Goal: Communication & Community: Answer question/provide support

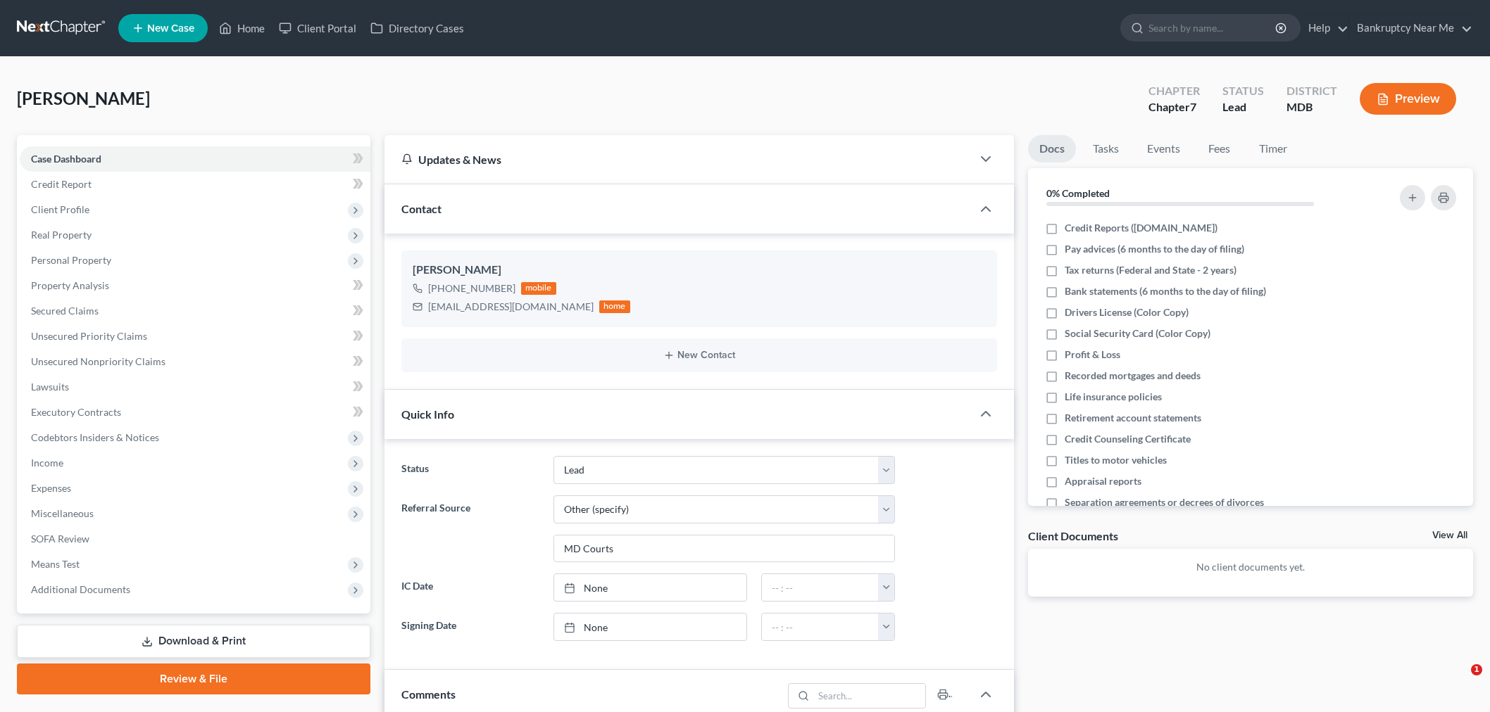
select select "10"
select select "6"
click at [68, 21] on link at bounding box center [62, 27] width 90 height 25
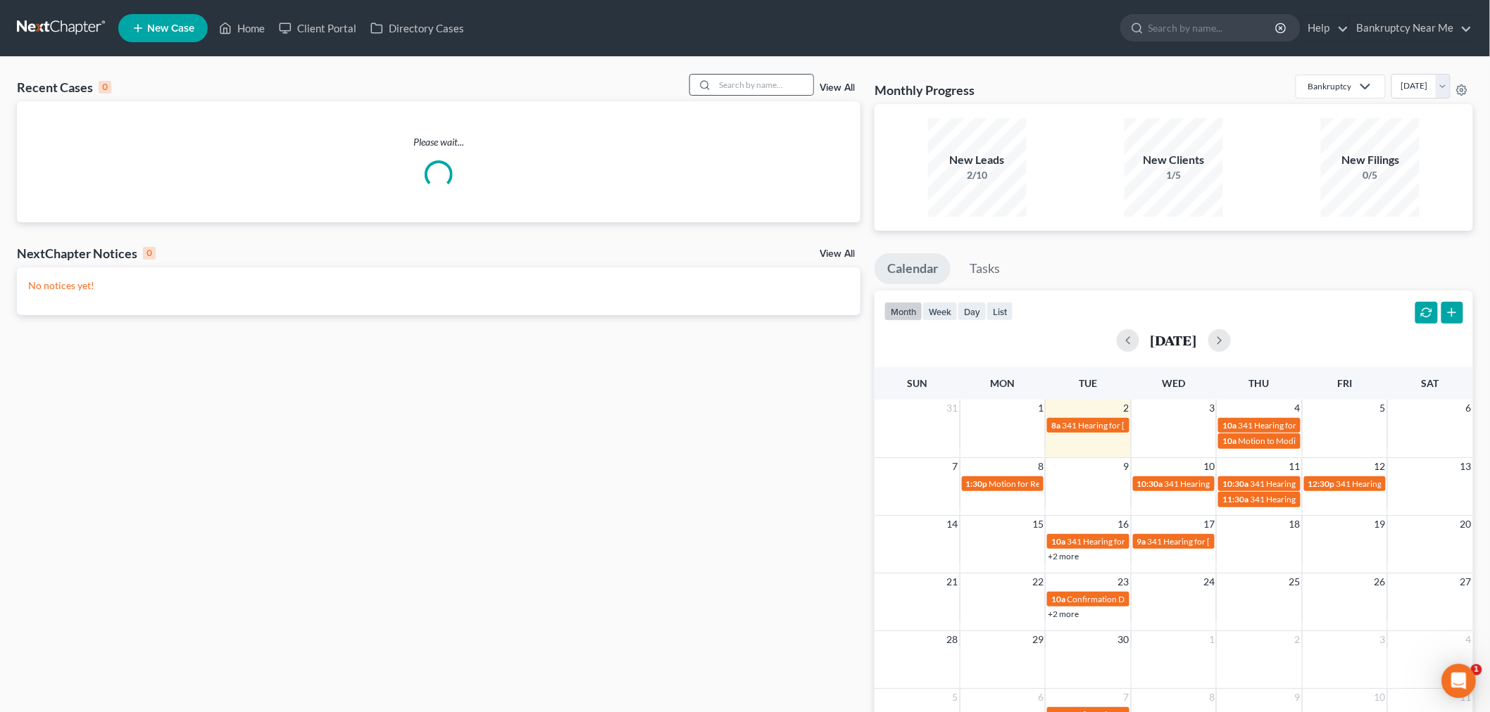
click at [784, 95] on div at bounding box center [751, 85] width 125 height 22
click at [783, 90] on input "search" at bounding box center [764, 85] width 99 height 20
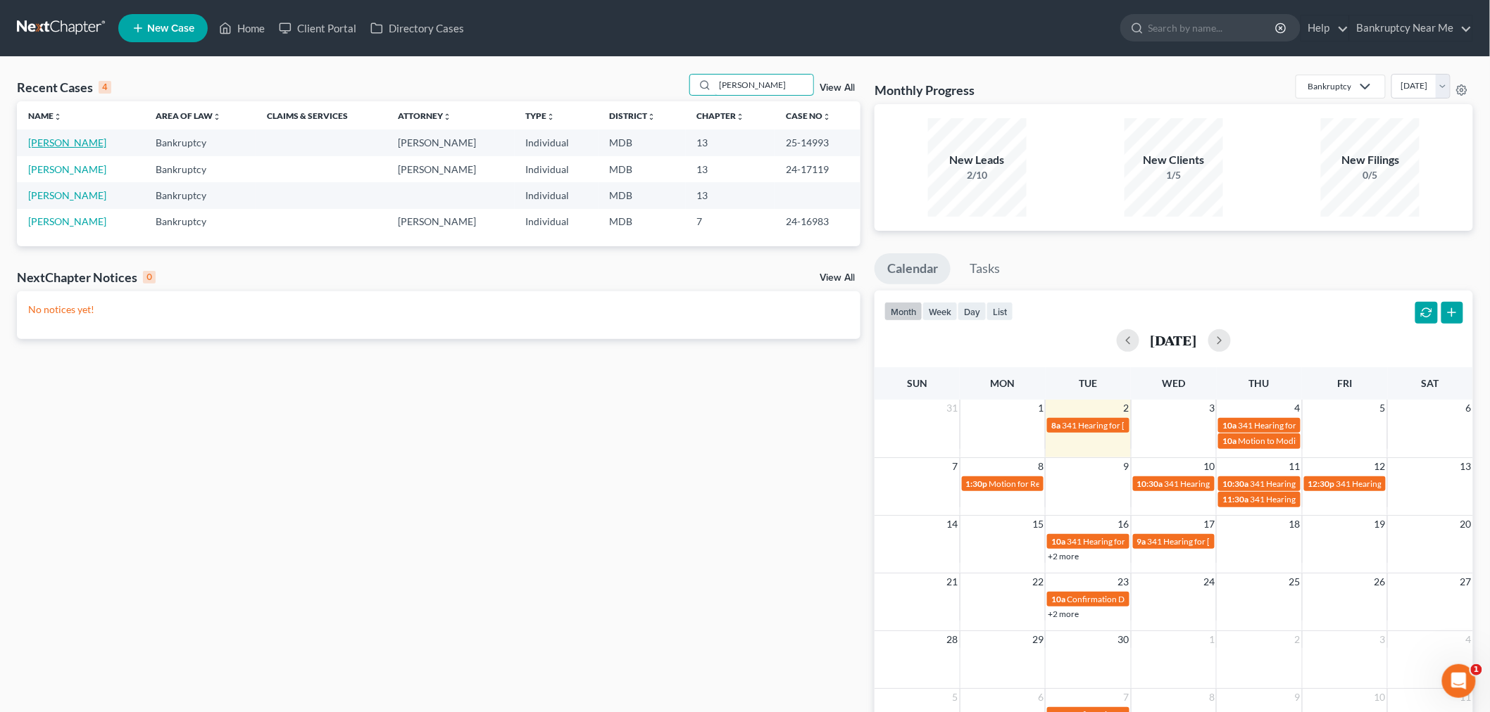
type input "mitchell"
click at [48, 139] on link "[PERSON_NAME]" at bounding box center [67, 143] width 78 height 12
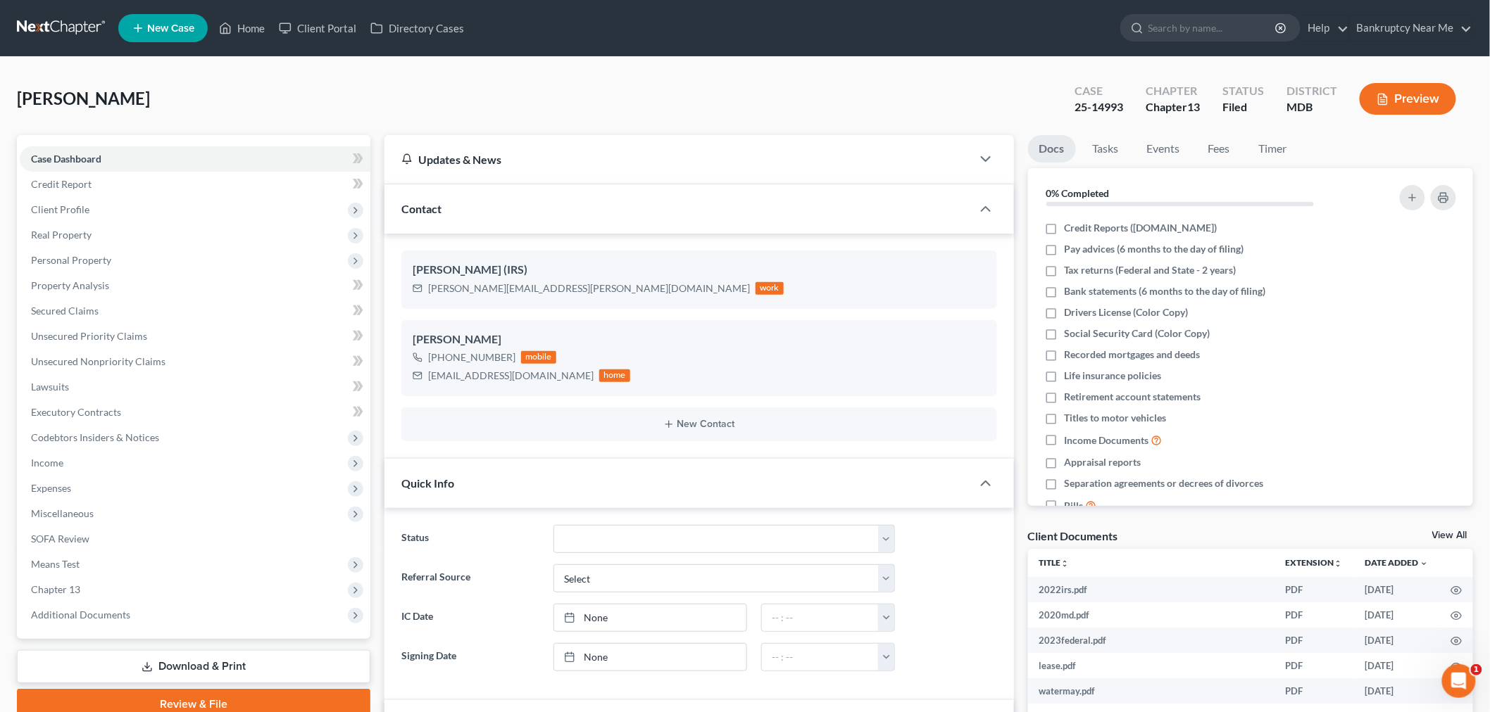
scroll to position [12936, 0]
drag, startPoint x: 1128, startPoint y: 106, endPoint x: 1057, endPoint y: 102, distance: 70.5
click at [1055, 106] on div "Mitchell, Janet Upgraded Case 25-14993 Chapter Chapter 13 Status Filed District…" at bounding box center [745, 104] width 1456 height 61
copy div "25-14993"
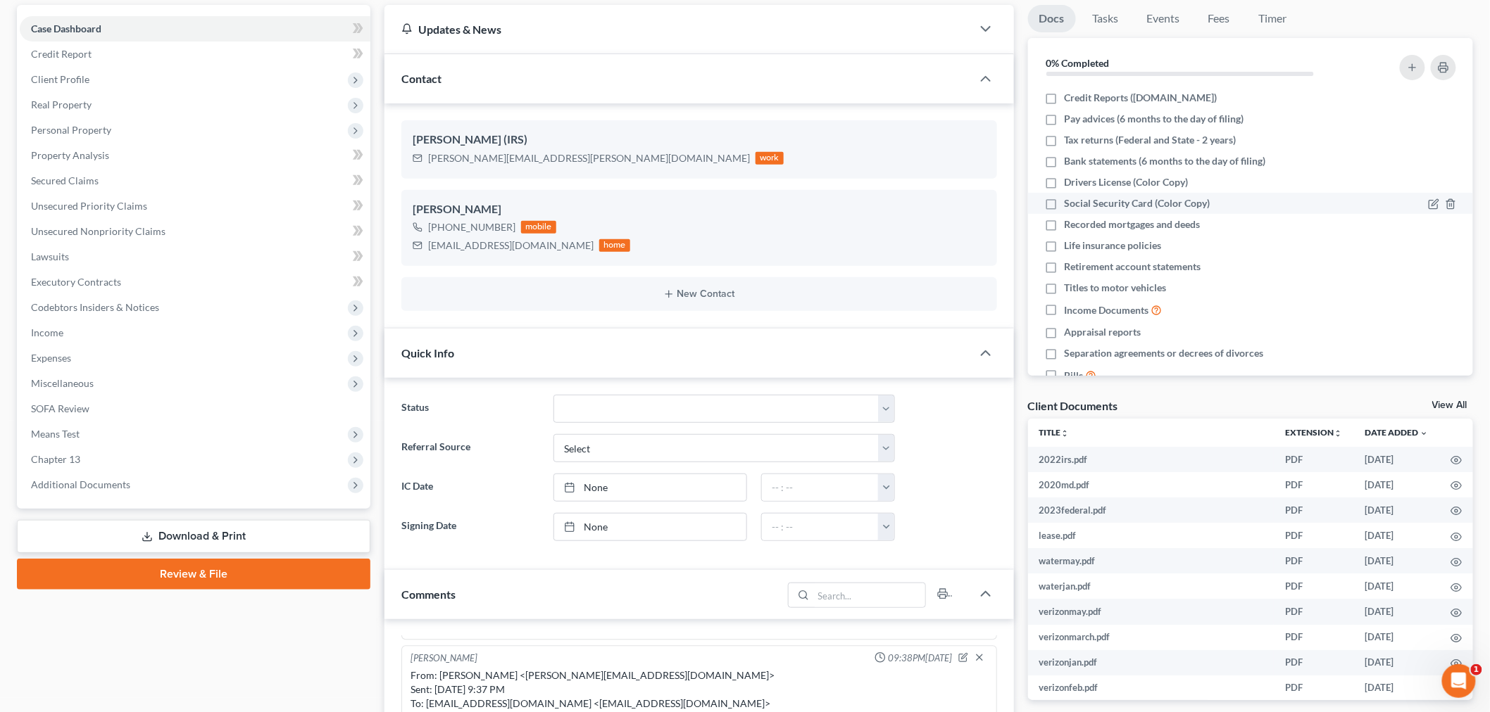
scroll to position [0, 0]
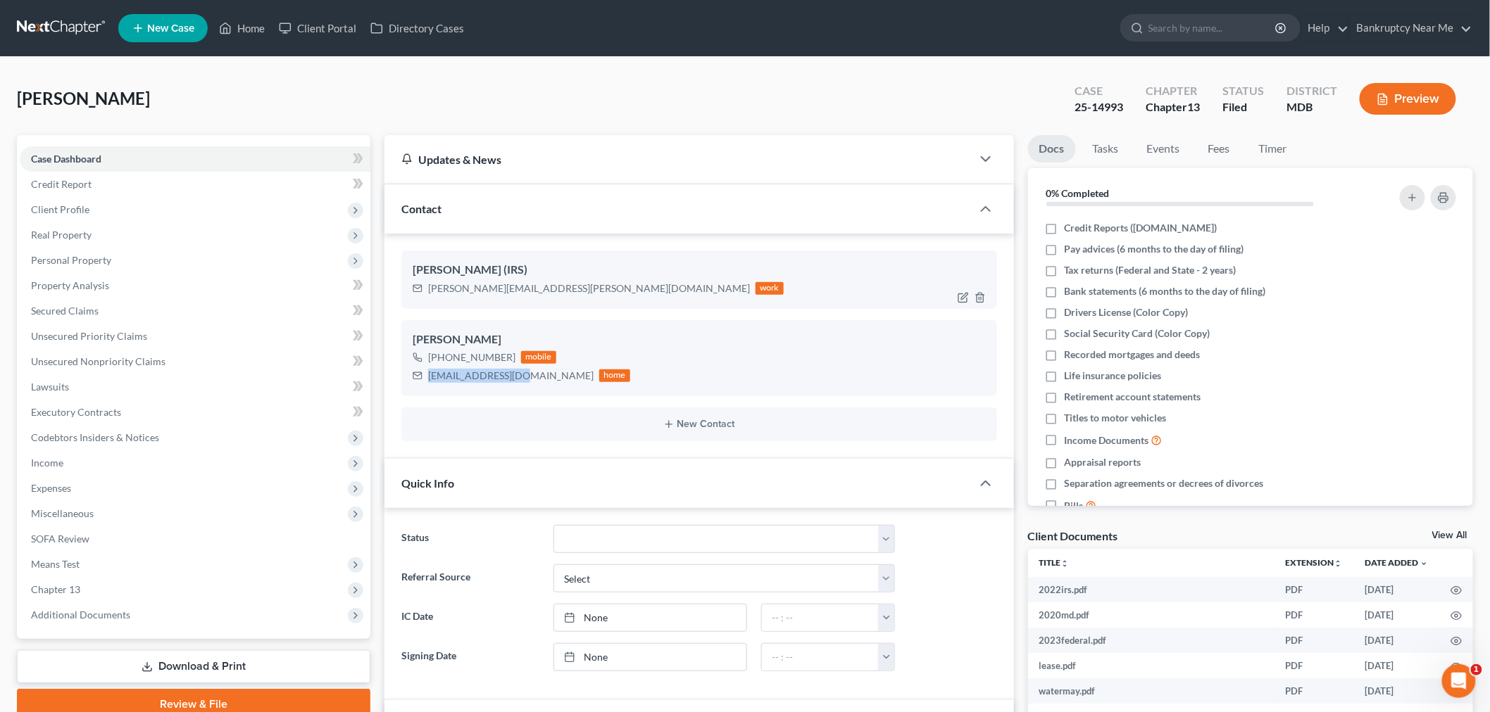
drag, startPoint x: 517, startPoint y: 377, endPoint x: 896, endPoint y: 256, distance: 397.4
click at [420, 374] on div "jmitch1029@aol.com home" at bounding box center [522, 376] width 218 height 18
copy div "jmitch1029@aol.com"
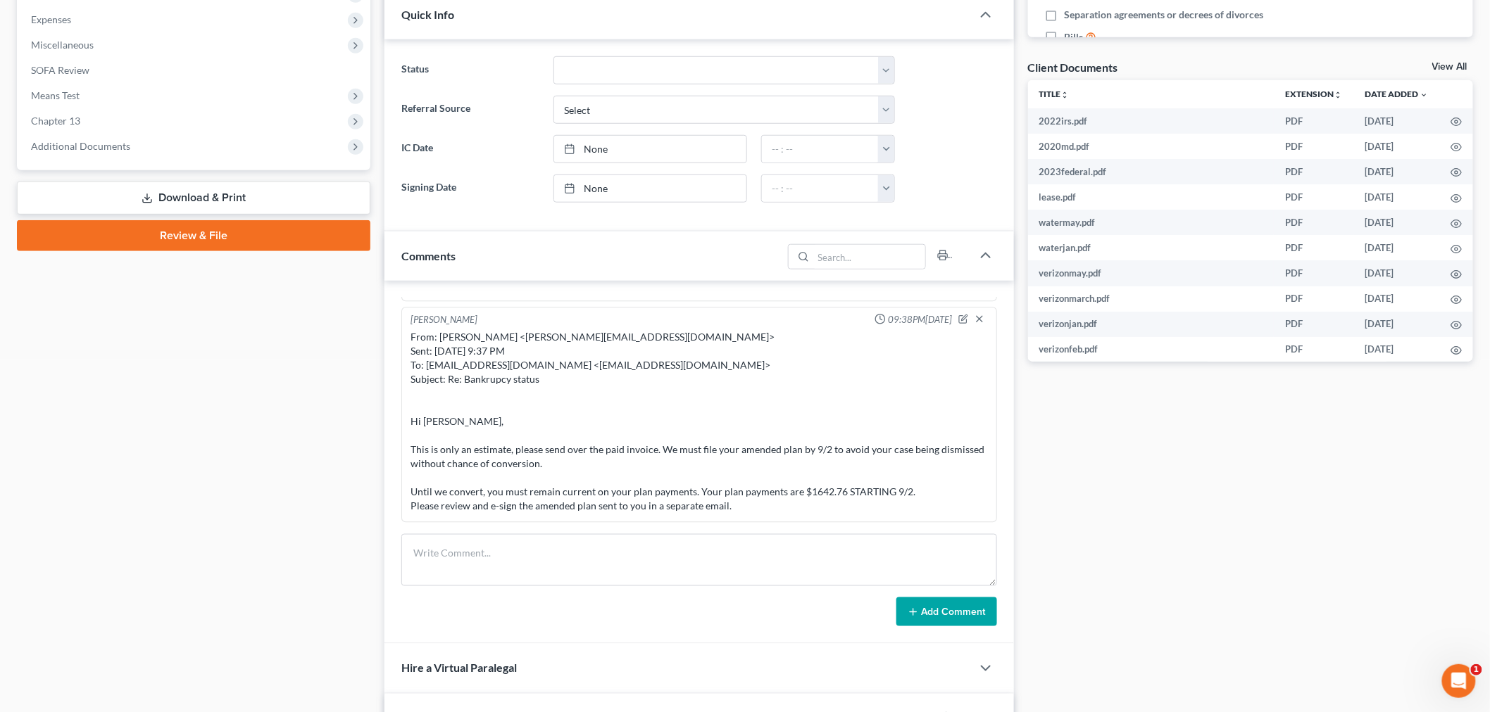
scroll to position [8387, 0]
click at [660, 549] on textarea at bounding box center [699, 560] width 596 height 52
paste textarea "From: jmitch1029@aol.com <jmitch1029@aol.com> Sent: Saturday, August 30, 2025 1…"
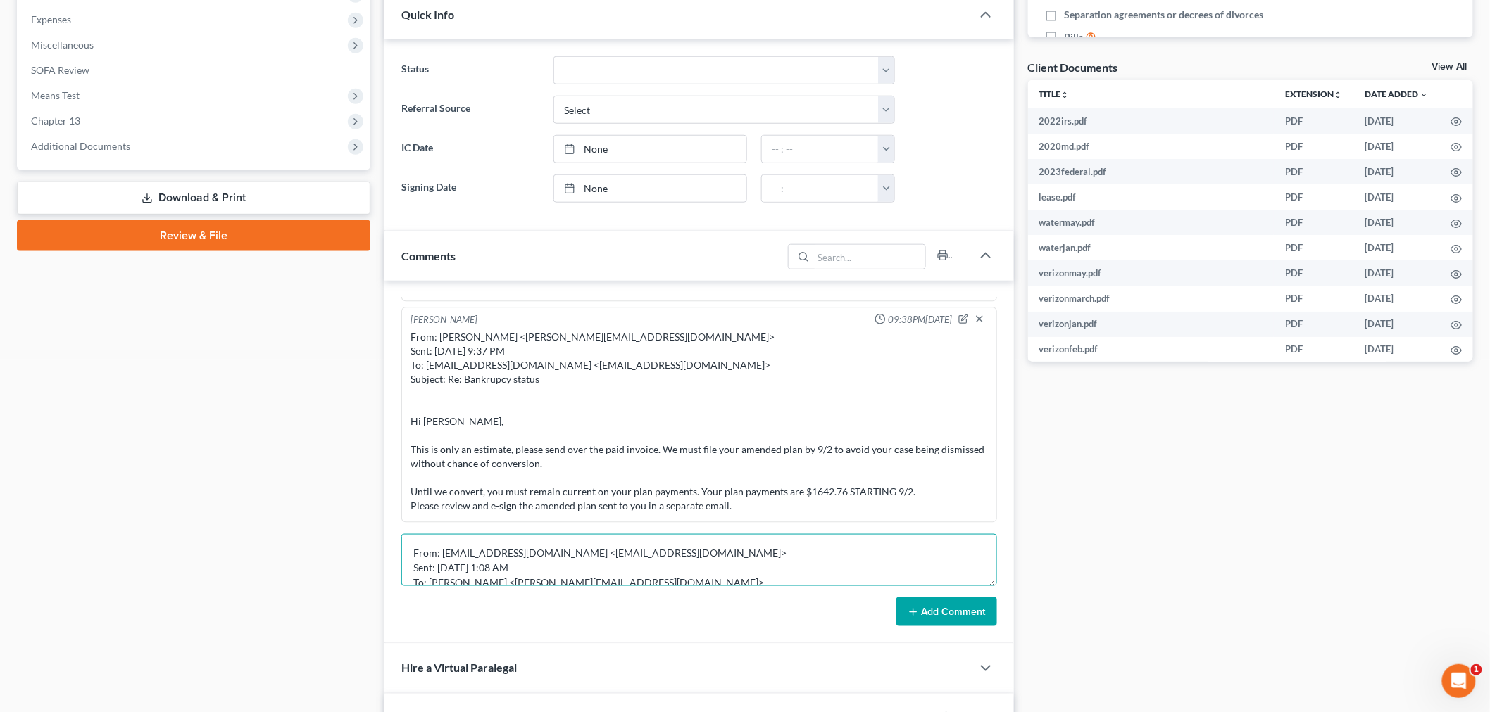
scroll to position [61, 0]
type textarea "From: jmitch1029@aol.com <jmitch1029@aol.com> Sent: Saturday, August 30, 2025 1…"
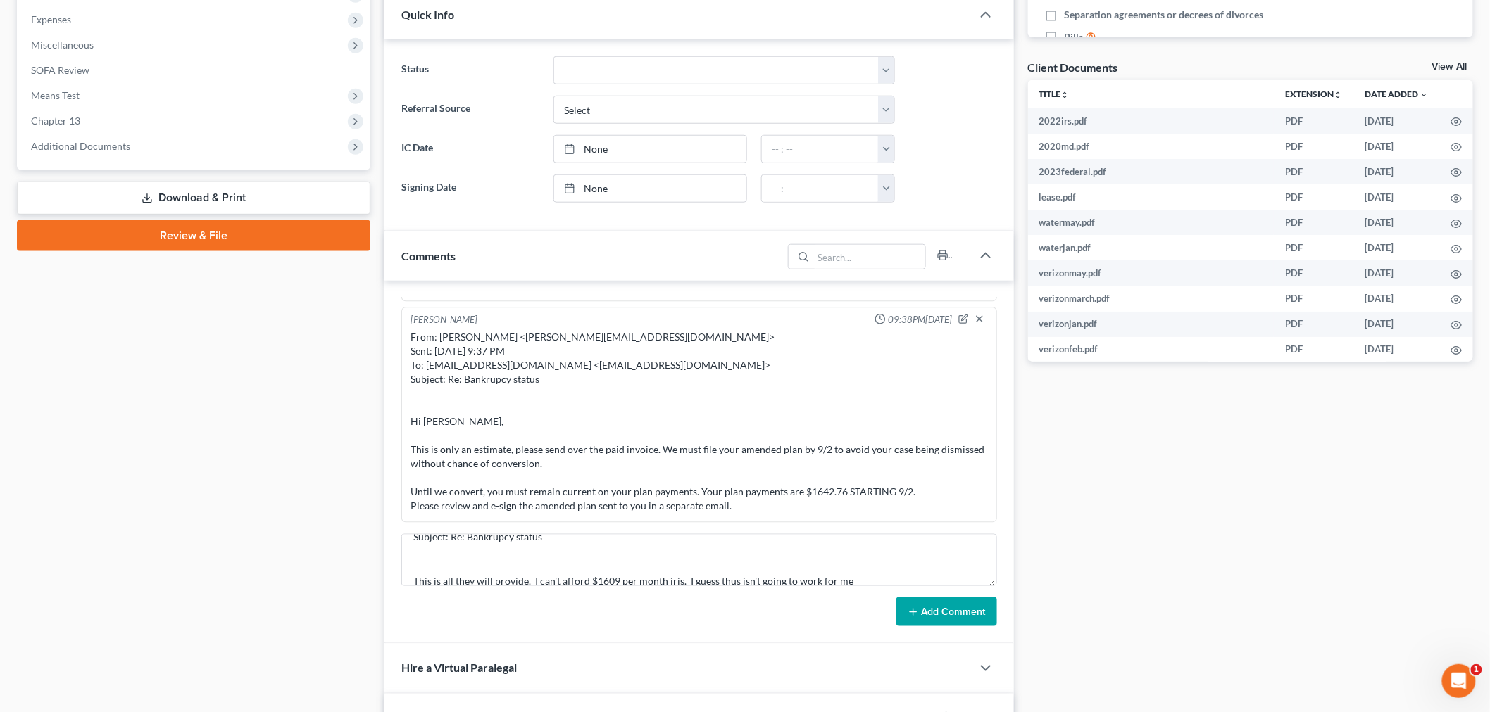
click at [926, 607] on button "Add Comment" at bounding box center [946, 613] width 101 height 30
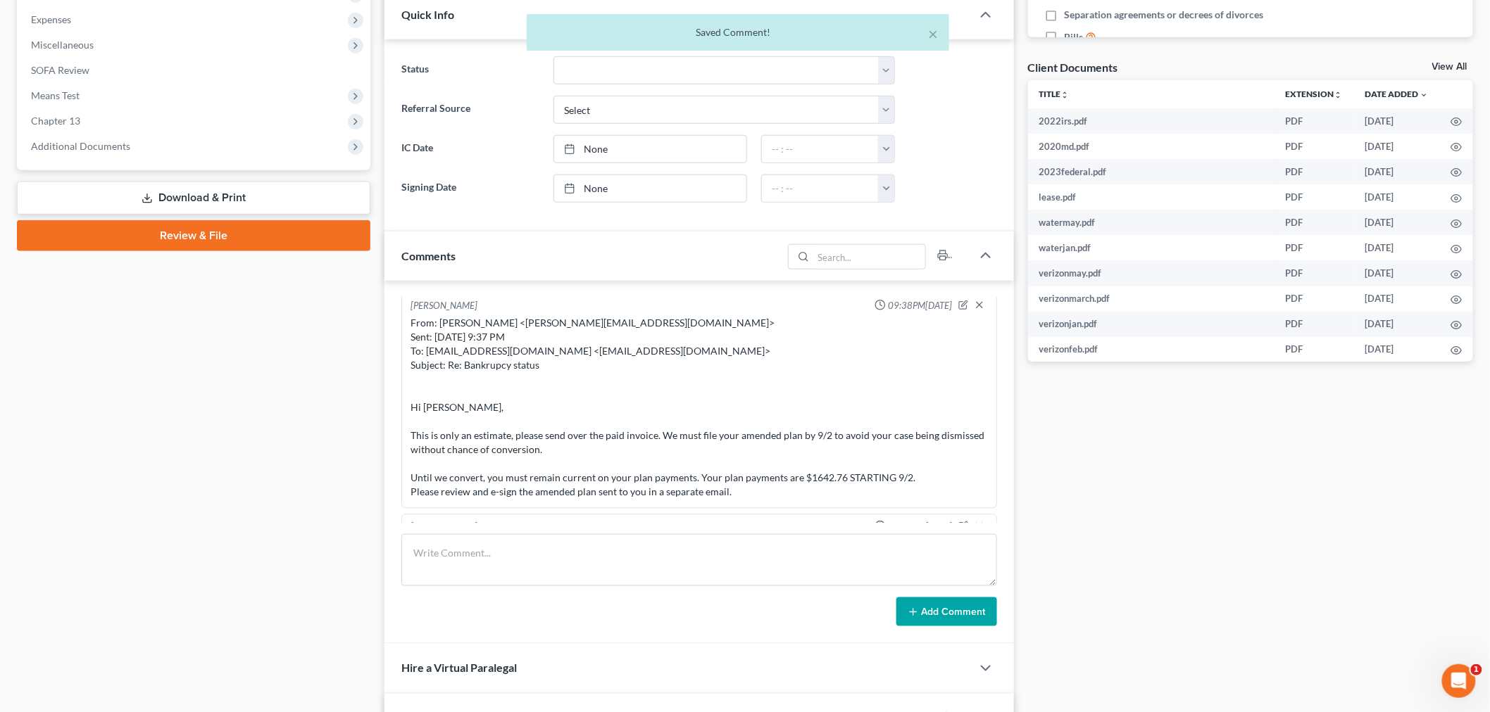
scroll to position [8524, 0]
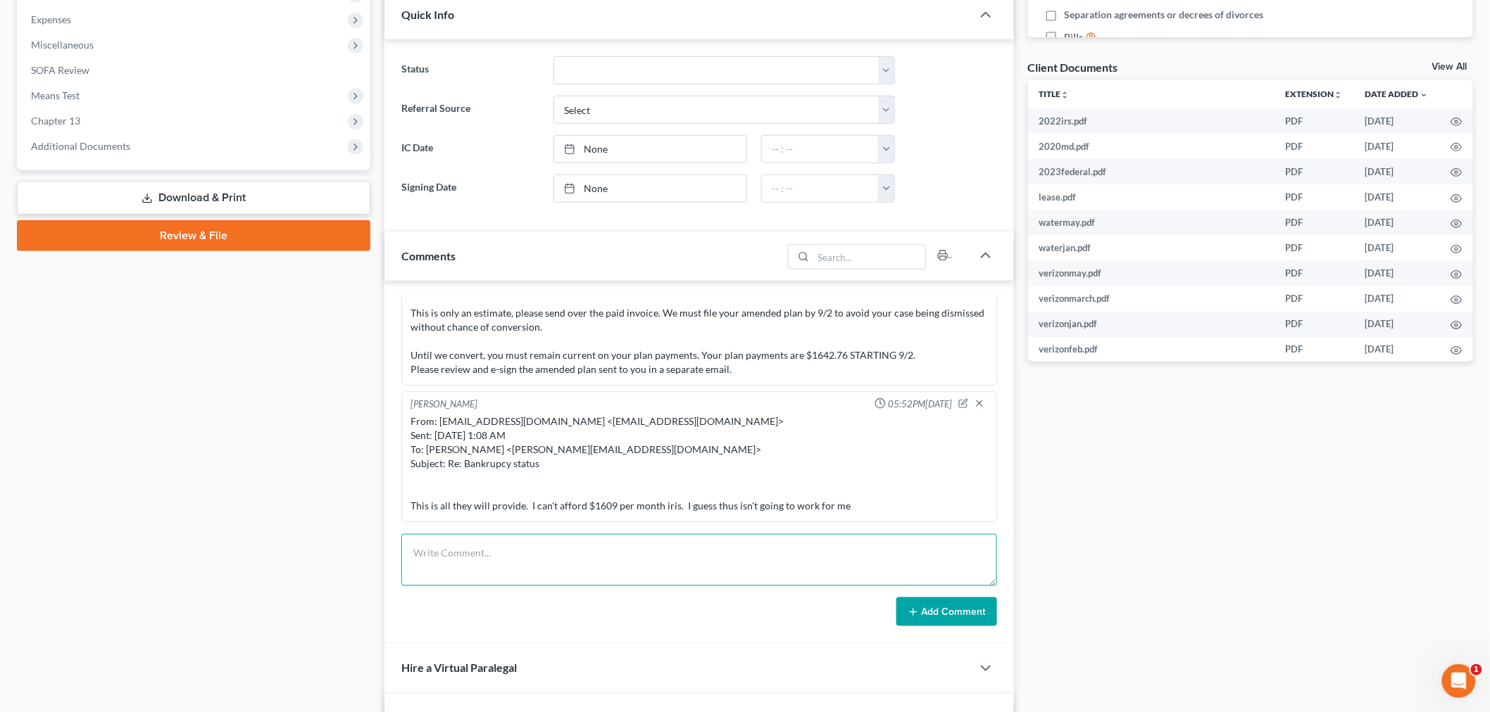
click at [884, 574] on textarea at bounding box center [699, 560] width 596 height 52
paste textarea "________________________________________ From: Iris Kwon <iris@bankruptcynearme…"
type textarea "________________________________________ From: Iris Kwon <iris@bankruptcynearme…"
click at [960, 624] on button "Add Comment" at bounding box center [946, 613] width 101 height 30
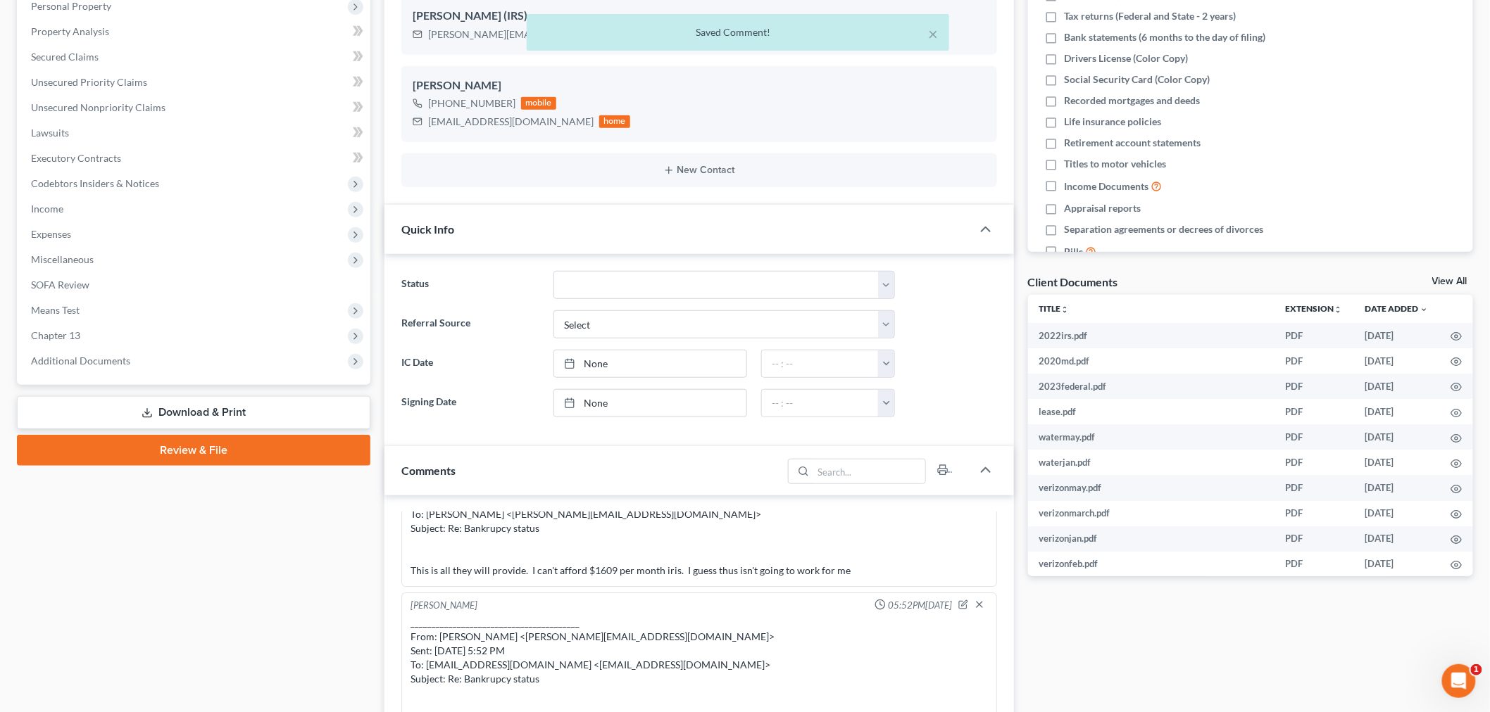
scroll to position [0, 0]
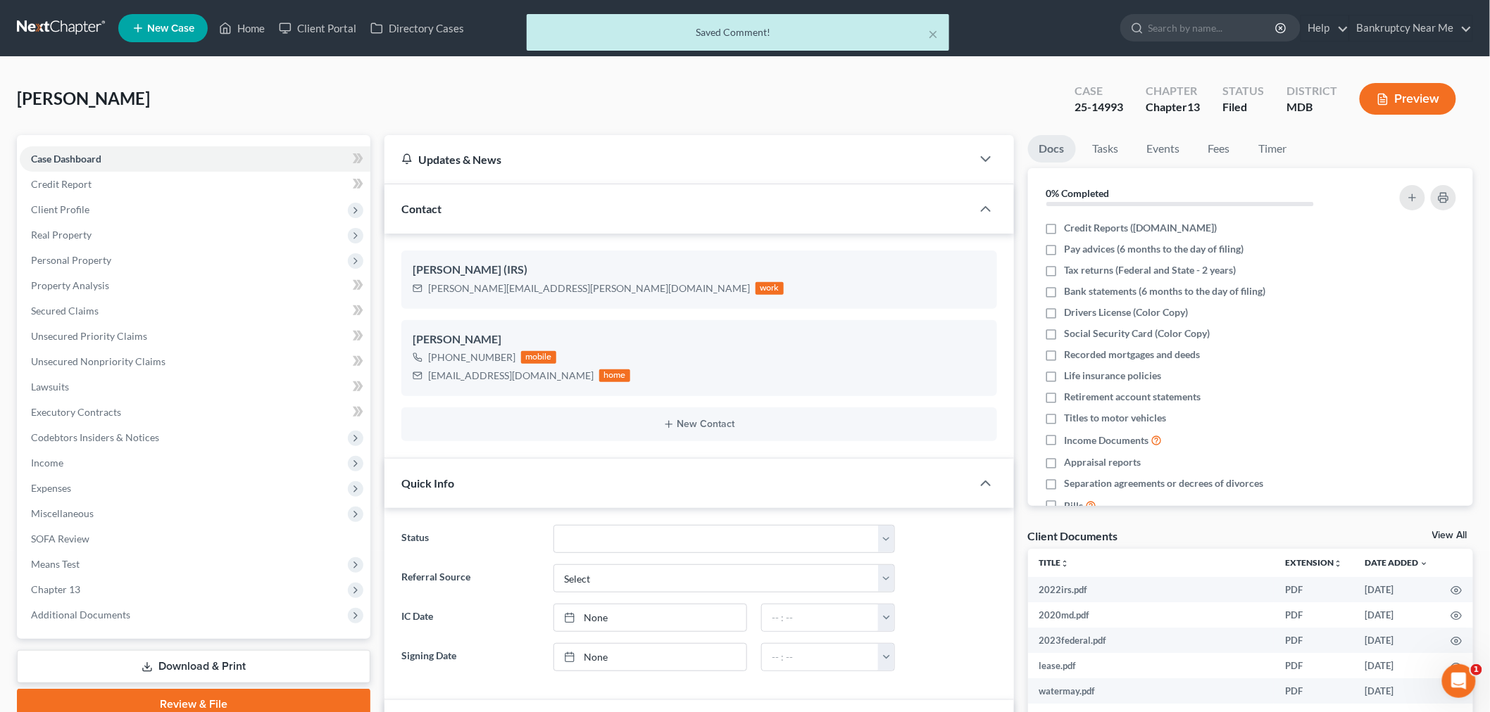
drag, startPoint x: 84, startPoint y: 30, endPoint x: 94, endPoint y: 28, distance: 9.4
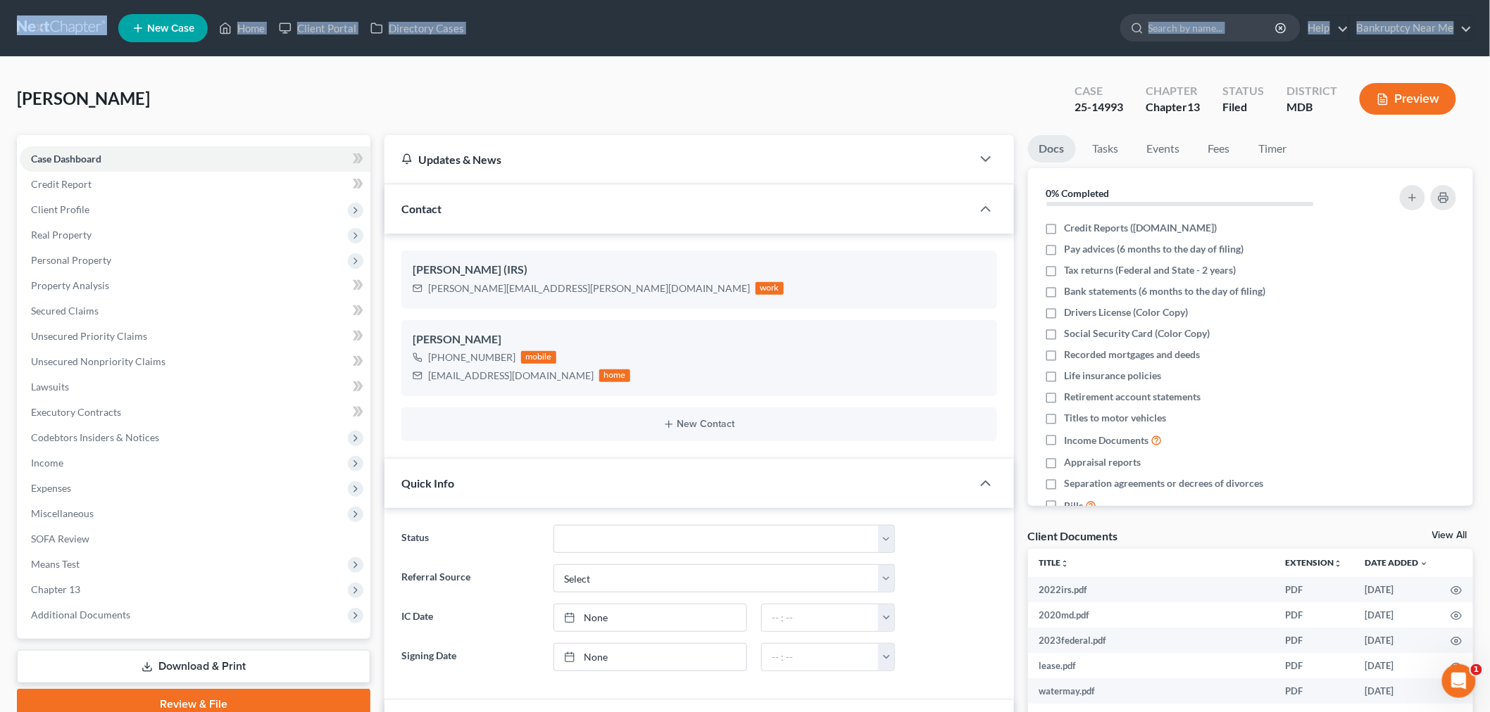
click at [73, 26] on link at bounding box center [62, 27] width 90 height 25
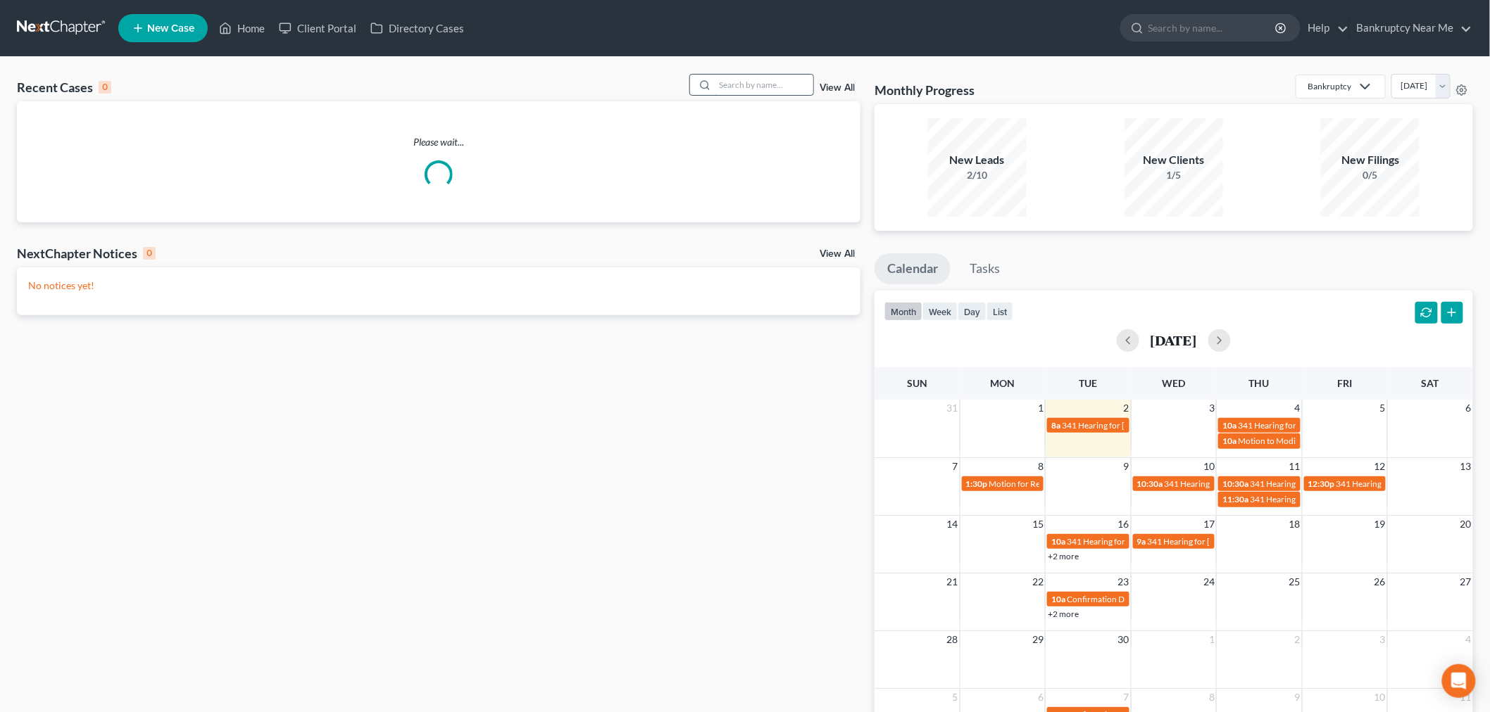
click at [752, 75] on input "search" at bounding box center [764, 85] width 99 height 20
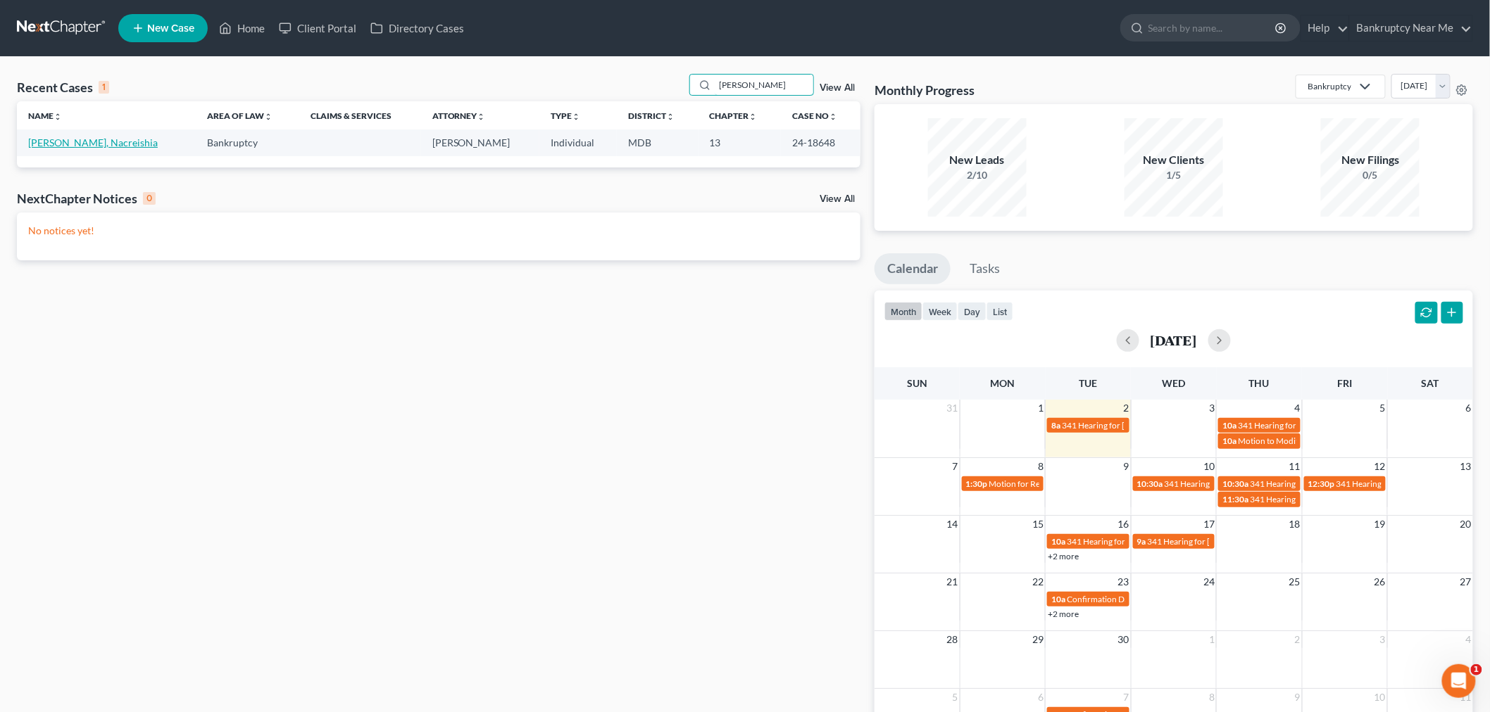
type input "[PERSON_NAME]"
click at [82, 144] on link "[PERSON_NAME], Nacreishia" at bounding box center [93, 143] width 130 height 12
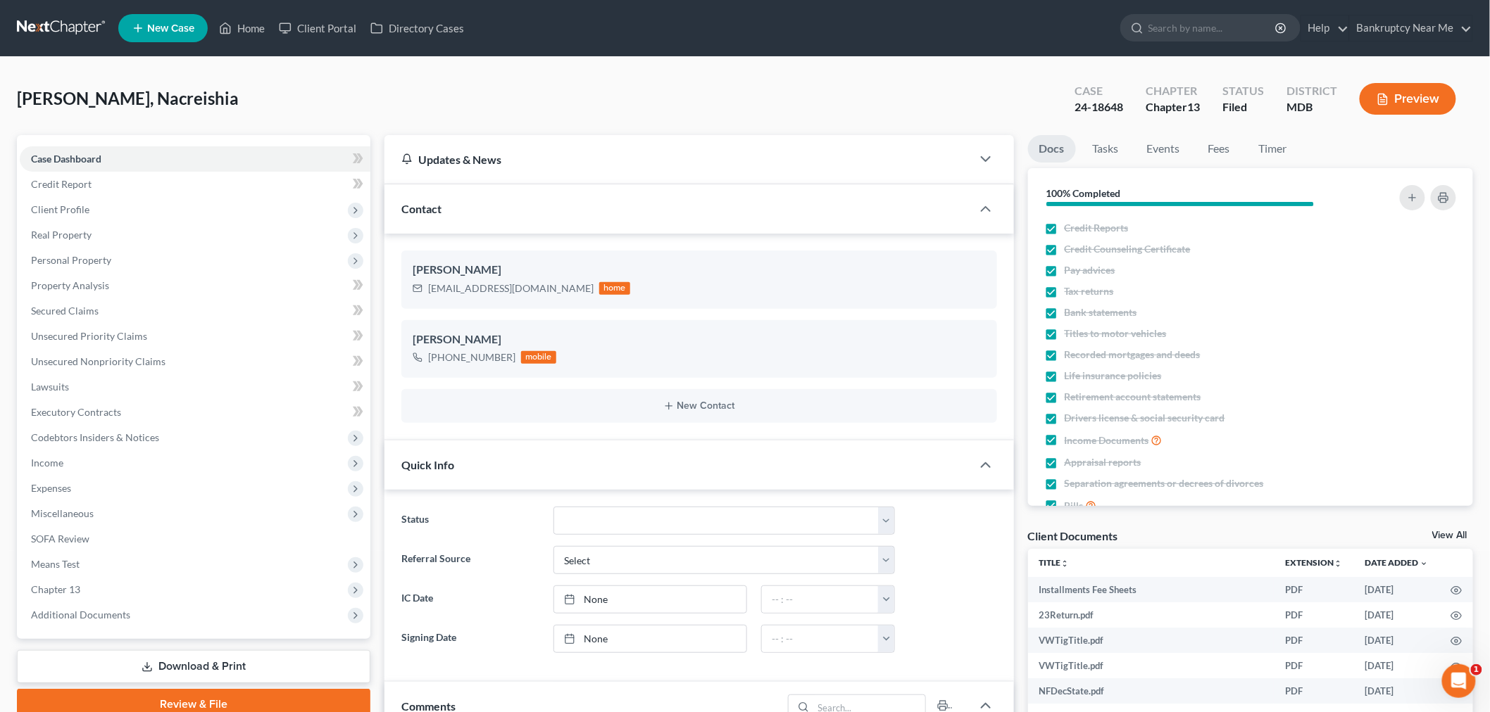
scroll to position [2594, 0]
drag, startPoint x: 533, startPoint y: 289, endPoint x: 960, endPoint y: 157, distance: 447.3
click at [423, 290] on div "ndtruesdale@gmail.com home" at bounding box center [522, 288] width 218 height 18
copy div "ndtruesdale@gmail.com"
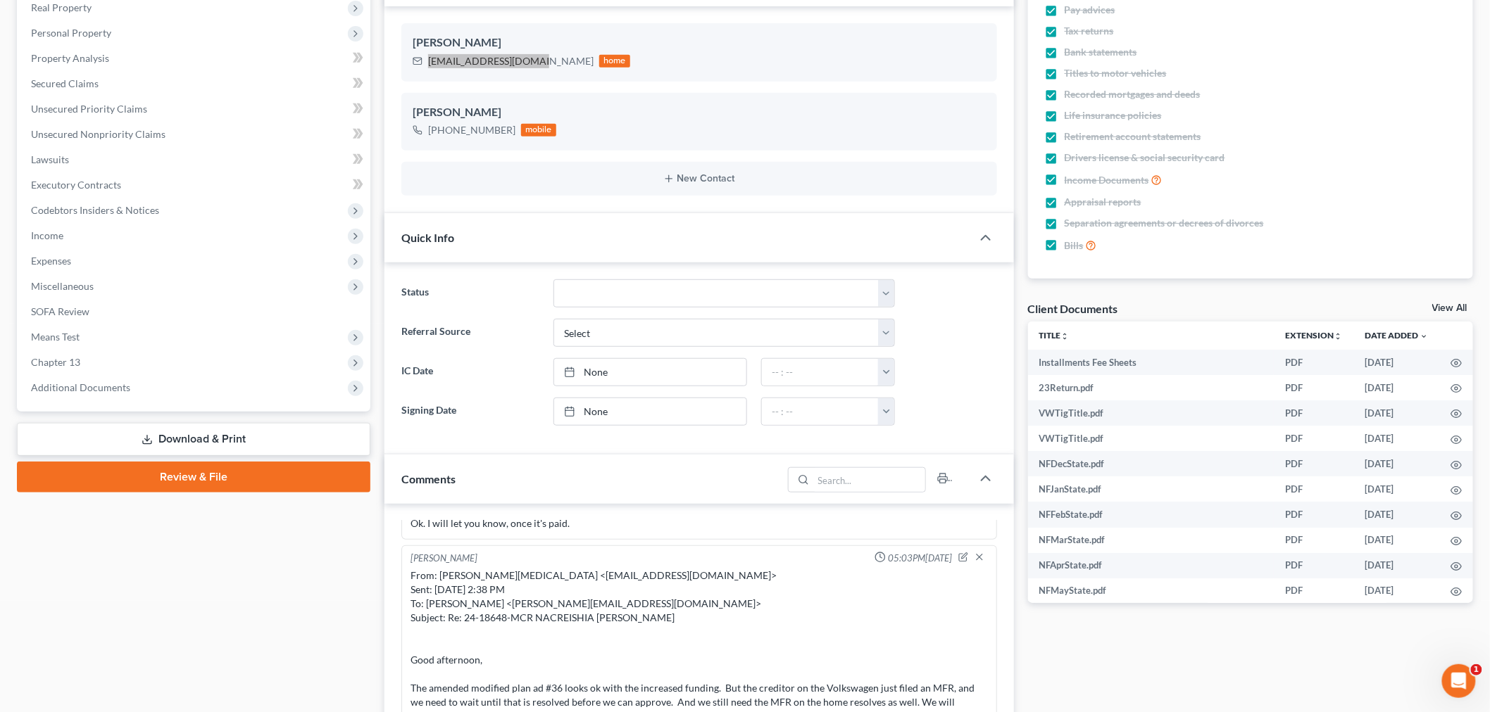
scroll to position [391, 0]
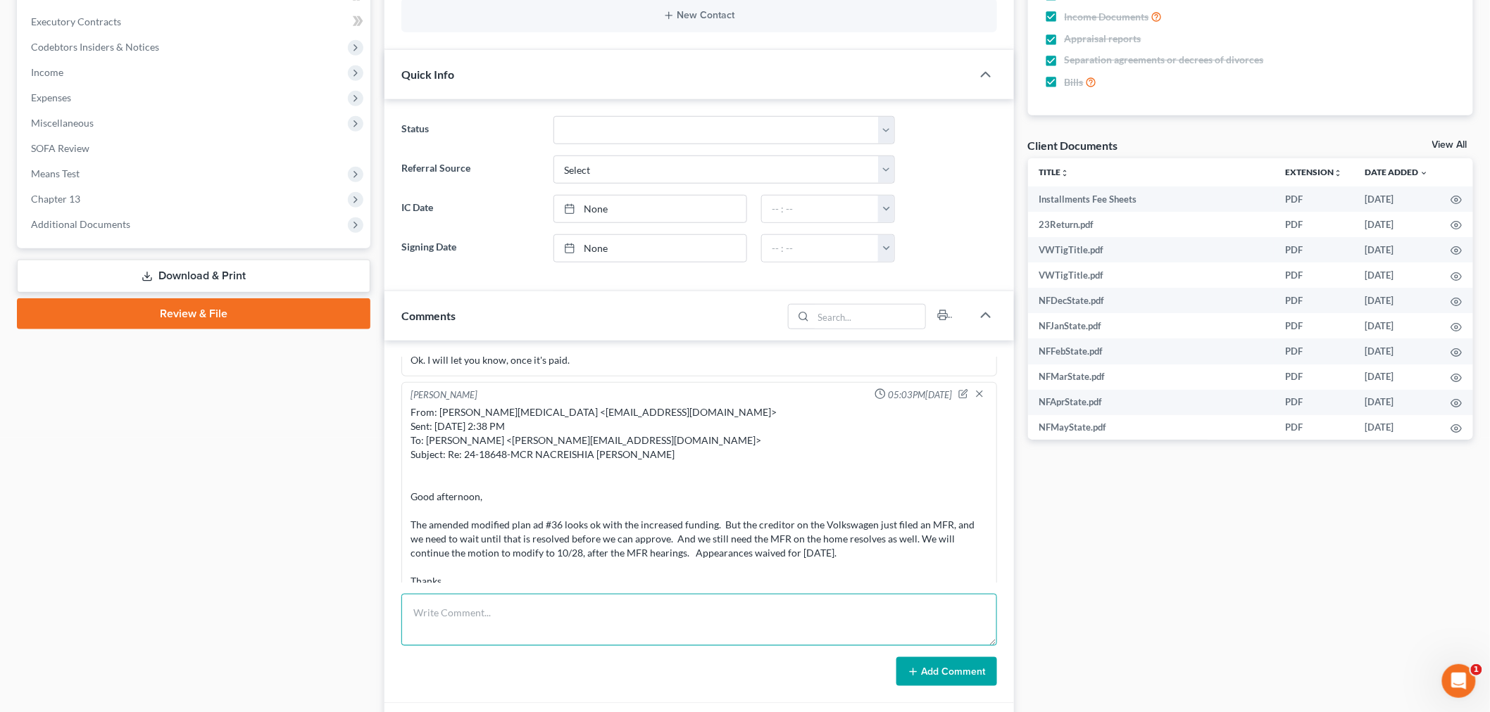
drag, startPoint x: 780, startPoint y: 606, endPoint x: 803, endPoint y: 613, distance: 23.6
click at [783, 608] on textarea at bounding box center [699, 620] width 596 height 52
paste textarea "From: ME <ndtruesdale@gmail.com> Sent: Tuesday, September 02, 2025 10:17 AM To:…"
type textarea "From: ME <ndtruesdale@gmail.com> Sent: Tuesday, September 02, 2025 10:17 AM To:…"
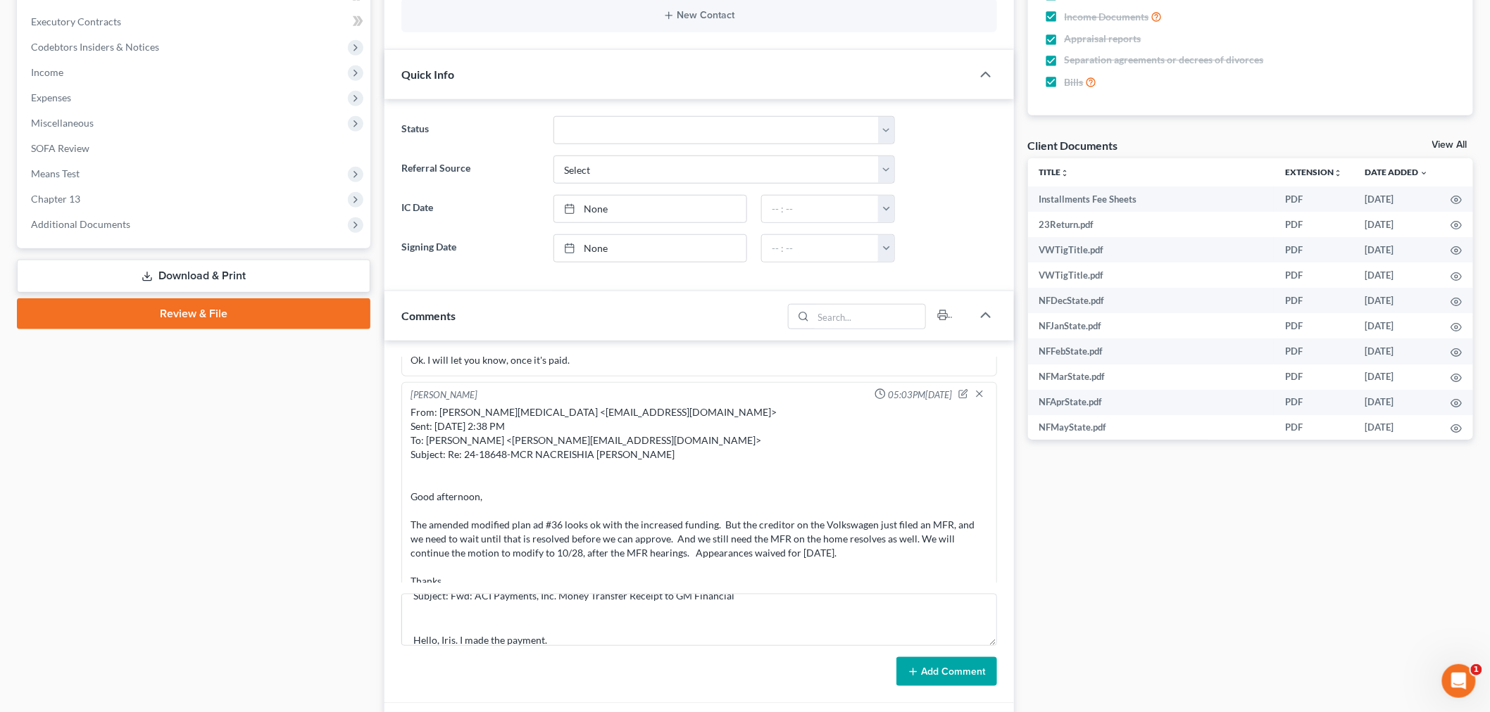
click at [966, 673] on button "Add Comment" at bounding box center [946, 673] width 101 height 30
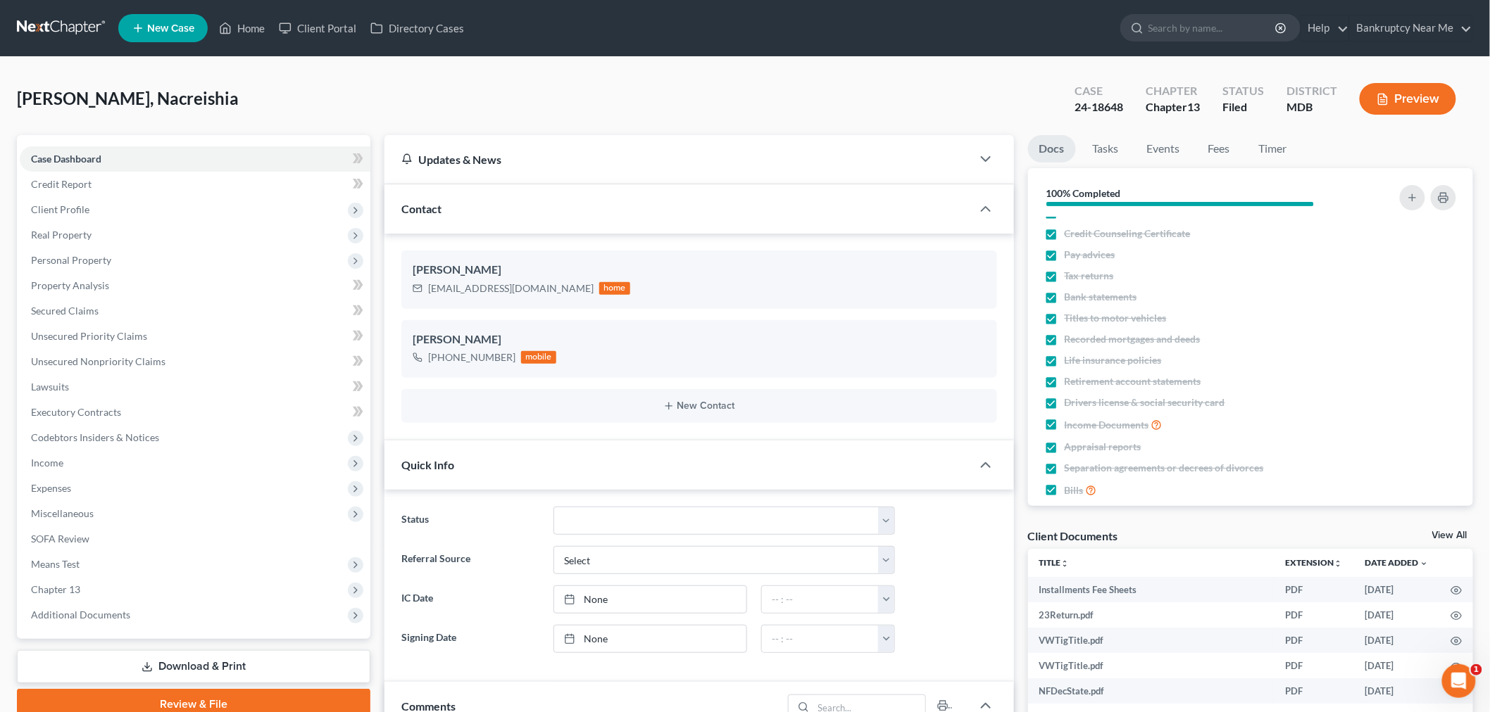
scroll to position [0, 0]
drag, startPoint x: 1127, startPoint y: 106, endPoint x: 1075, endPoint y: 120, distance: 54.2
click at [1075, 120] on div "Case 24-18648" at bounding box center [1098, 101] width 71 height 42
copy div "24-18648"
drag, startPoint x: 1209, startPoint y: 157, endPoint x: 1212, endPoint y: 150, distance: 7.6
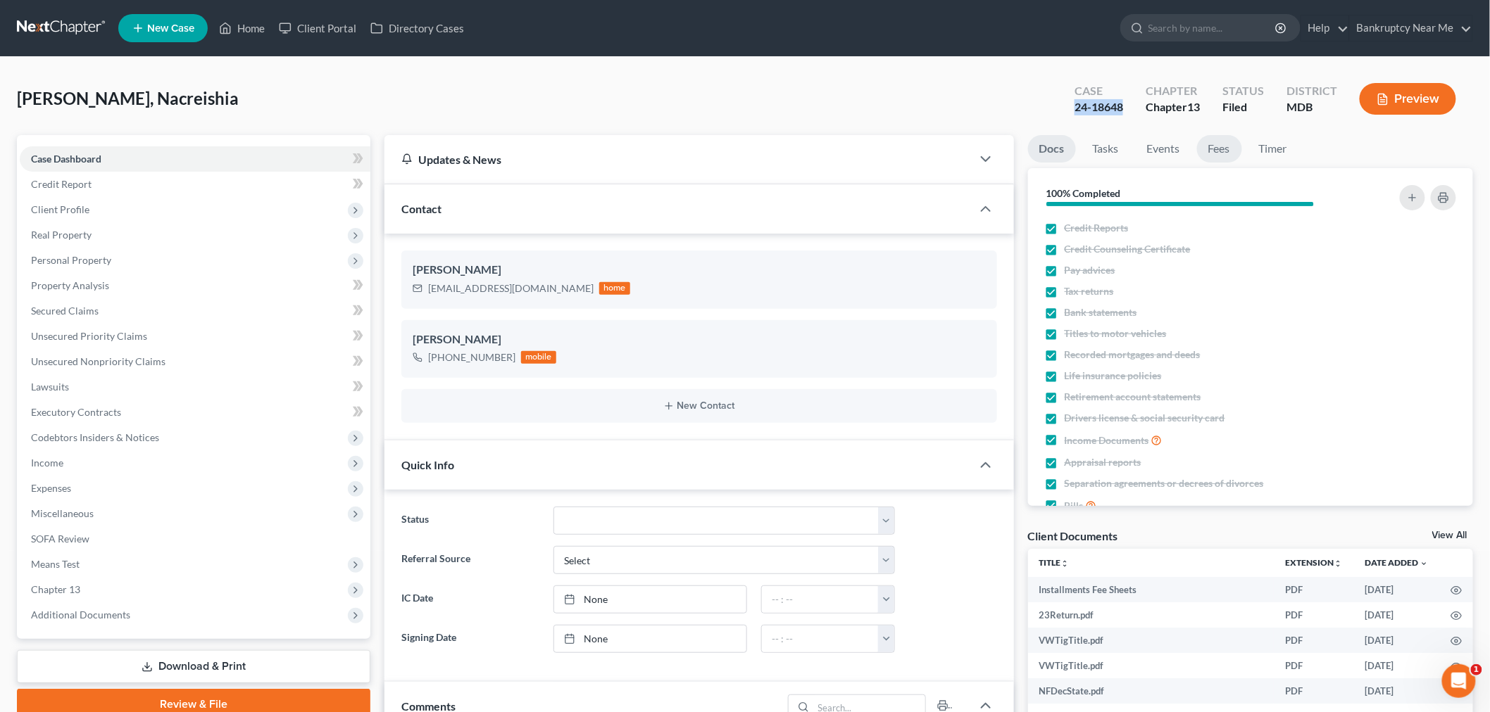
click at [1209, 157] on link "Fees" at bounding box center [1219, 148] width 45 height 27
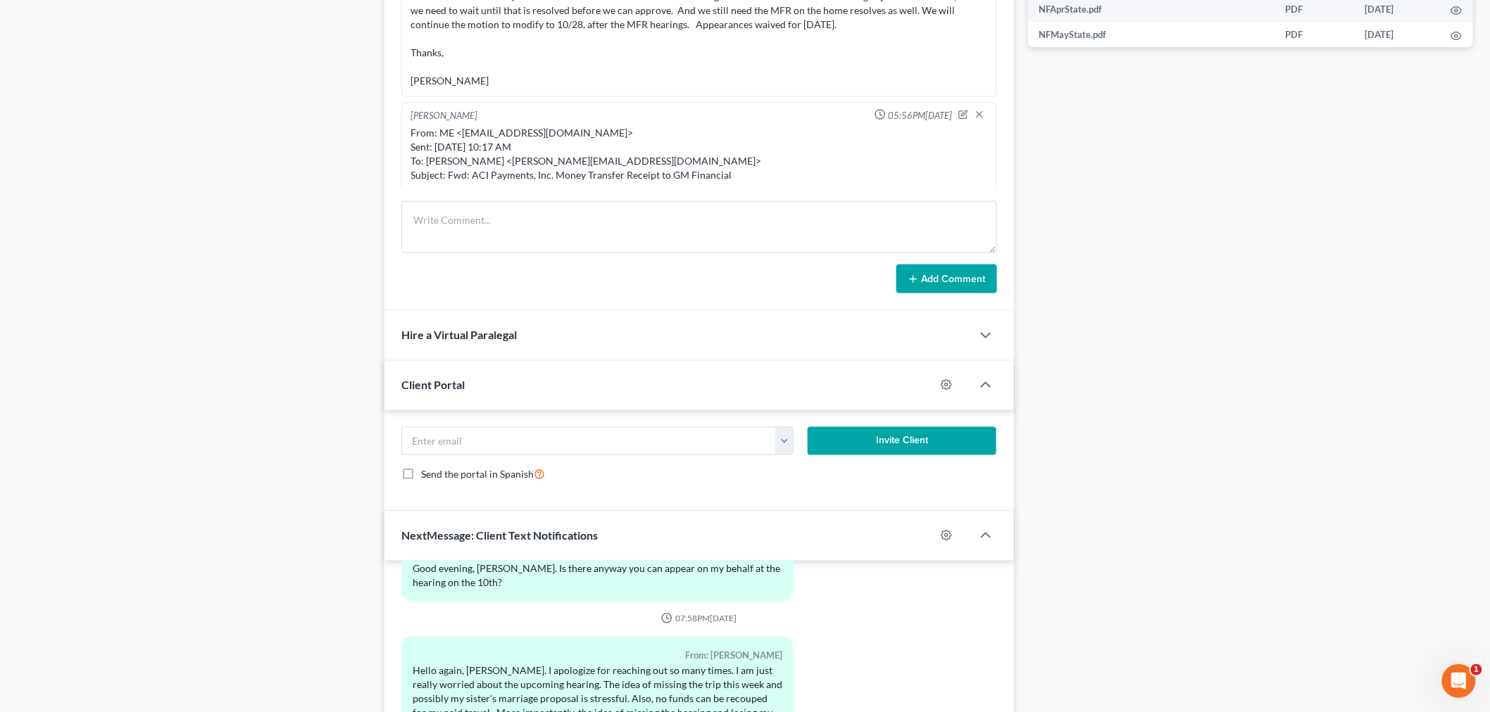
scroll to position [767, 0]
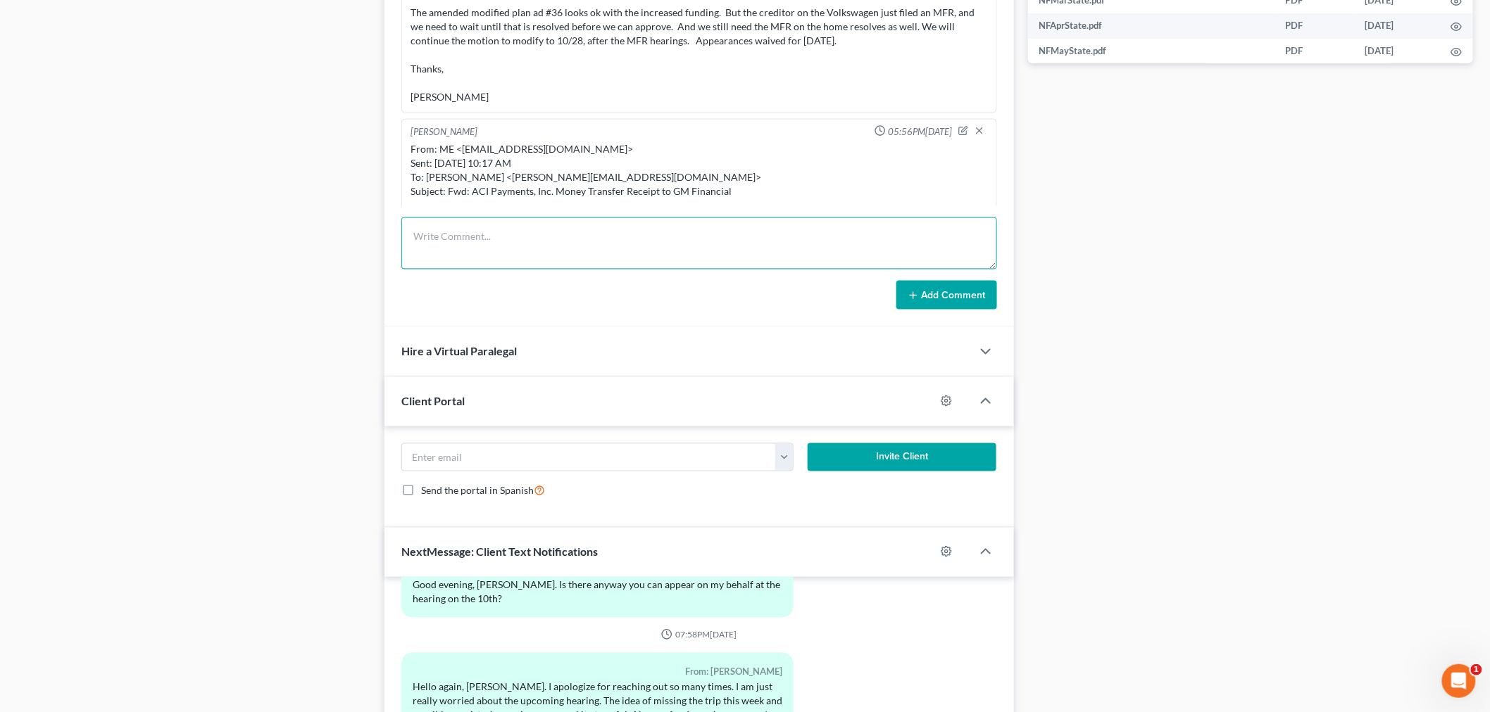
drag, startPoint x: 711, startPoint y: 243, endPoint x: 804, endPoint y: 269, distance: 96.5
click at [711, 243] on textarea at bounding box center [699, 244] width 596 height 52
paste textarea "________________________________________ From: Iris Kwon <iris@bankruptcynearme…"
type textarea "________________________________________ From: Iris Kwon <iris@bankruptcynearme…"
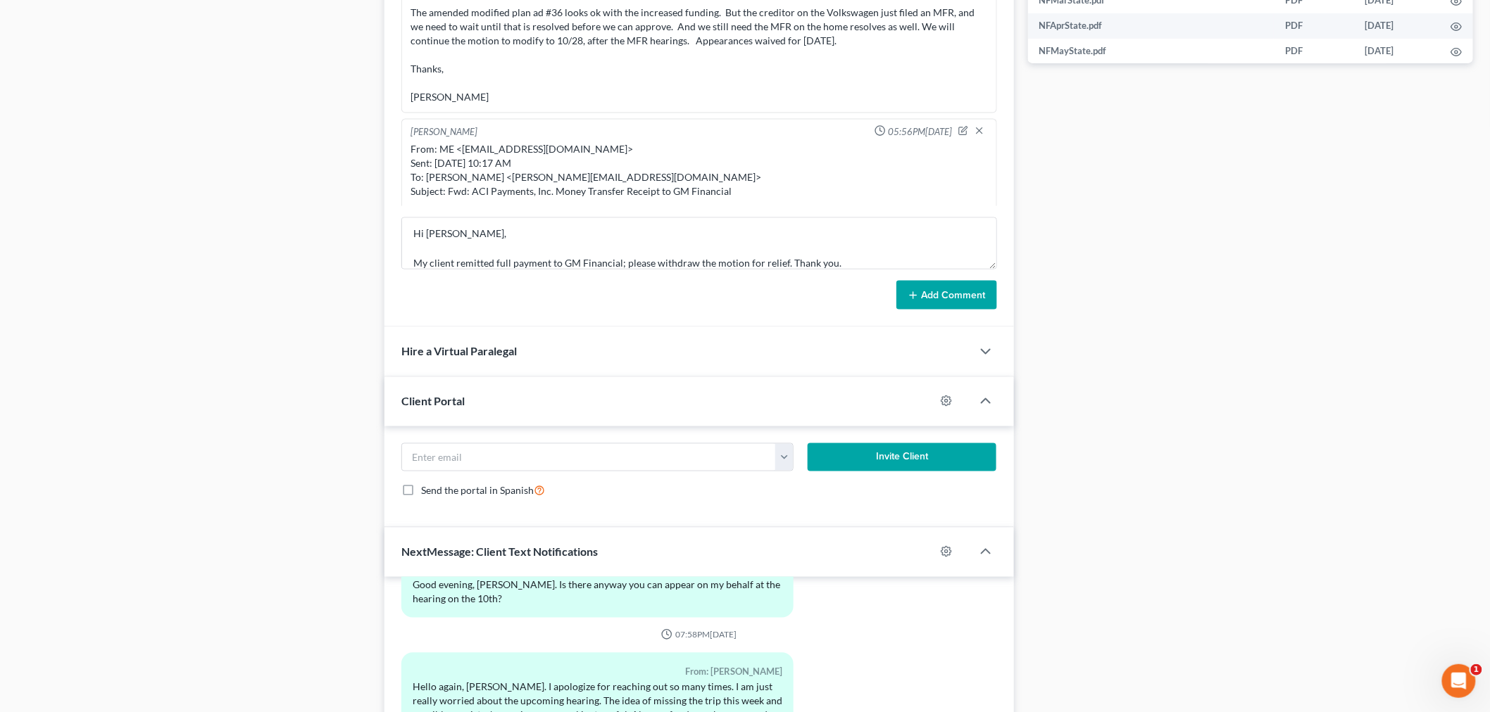
click at [944, 306] on button "Add Comment" at bounding box center [946, 296] width 101 height 30
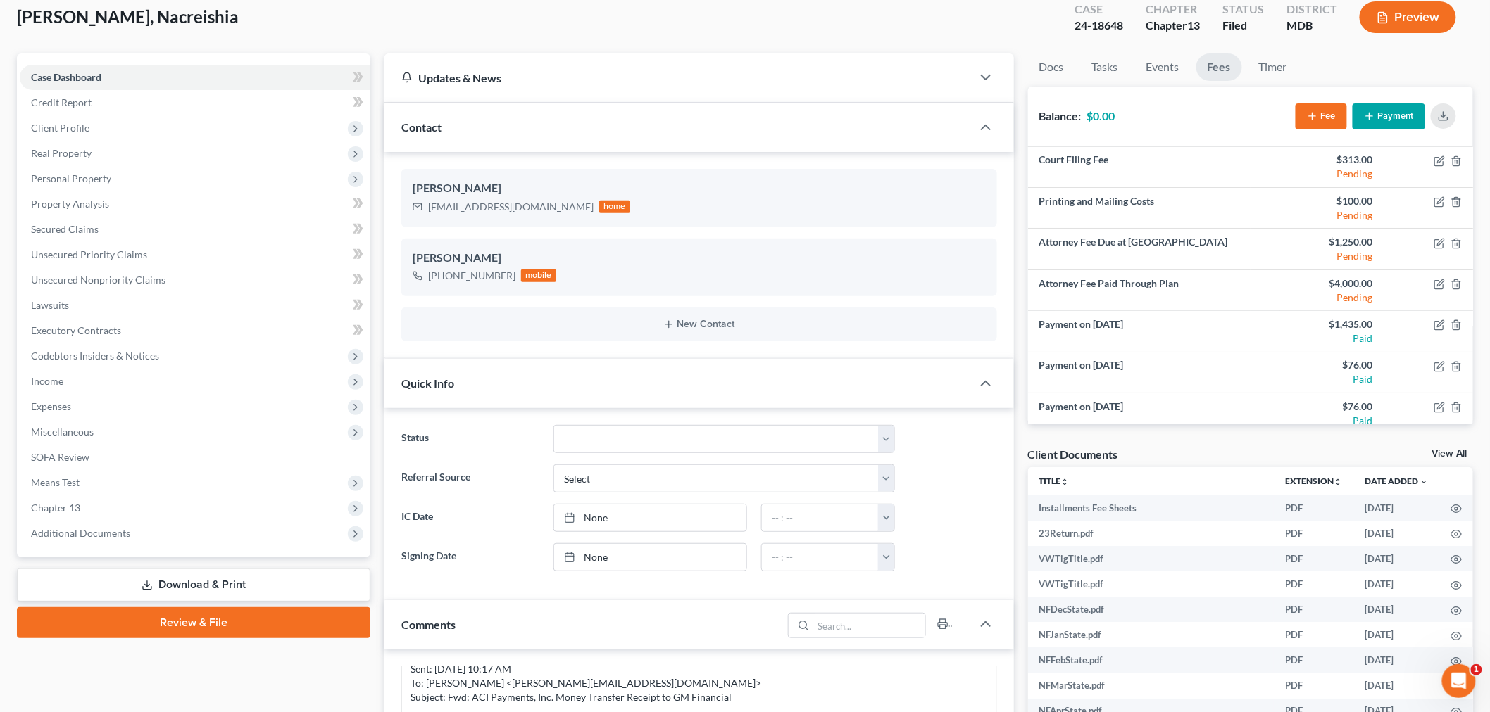
scroll to position [0, 0]
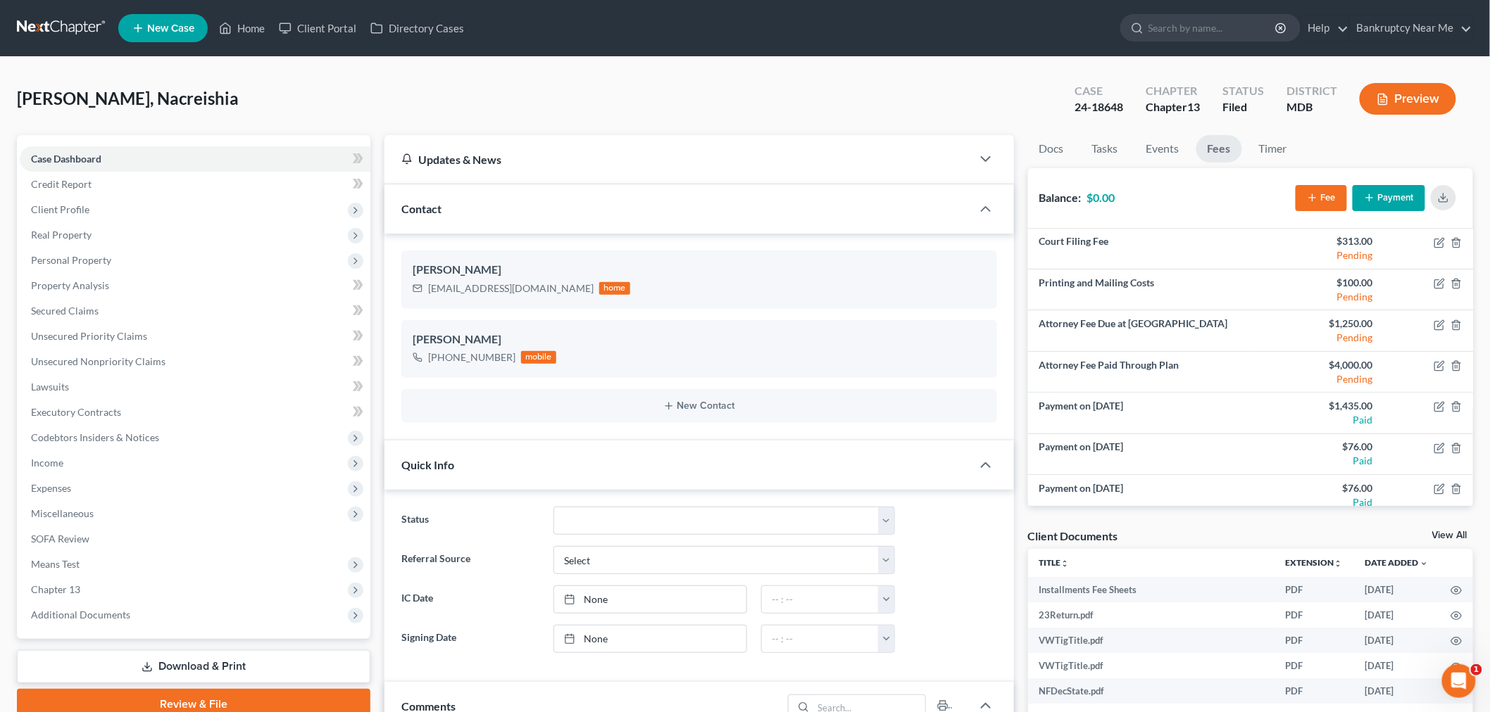
click at [64, 37] on link at bounding box center [62, 27] width 90 height 25
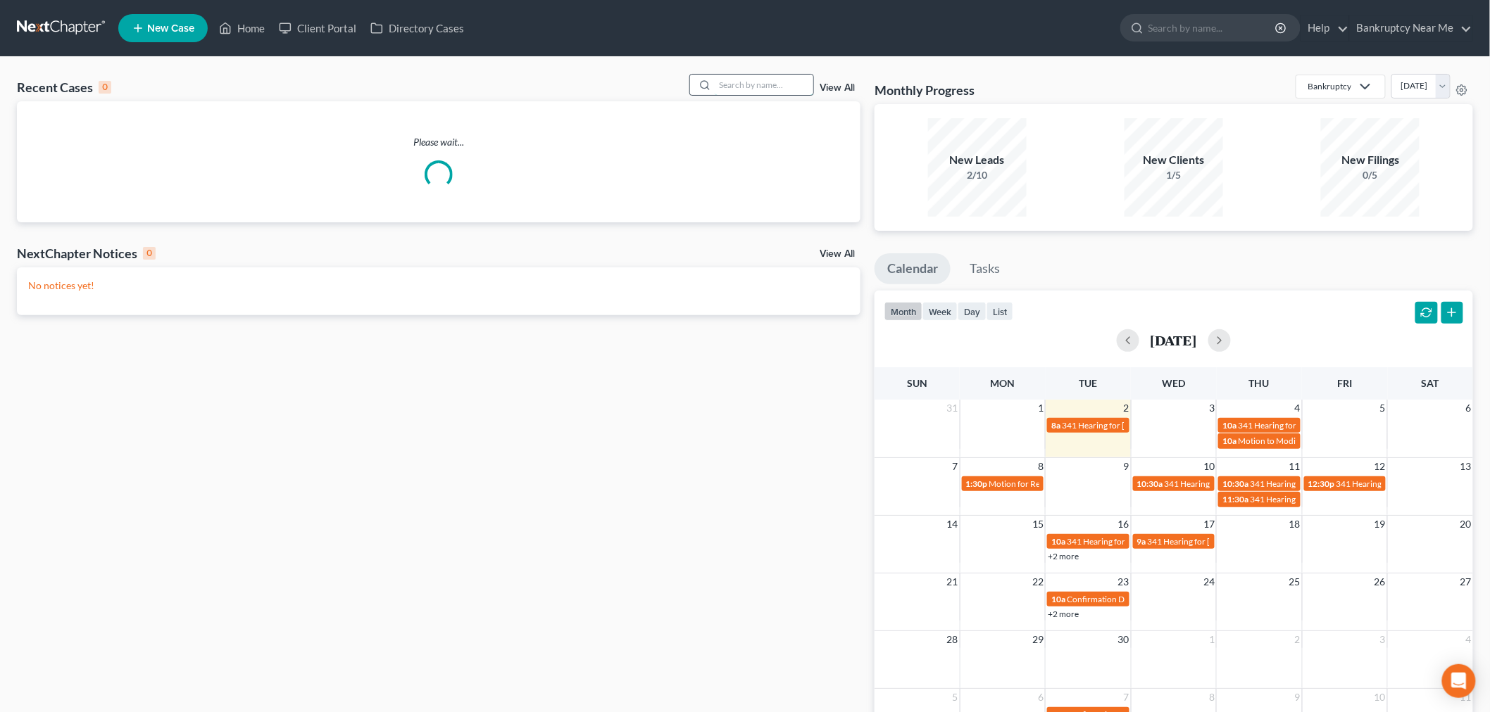
click at [761, 86] on input "search" at bounding box center [764, 85] width 99 height 20
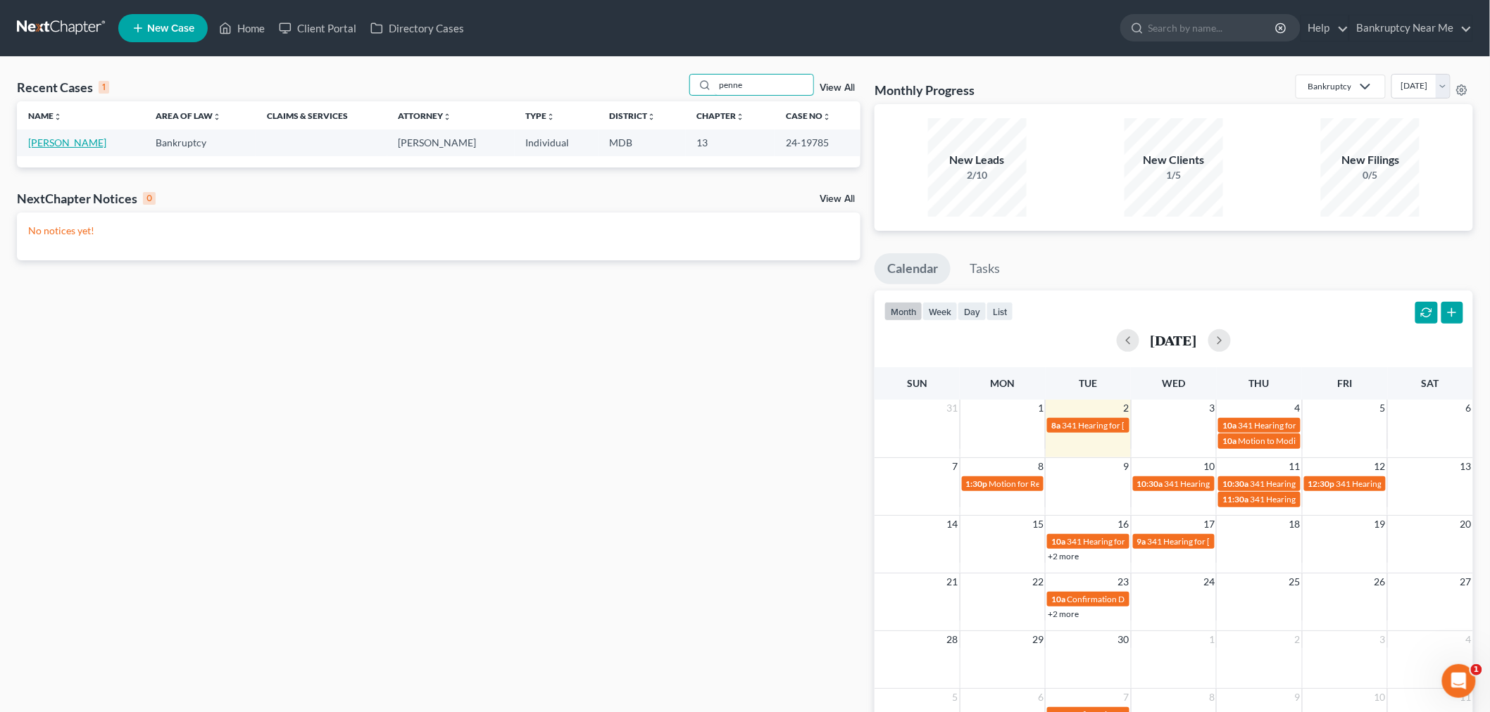
type input "penne"
click at [54, 142] on link "Penney, Patricia" at bounding box center [67, 143] width 78 height 12
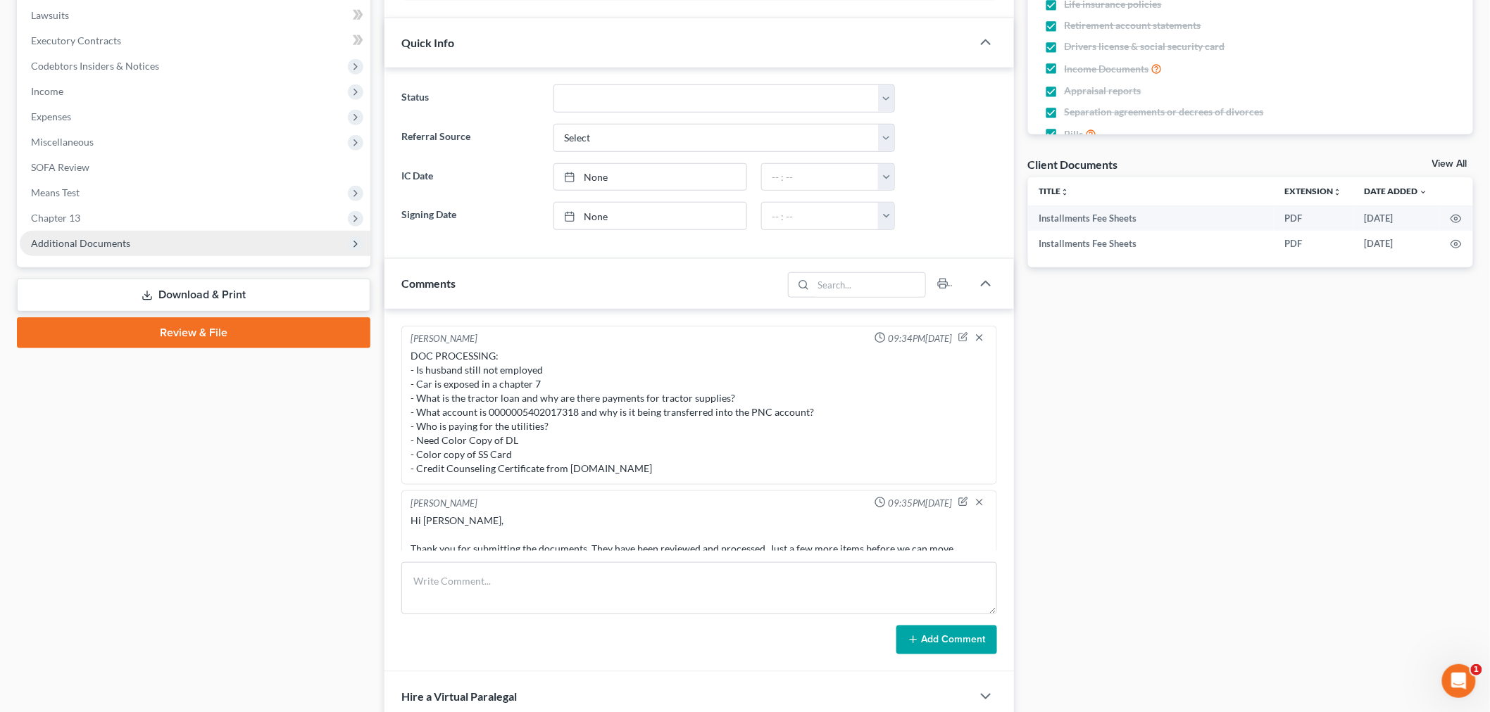
scroll to position [1403, 0]
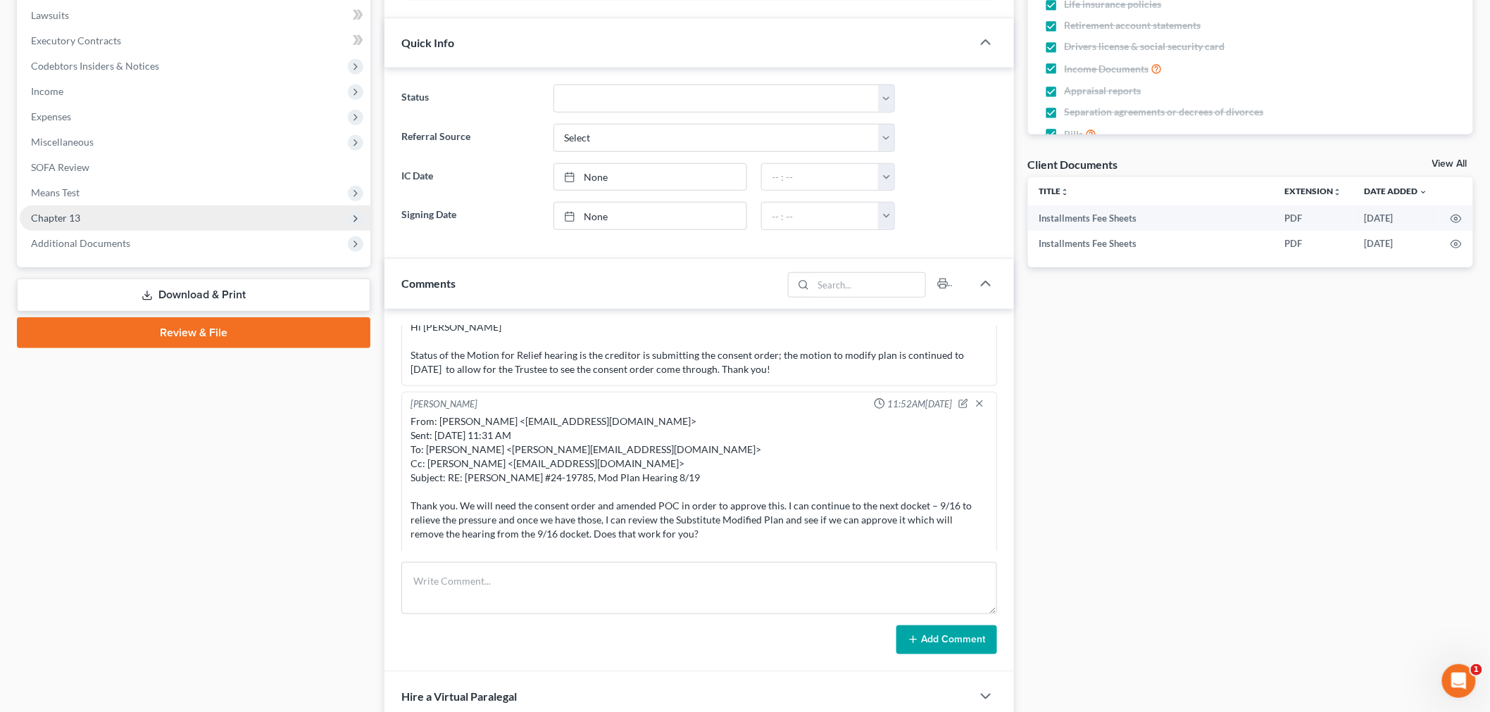
click at [89, 206] on span "Chapter 13" at bounding box center [195, 218] width 351 height 25
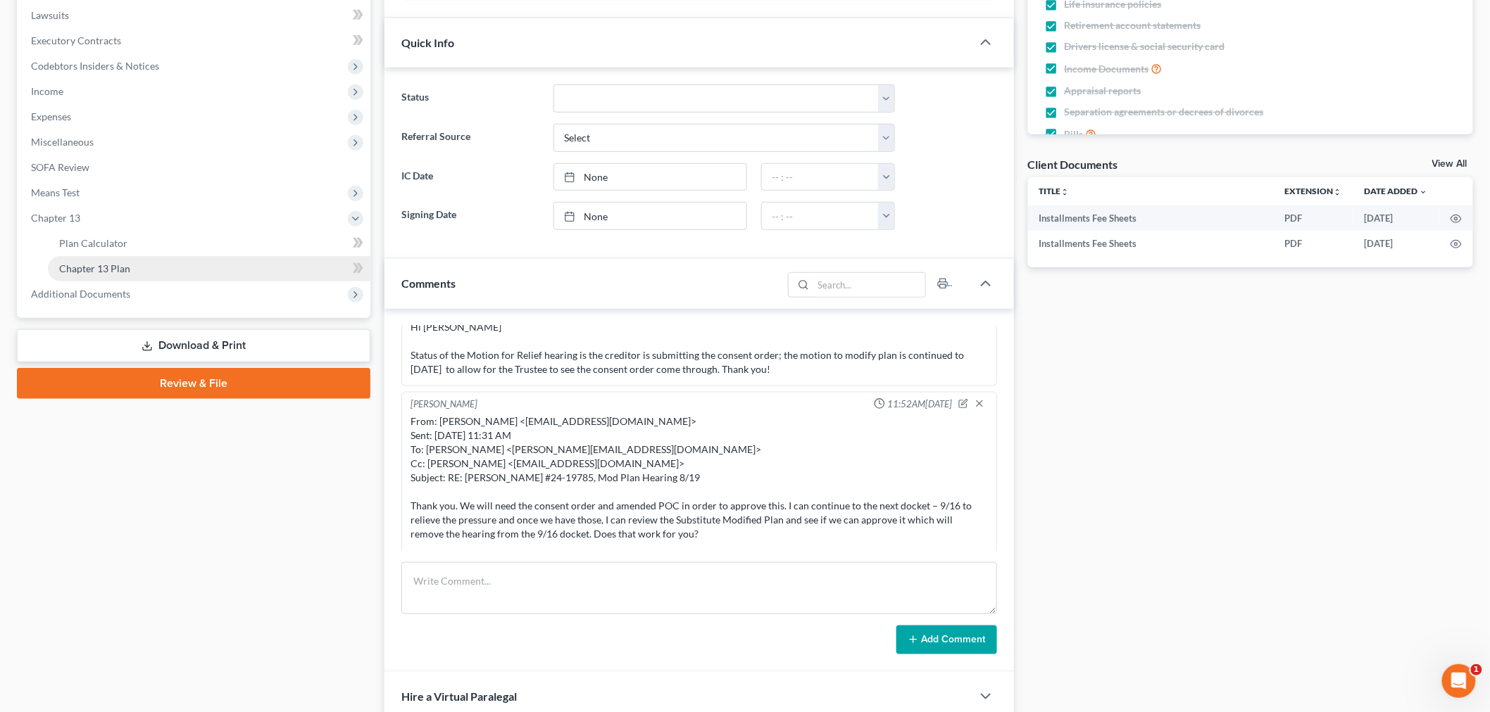
click at [151, 261] on link "Chapter 13 Plan" at bounding box center [209, 268] width 322 height 25
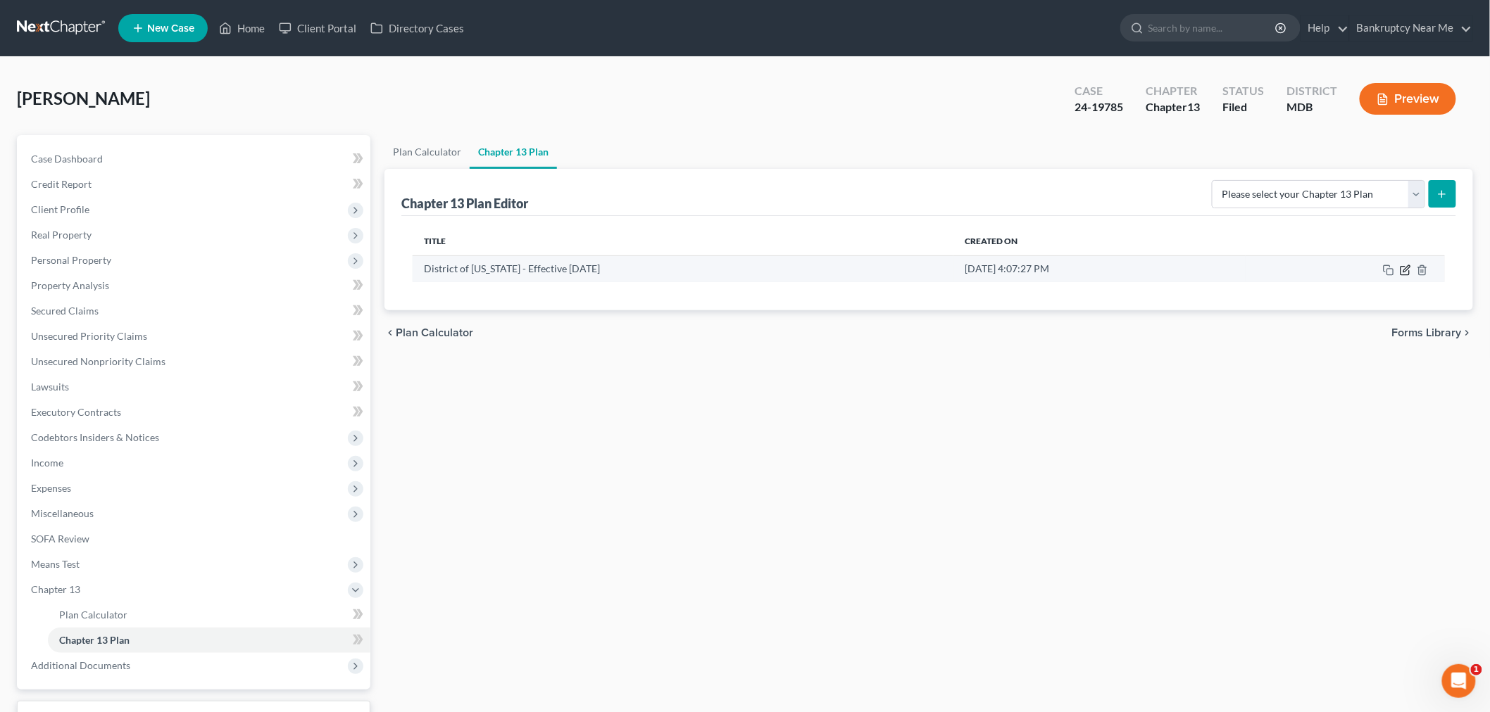
click at [1410, 270] on icon "button" at bounding box center [1405, 270] width 11 height 11
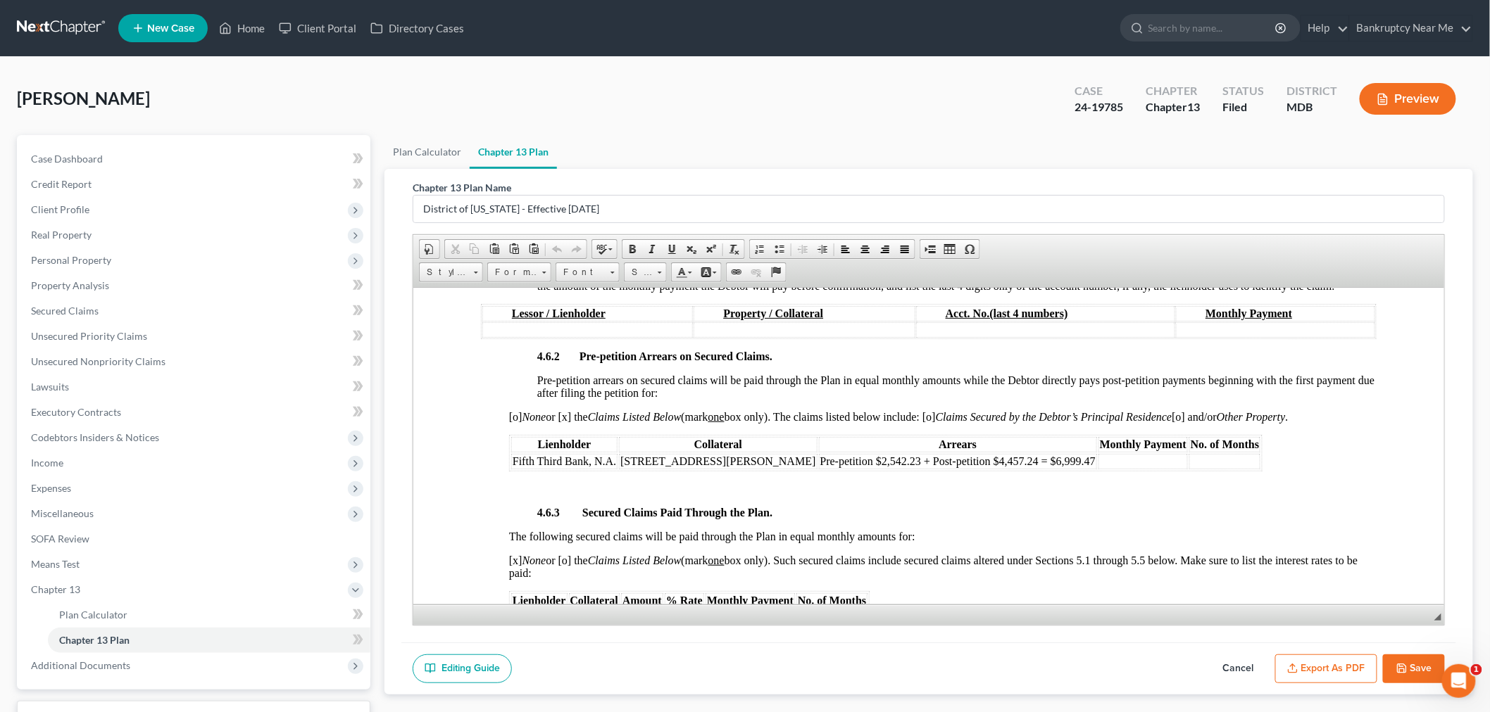
scroll to position [2268, 0]
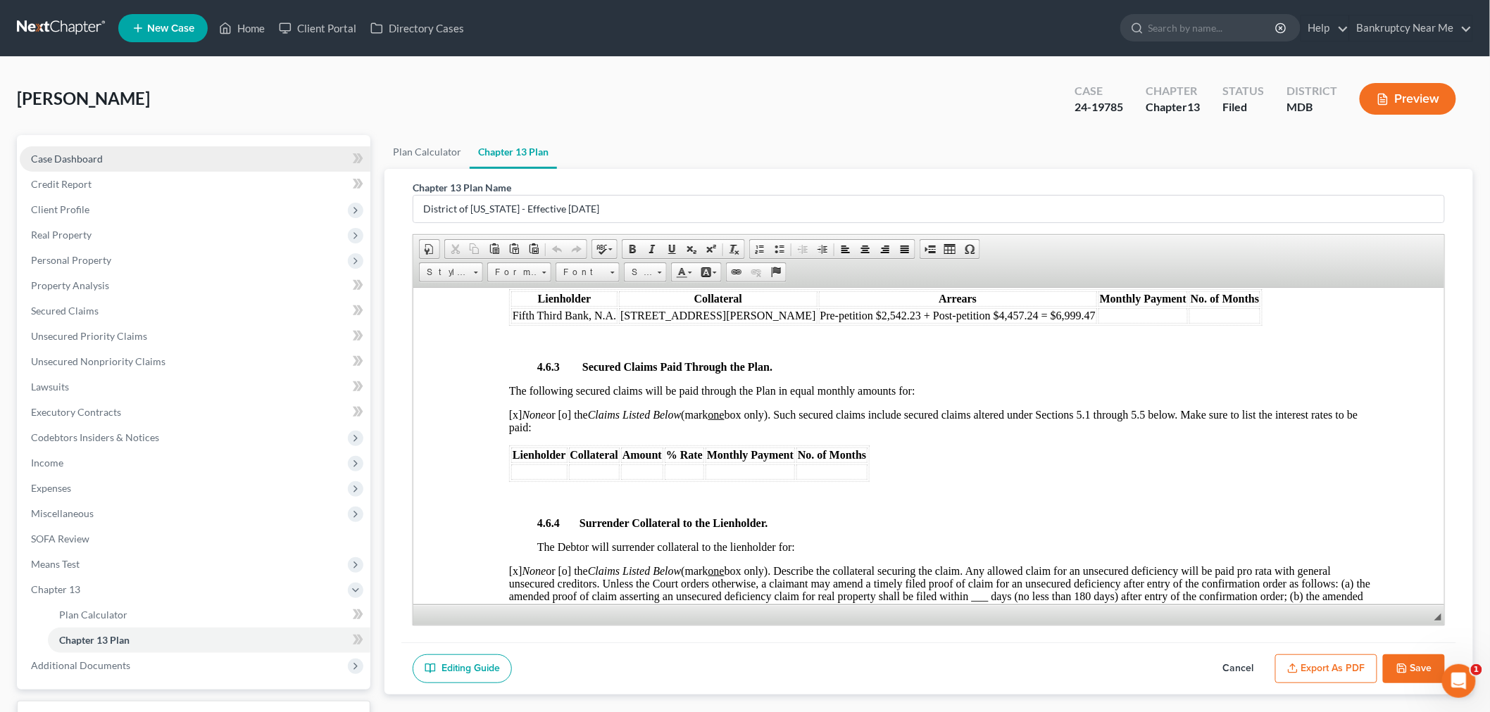
click at [166, 155] on link "Case Dashboard" at bounding box center [195, 158] width 351 height 25
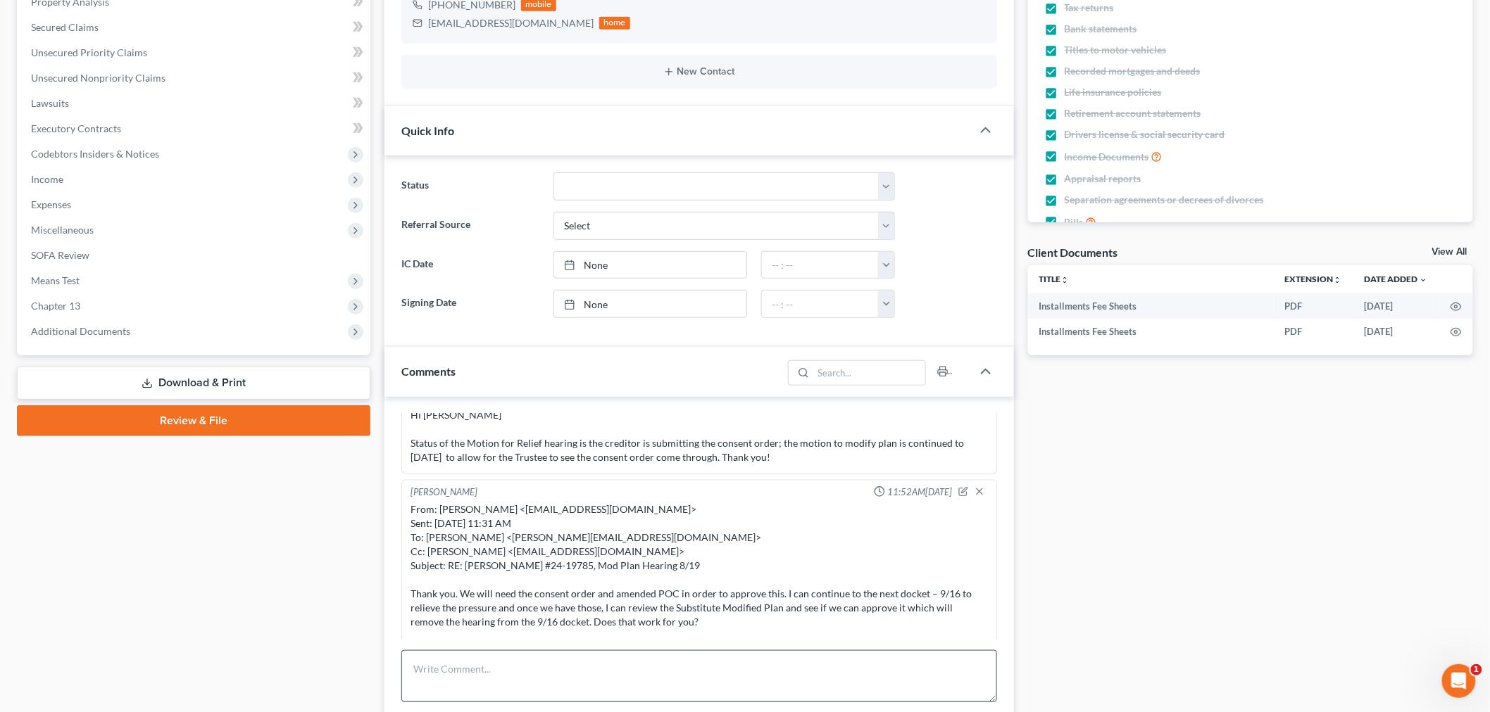
scroll to position [704, 0]
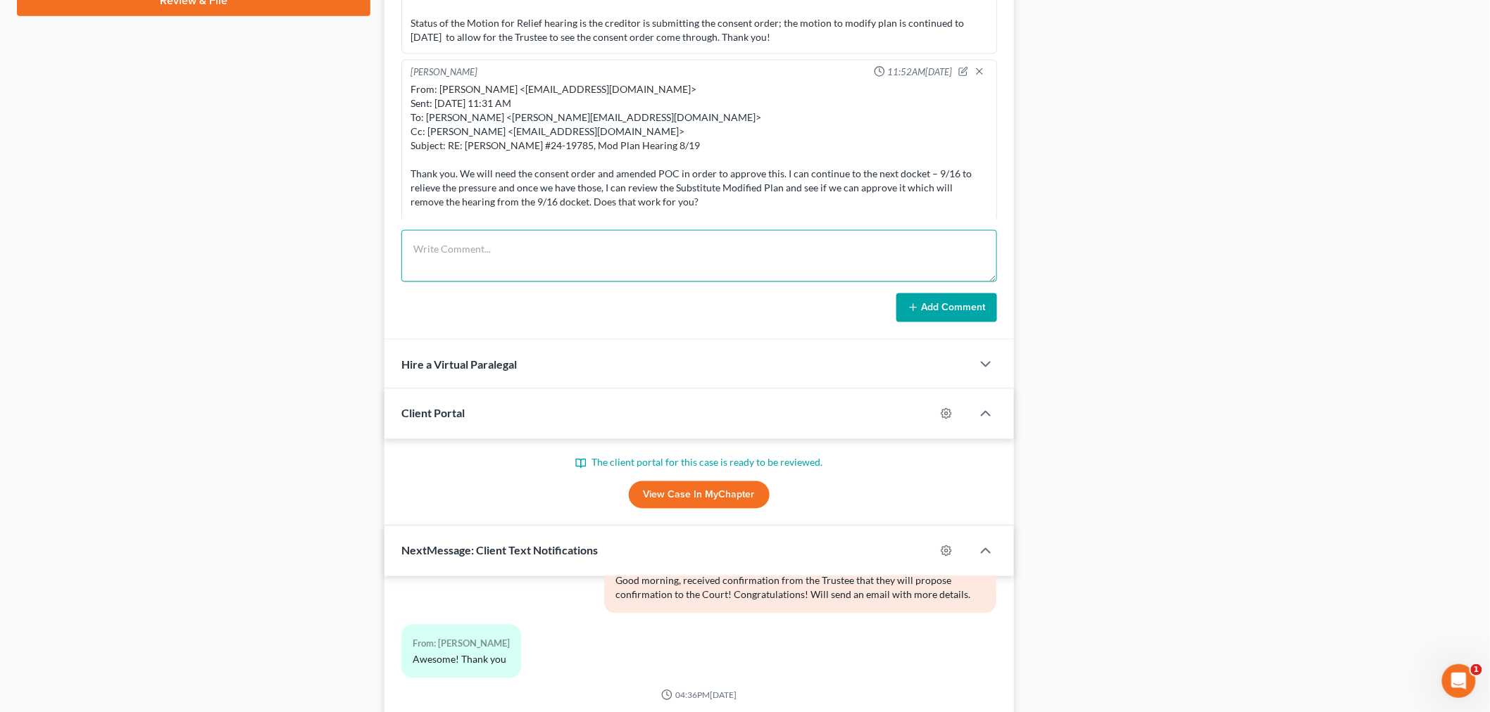
drag, startPoint x: 838, startPoint y: 263, endPoint x: 897, endPoint y: 277, distance: 60.1
click at [840, 263] on textarea at bounding box center [699, 256] width 596 height 52
paste textarea "From: Iris Kwon <iris@bankruptcynearme.org> Sent: Tuesday, September 02, 2025 6…"
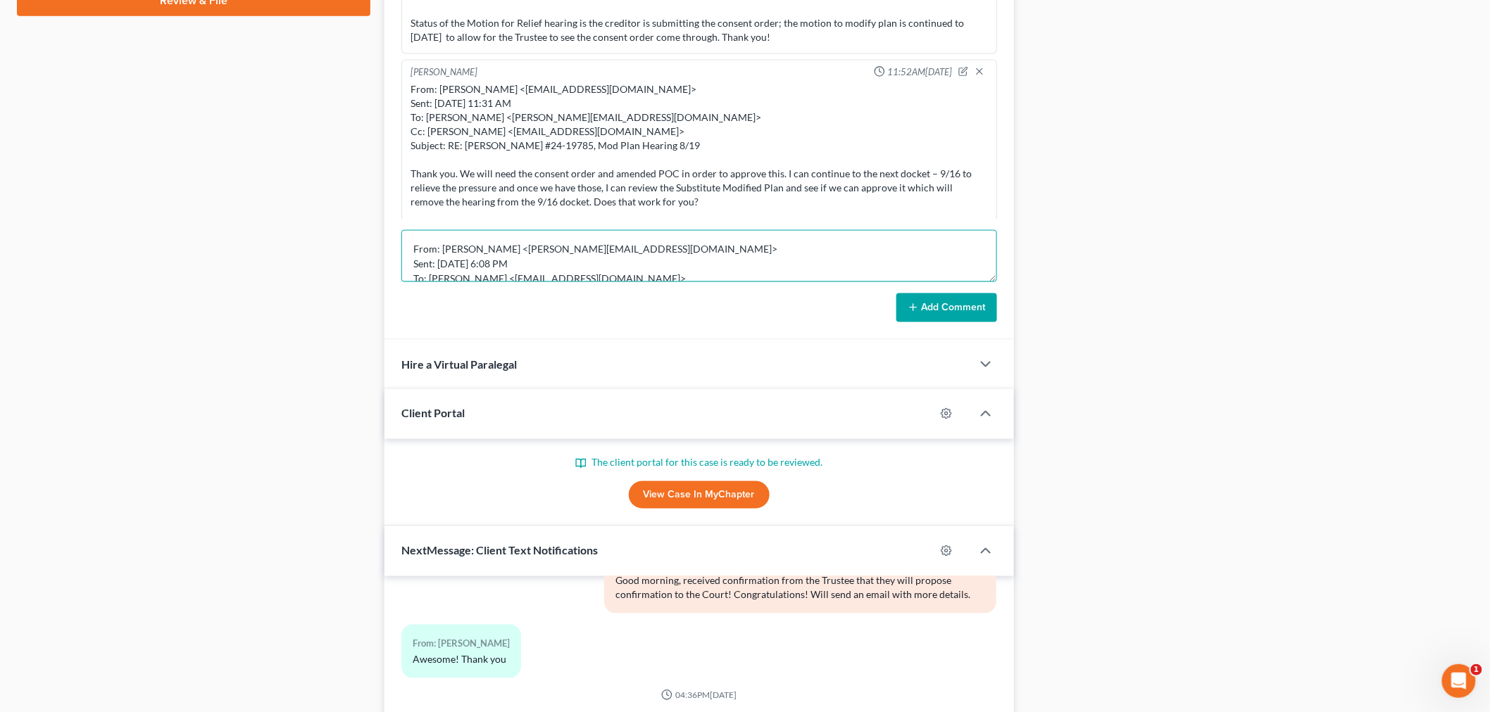
scroll to position [106, 0]
type textarea "From: Iris Kwon <iris@bankruptcynearme.org> Sent: Tuesday, September 02, 2025 6…"
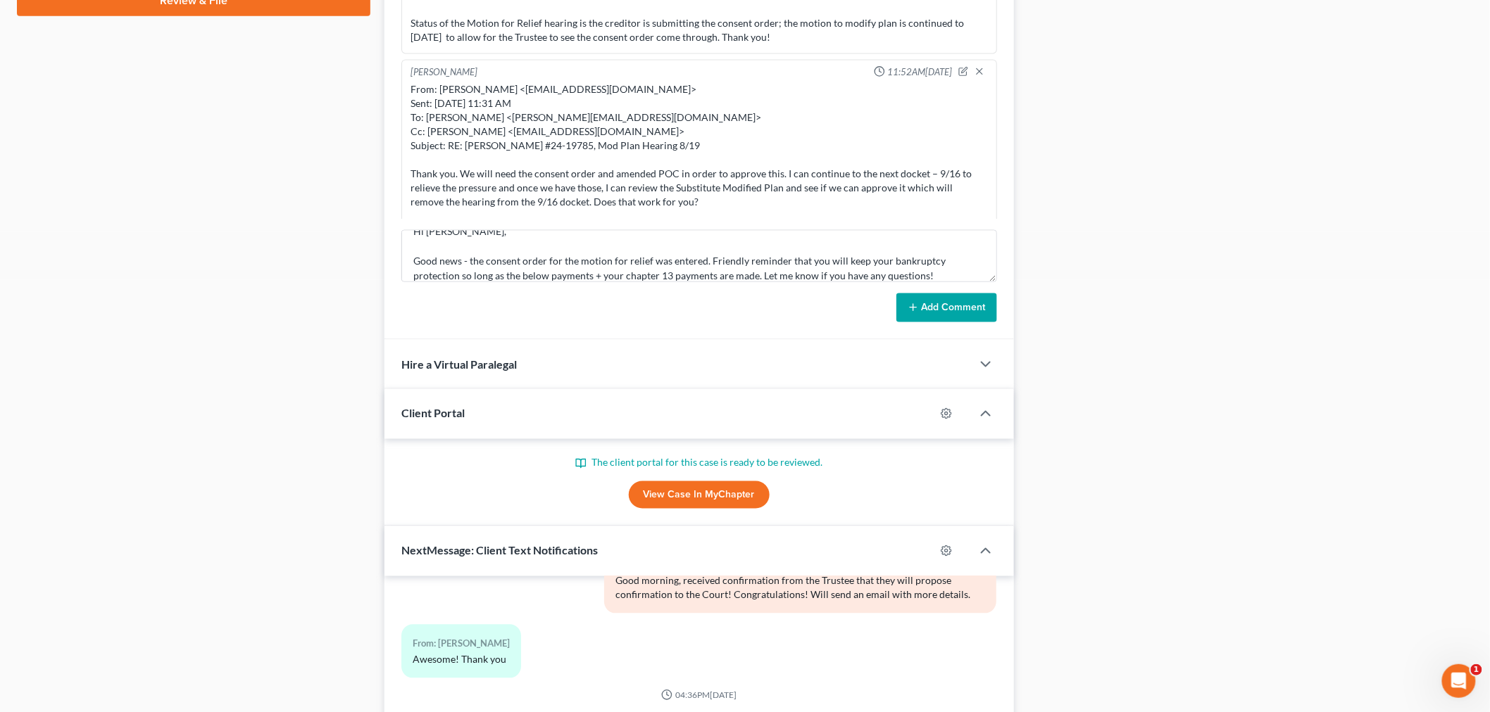
click at [942, 310] on button "Add Comment" at bounding box center [946, 309] width 101 height 30
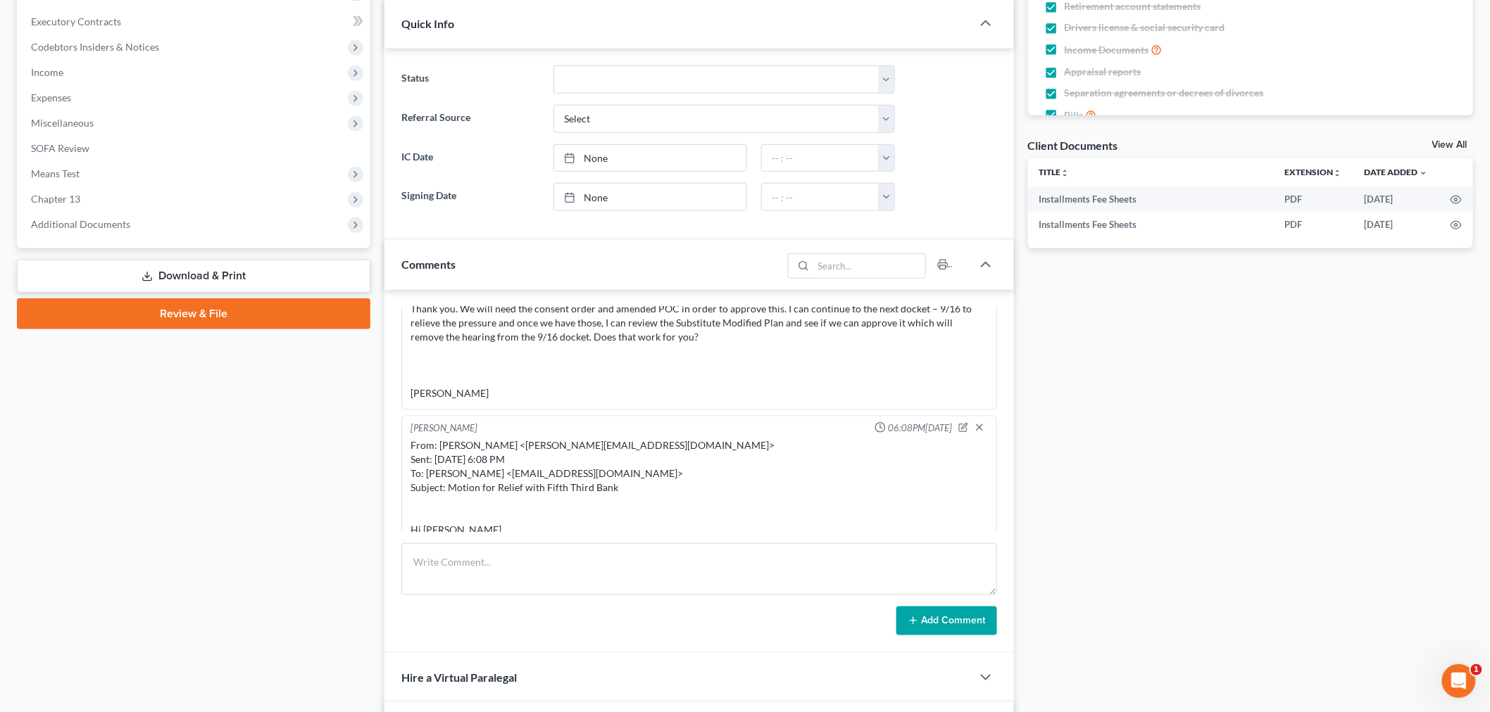
scroll to position [0, 0]
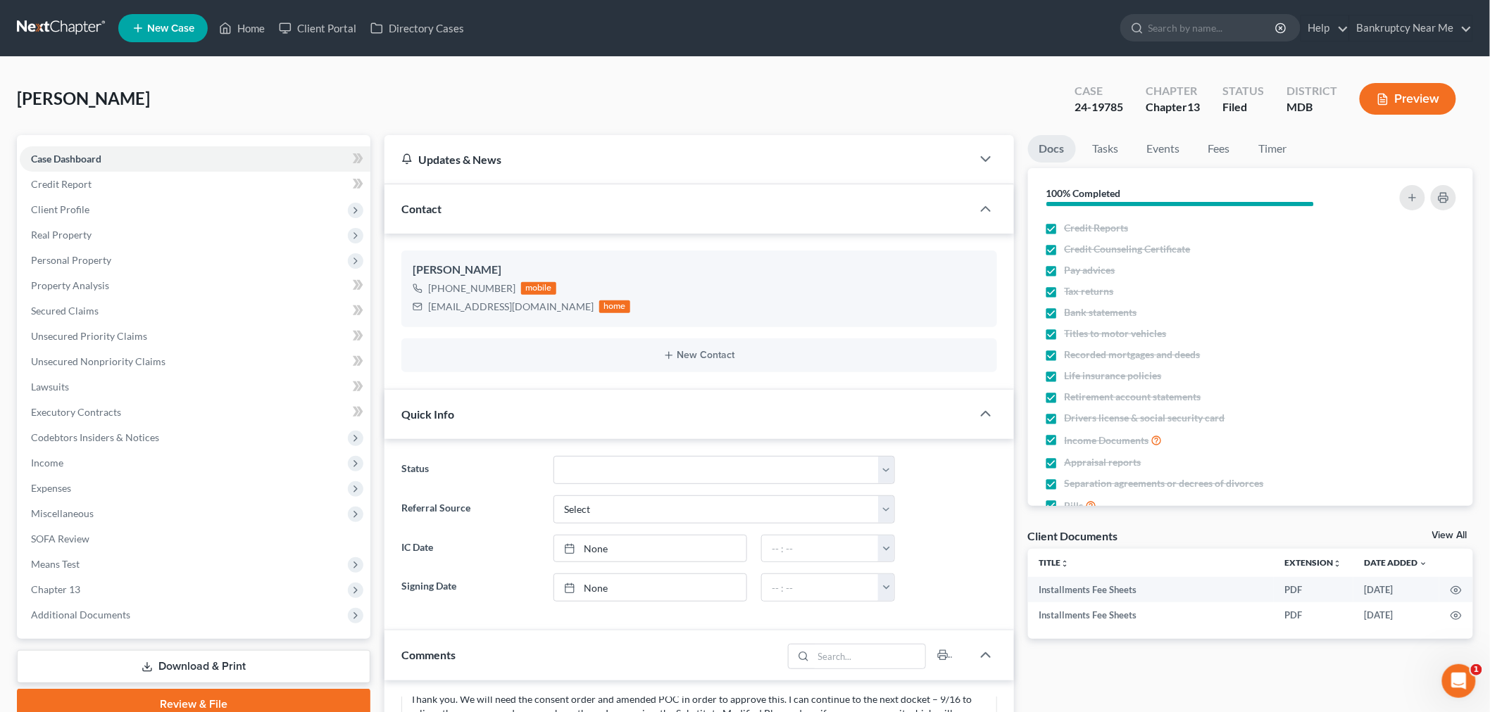
click at [66, 20] on link at bounding box center [62, 27] width 90 height 25
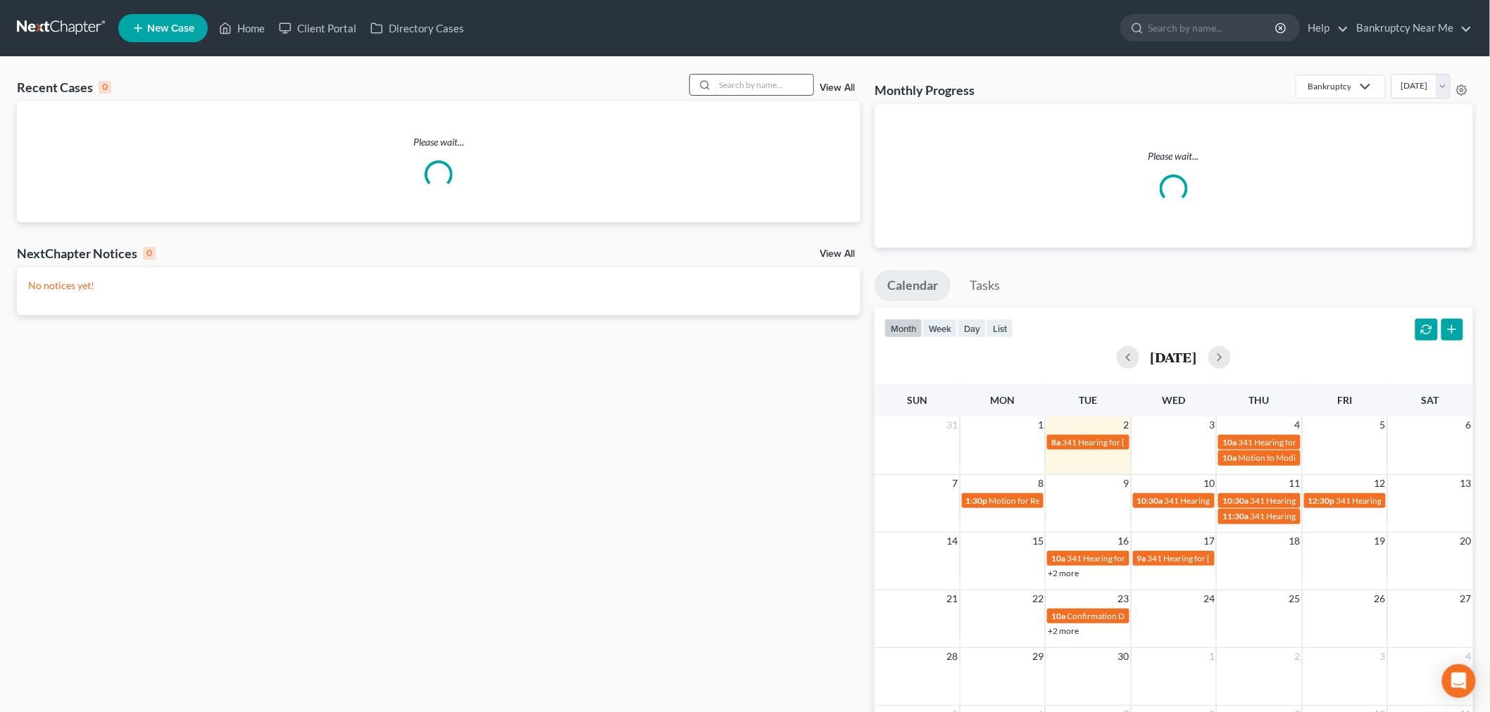
click at [727, 79] on input "search" at bounding box center [764, 85] width 99 height 20
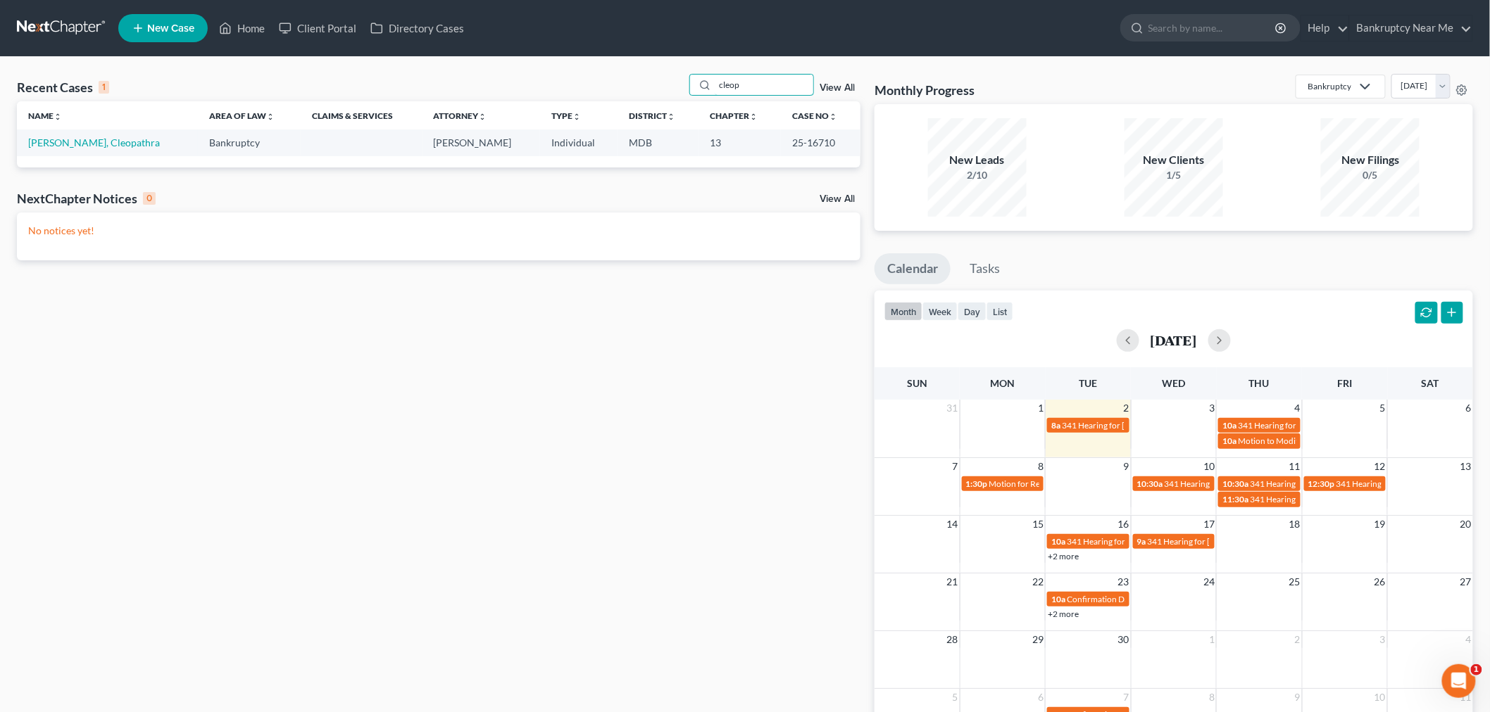
type input "cleop"
click at [78, 134] on td "[PERSON_NAME], Cleopathra" at bounding box center [107, 143] width 181 height 26
drag, startPoint x: 107, startPoint y: 134, endPoint x: 107, endPoint y: 143, distance: 8.4
click at [107, 134] on td "[PERSON_NAME], Cleopathra" at bounding box center [107, 143] width 181 height 26
click at [107, 144] on link "[PERSON_NAME], Cleopathra" at bounding box center [94, 143] width 132 height 12
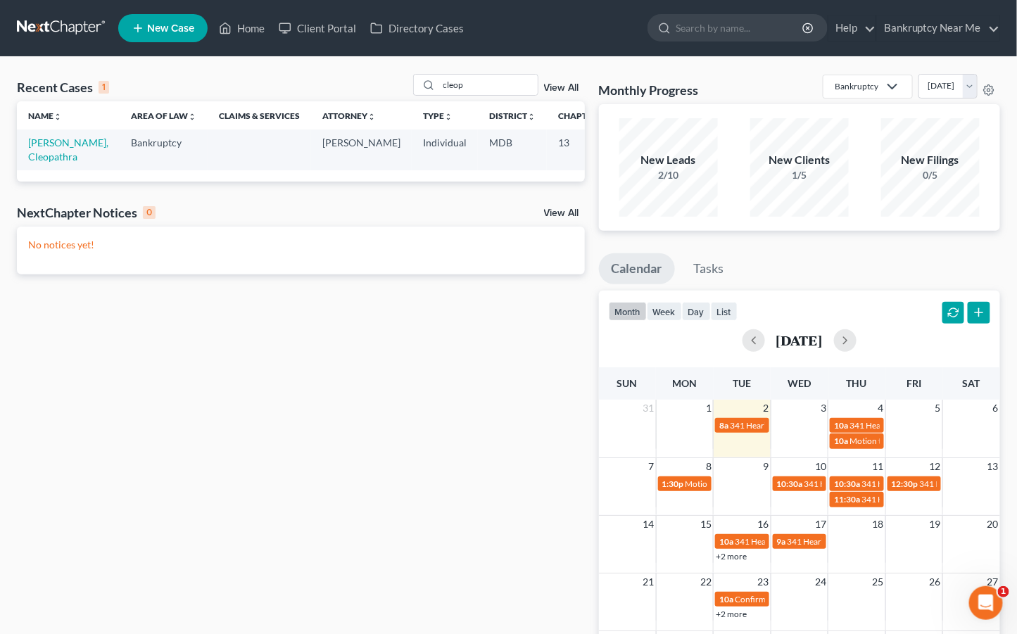
select select "3"
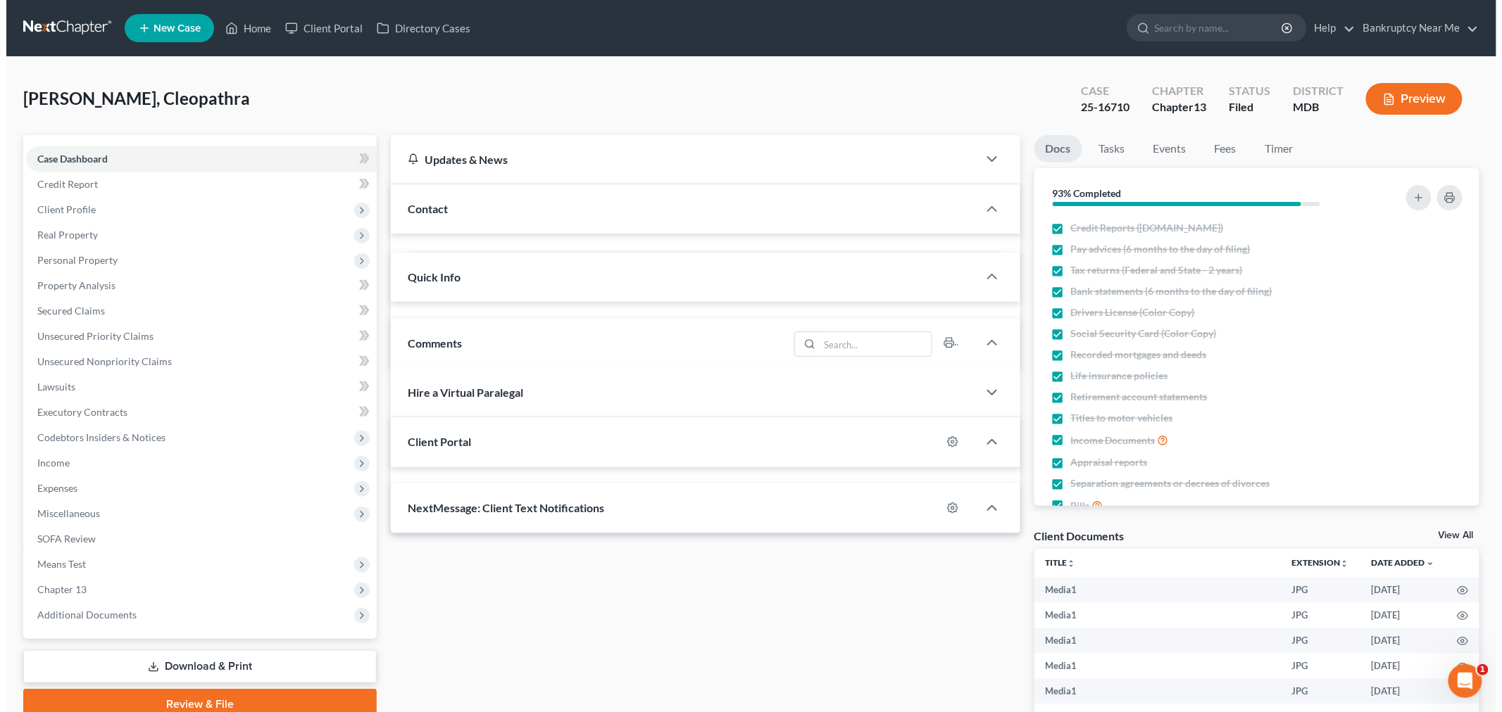
scroll to position [2239, 0]
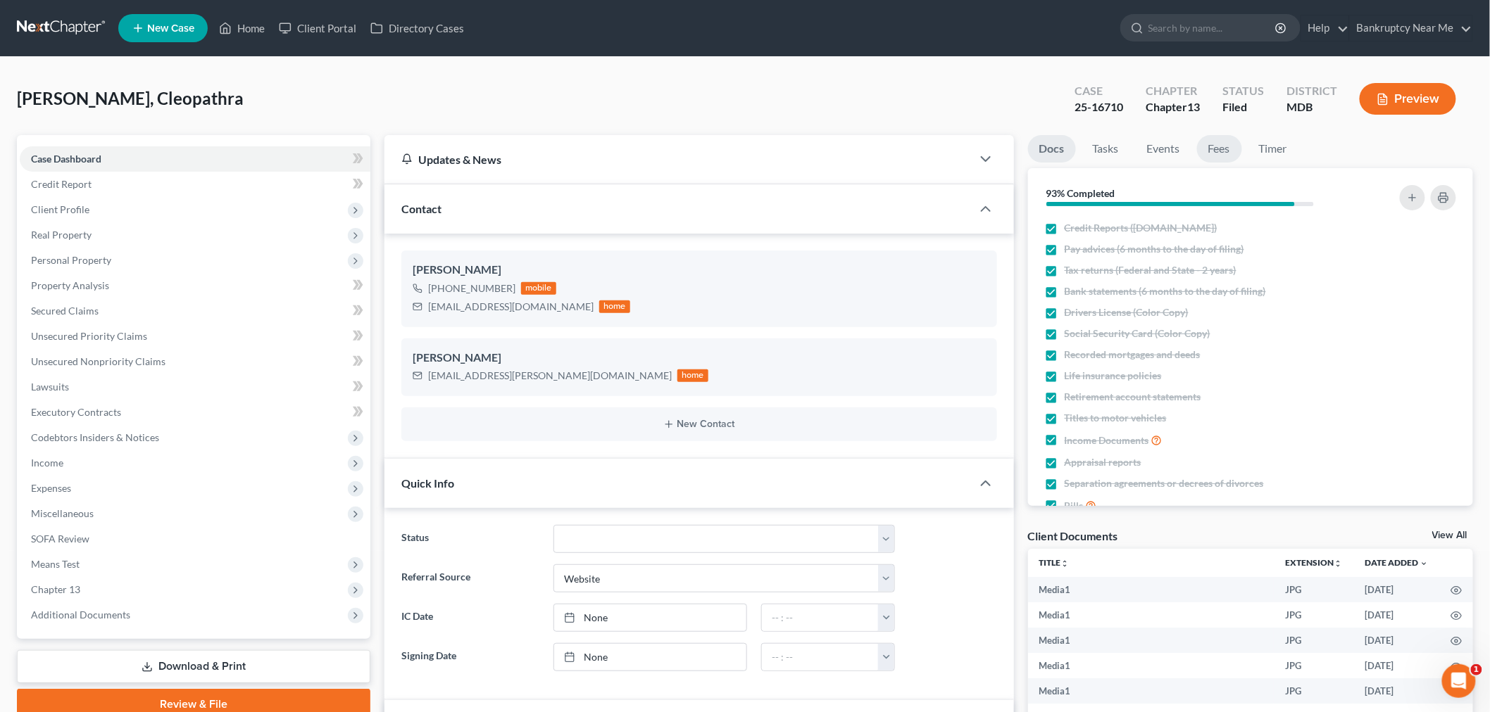
click at [1200, 153] on link "Fees" at bounding box center [1219, 148] width 45 height 27
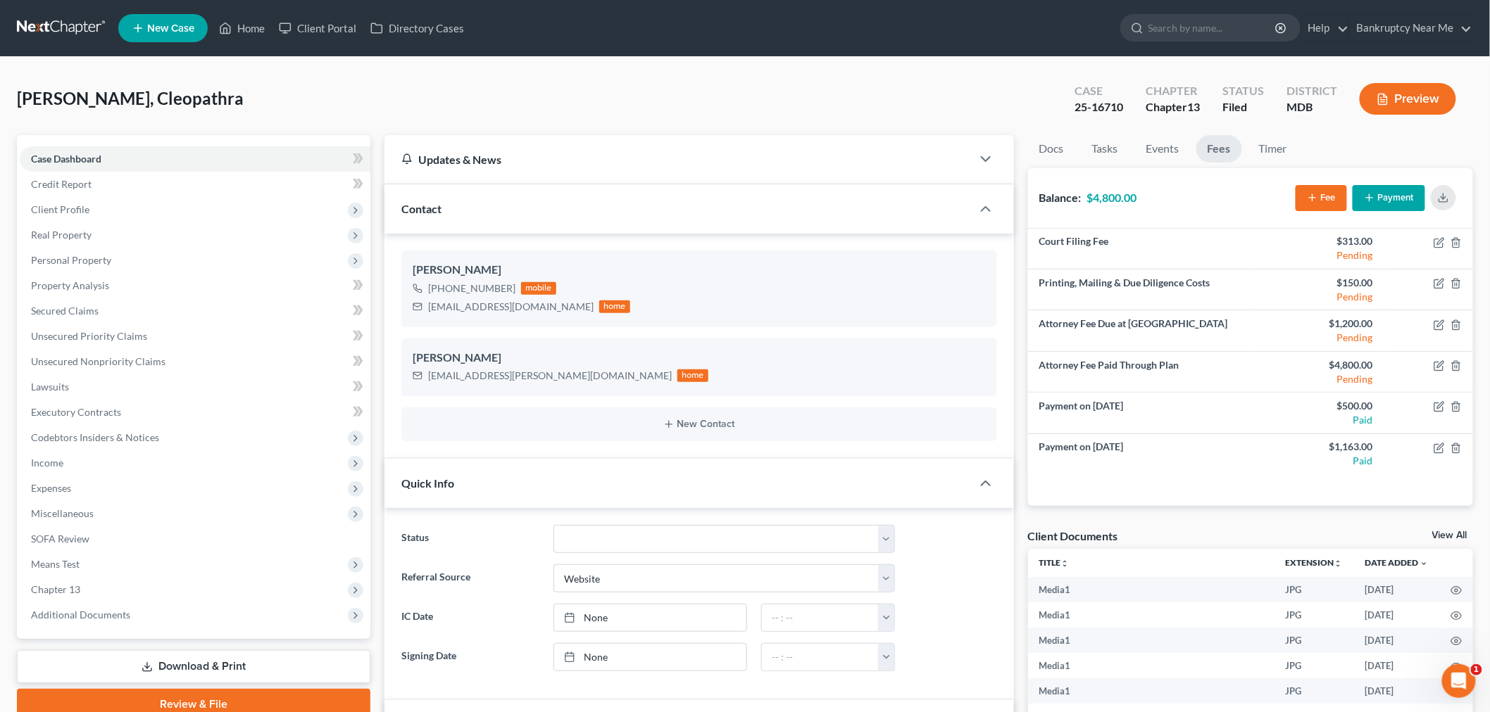
click at [1327, 204] on button "Fee" at bounding box center [1320, 198] width 51 height 26
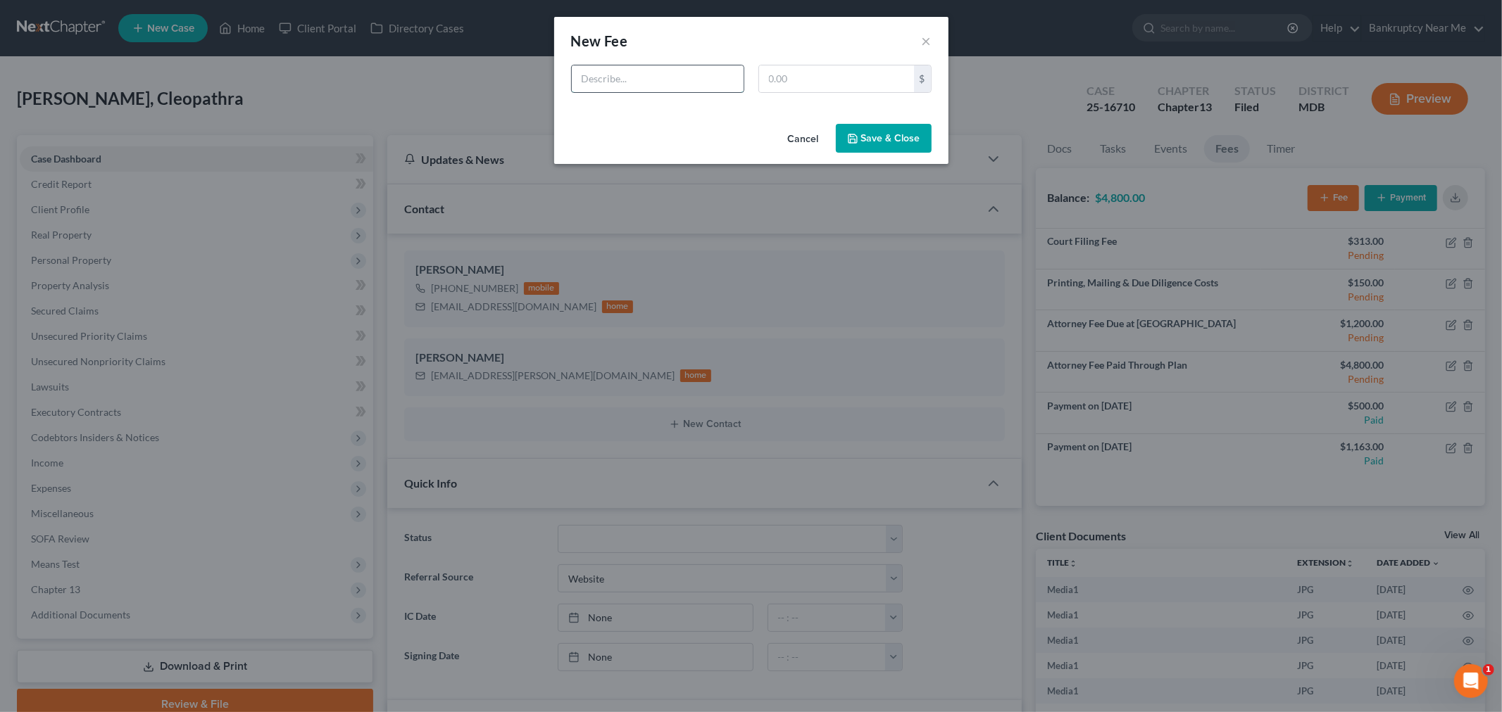
click at [728, 84] on input "text" at bounding box center [658, 78] width 172 height 27
type input "Creditor Addition"
click at [888, 68] on input "text" at bounding box center [836, 78] width 155 height 27
type input "150"
drag, startPoint x: 684, startPoint y: 73, endPoint x: 417, endPoint y: 36, distance: 268.6
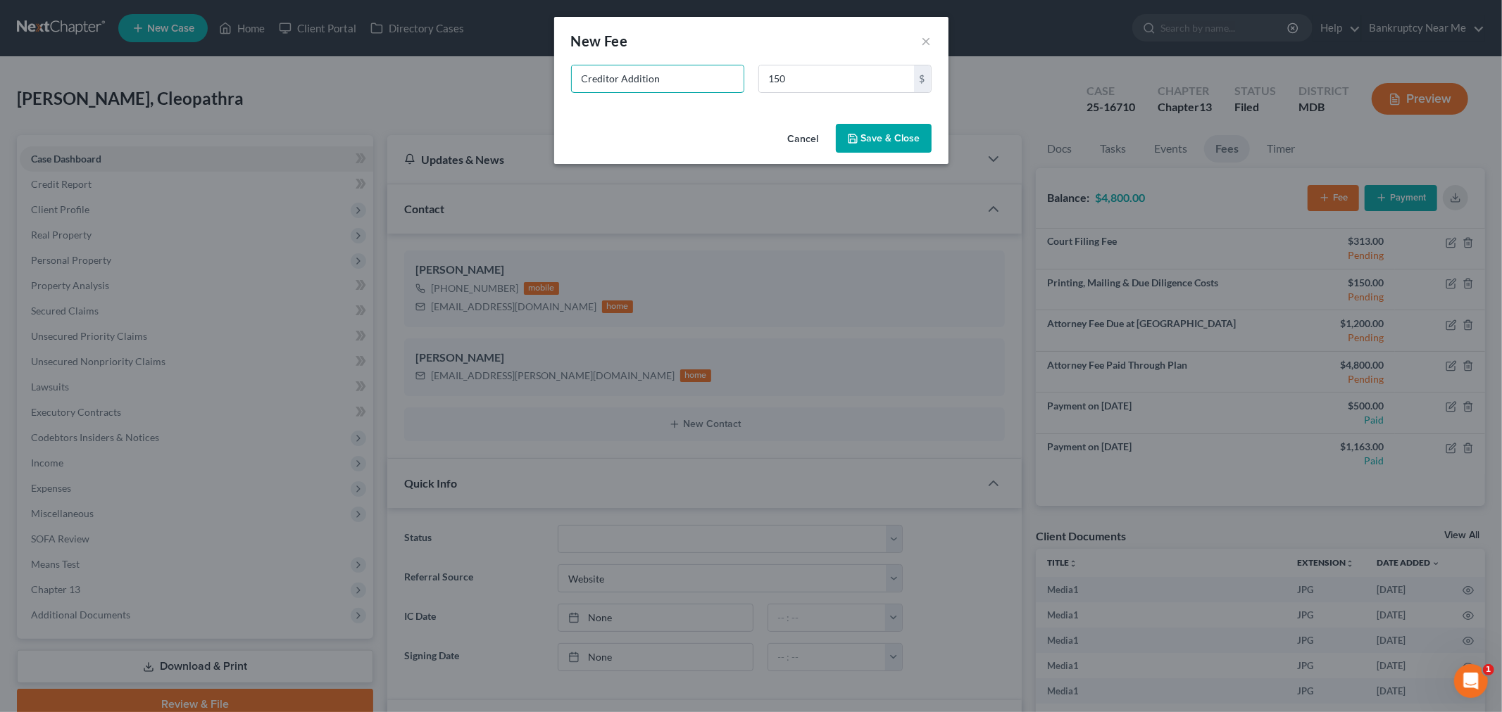
click at [417, 36] on div "New Fee Edit Fee × Creditor Addition 150 $ Cancel Save & Close" at bounding box center [751, 356] width 1502 height 712
type input "C"
type input "Add Creditor Post Petition"
click at [896, 146] on button "Save & Close" at bounding box center [884, 139] width 96 height 30
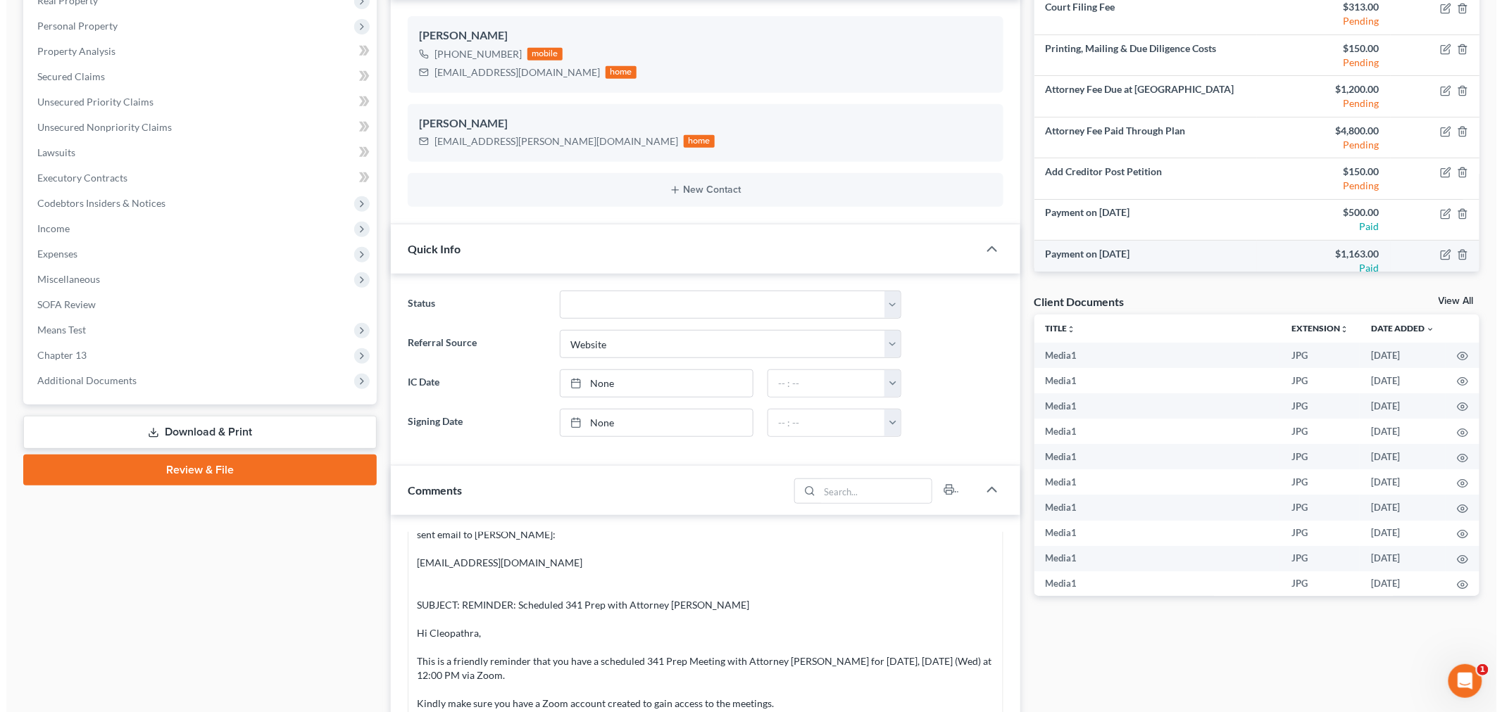
scroll to position [0, 0]
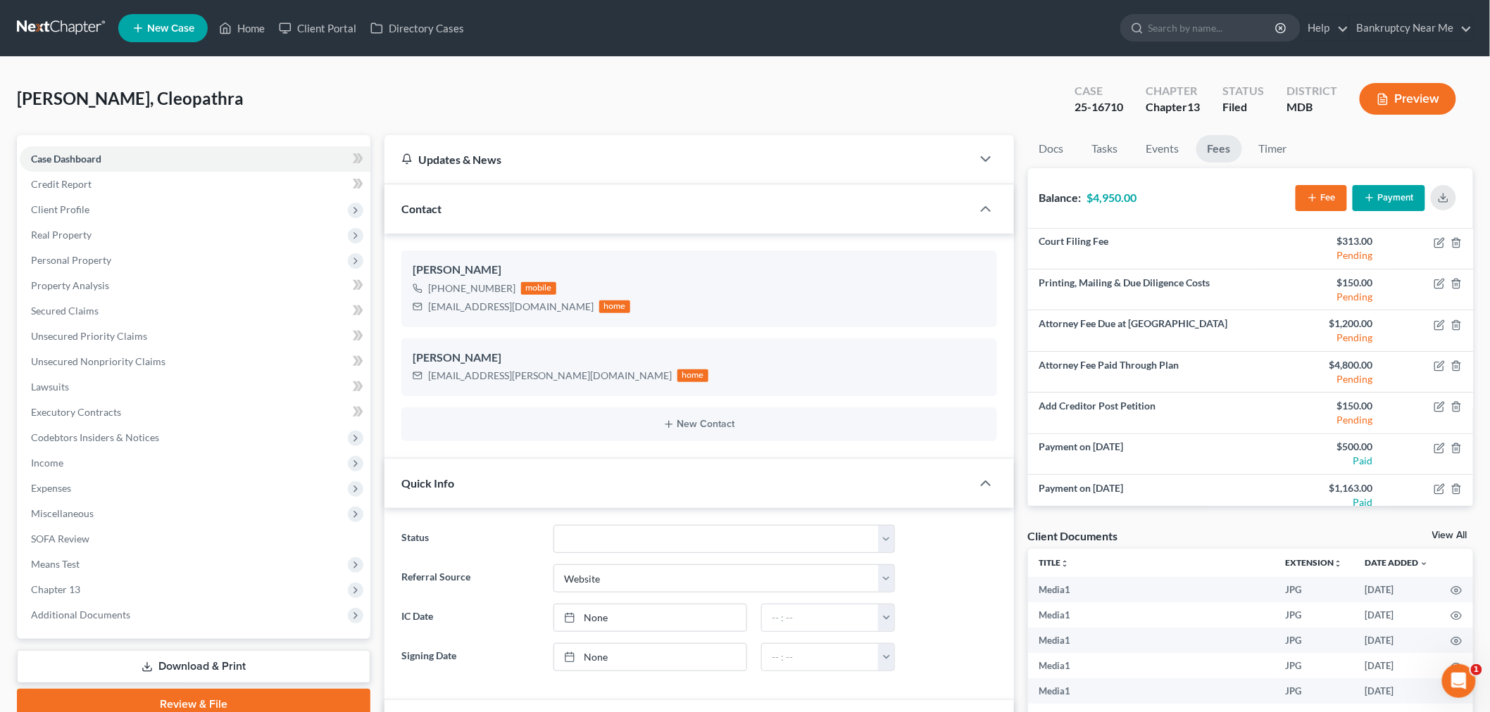
click at [1403, 201] on button "Payment" at bounding box center [1388, 198] width 73 height 26
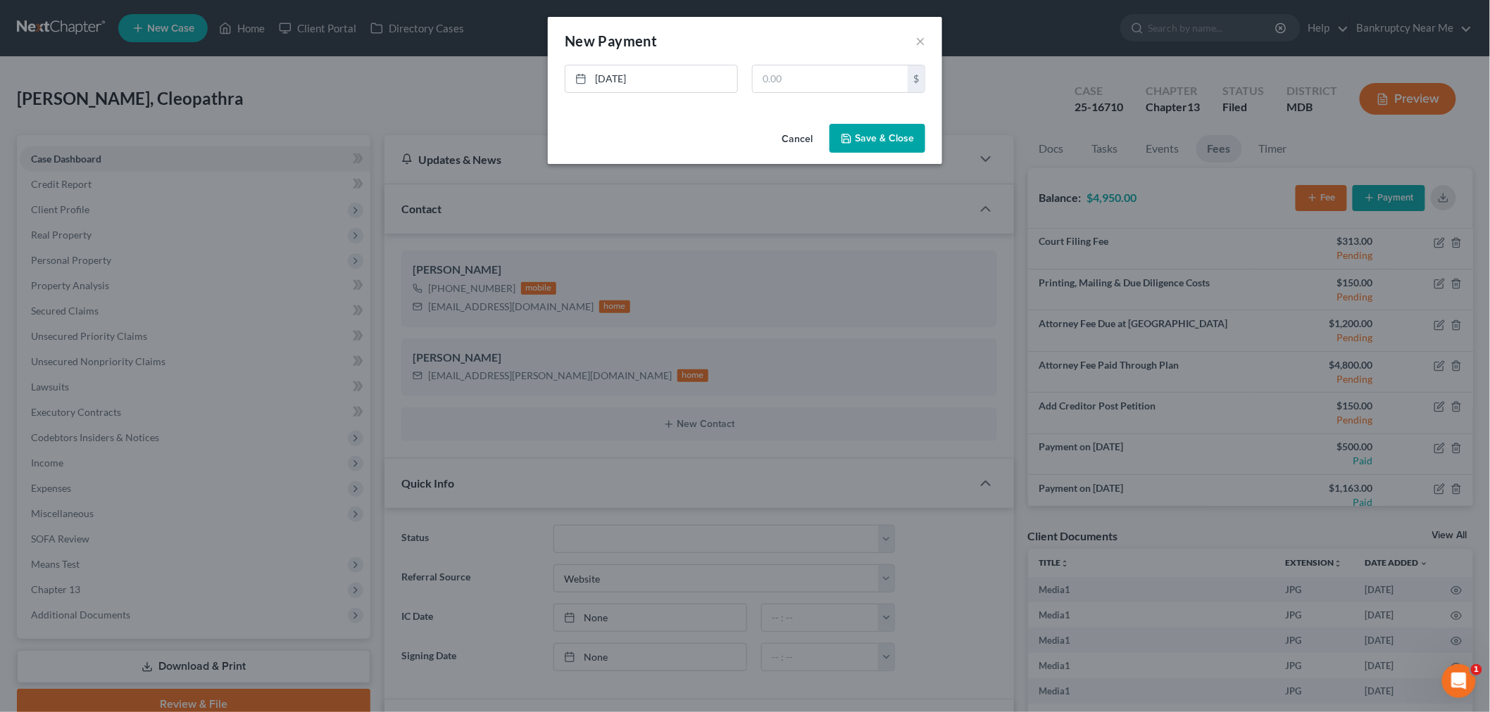
scroll to position [16465, 0]
drag, startPoint x: 869, startPoint y: 83, endPoint x: 878, endPoint y: 76, distance: 11.5
click at [869, 82] on input "text" at bounding box center [836, 78] width 155 height 27
type input "150"
click at [892, 132] on button "Save & Close" at bounding box center [884, 139] width 96 height 30
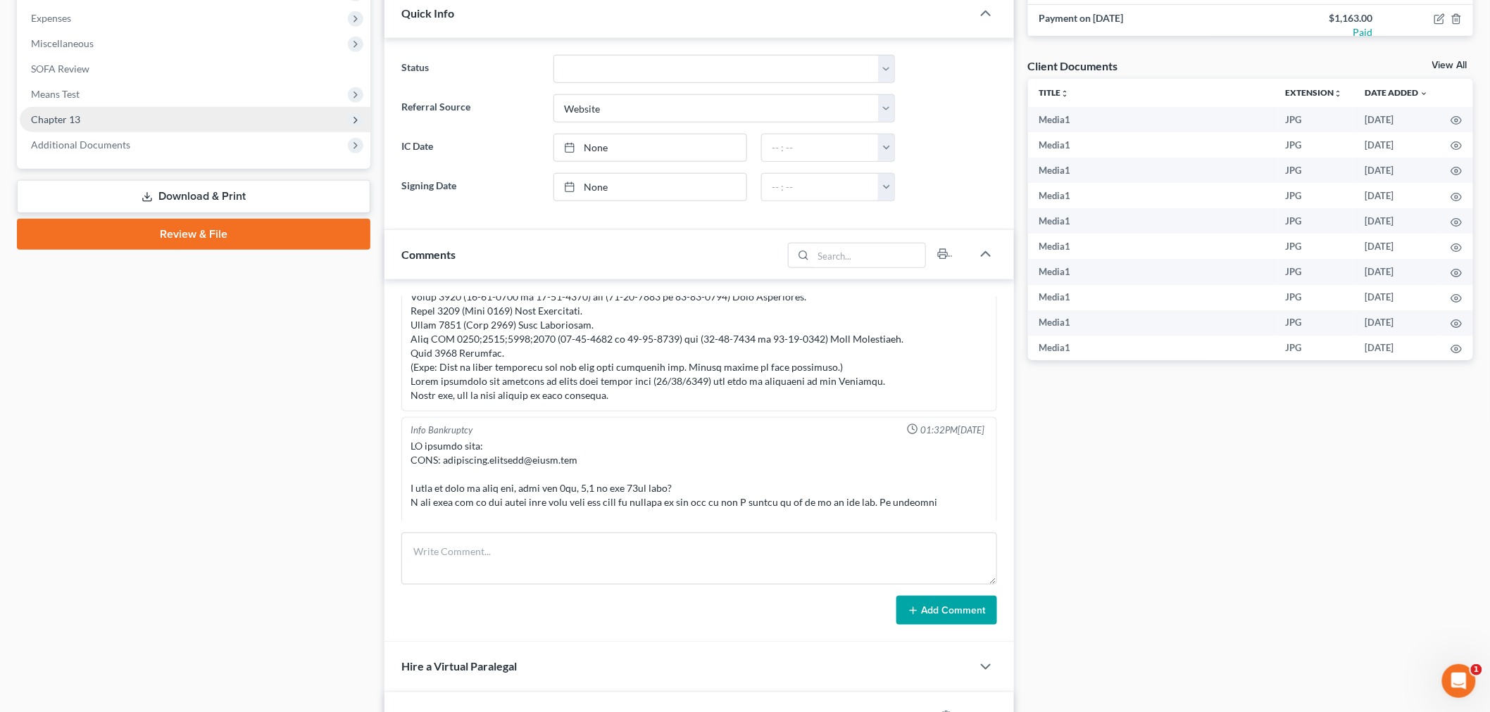
scroll to position [313, 0]
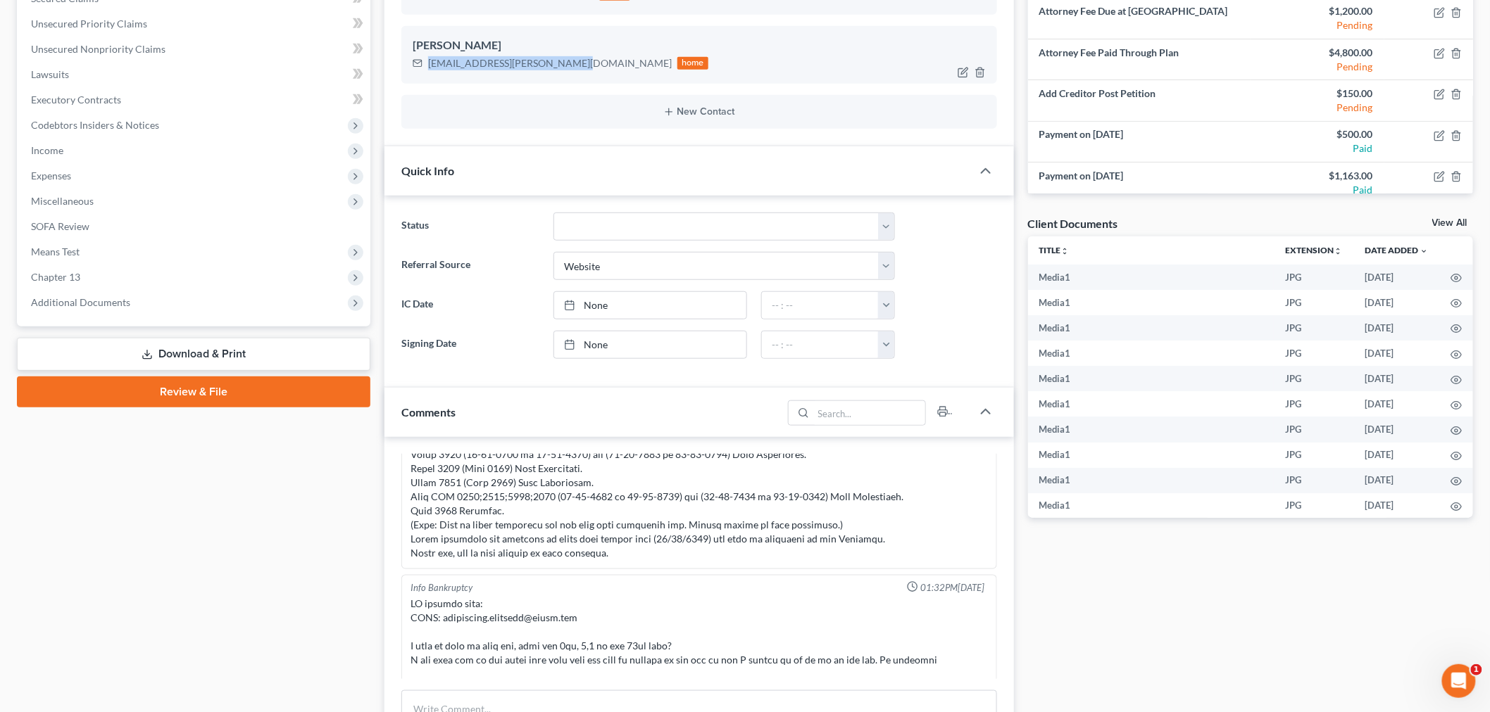
drag, startPoint x: 524, startPoint y: 75, endPoint x: 409, endPoint y: 61, distance: 116.3
click at [409, 61] on div "Cleopathra Robinson Cleopathra.robinson@gmail.com home" at bounding box center [699, 55] width 596 height 58
copy div "Cleopathra.robinson@gmail.com"
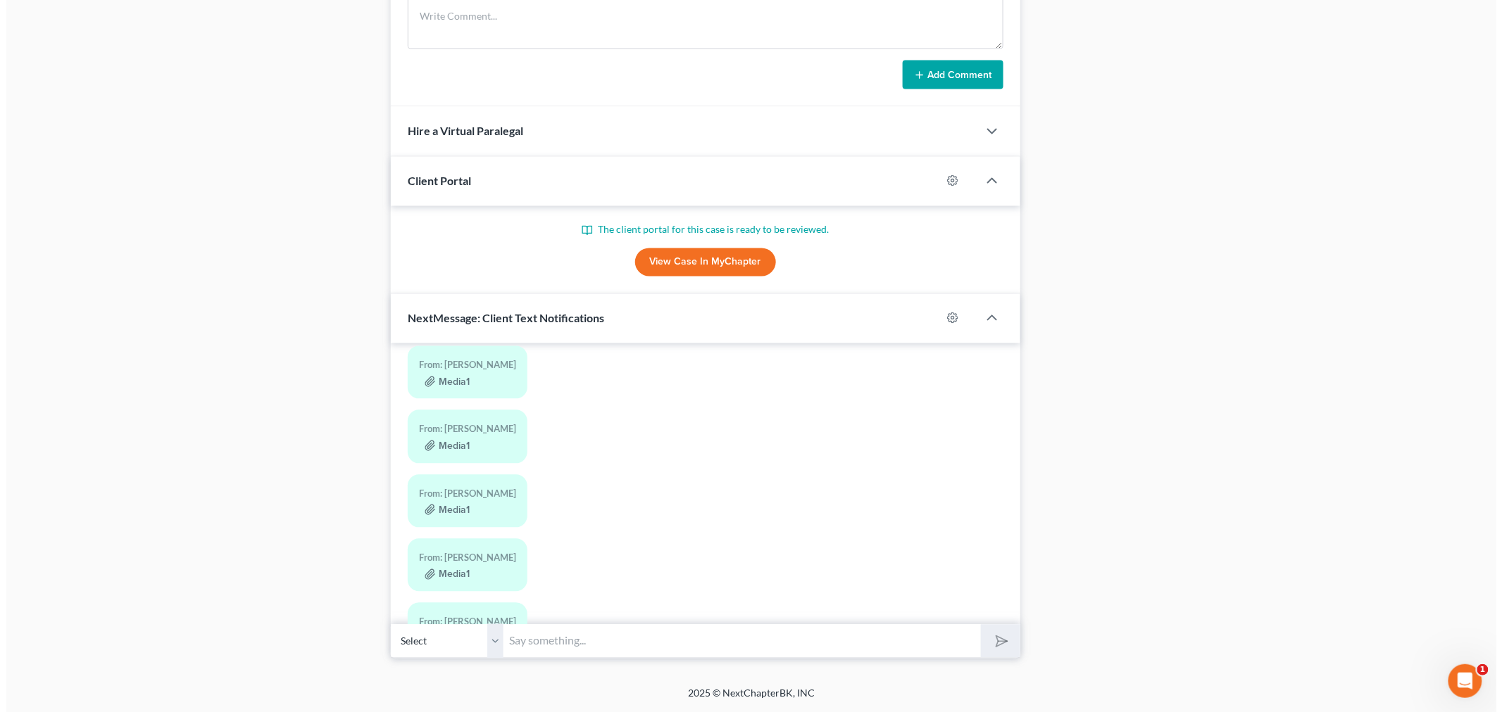
scroll to position [2239, 0]
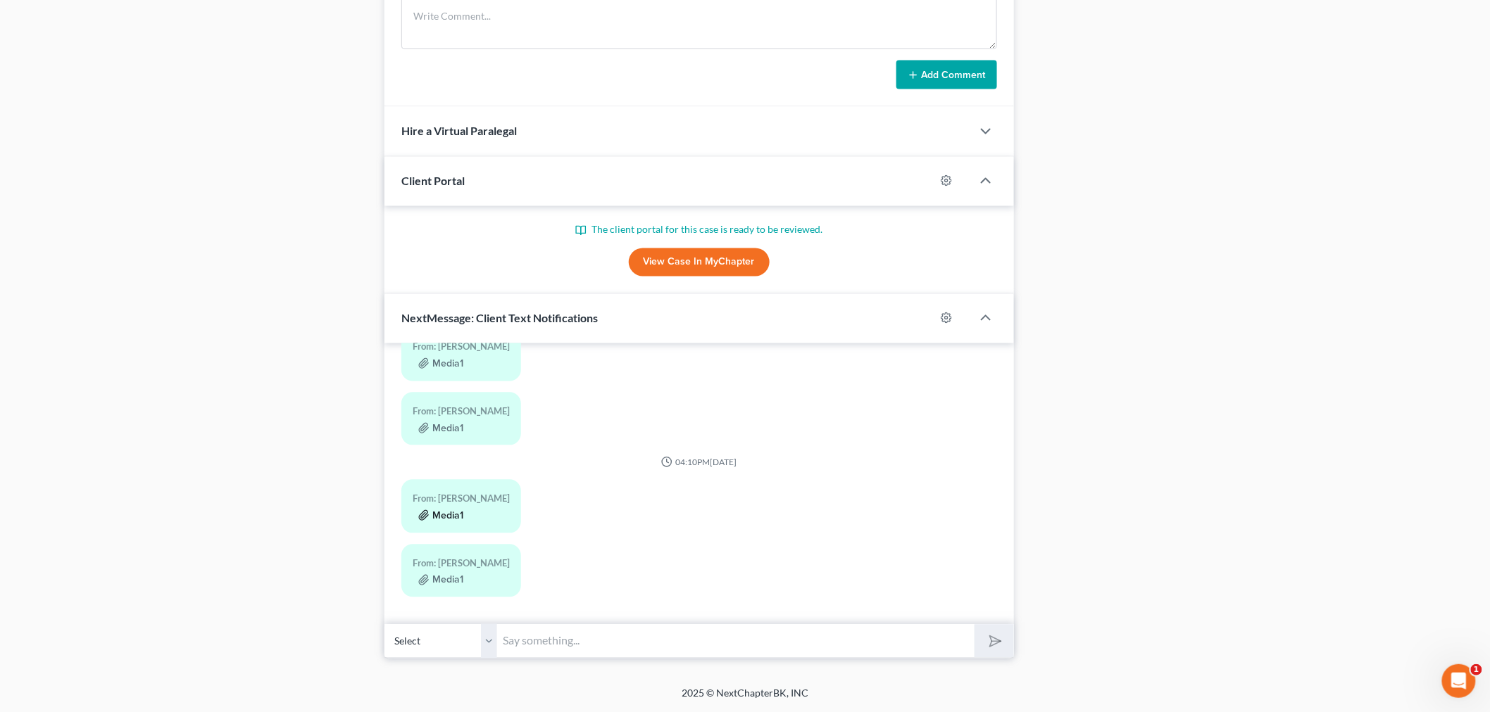
click at [441, 514] on button "Media1" at bounding box center [440, 515] width 45 height 11
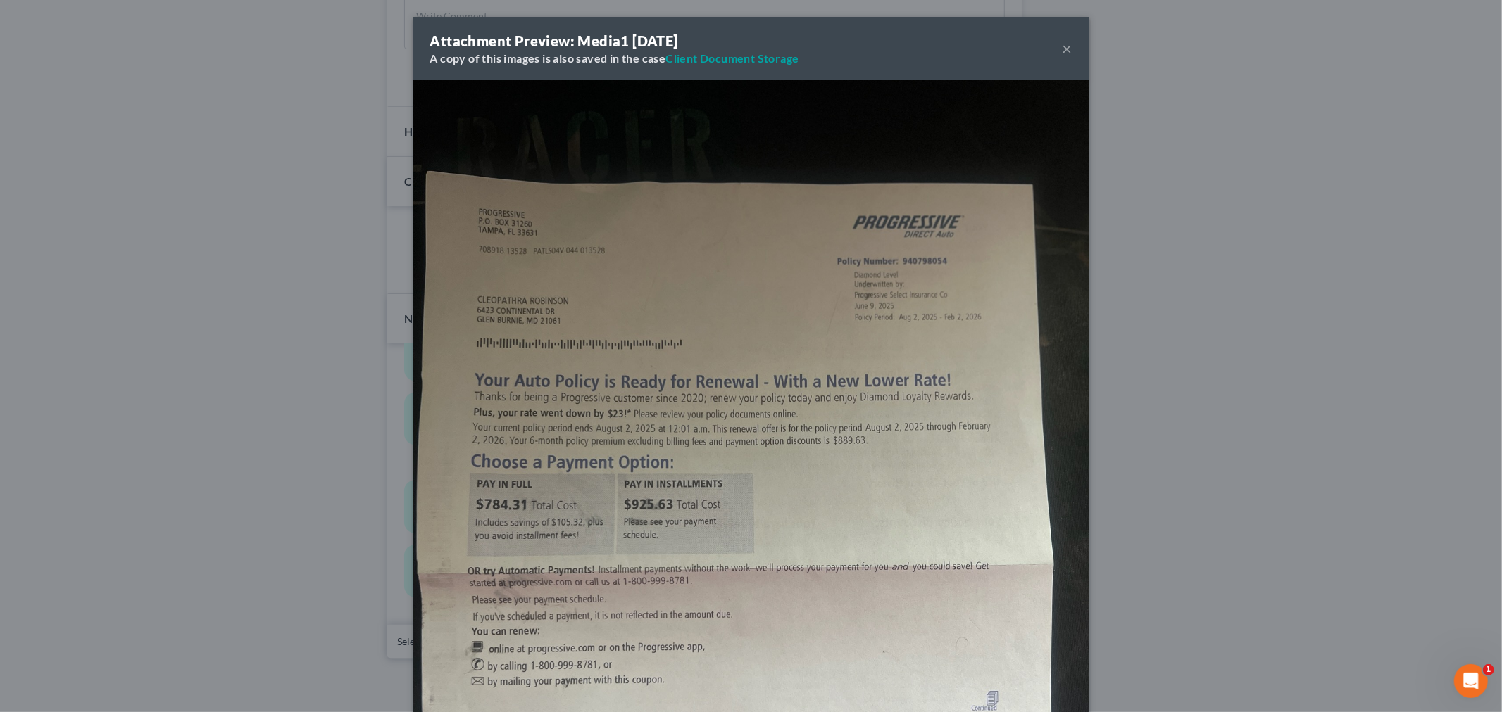
click at [1054, 42] on div "Attachment Preview: Media1 07/18/2025 A copy of this images is also saved in th…" at bounding box center [751, 48] width 676 height 63
click at [1062, 50] on button "×" at bounding box center [1067, 48] width 10 height 17
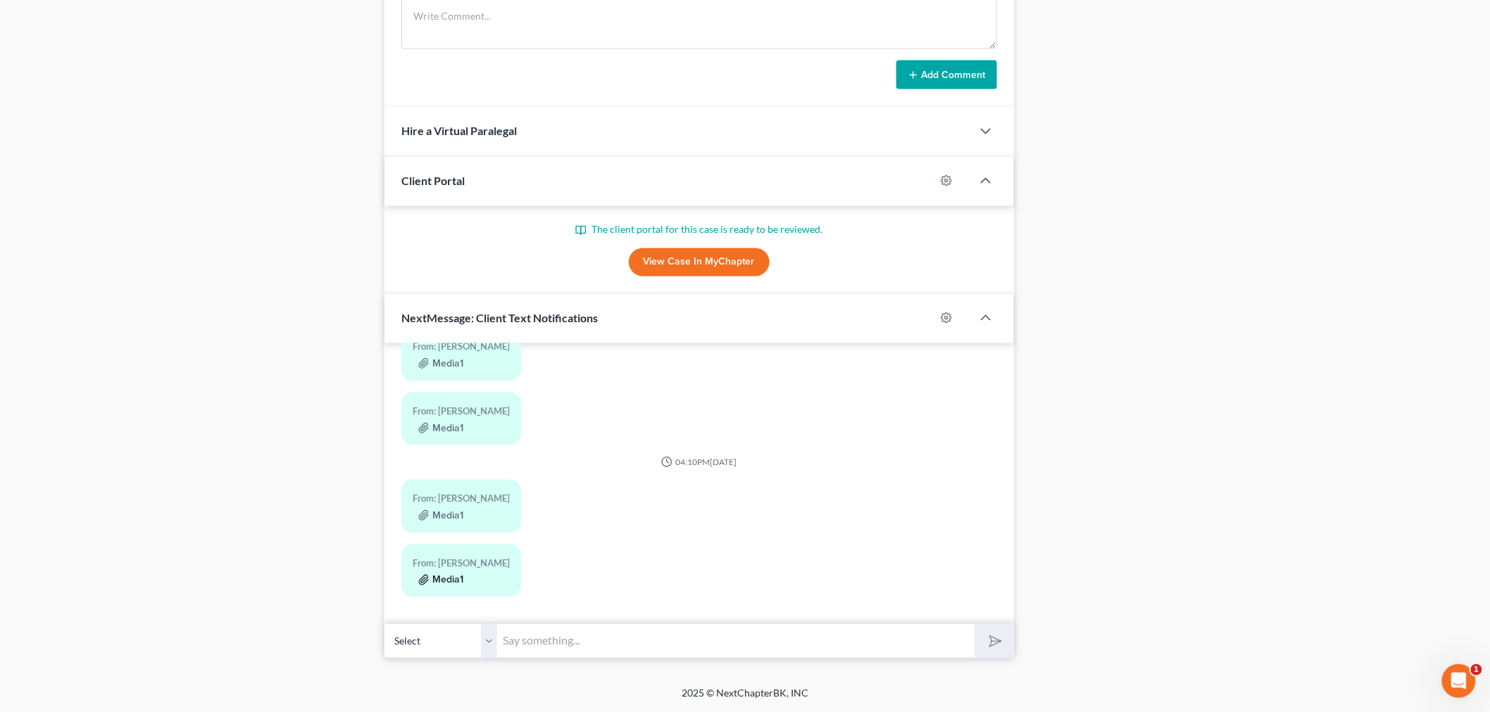
click at [432, 577] on button "Media1" at bounding box center [440, 580] width 45 height 11
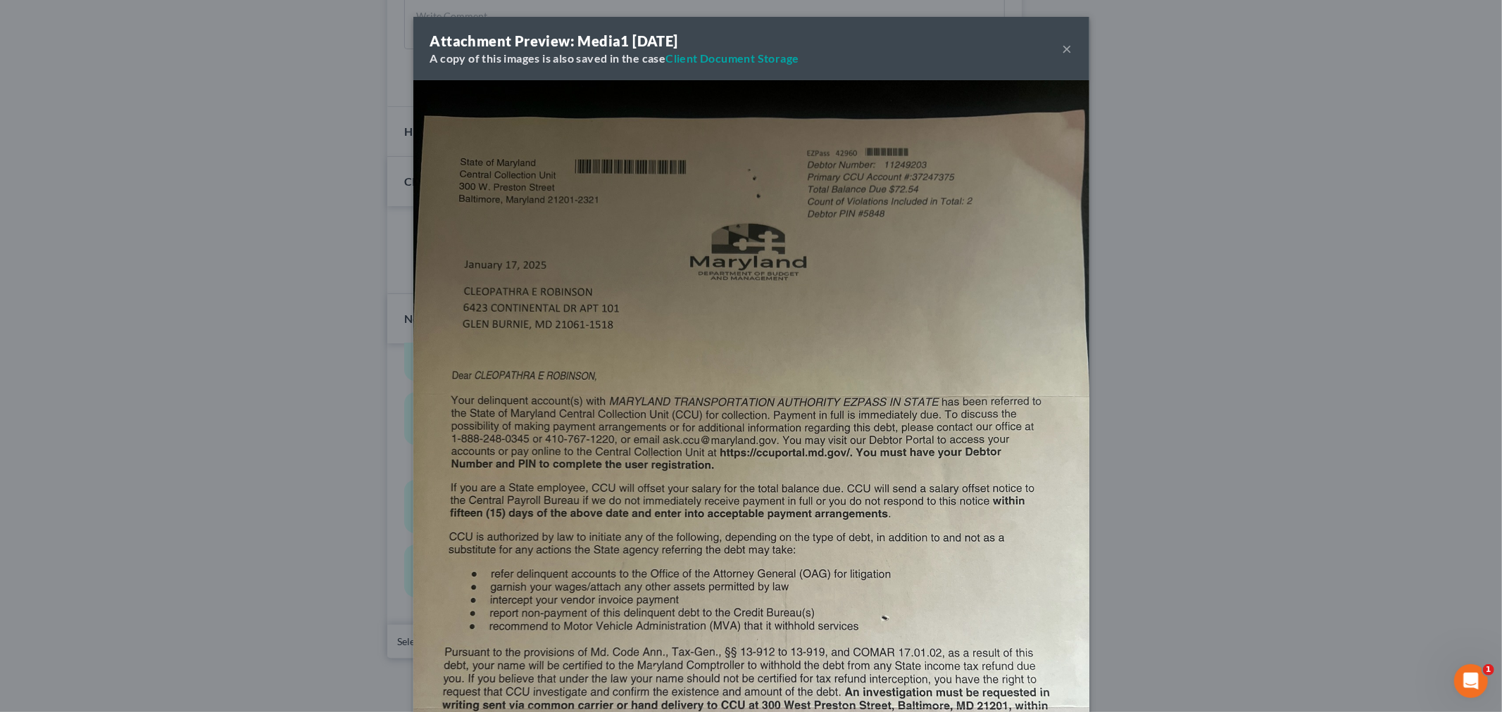
click at [1064, 44] on button "×" at bounding box center [1067, 48] width 10 height 17
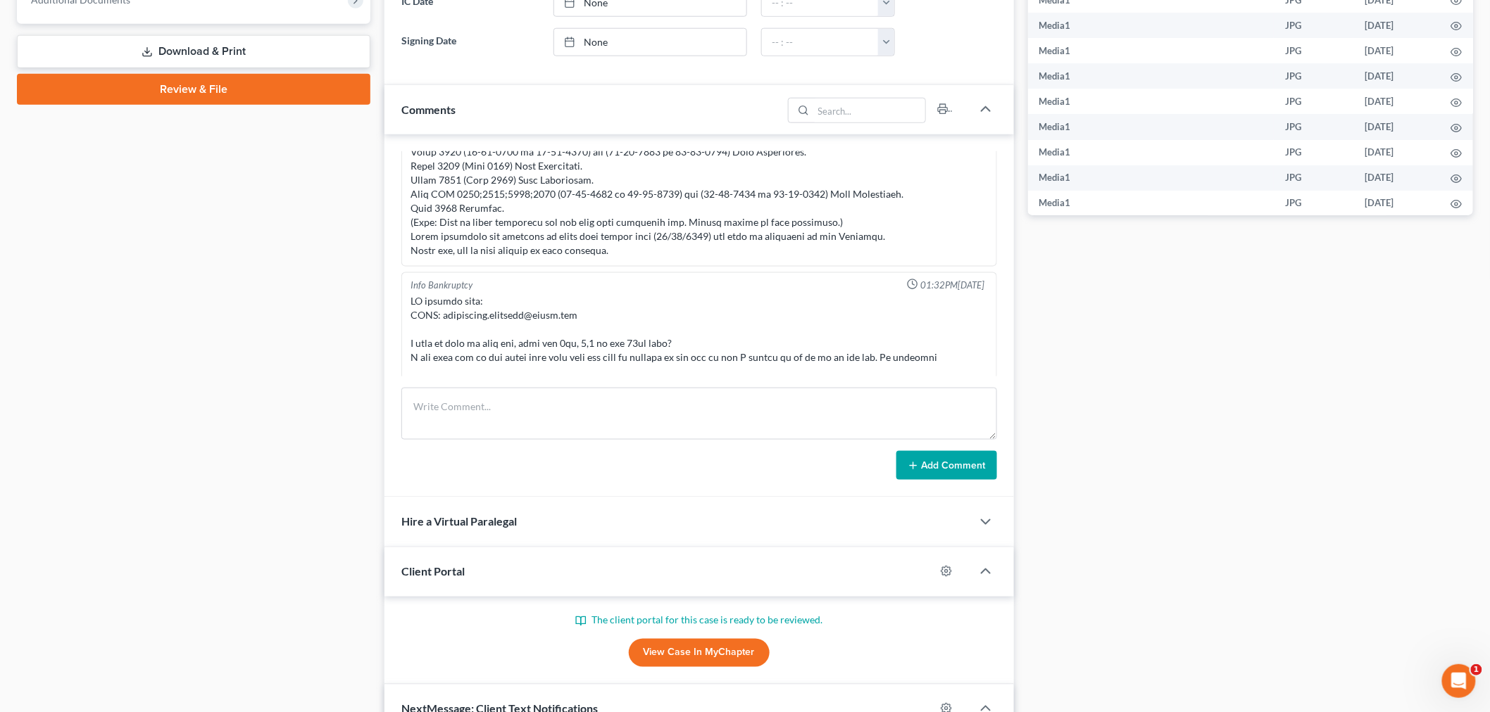
scroll to position [224, 0]
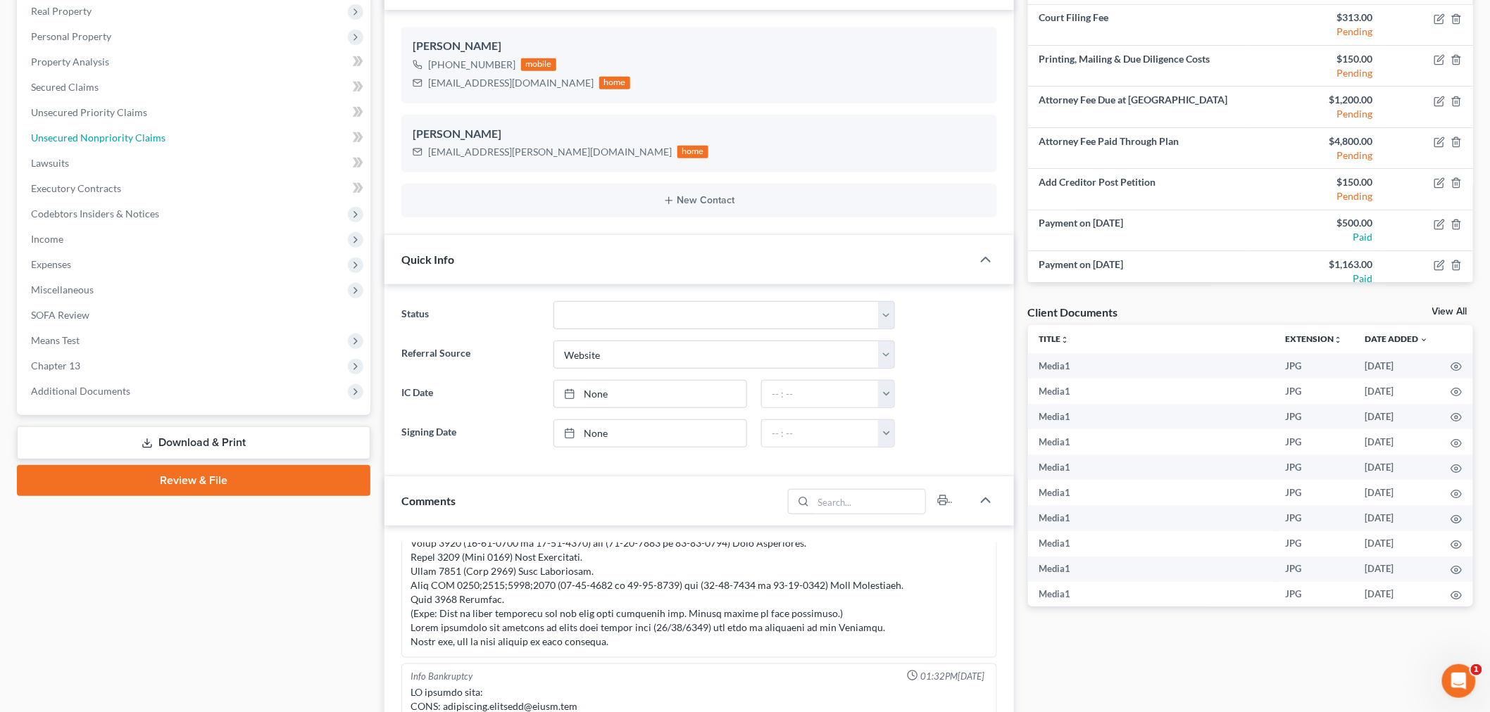
drag, startPoint x: 144, startPoint y: 130, endPoint x: 153, endPoint y: 129, distance: 8.6
click at [144, 132] on span "Unsecured Nonpriority Claims" at bounding box center [98, 138] width 134 height 12
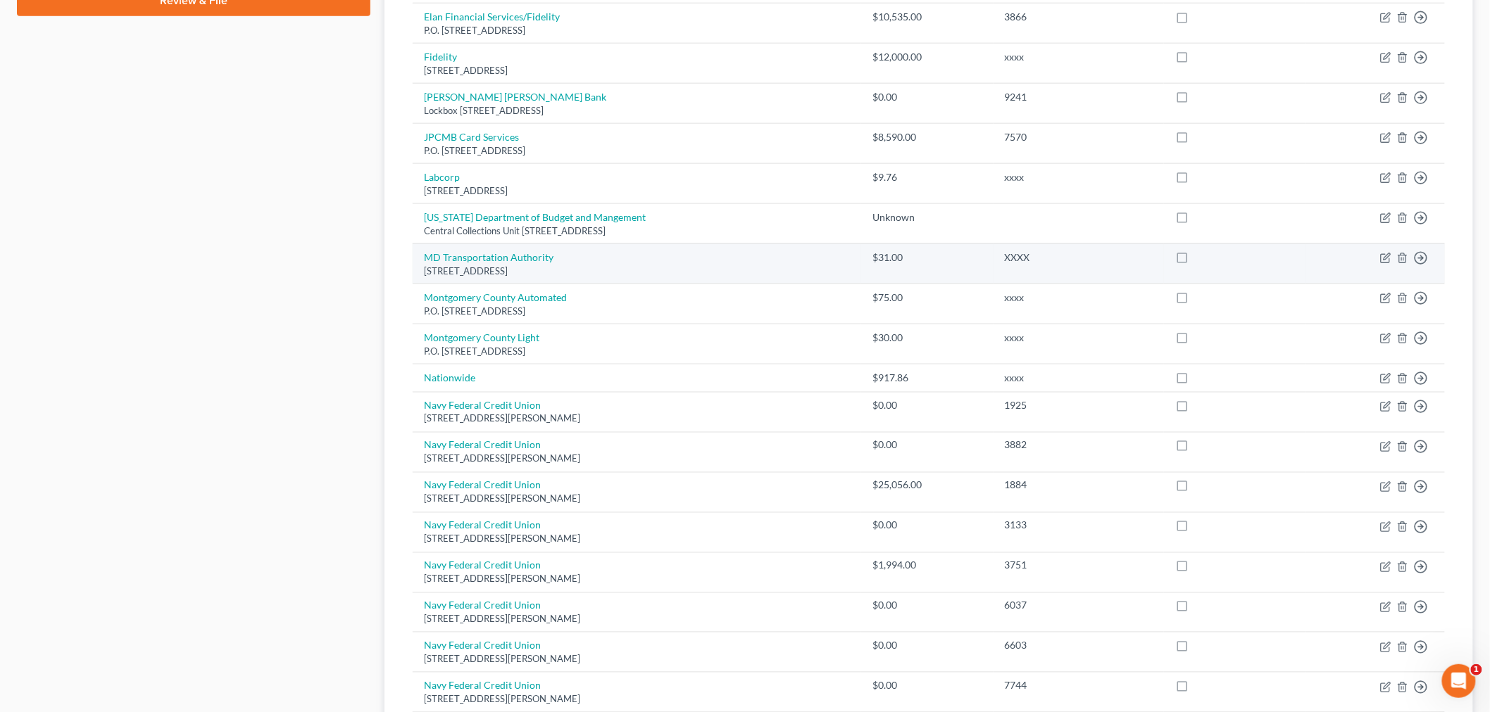
scroll to position [906, 0]
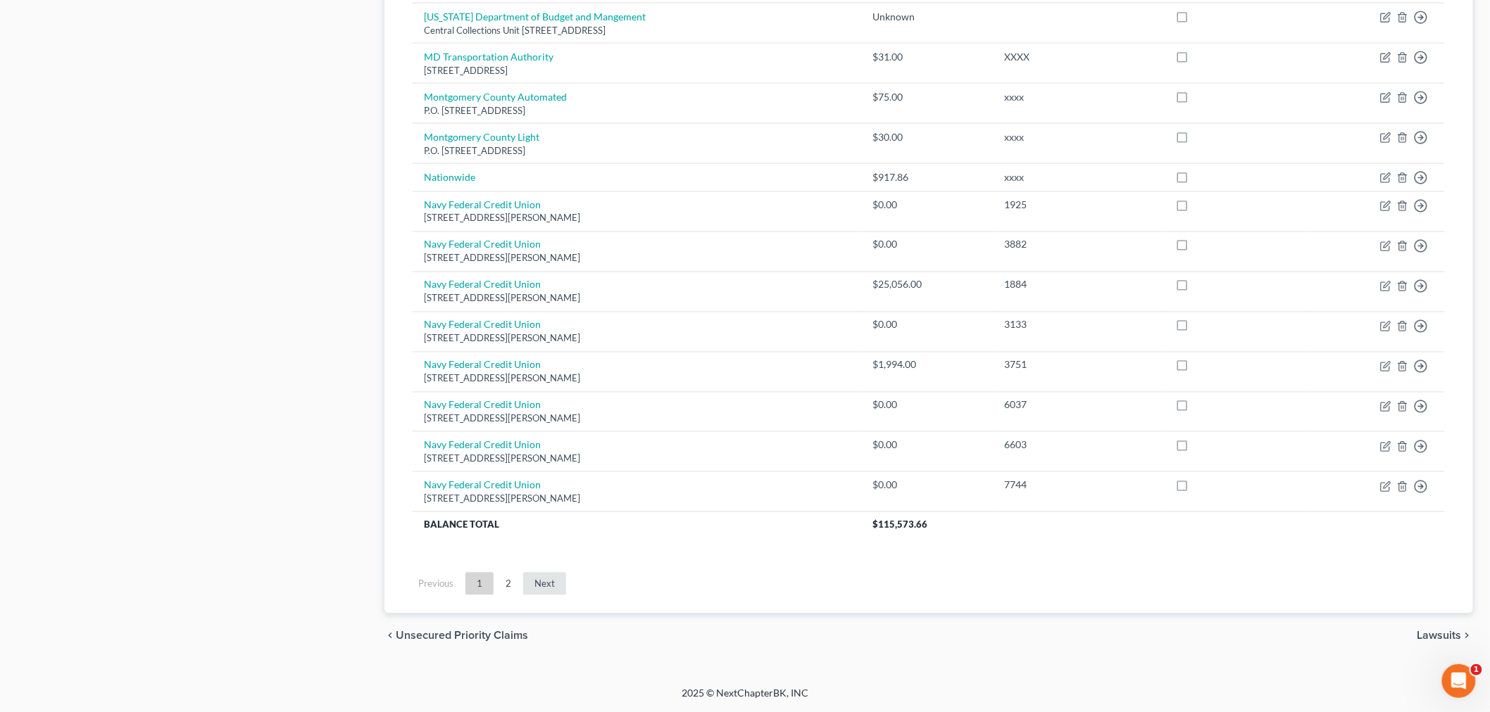
click at [549, 584] on link "Next" at bounding box center [544, 584] width 43 height 23
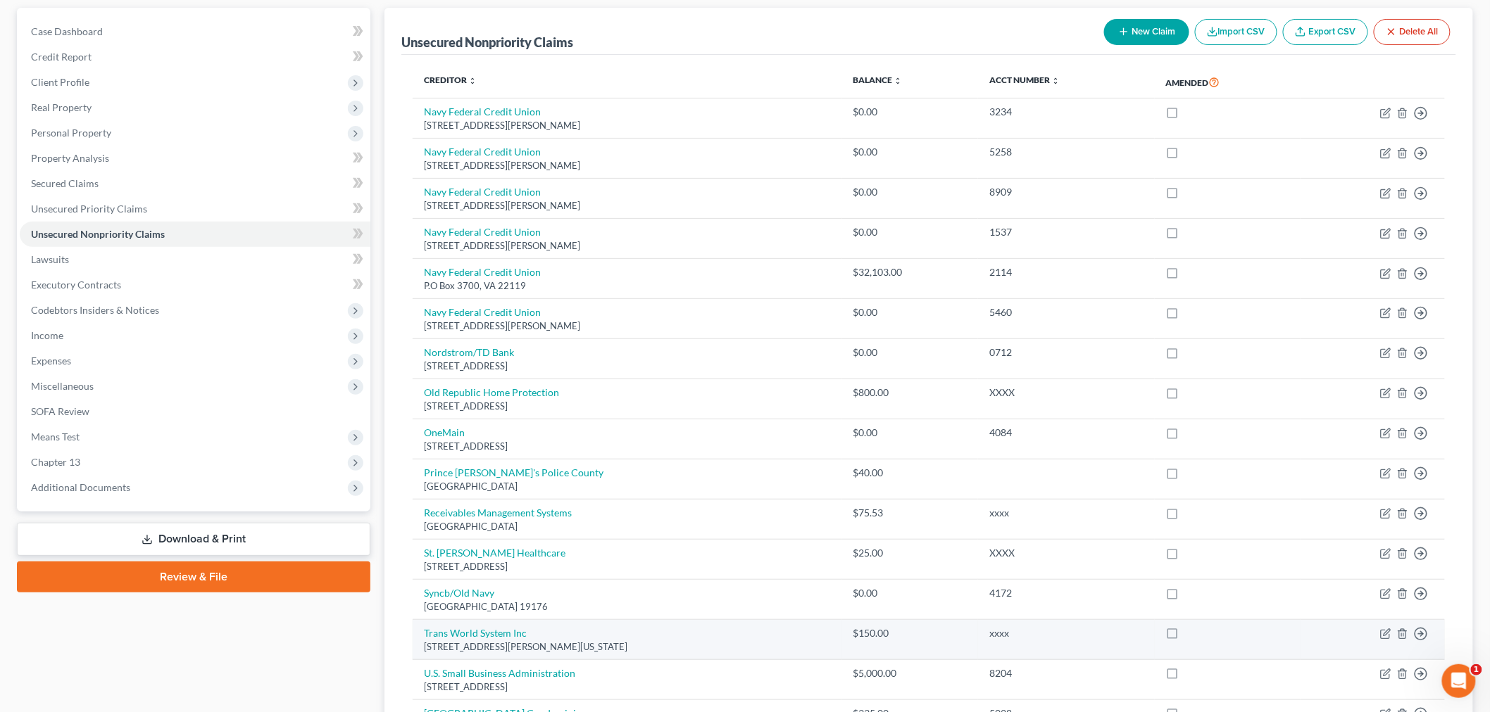
scroll to position [121, 0]
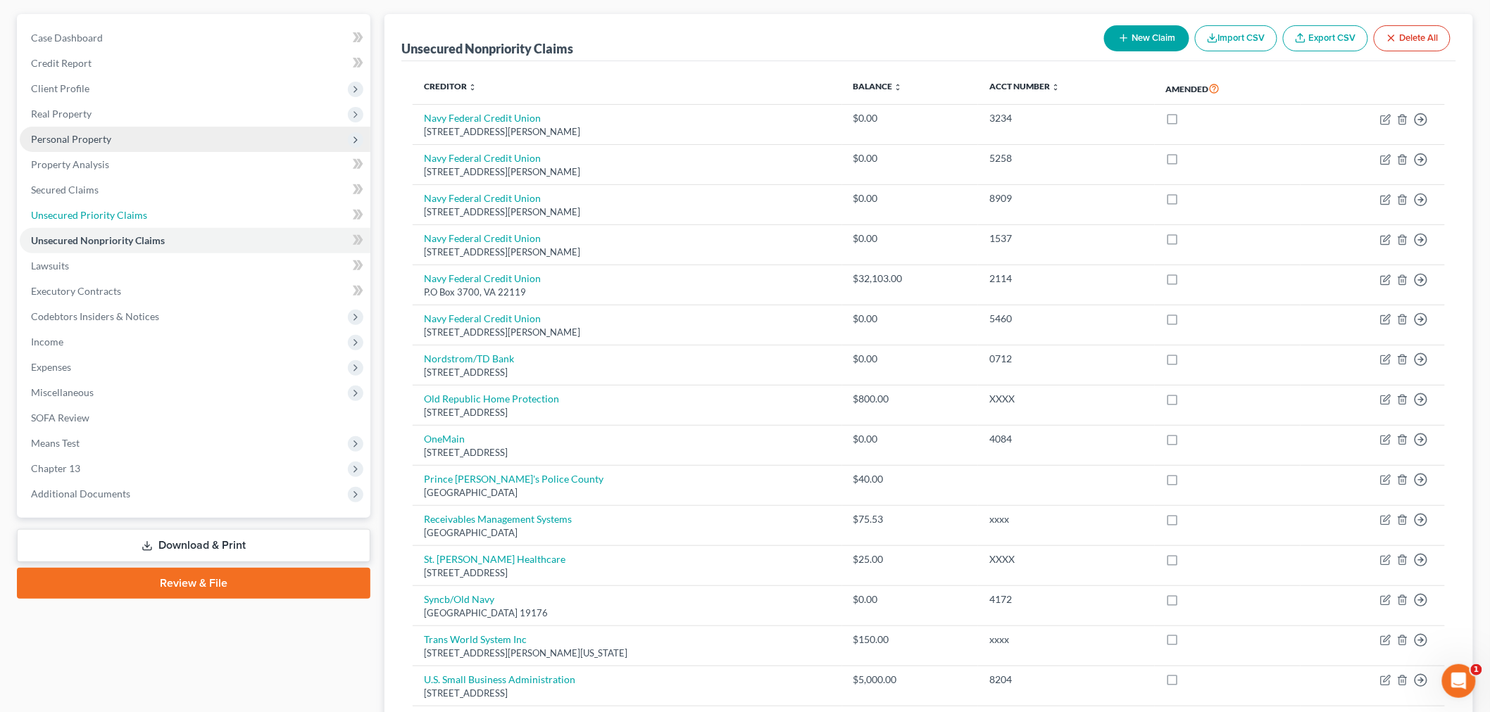
click at [68, 216] on span "Unsecured Priority Claims" at bounding box center [89, 215] width 116 height 12
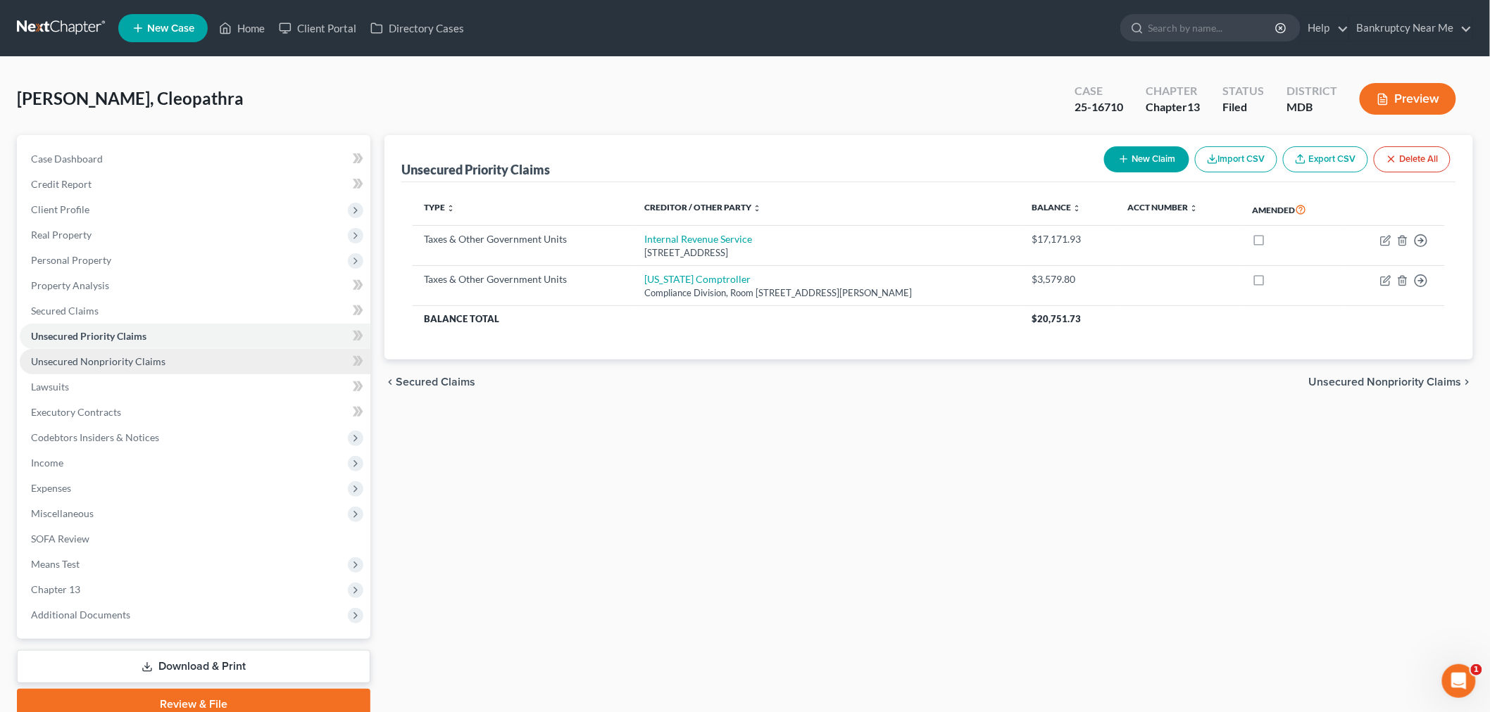
click at [125, 358] on span "Unsecured Nonpriority Claims" at bounding box center [98, 362] width 134 height 12
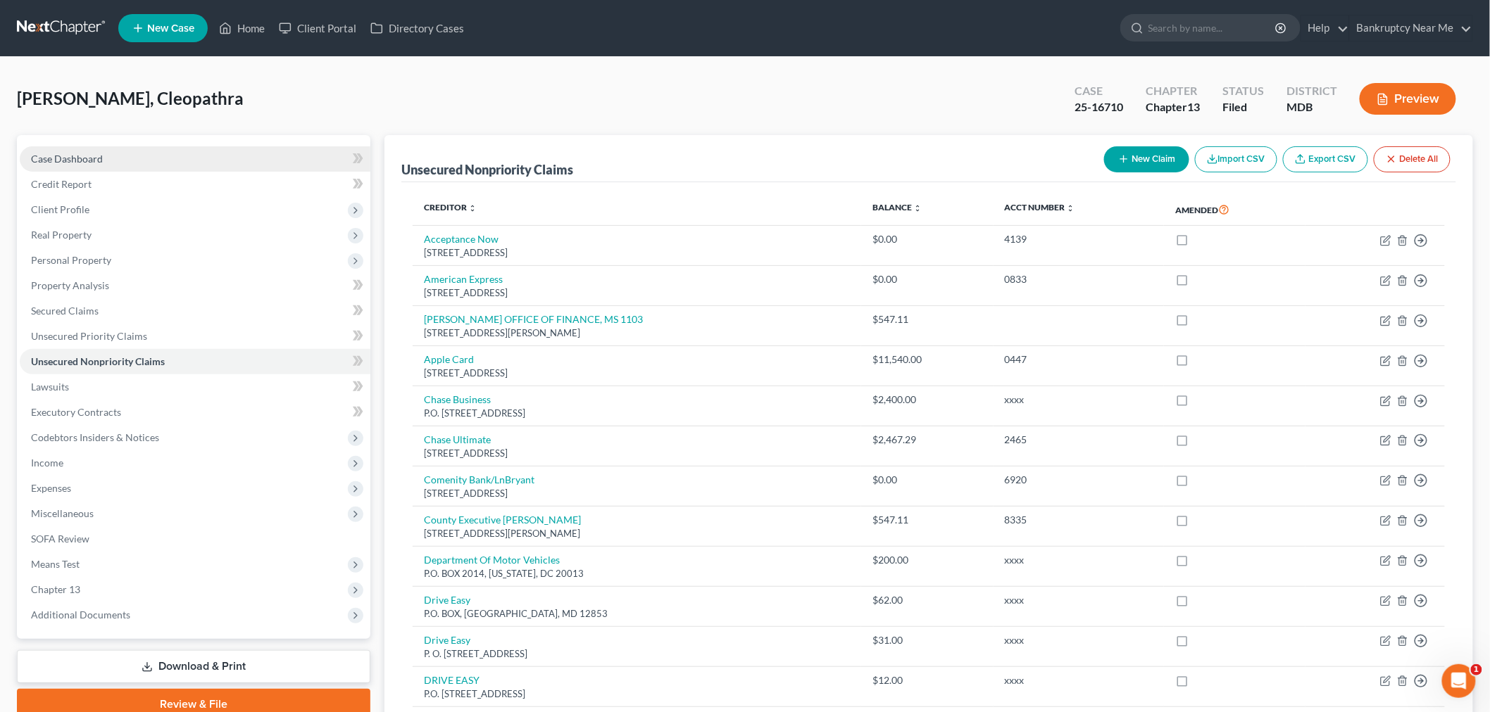
click at [151, 156] on link "Case Dashboard" at bounding box center [195, 158] width 351 height 25
select select "3"
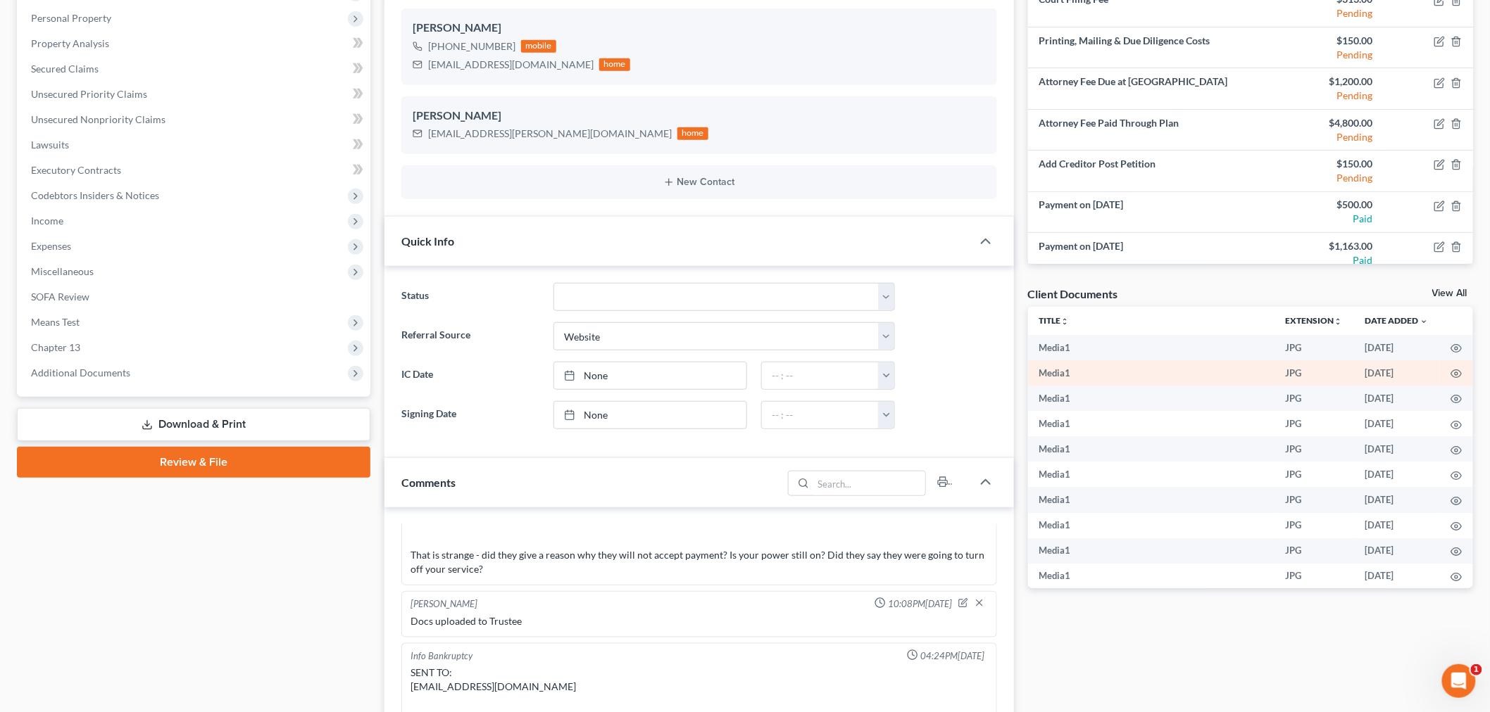
scroll to position [78, 0]
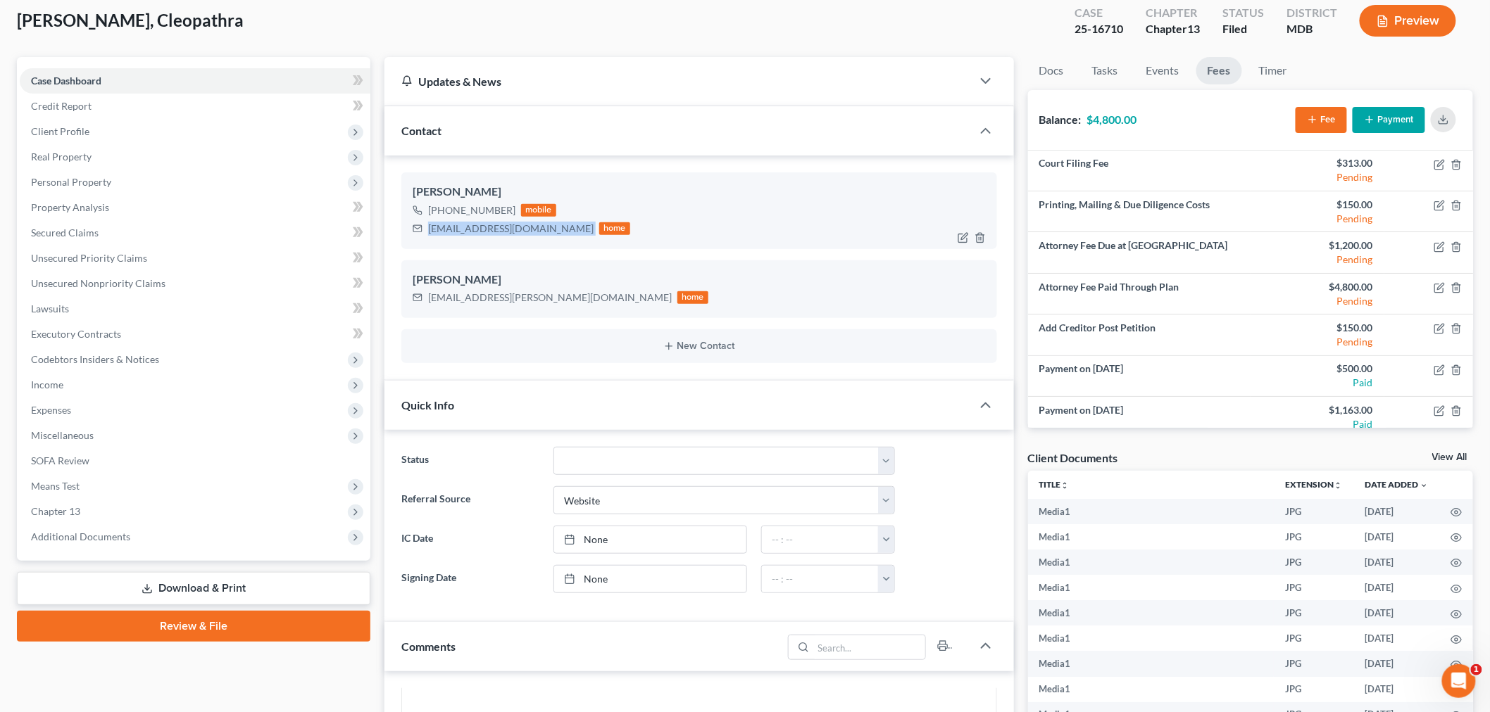
drag, startPoint x: 533, startPoint y: 230, endPoint x: 403, endPoint y: 230, distance: 130.2
click at [403, 230] on div "Cleopathra Robinson +1 (202) 517-4237 mobile c.robin87@hotmail.com home" at bounding box center [699, 210] width 596 height 76
copy div "c.robin87@hotmail.com"
click at [115, 135] on span "Client Profile" at bounding box center [195, 131] width 351 height 25
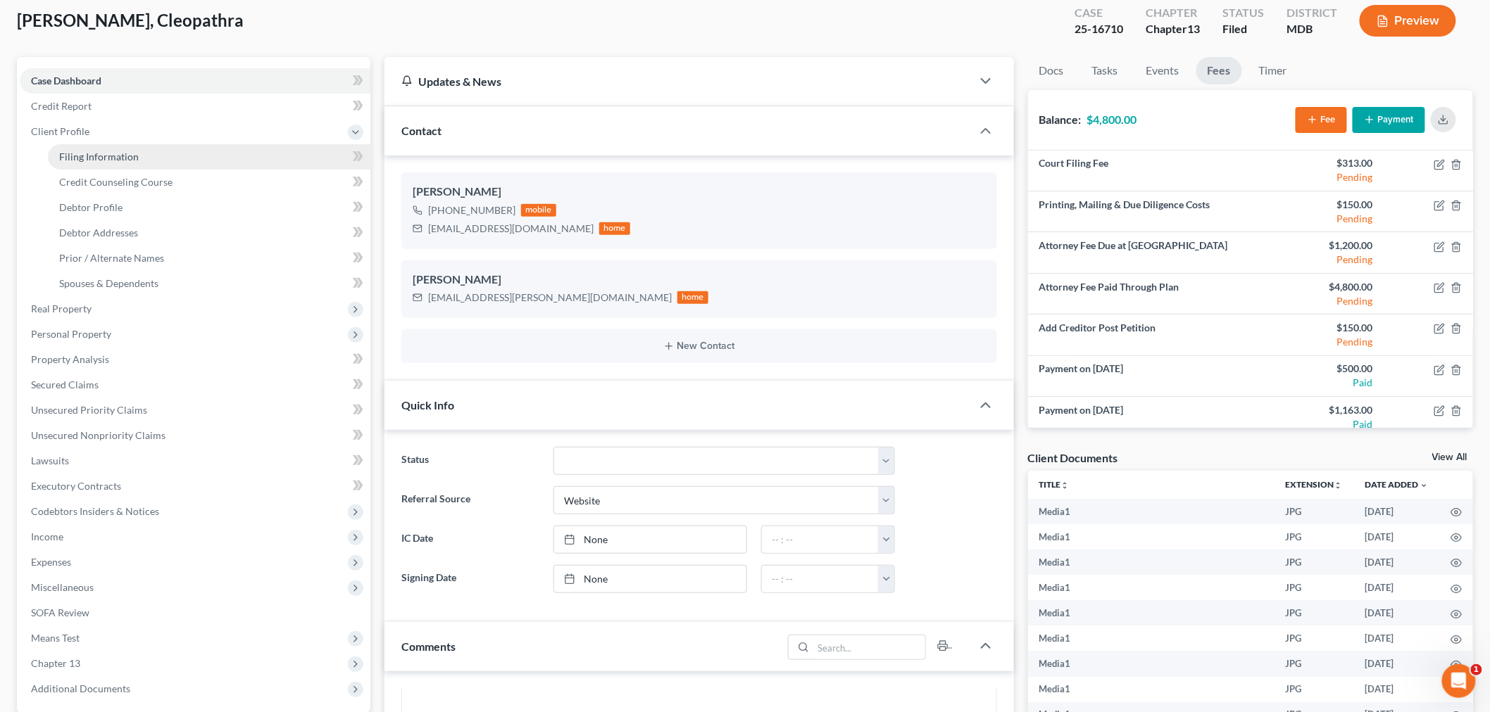
click at [181, 157] on link "Filing Information" at bounding box center [209, 156] width 322 height 25
select select "1"
select select "0"
select select "3"
select select "21"
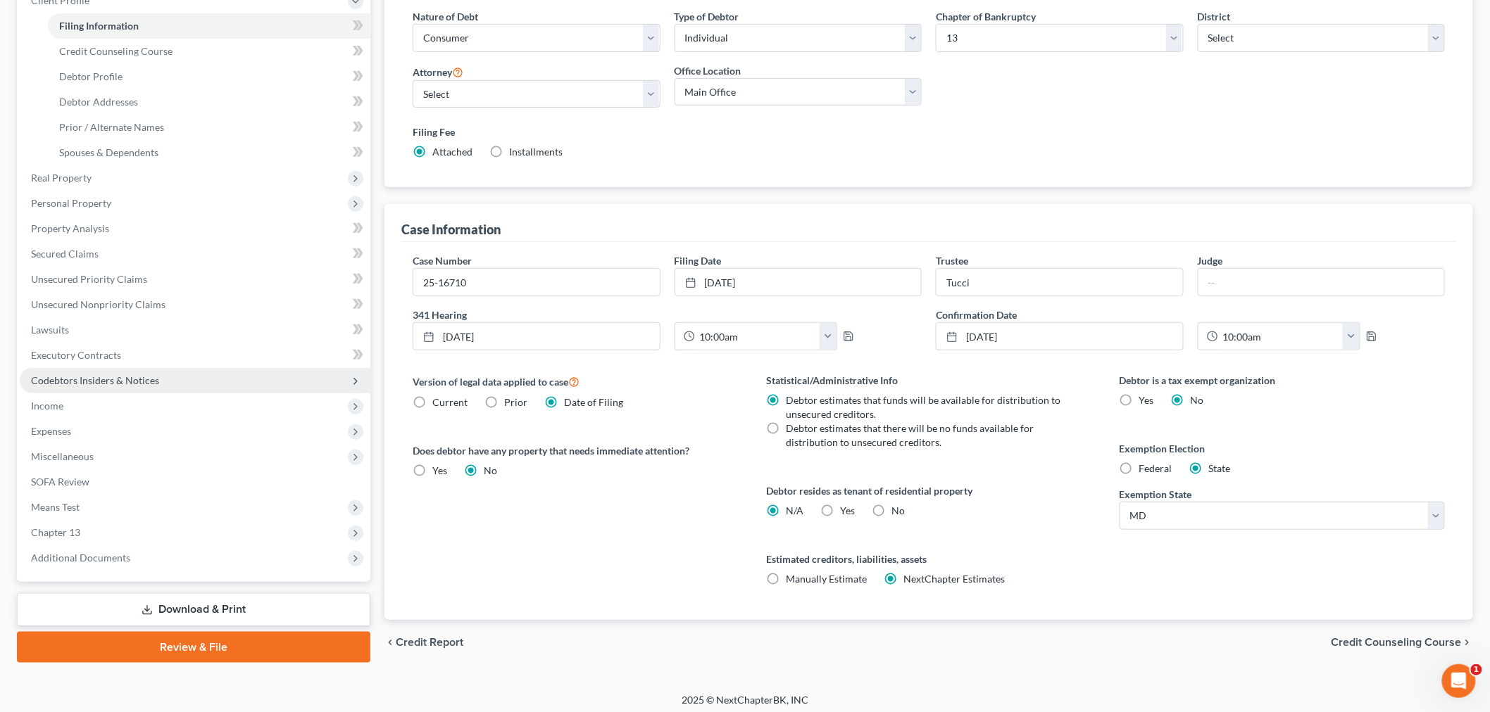
scroll to position [215, 0]
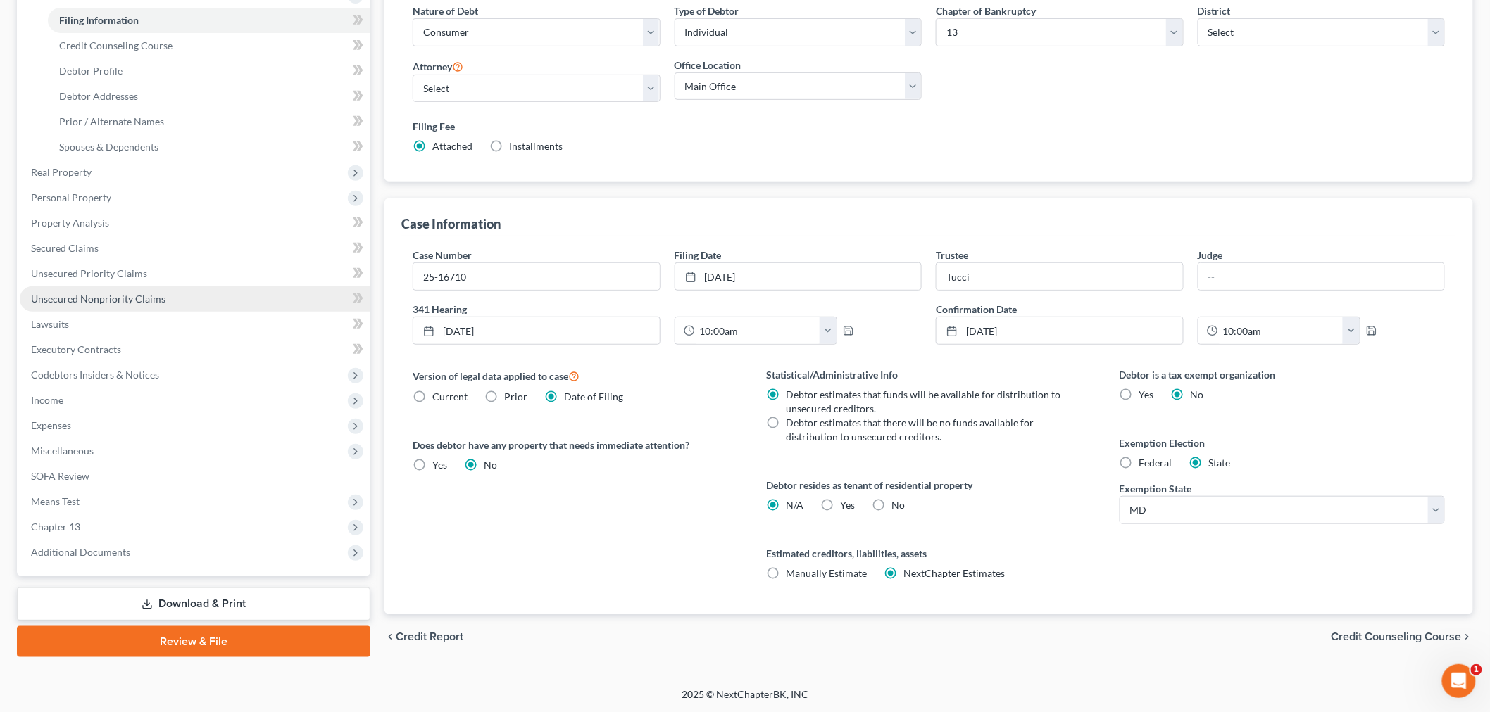
drag, startPoint x: 175, startPoint y: 303, endPoint x: 190, endPoint y: 298, distance: 16.3
click at [176, 303] on link "Unsecured Nonpriority Claims" at bounding box center [195, 299] width 351 height 25
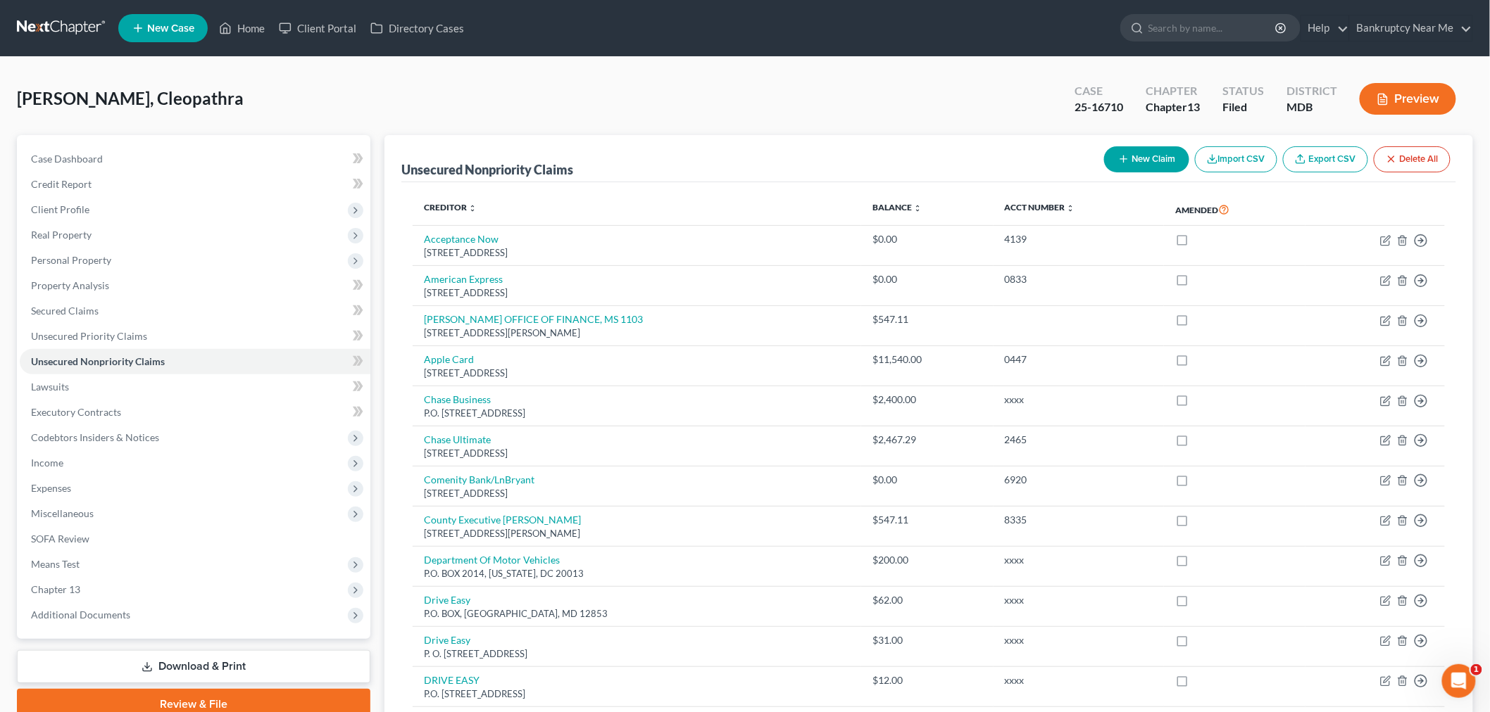
click at [1143, 157] on button "New Claim" at bounding box center [1146, 159] width 85 height 26
select select "0"
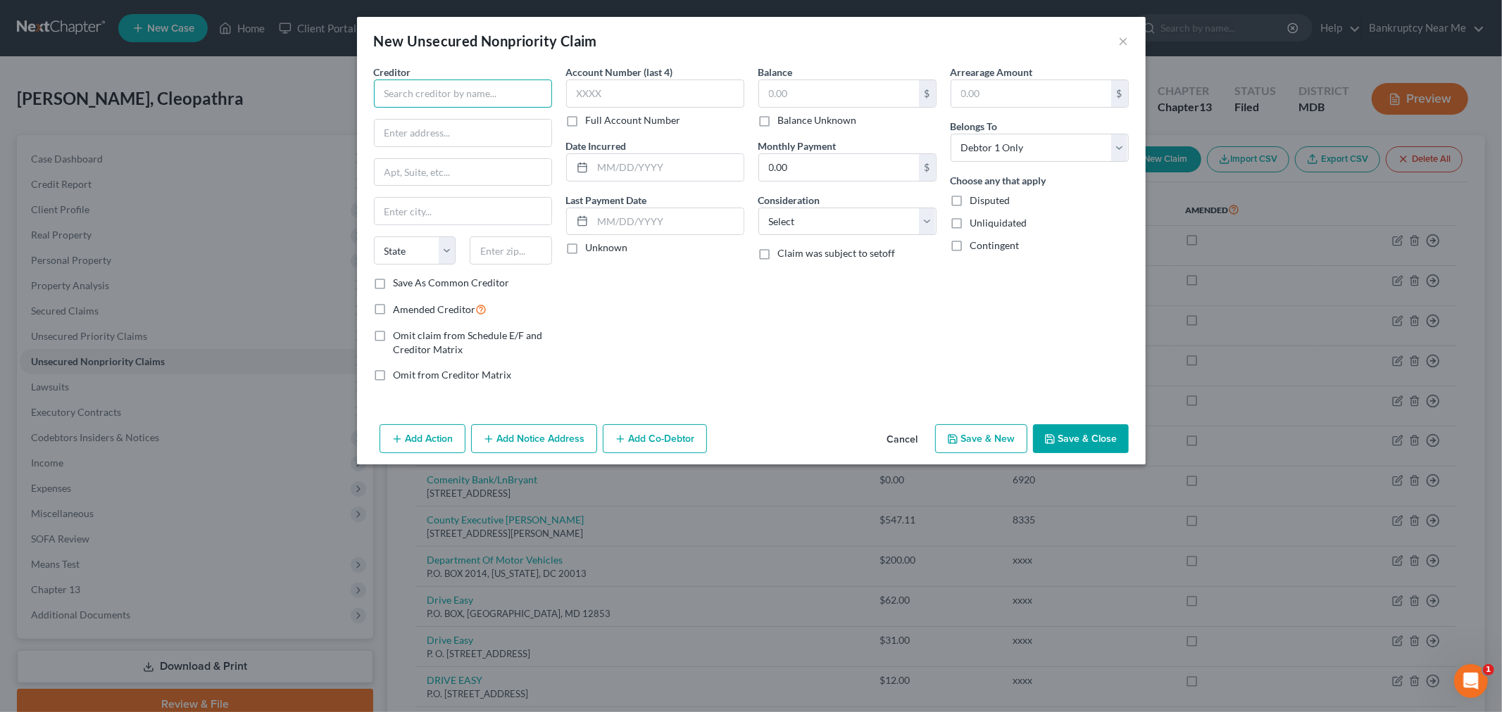
click at [451, 87] on input "text" at bounding box center [463, 94] width 178 height 28
drag, startPoint x: 521, startPoint y: 80, endPoint x: 505, endPoint y: 86, distance: 16.7
click at [510, 83] on input "text" at bounding box center [463, 94] width 178 height 28
type input "Department of Motor Vehicles"
click at [612, 87] on input "text" at bounding box center [655, 94] width 178 height 28
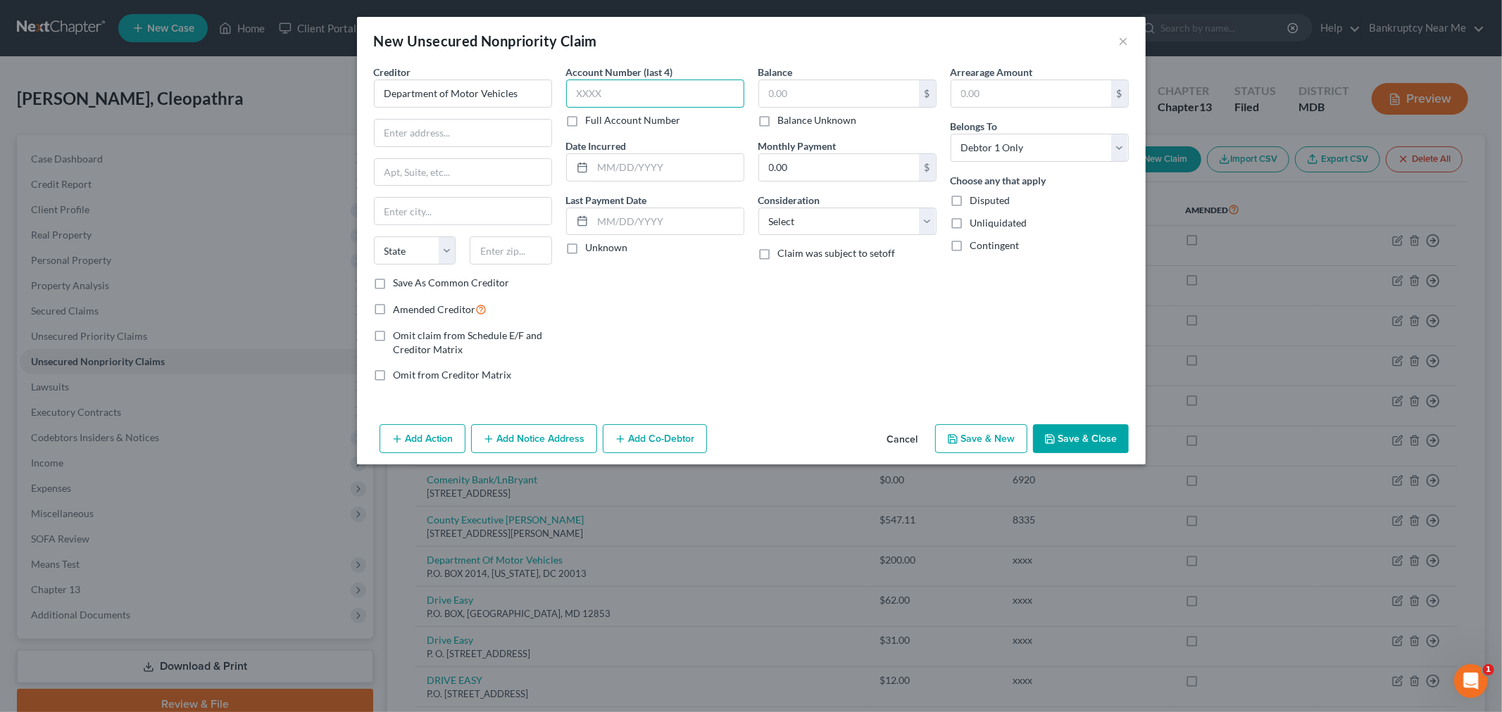
click at [674, 81] on input "text" at bounding box center [655, 94] width 178 height 28
type input "xxxx"
click at [637, 149] on div "Date Incurred" at bounding box center [655, 160] width 178 height 43
click at [639, 153] on div "Date Incurred" at bounding box center [655, 160] width 178 height 43
drag, startPoint x: 686, startPoint y: 157, endPoint x: 1448, endPoint y: 32, distance: 772.5
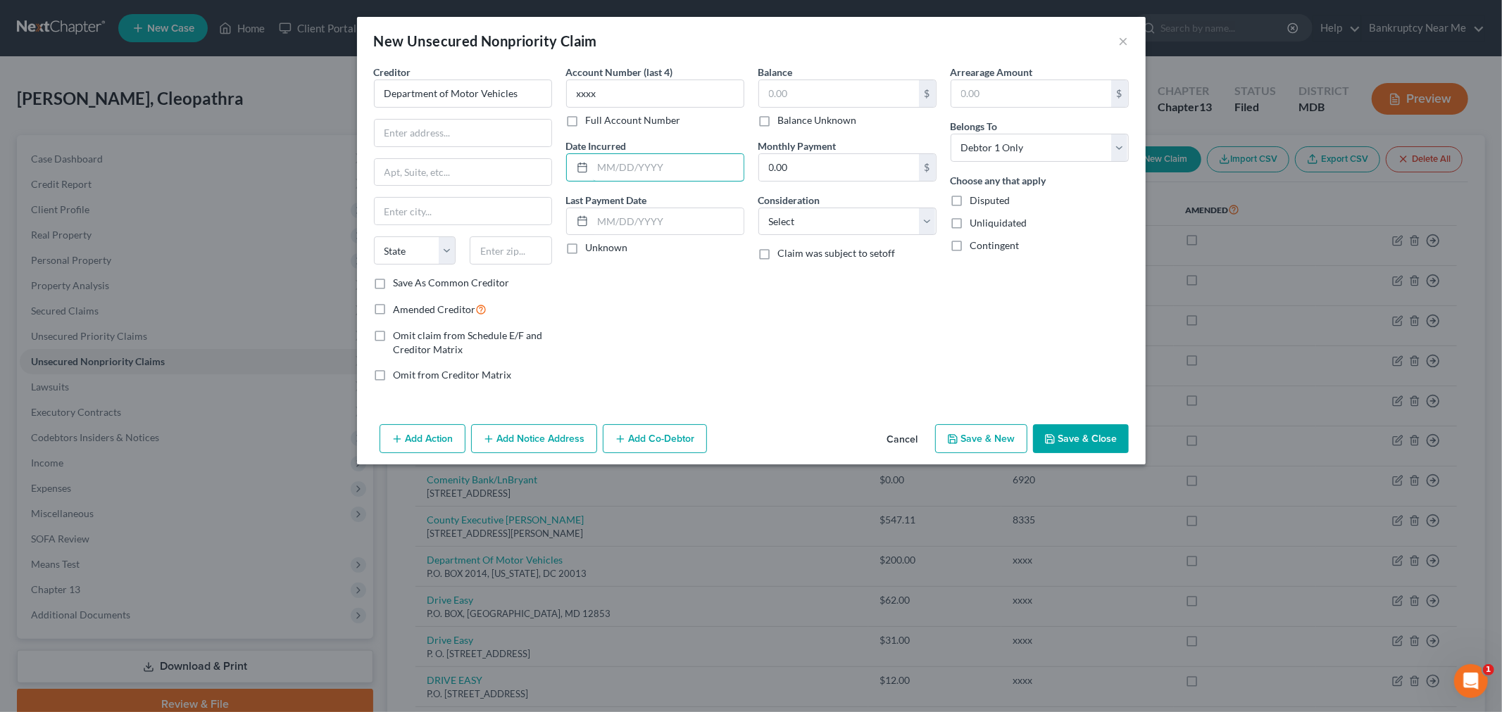
click at [686, 156] on input "text" at bounding box center [668, 167] width 151 height 27
type input "08/06/2015"
click at [825, 231] on select "Select Cable / Satellite Services Collection Agency Credit Card Debt Debt Couns…" at bounding box center [847, 222] width 178 height 28
select select "14"
click at [758, 208] on select "Select Cable / Satellite Services Collection Agency Credit Card Debt Debt Couns…" at bounding box center [847, 222] width 178 height 28
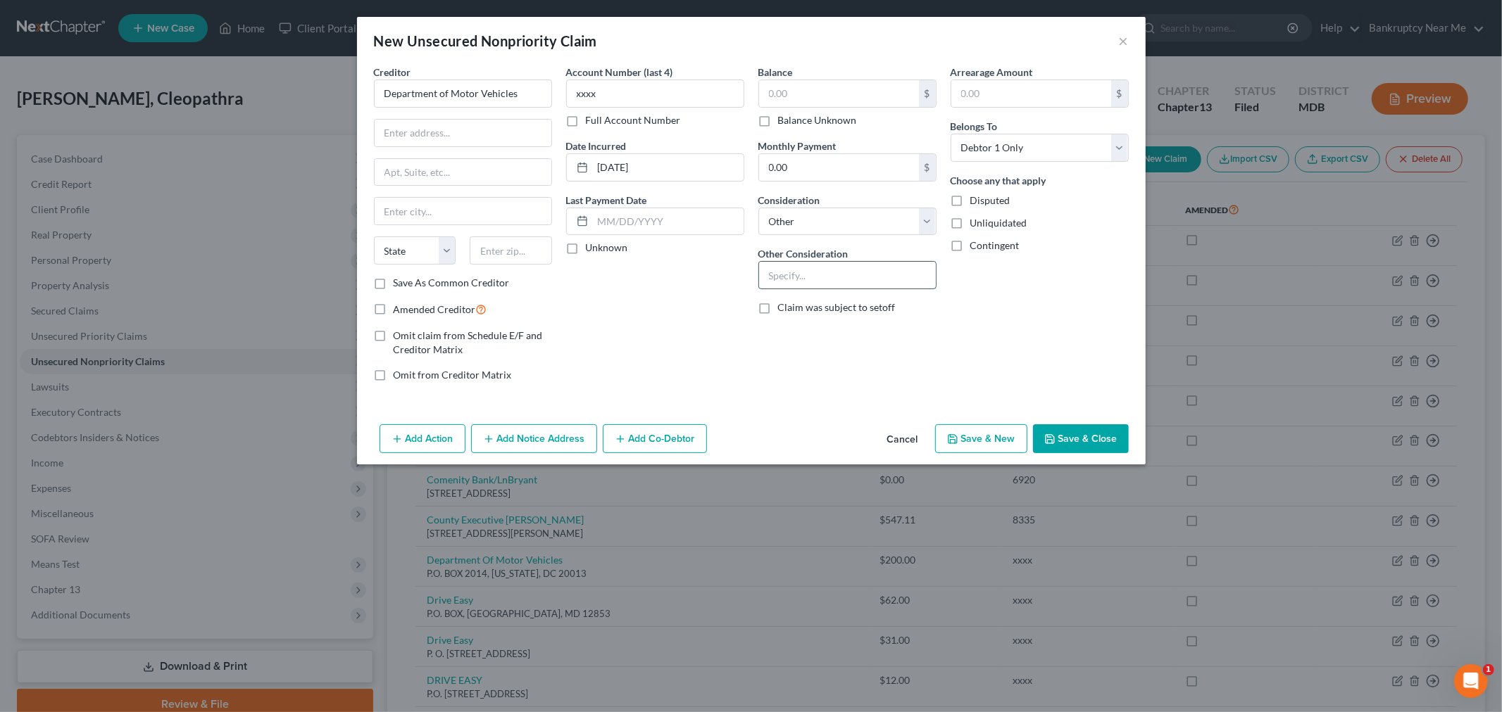
click at [842, 272] on input "text" at bounding box center [847, 275] width 177 height 27
click at [798, 275] on input "text" at bounding box center [847, 275] width 177 height 27
type input "Speeding Tickets"
click at [855, 87] on input "text" at bounding box center [839, 93] width 160 height 27
type input "540"
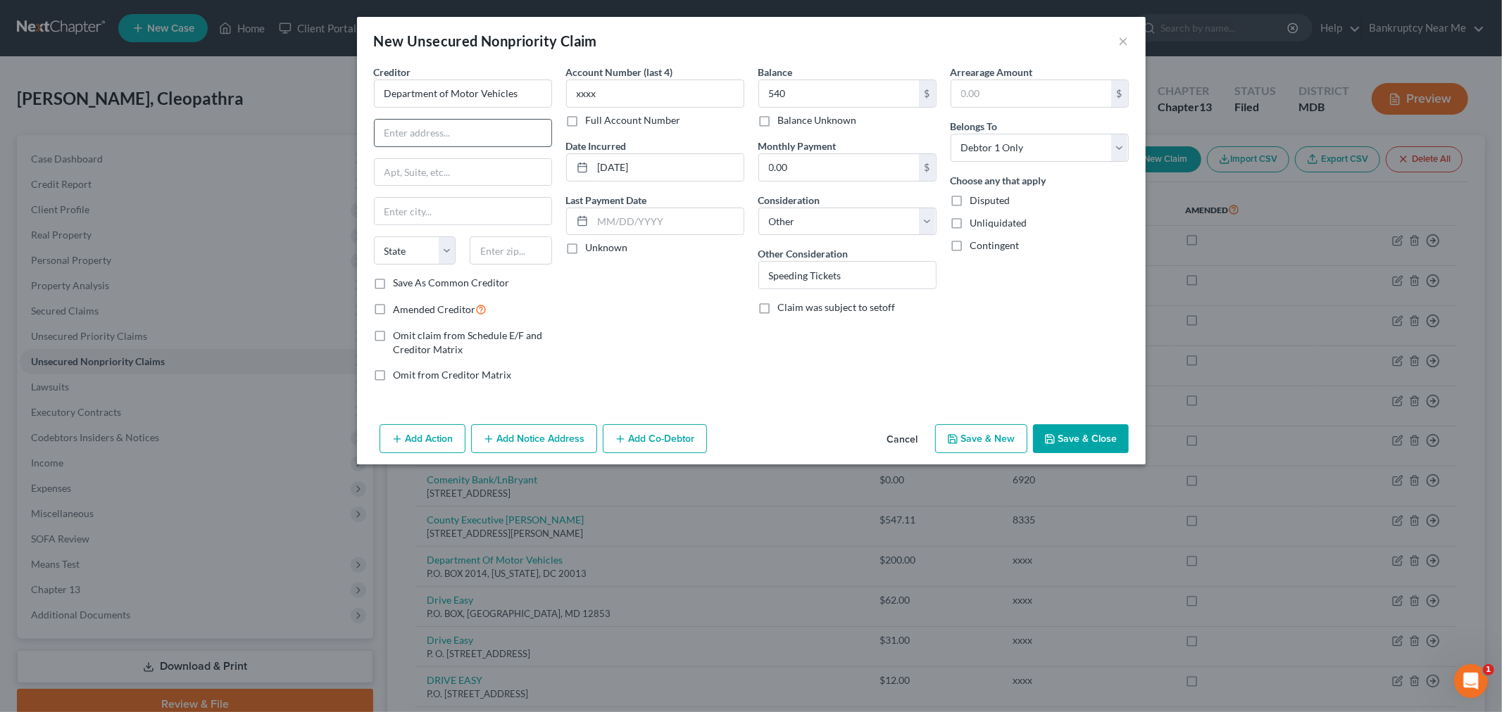
click at [483, 124] on input "text" at bounding box center [463, 133] width 177 height 27
type input "PO Box 37135"
click at [494, 249] on input "text" at bounding box center [511, 251] width 82 height 28
type input "20013"
click at [412, 284] on label "Save As Common Creditor" at bounding box center [452, 283] width 116 height 14
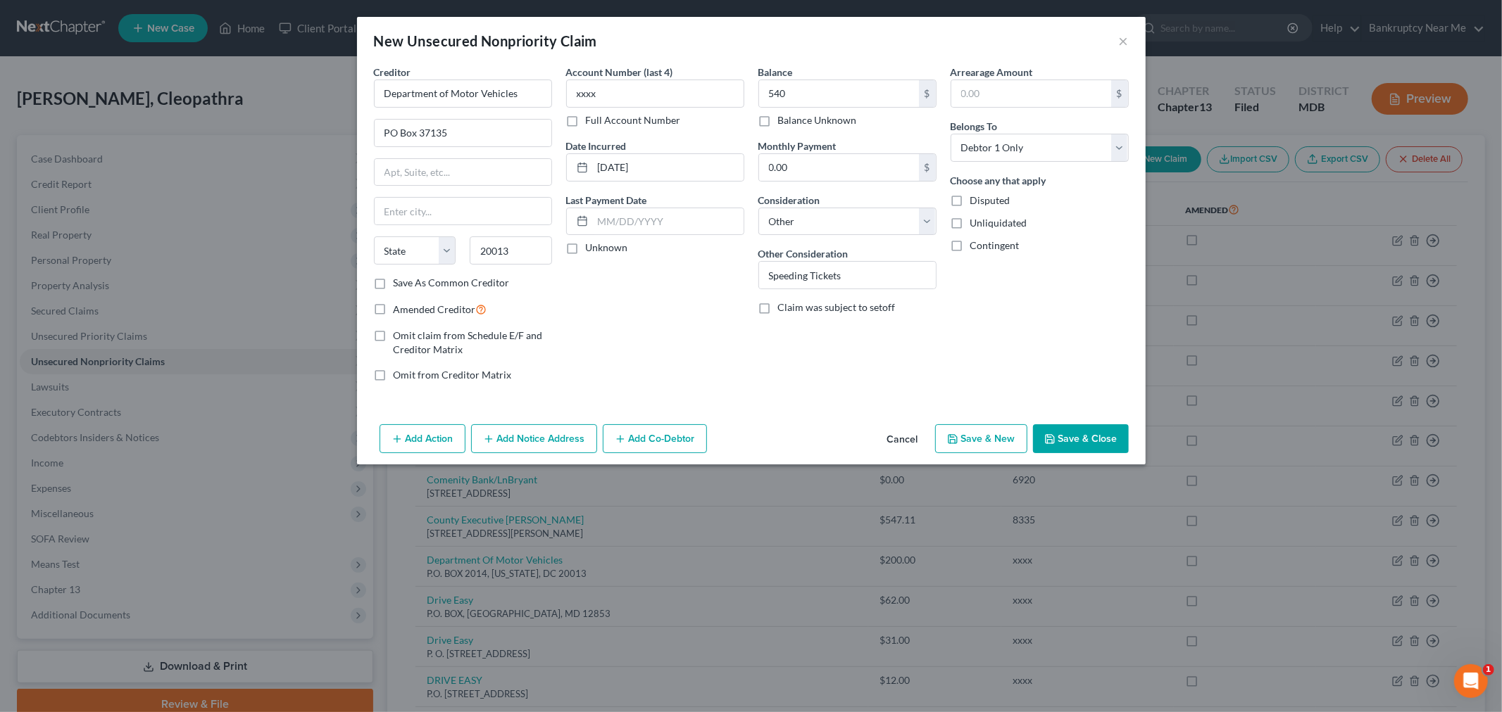
click at [408, 284] on input "Save As Common Creditor" at bounding box center [403, 280] width 9 height 9
checkbox input "true"
type input "Washington"
select select "8"
click at [441, 308] on span "Amended Creditor" at bounding box center [435, 309] width 82 height 12
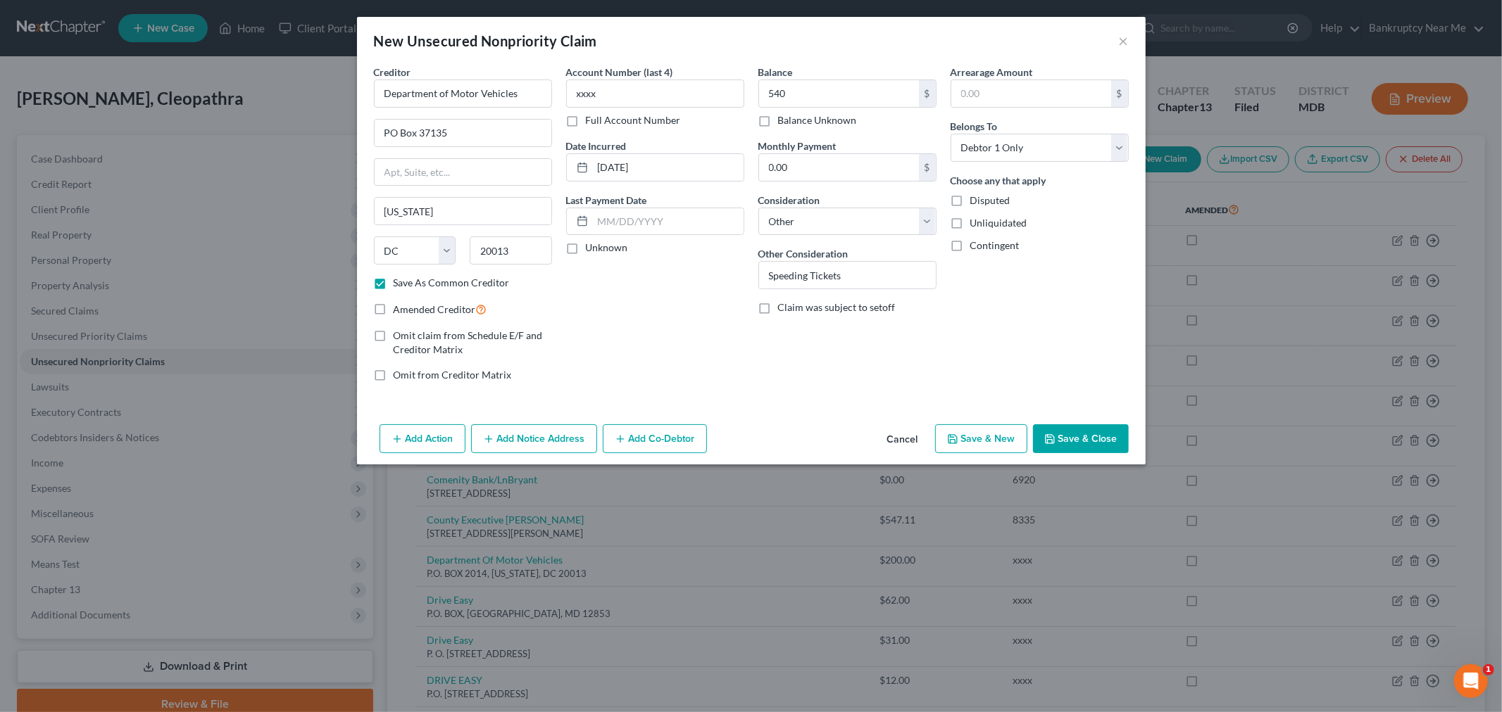
click at [408, 308] on input "Amended Creditor" at bounding box center [403, 305] width 9 height 9
checkbox input "true"
click at [1111, 436] on button "Save & Close" at bounding box center [1081, 439] width 96 height 30
checkbox input "false"
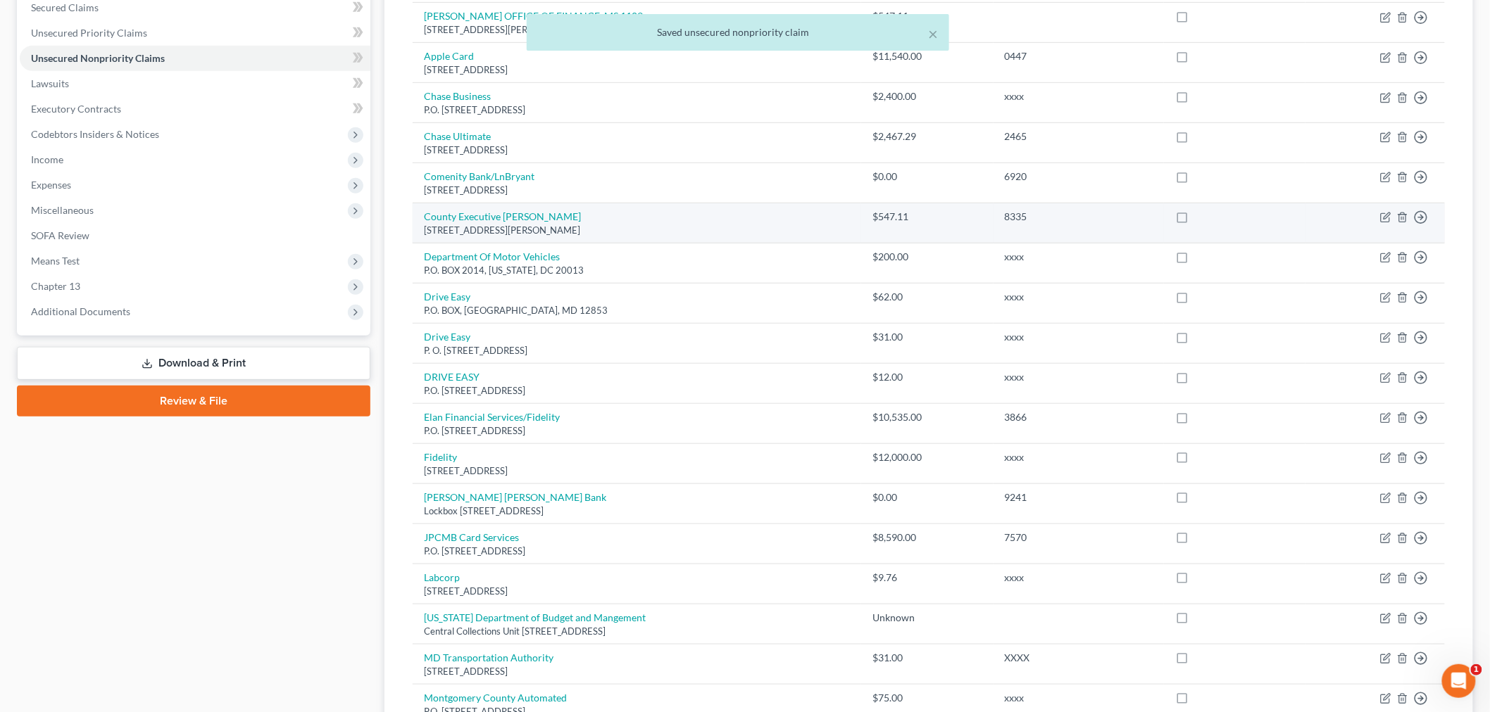
scroll to position [313, 0]
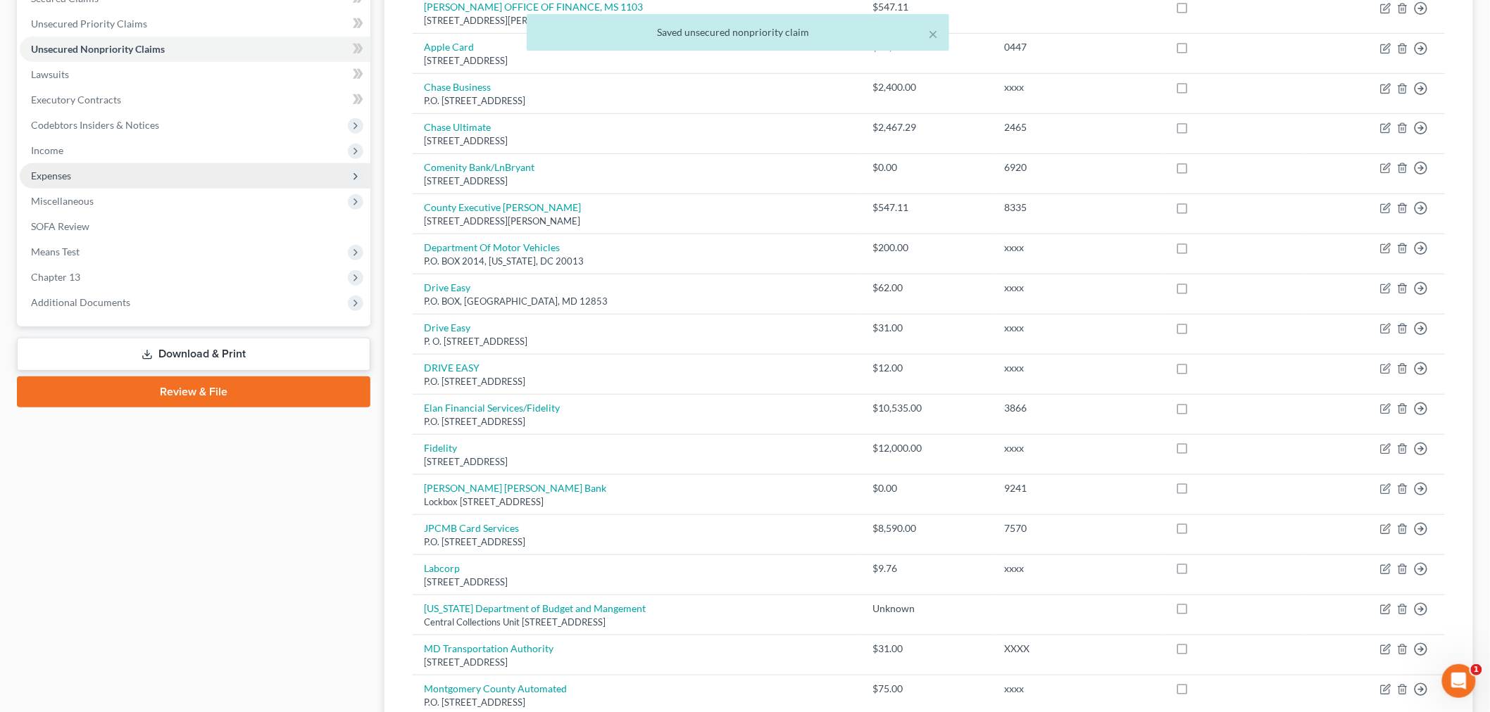
drag, startPoint x: 207, startPoint y: 349, endPoint x: 237, endPoint y: 336, distance: 32.8
click at [207, 349] on link "Download & Print" at bounding box center [193, 354] width 353 height 33
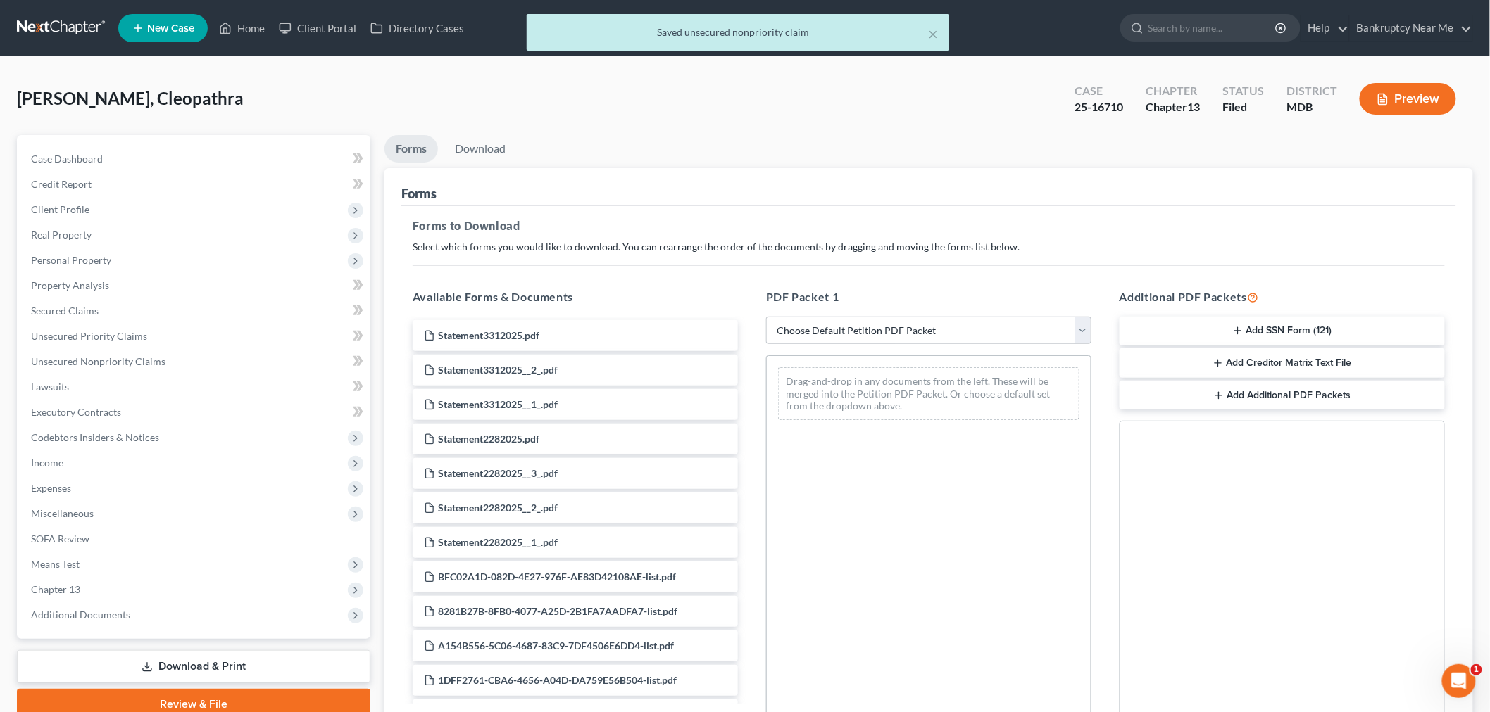
click at [853, 327] on select "Choose Default Petition PDF Packet Complete Bankruptcy Petition (all forms and …" at bounding box center [928, 331] width 325 height 28
select select "2"
click at [766, 317] on select "Choose Default Petition PDF Packet Complete Bankruptcy Petition (all forms and …" at bounding box center [928, 331] width 325 height 28
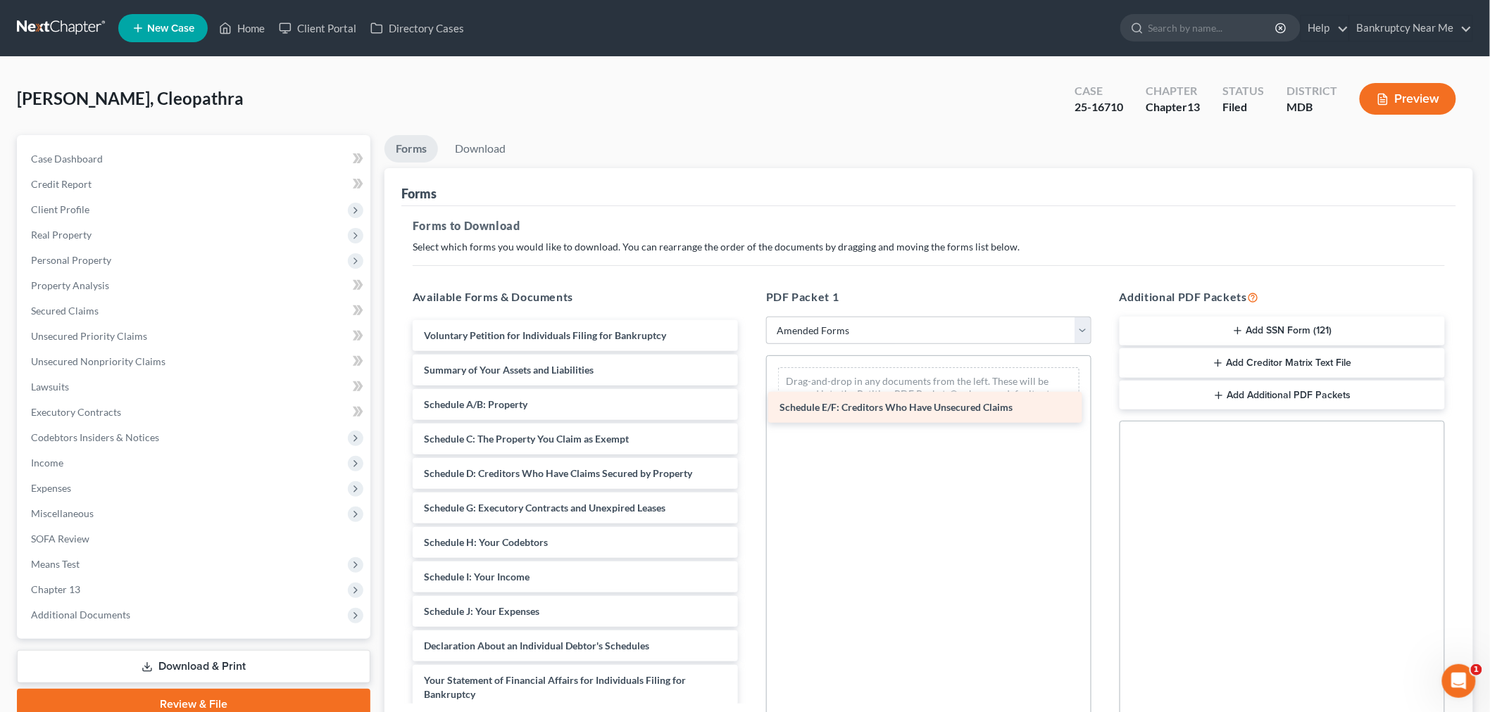
drag, startPoint x: 600, startPoint y: 514, endPoint x: 955, endPoint y: 414, distance: 369.3
click at [749, 414] on div "Schedule E/F: Creditors Who Have Unsecured Claims Voluntary Petition for Indivi…" at bounding box center [575, 608] width 348 height 577
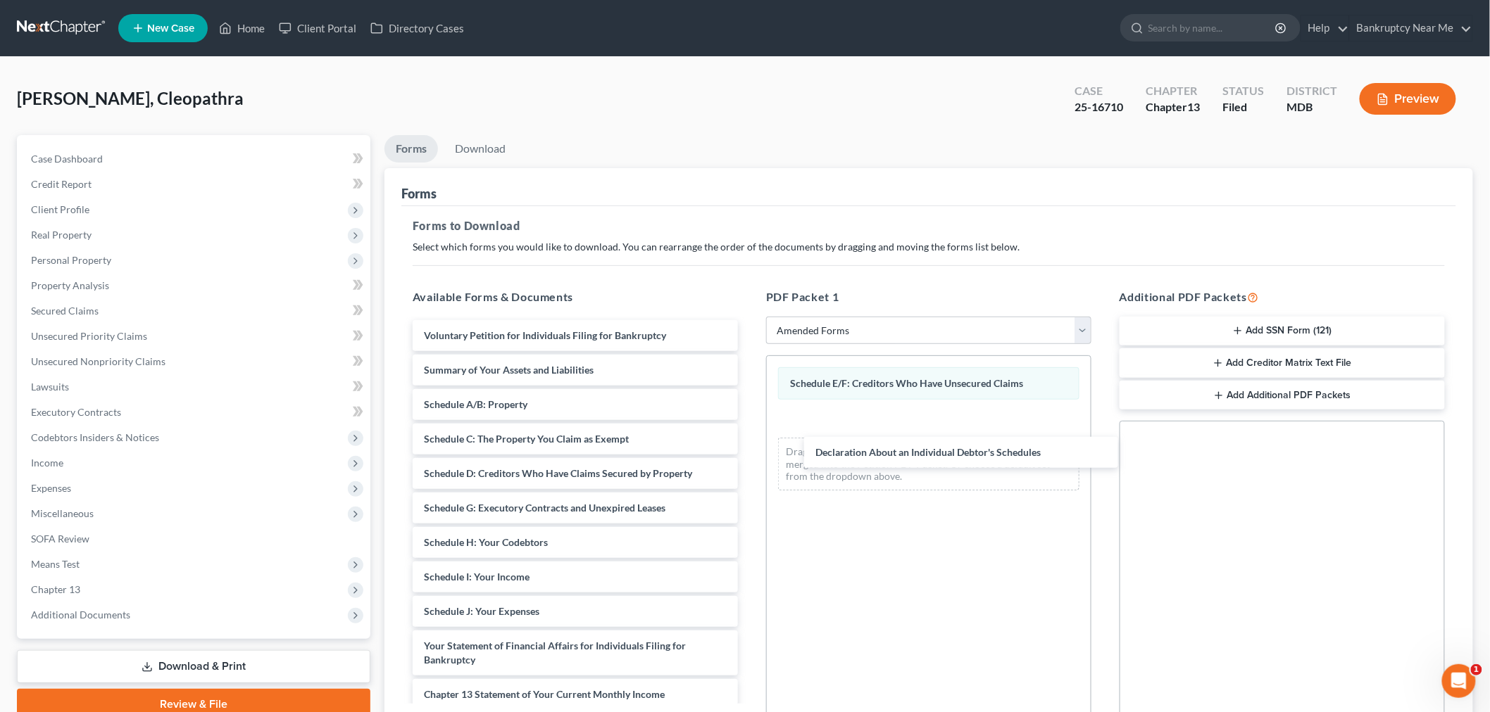
drag, startPoint x: 496, startPoint y: 644, endPoint x: 867, endPoint y: 465, distance: 411.2
click at [749, 451] on div "Declaration About an Individual Debtor's Schedules Voluntary Petition for Indiv…" at bounding box center [575, 591] width 348 height 542
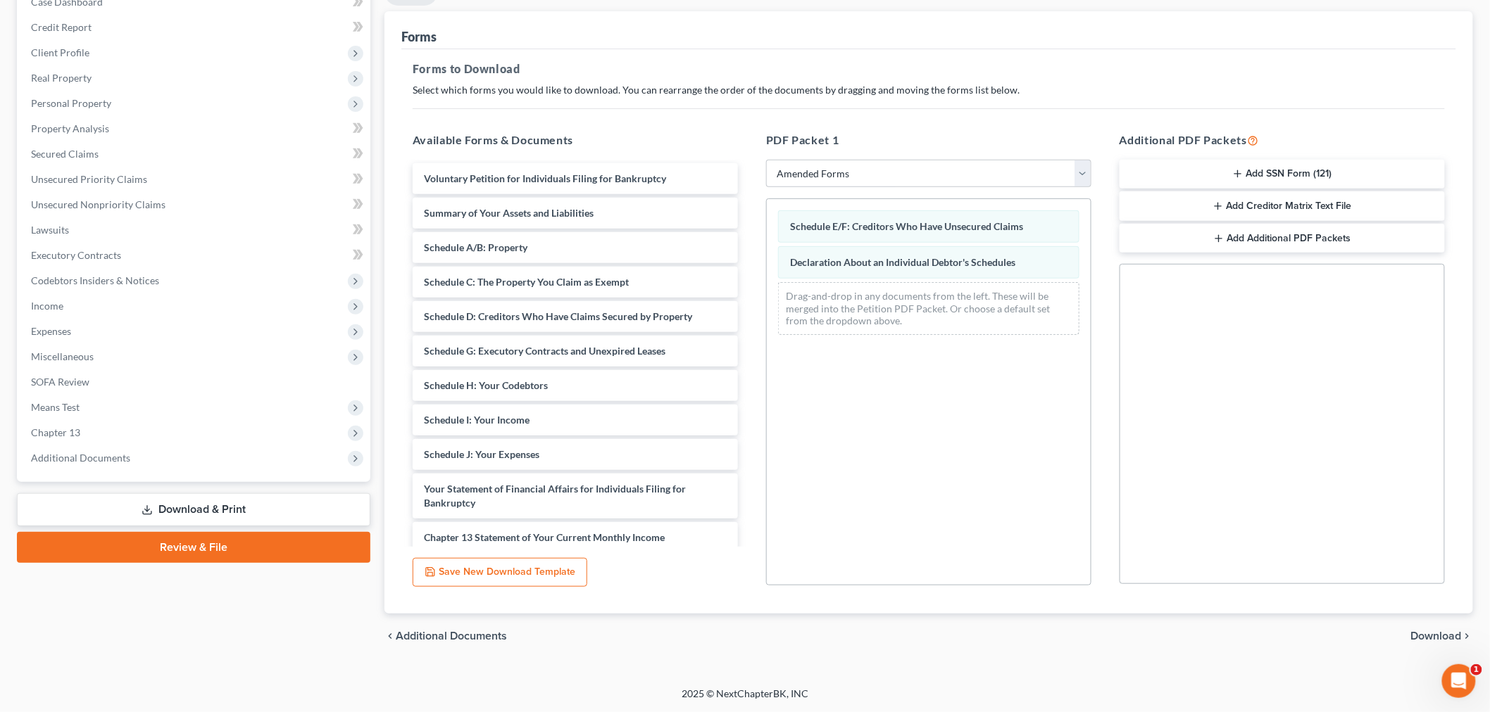
click at [1427, 634] on span "Download" at bounding box center [1436, 636] width 51 height 11
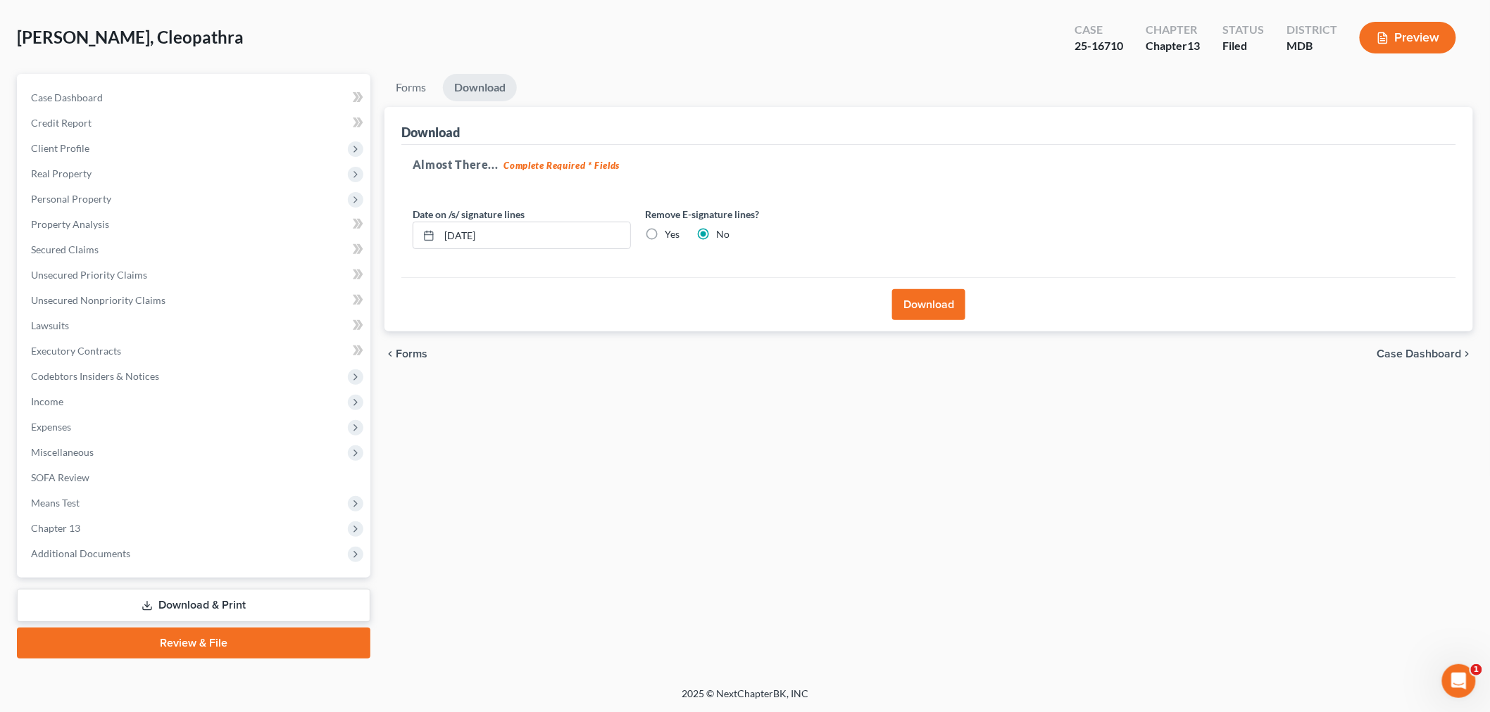
scroll to position [59, 0]
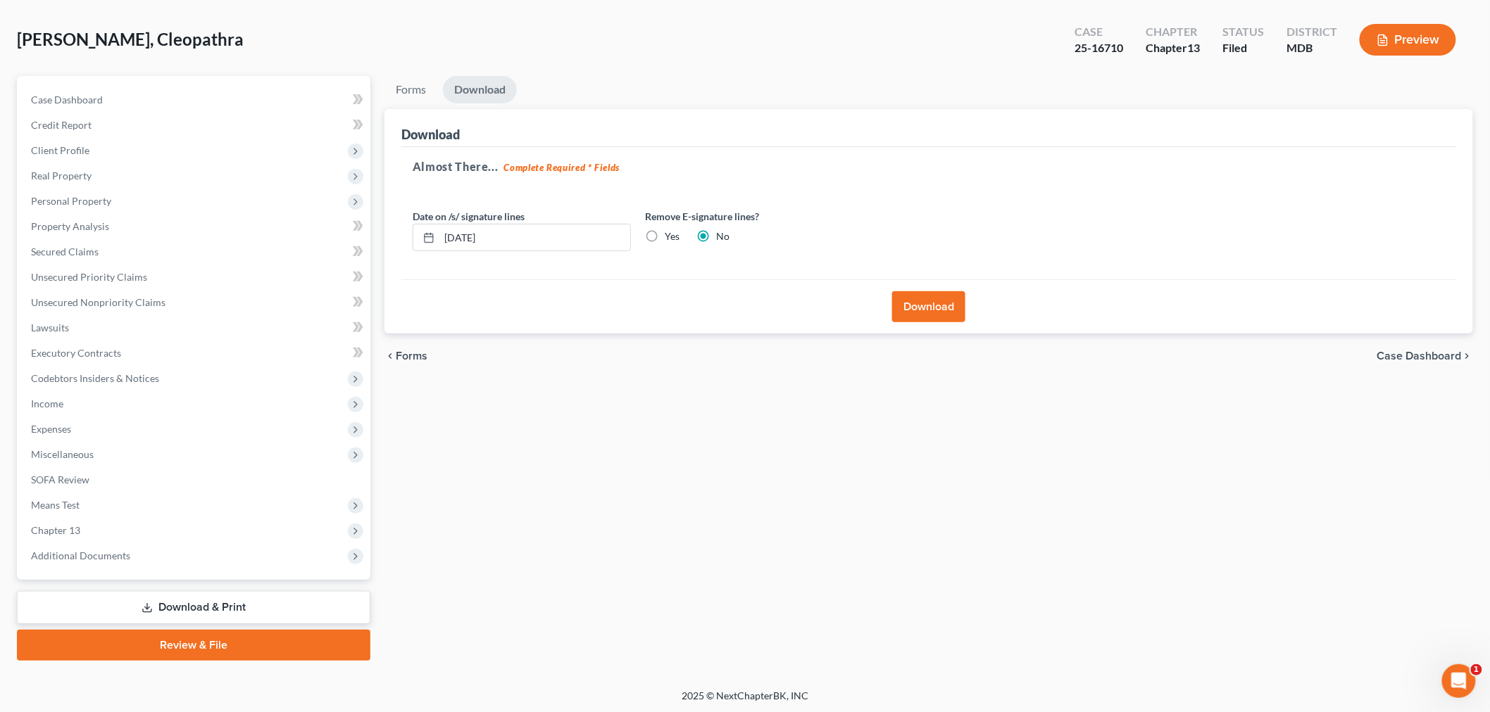
click at [945, 307] on button "Download" at bounding box center [928, 306] width 73 height 31
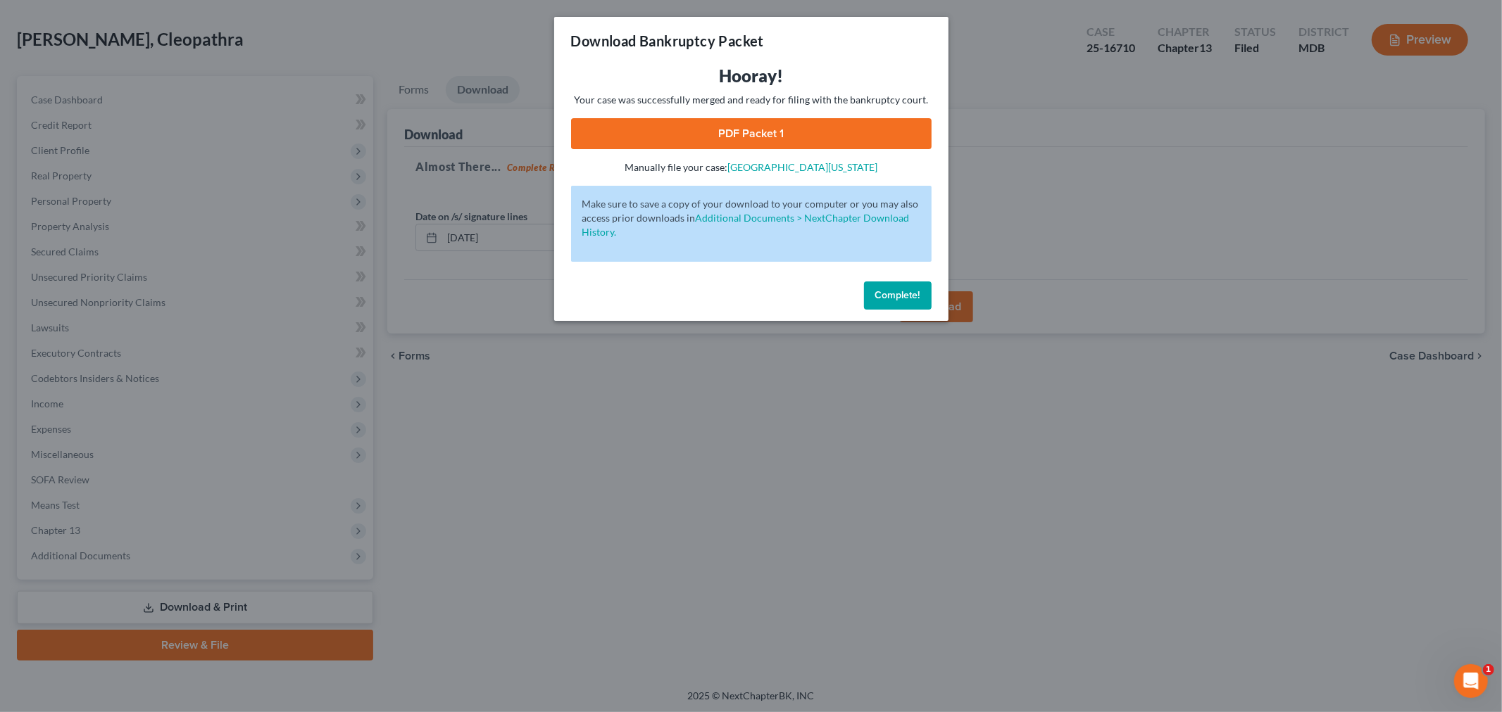
click at [754, 129] on link "PDF Packet 1" at bounding box center [751, 133] width 360 height 31
drag, startPoint x: 904, startPoint y: 298, endPoint x: 893, endPoint y: 299, distance: 11.4
click at [903, 298] on span "Complete!" at bounding box center [897, 295] width 45 height 12
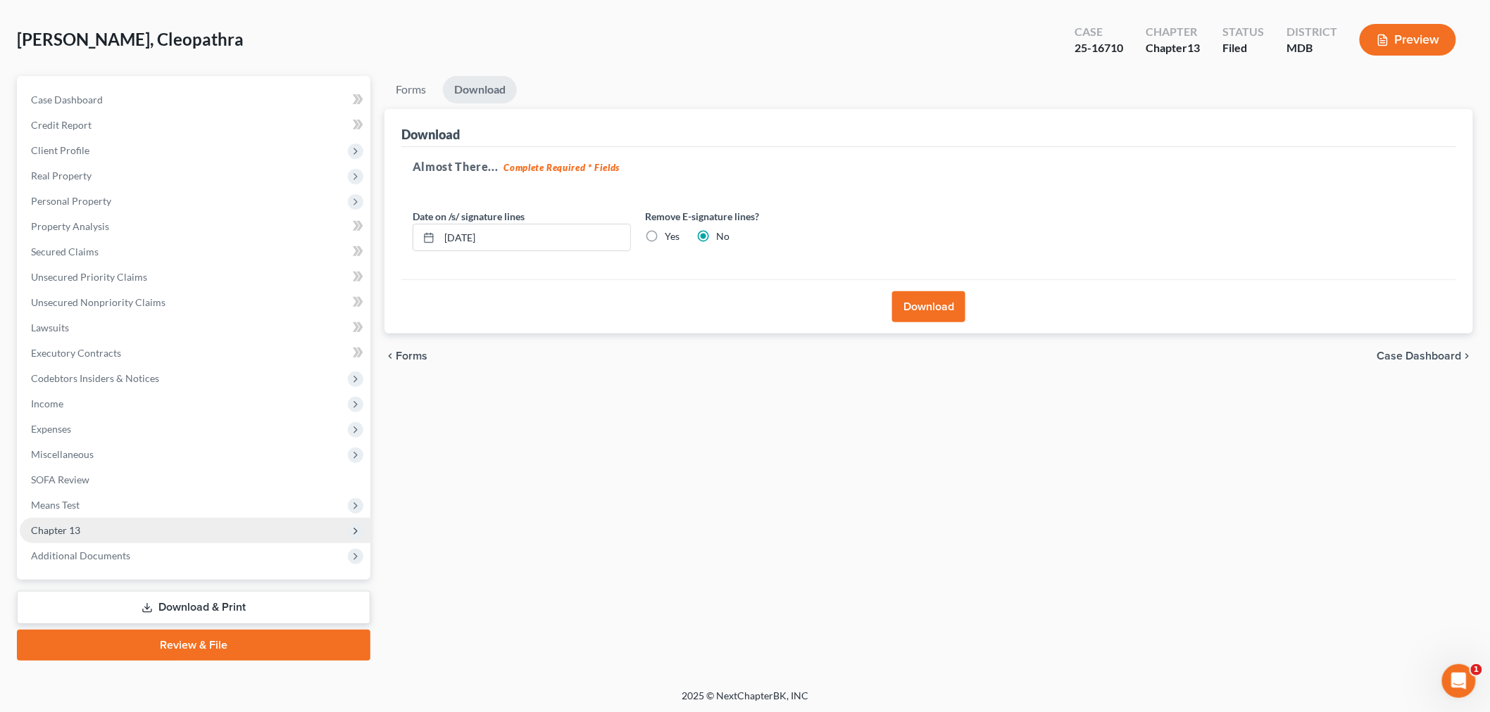
click at [83, 534] on span "Chapter 13" at bounding box center [195, 530] width 351 height 25
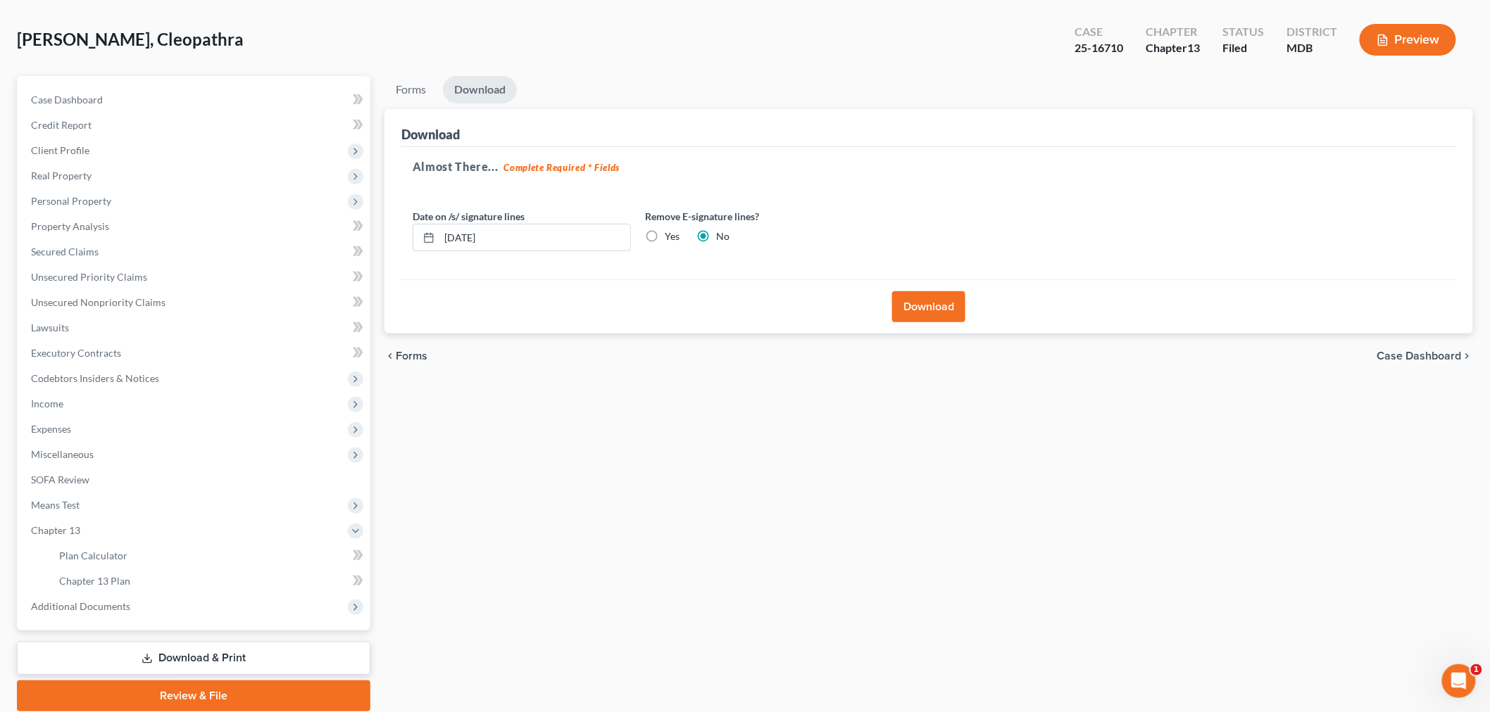
click at [184, 665] on link "Download & Print" at bounding box center [193, 658] width 353 height 33
click at [252, 684] on link "Review & File" at bounding box center [193, 696] width 353 height 31
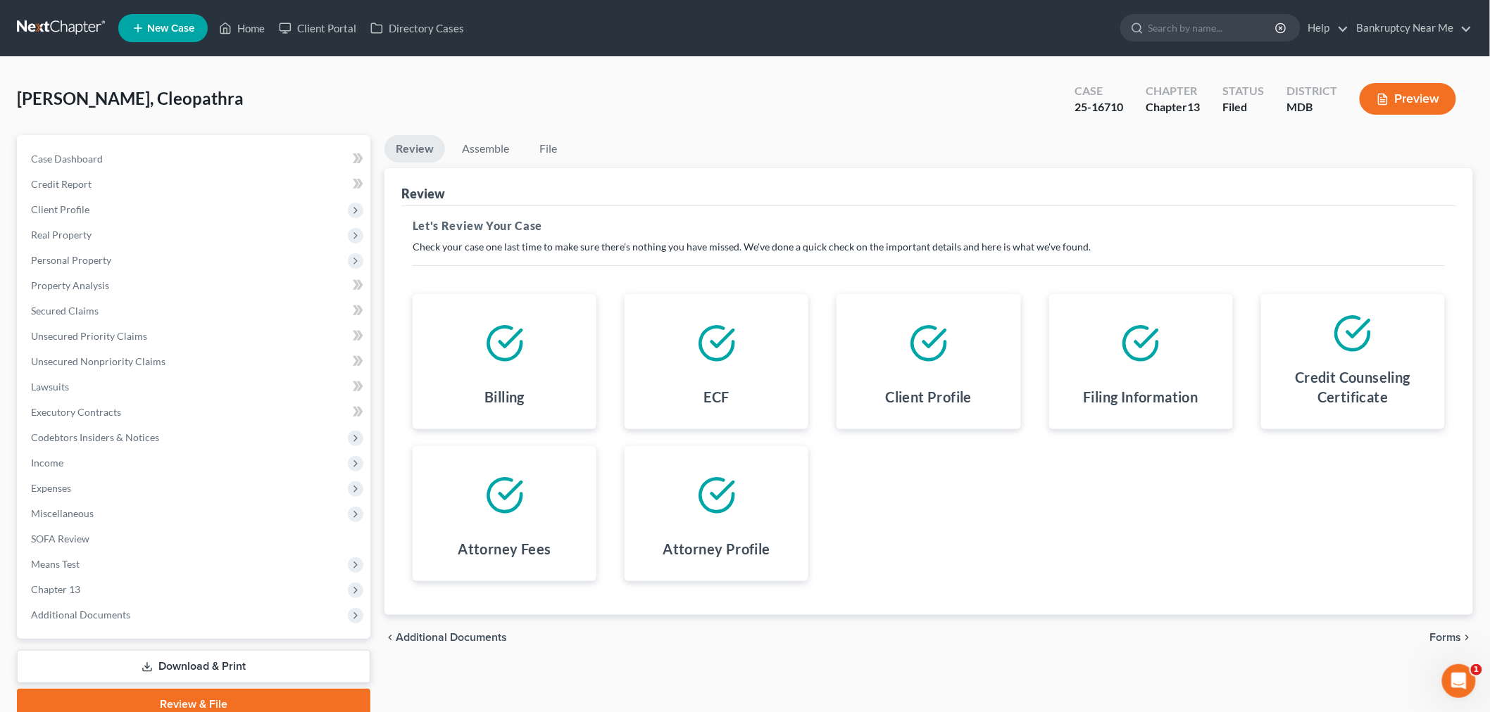
click at [247, 674] on link "Download & Print" at bounding box center [193, 666] width 353 height 33
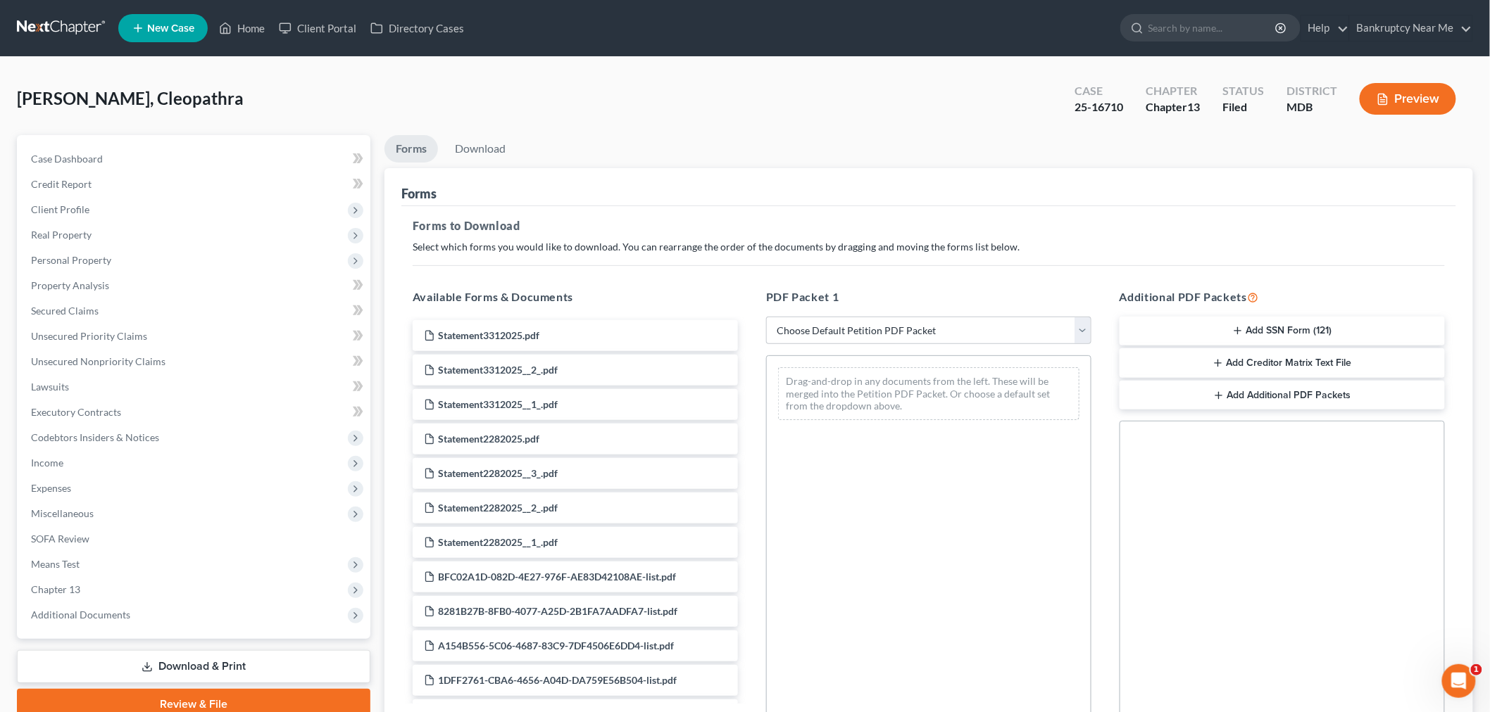
click at [918, 303] on h5 "PDF Packet 1" at bounding box center [928, 297] width 325 height 17
click at [929, 325] on select "Choose Default Petition PDF Packet Complete Bankruptcy Petition (all forms and …" at bounding box center [928, 331] width 325 height 28
select select "2"
click at [766, 317] on select "Choose Default Petition PDF Packet Complete Bankruptcy Petition (all forms and …" at bounding box center [928, 331] width 325 height 28
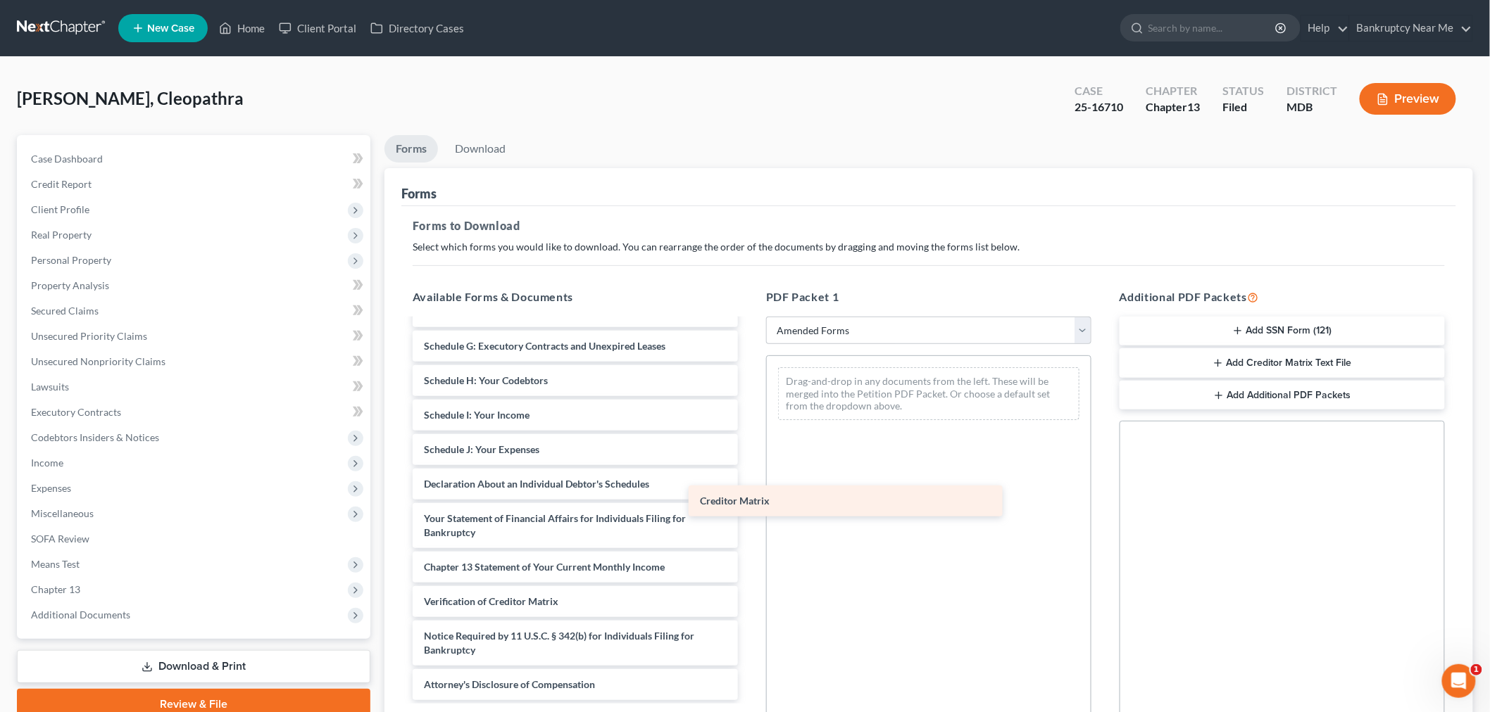
scroll to position [196, 0]
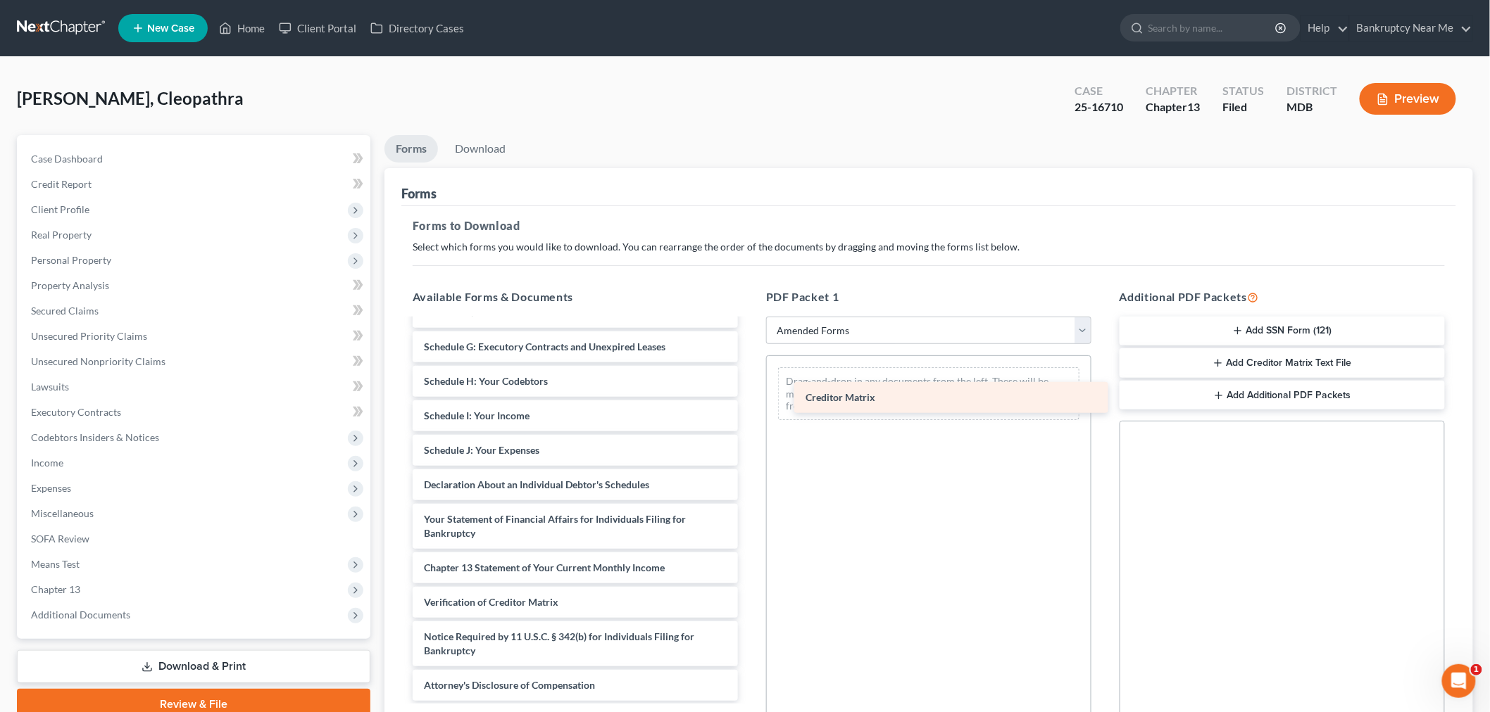
drag, startPoint x: 757, startPoint y: 517, endPoint x: 903, endPoint y: 397, distance: 189.6
click at [749, 397] on div "Creditor Matrix Voluntary Petition for Individuals Filing for Bankruptcy Summar…" at bounding box center [575, 413] width 348 height 577
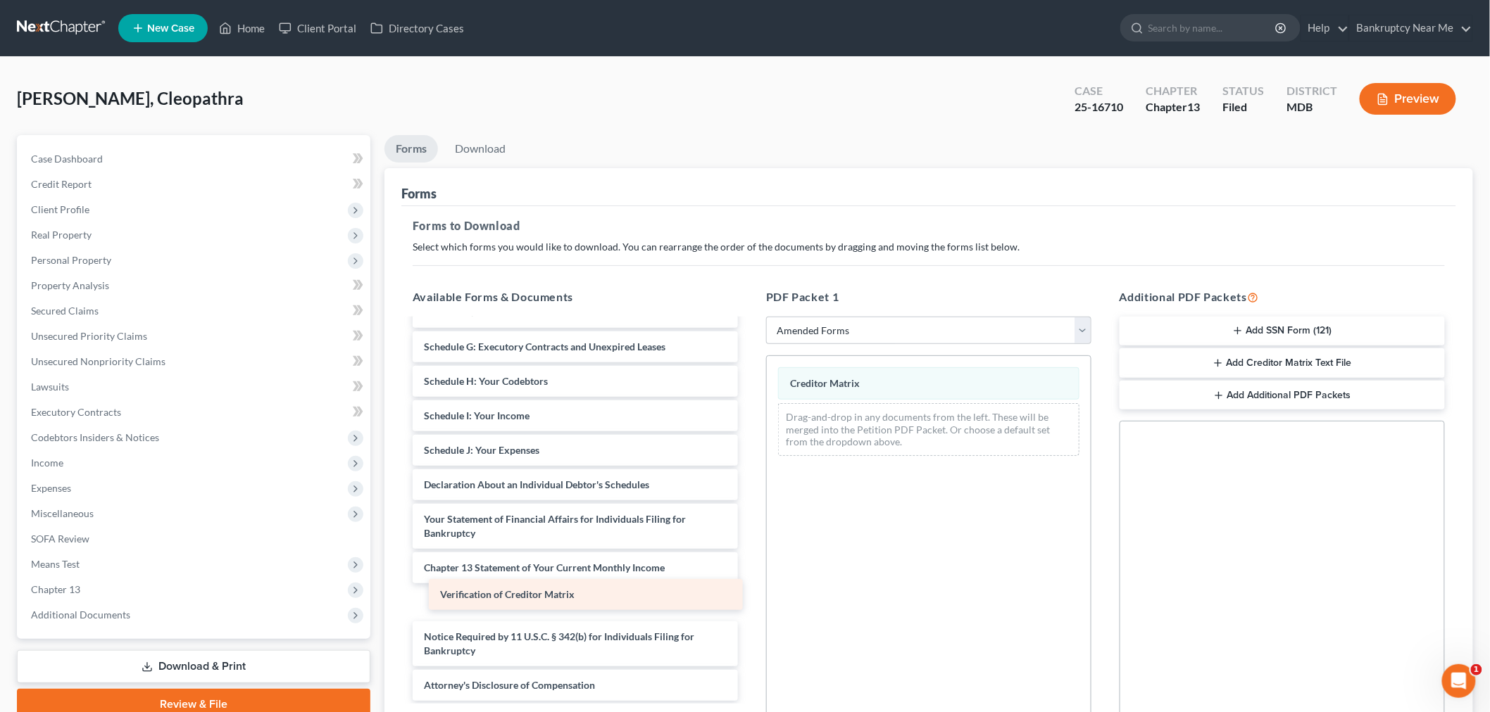
scroll to position [162, 0]
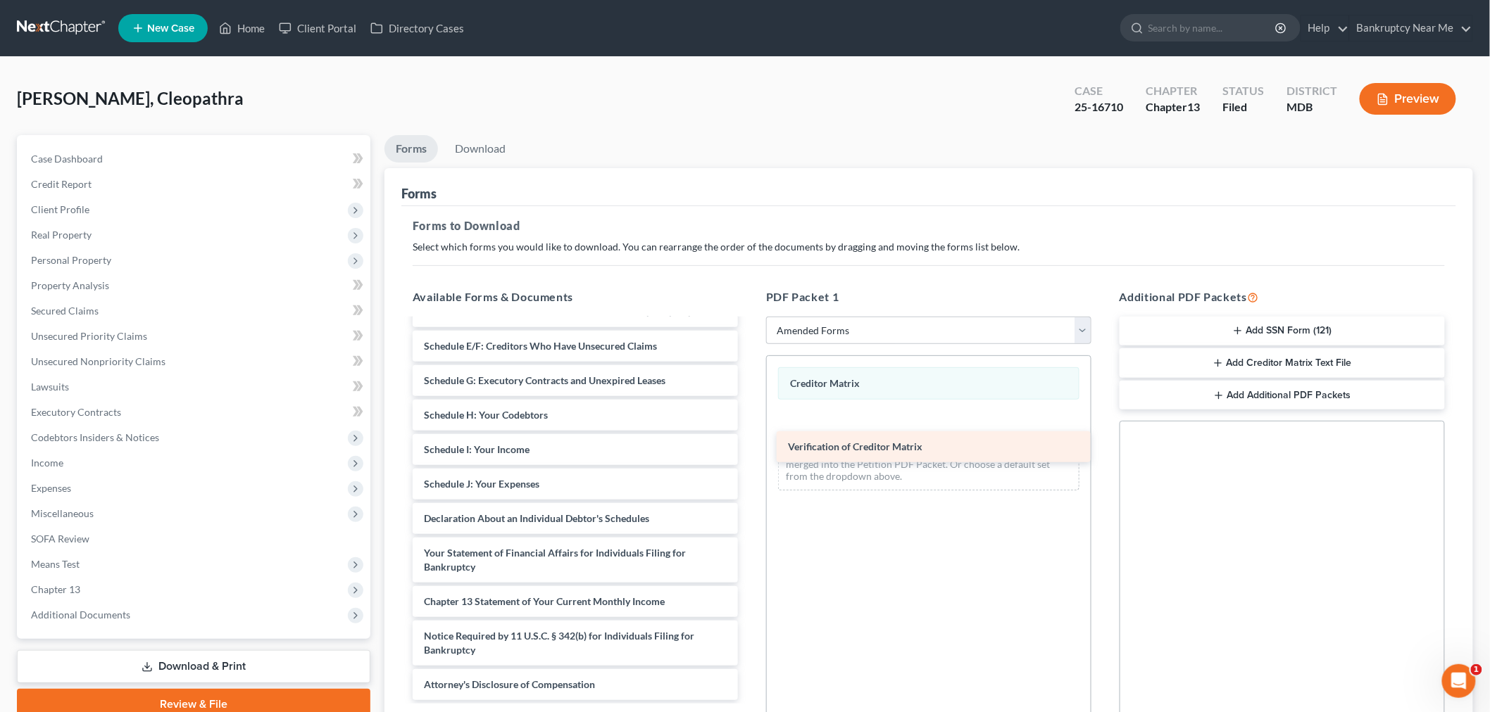
drag, startPoint x: 503, startPoint y: 602, endPoint x: 893, endPoint y: 441, distance: 421.1
click at [749, 438] on div "Verification of Creditor Matrix Voluntary Petition for Individuals Filing for B…" at bounding box center [575, 429] width 348 height 542
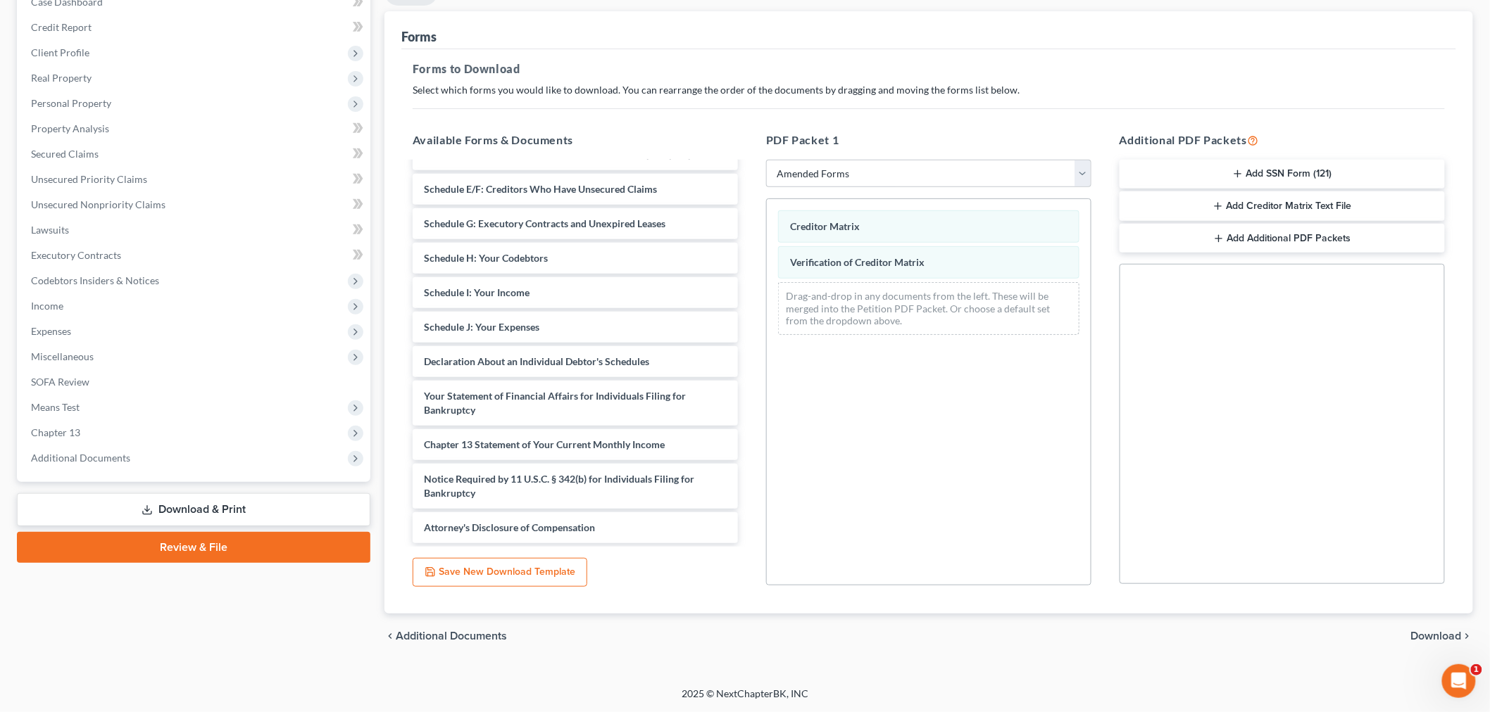
click at [1436, 636] on span "Download" at bounding box center [1436, 636] width 51 height 11
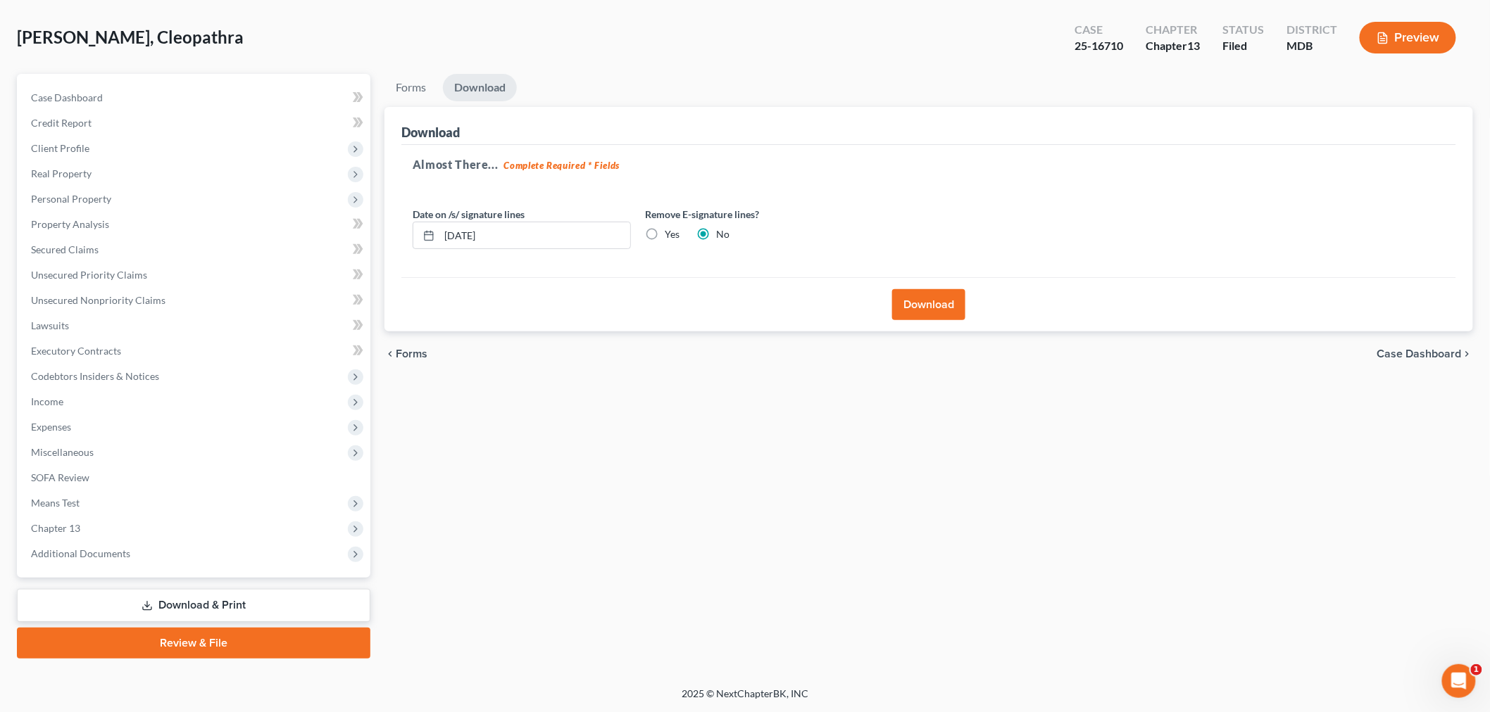
scroll to position [59, 0]
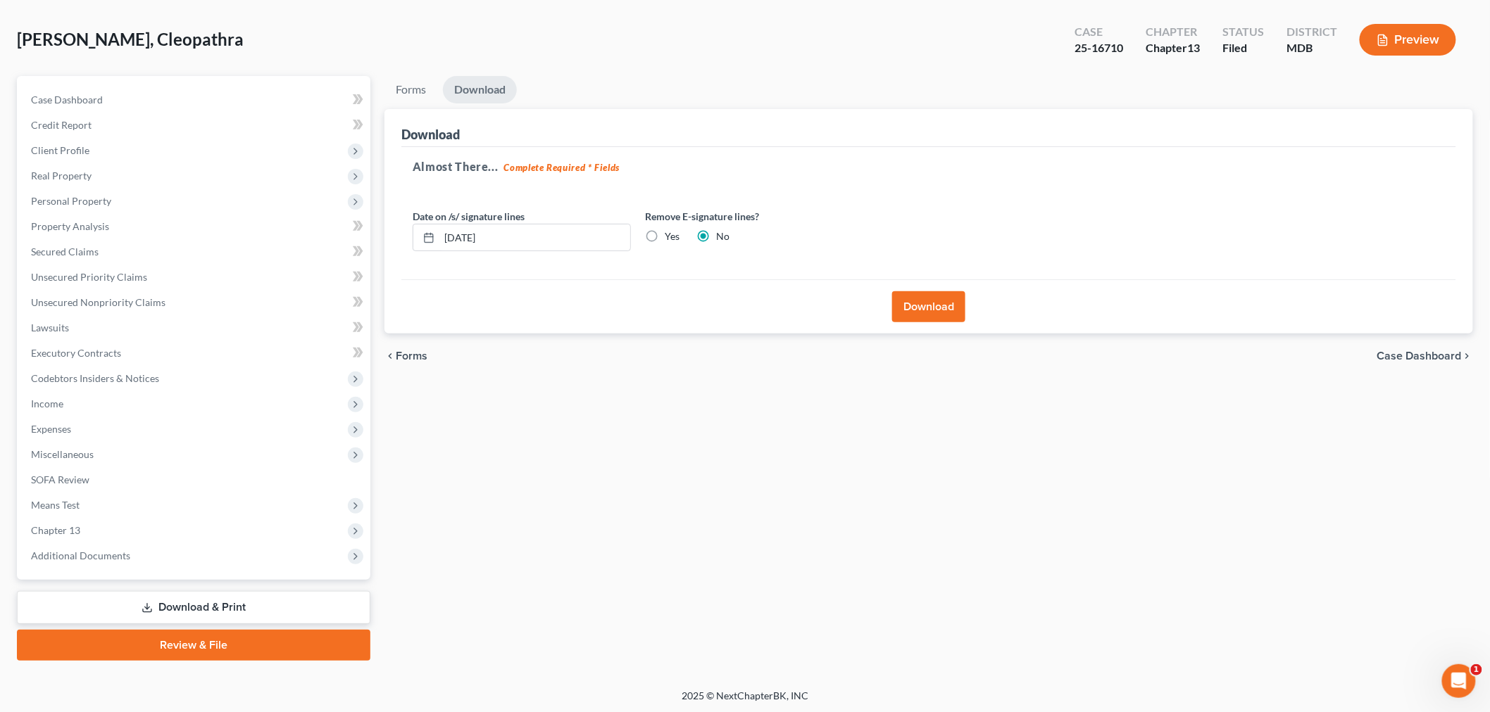
drag, startPoint x: 905, startPoint y: 308, endPoint x: 905, endPoint y: 271, distance: 36.6
click at [905, 307] on button "Download" at bounding box center [928, 306] width 73 height 31
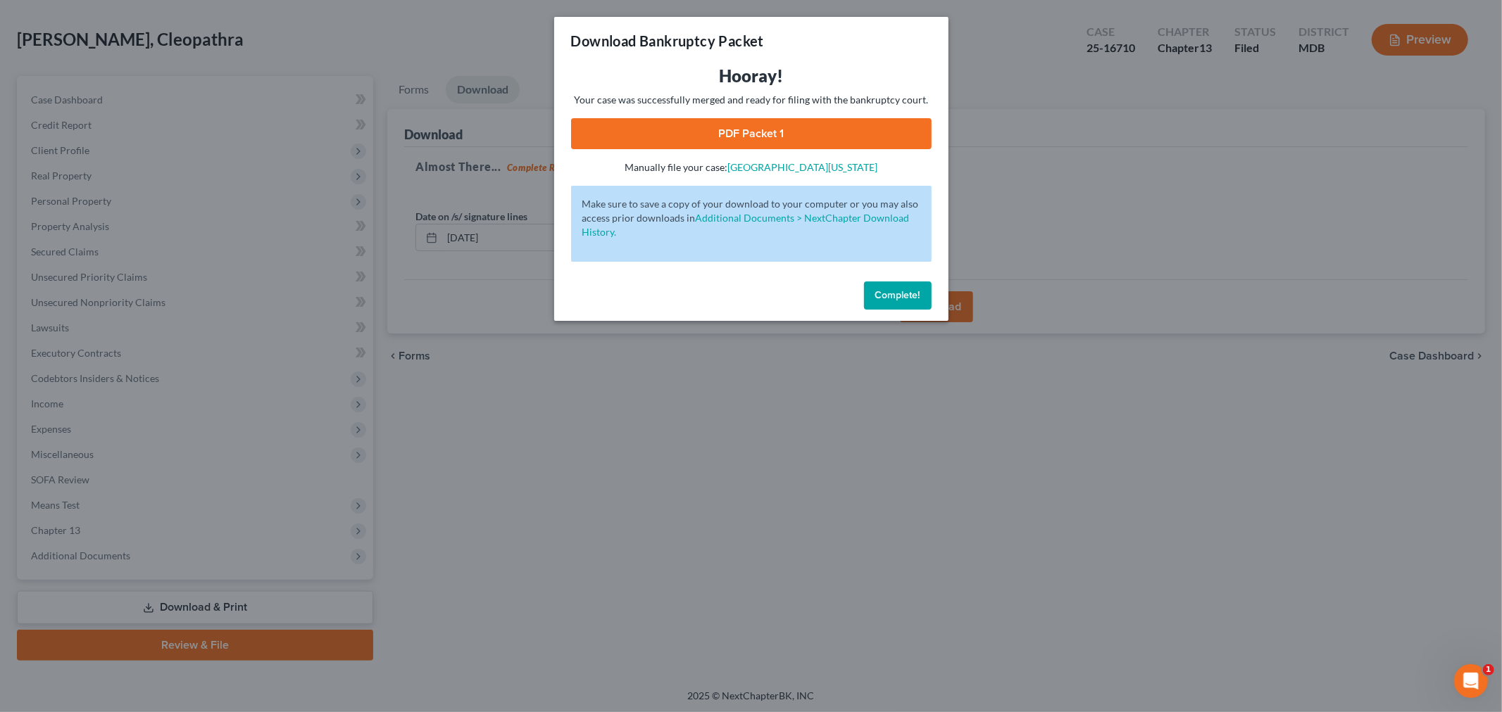
click at [727, 139] on link "PDF Packet 1" at bounding box center [751, 133] width 360 height 31
drag, startPoint x: 887, startPoint y: 279, endPoint x: 886, endPoint y: 298, distance: 19.1
click at [884, 290] on div "Complete!" at bounding box center [751, 298] width 394 height 45
click at [886, 298] on span "Complete!" at bounding box center [897, 295] width 45 height 12
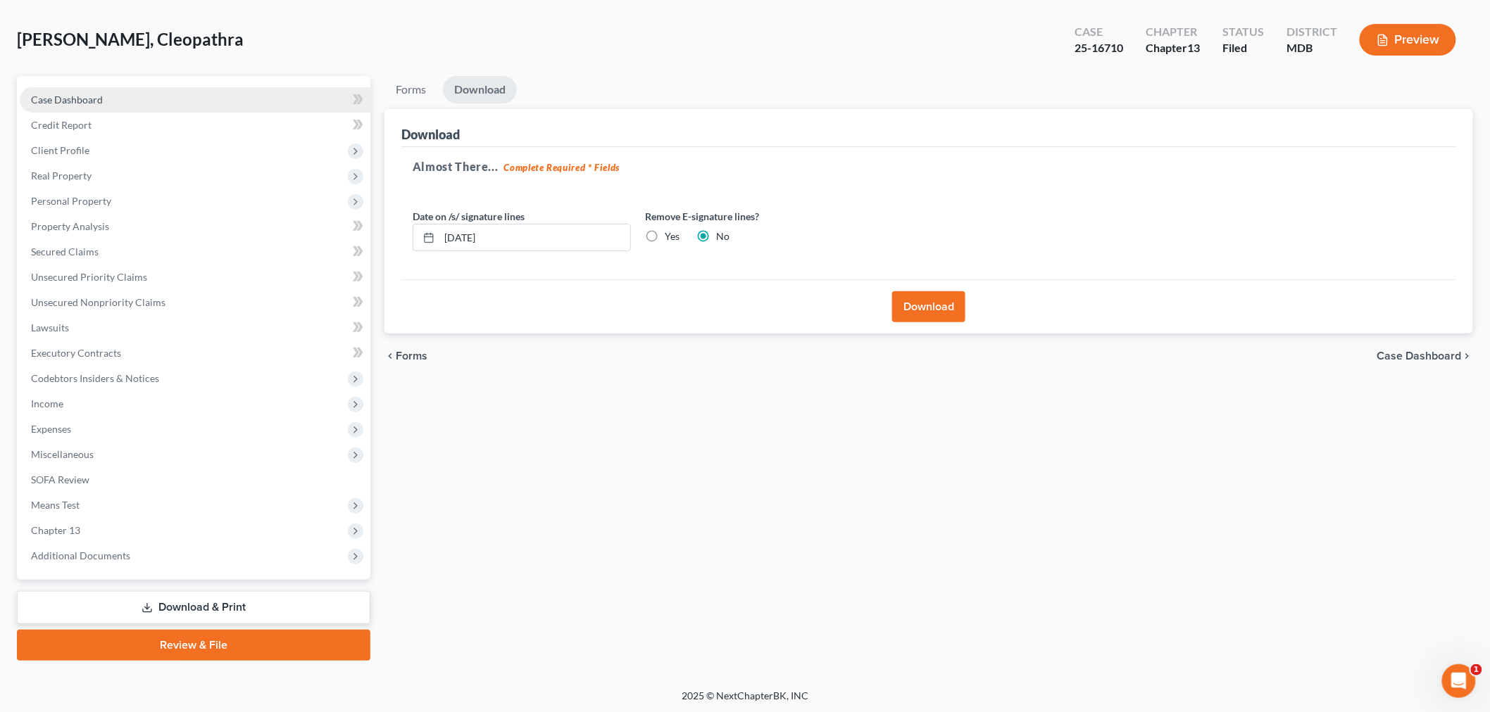
click at [139, 94] on link "Case Dashboard" at bounding box center [195, 99] width 351 height 25
select select "3"
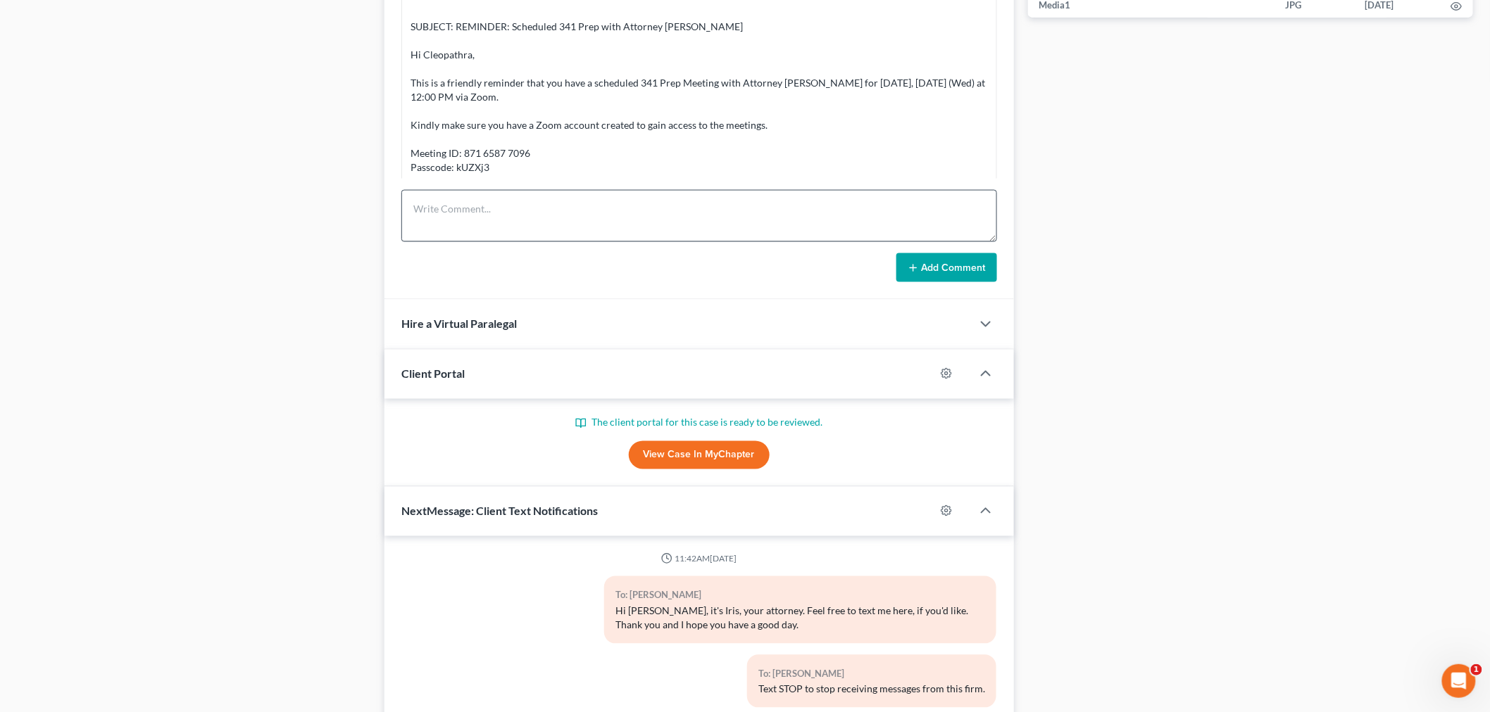
scroll to position [2239, 0]
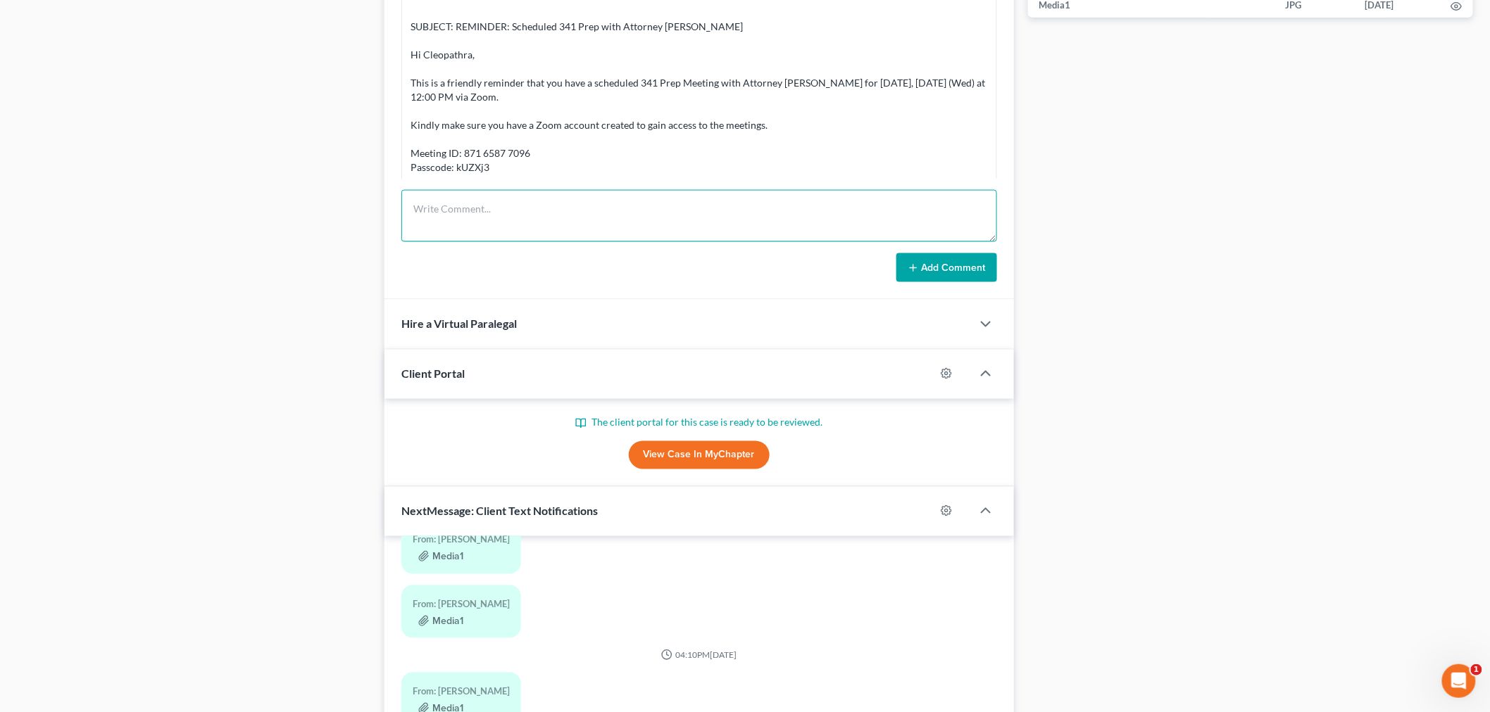
click at [803, 201] on textarea at bounding box center [699, 216] width 596 height 52
paste textarea "Please review and sign the amended creditor list to include DC DMV."
type textarea "Please review and sign the amended creditor list to include DC DMV."
click at [933, 263] on button "Add Comment" at bounding box center [946, 268] width 101 height 30
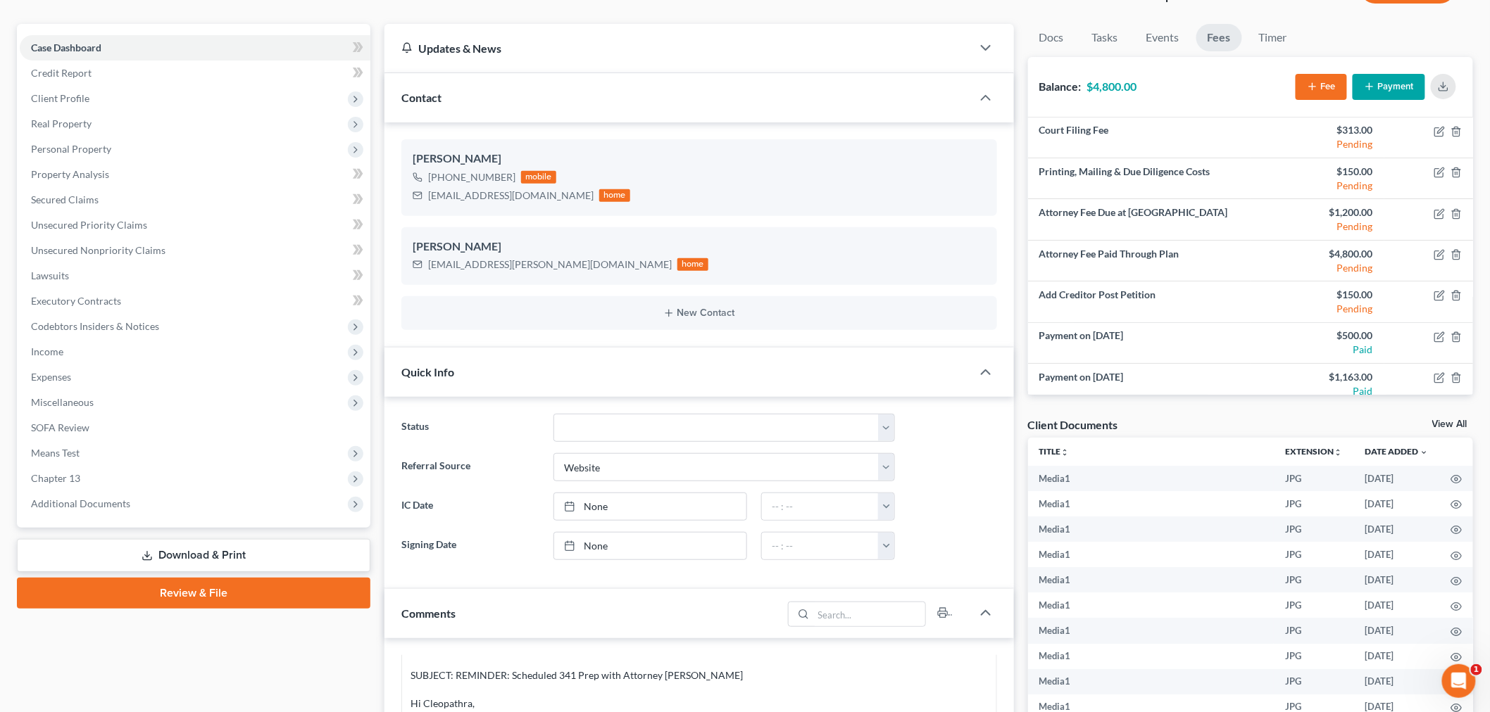
scroll to position [0, 0]
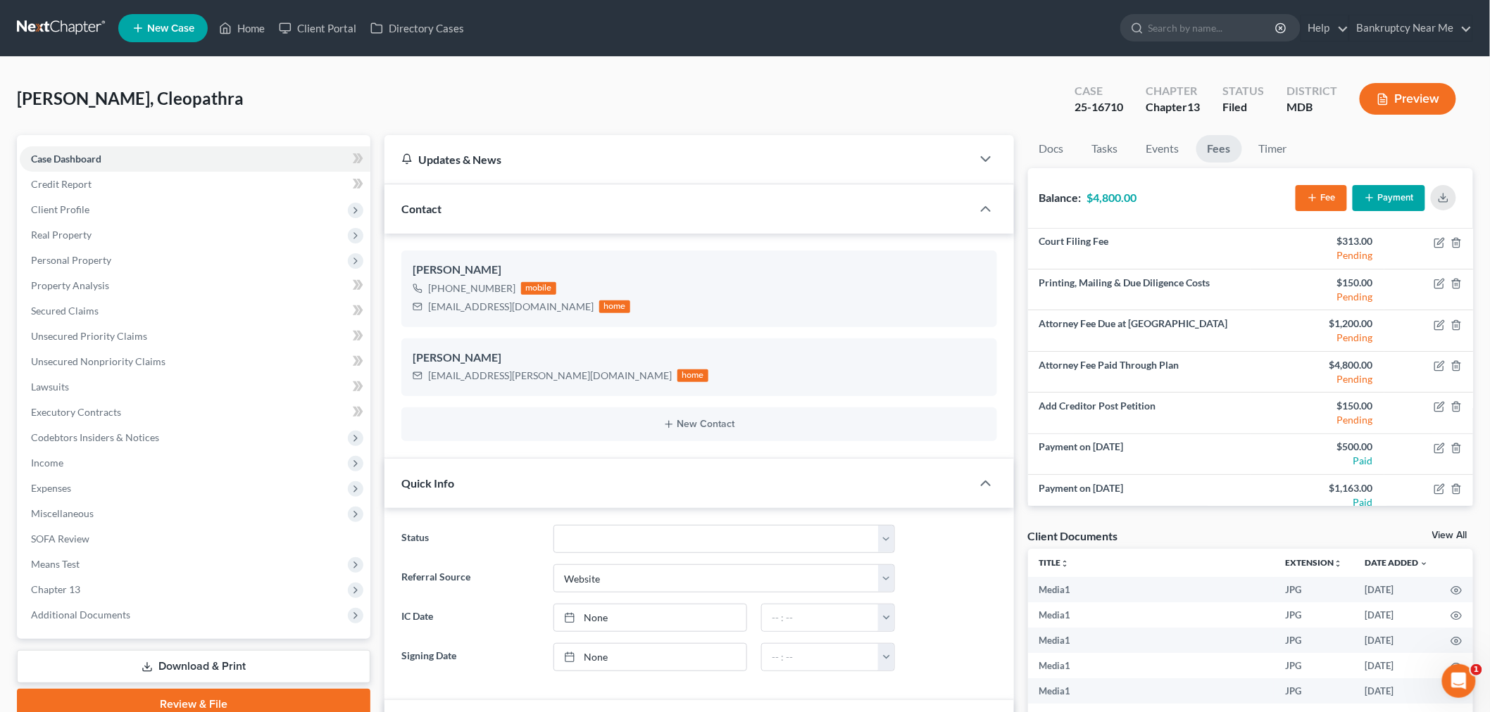
drag, startPoint x: 59, startPoint y: 9, endPoint x: 62, endPoint y: 28, distance: 19.2
click at [59, 9] on nav "Home New Case Client Portal Directory Cases Bankruptcy Near Me iris@bankruptcyn…" at bounding box center [745, 28] width 1490 height 56
click at [62, 29] on link at bounding box center [62, 27] width 90 height 25
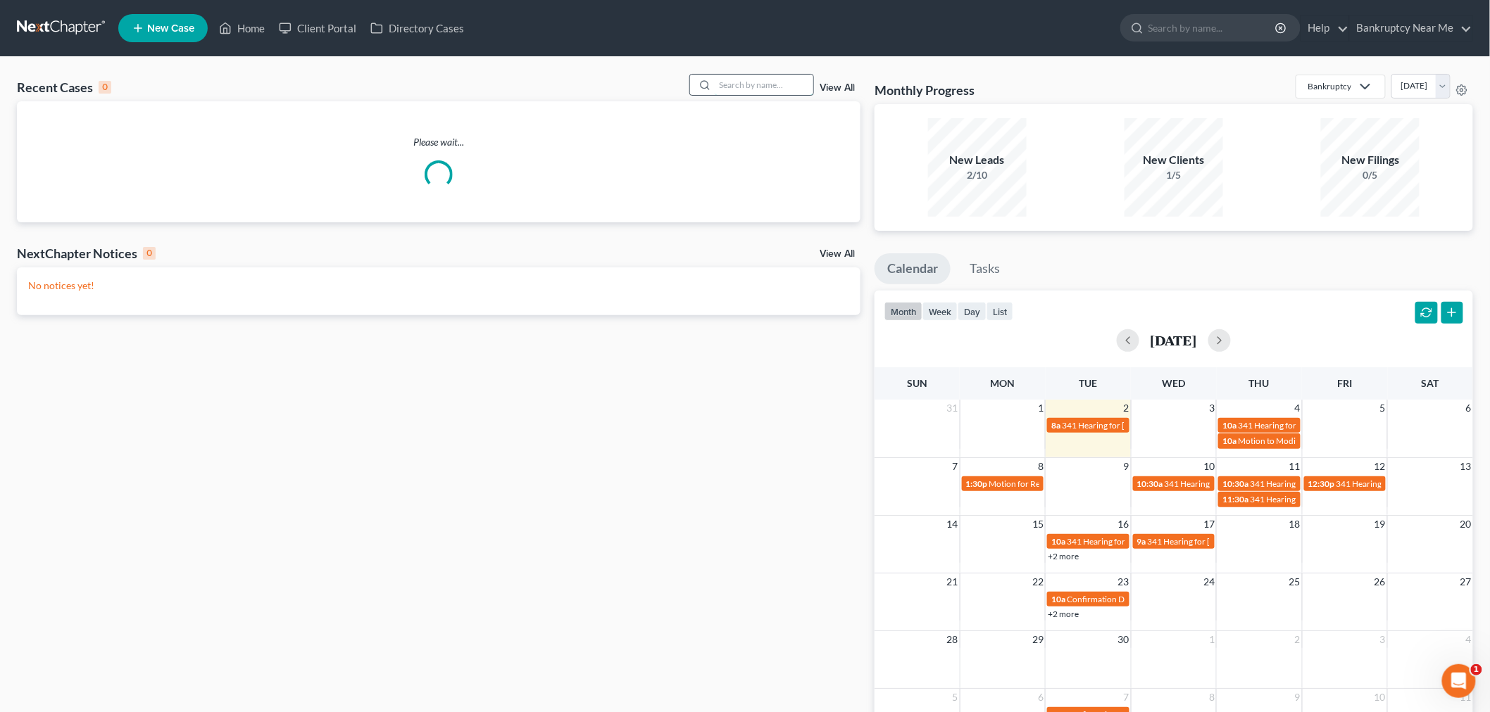
click at [728, 82] on input "search" at bounding box center [764, 85] width 99 height 20
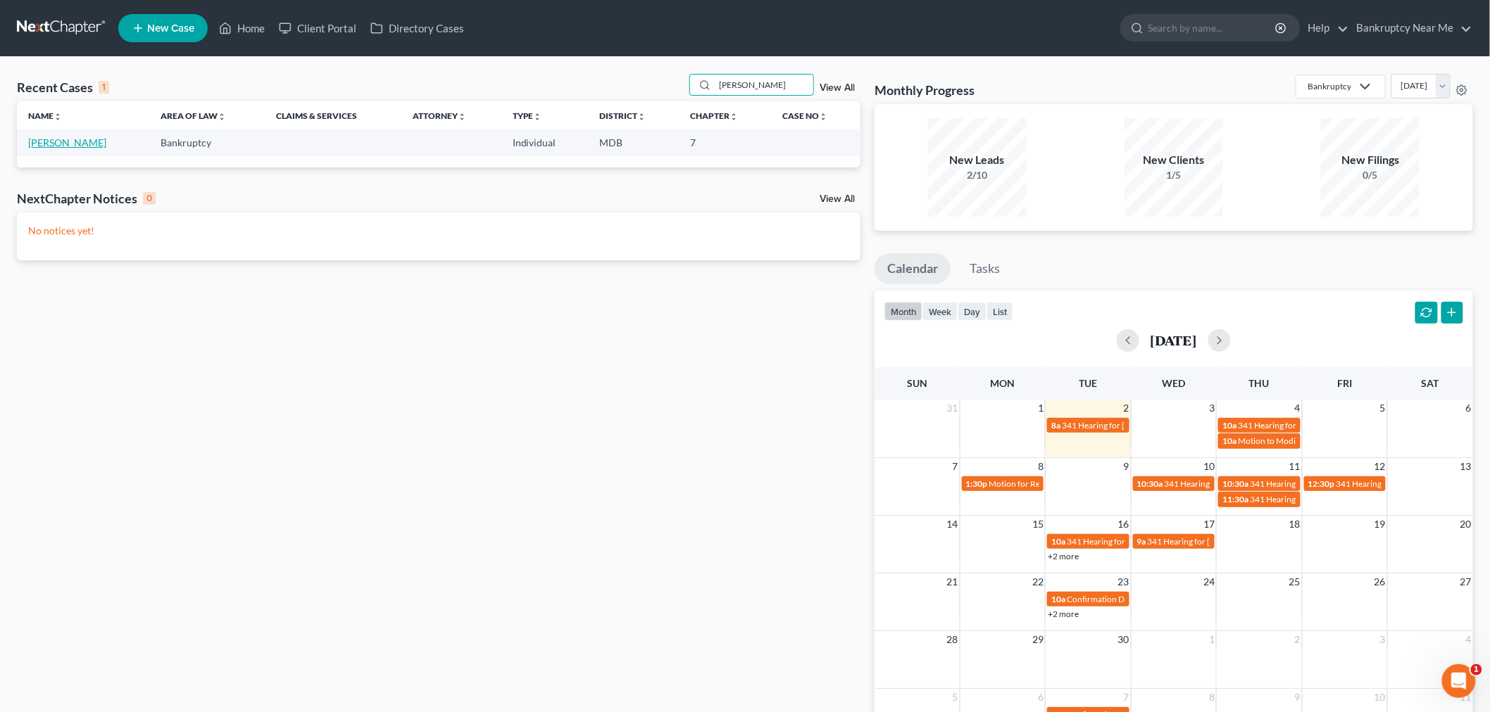
type input "[PERSON_NAME]"
click at [48, 139] on link "[PERSON_NAME]" at bounding box center [67, 143] width 78 height 12
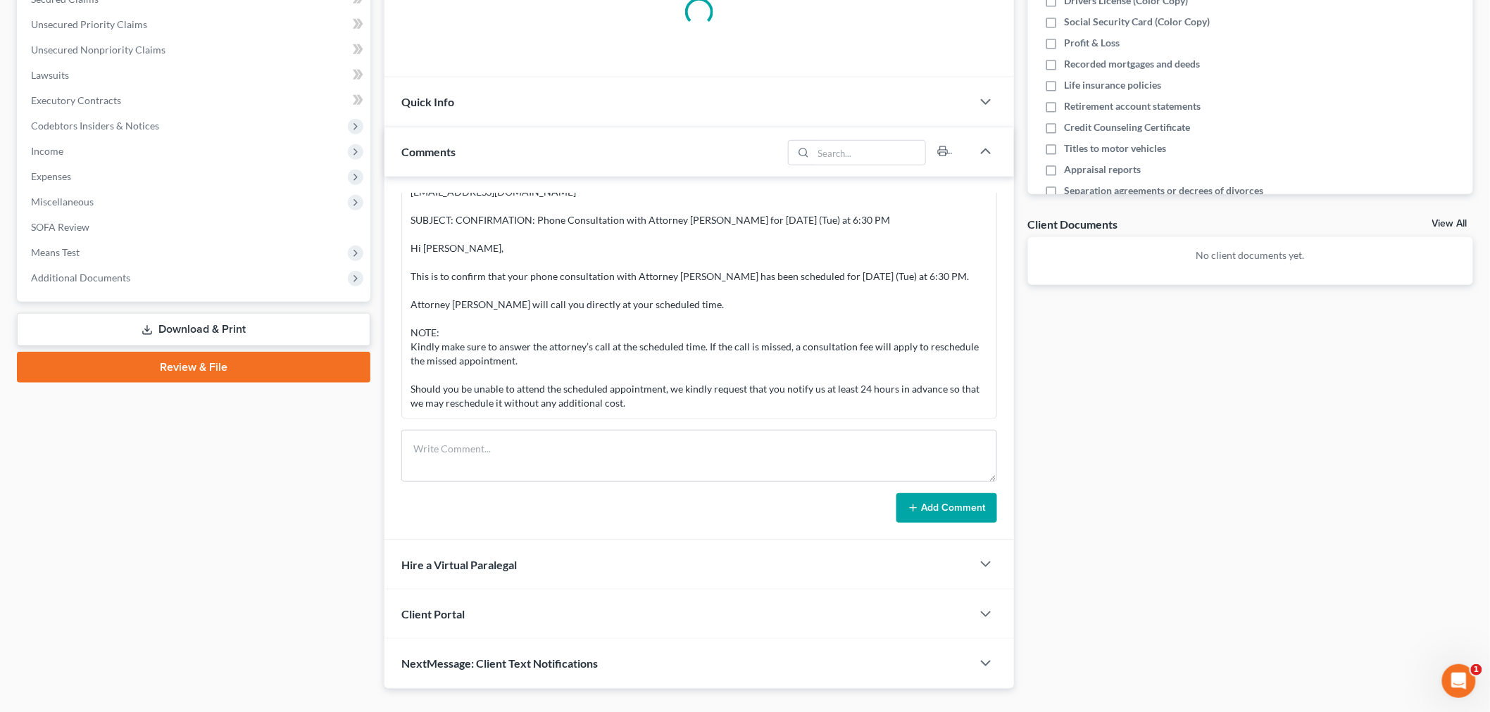
scroll to position [313, 0]
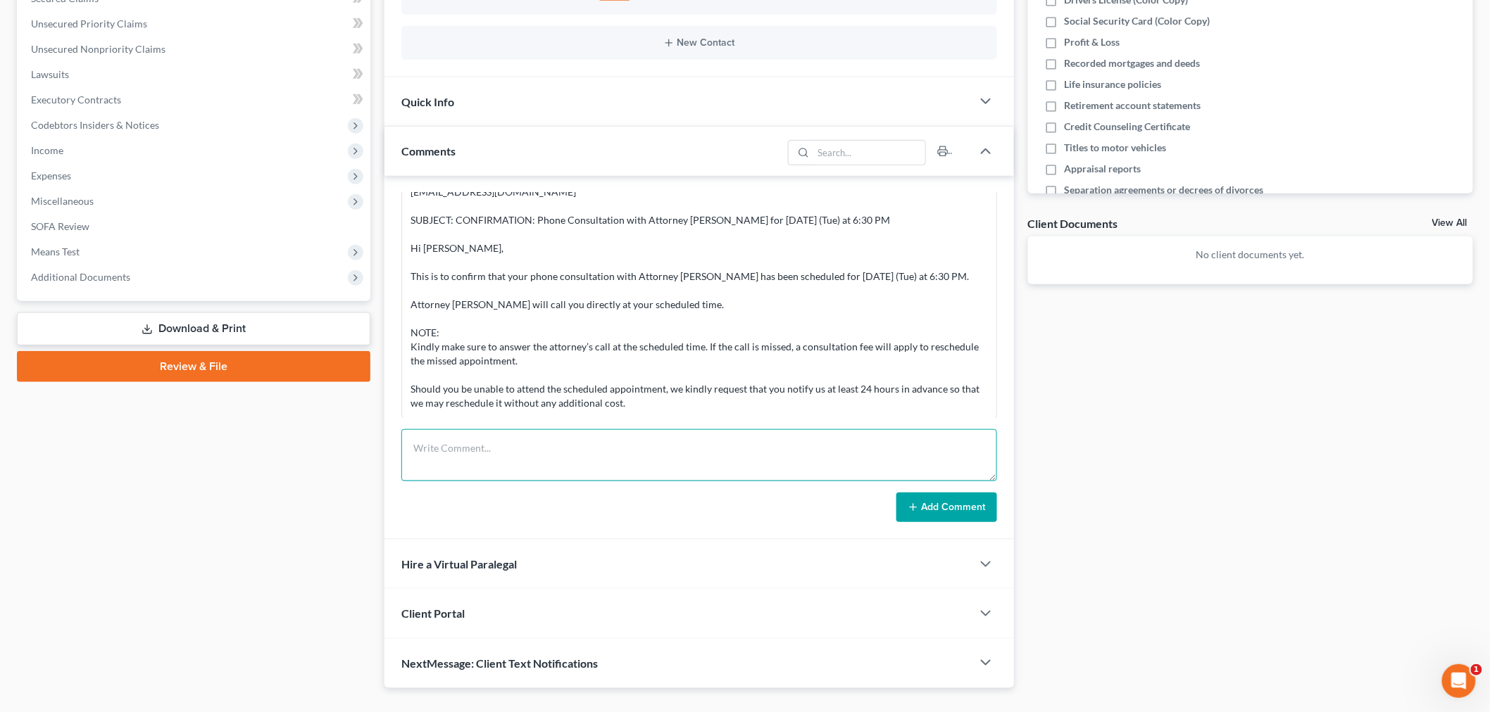
click at [712, 448] on textarea at bounding box center [699, 455] width 596 height 52
type textarea "CONSULTATION"
click at [850, 95] on div "Quick Info" at bounding box center [677, 101] width 587 height 49
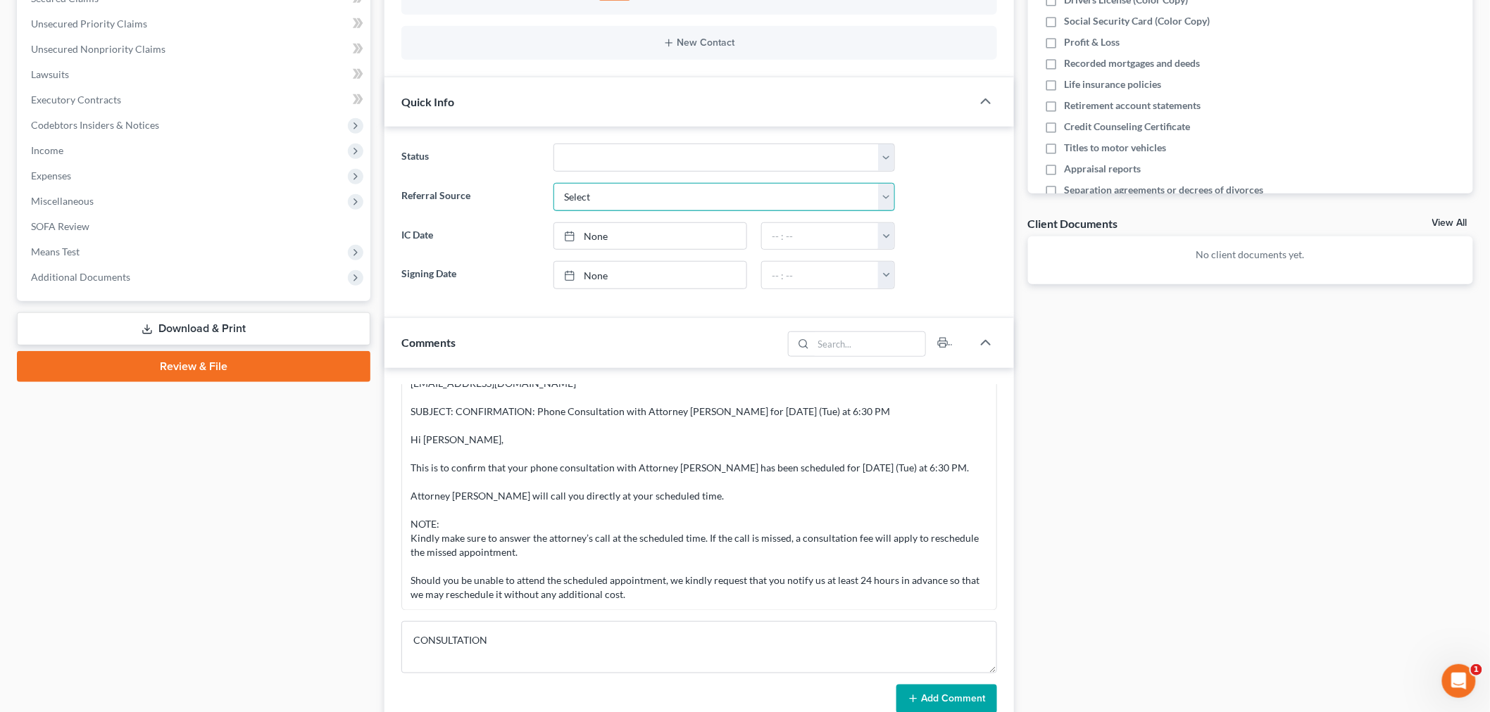
click at [729, 205] on select "Select Word Of Mouth Previous Clients Direct Mail Website Google Search Modern …" at bounding box center [723, 197] width 341 height 28
select select "6"
click at [553, 183] on select "Select Word Of Mouth Previous Clients Direct Mail Website Google Search Modern …" at bounding box center [723, 197] width 341 height 28
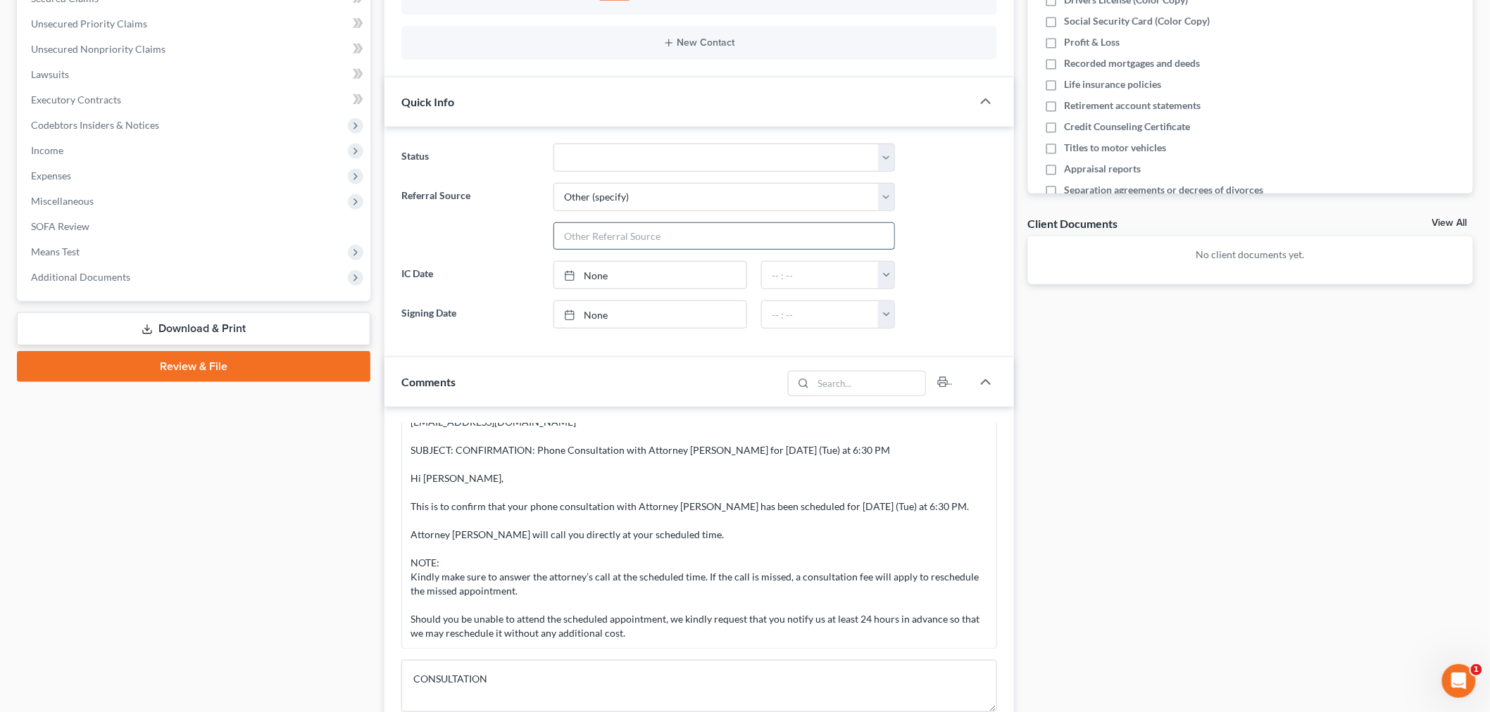
click at [686, 234] on input "text" at bounding box center [724, 236] width 340 height 27
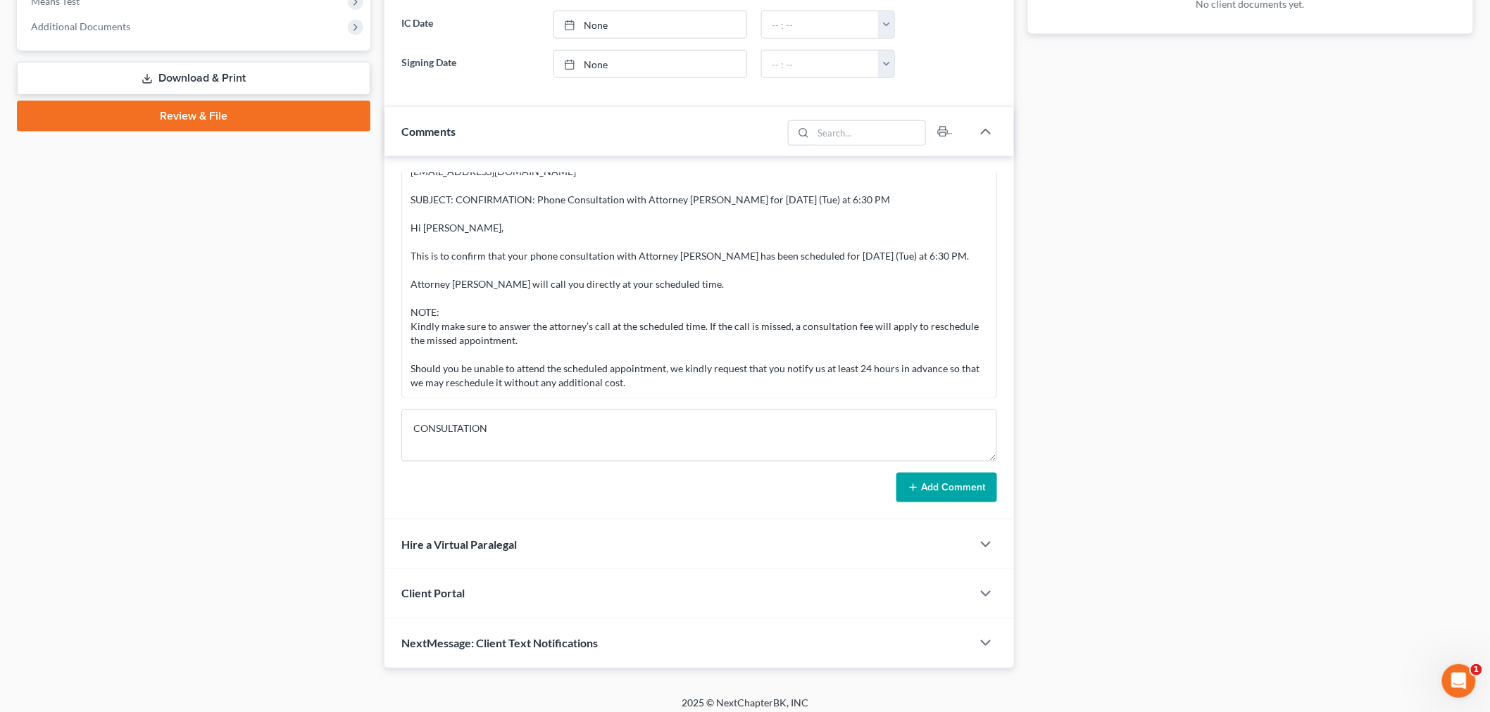
scroll to position [574, 0]
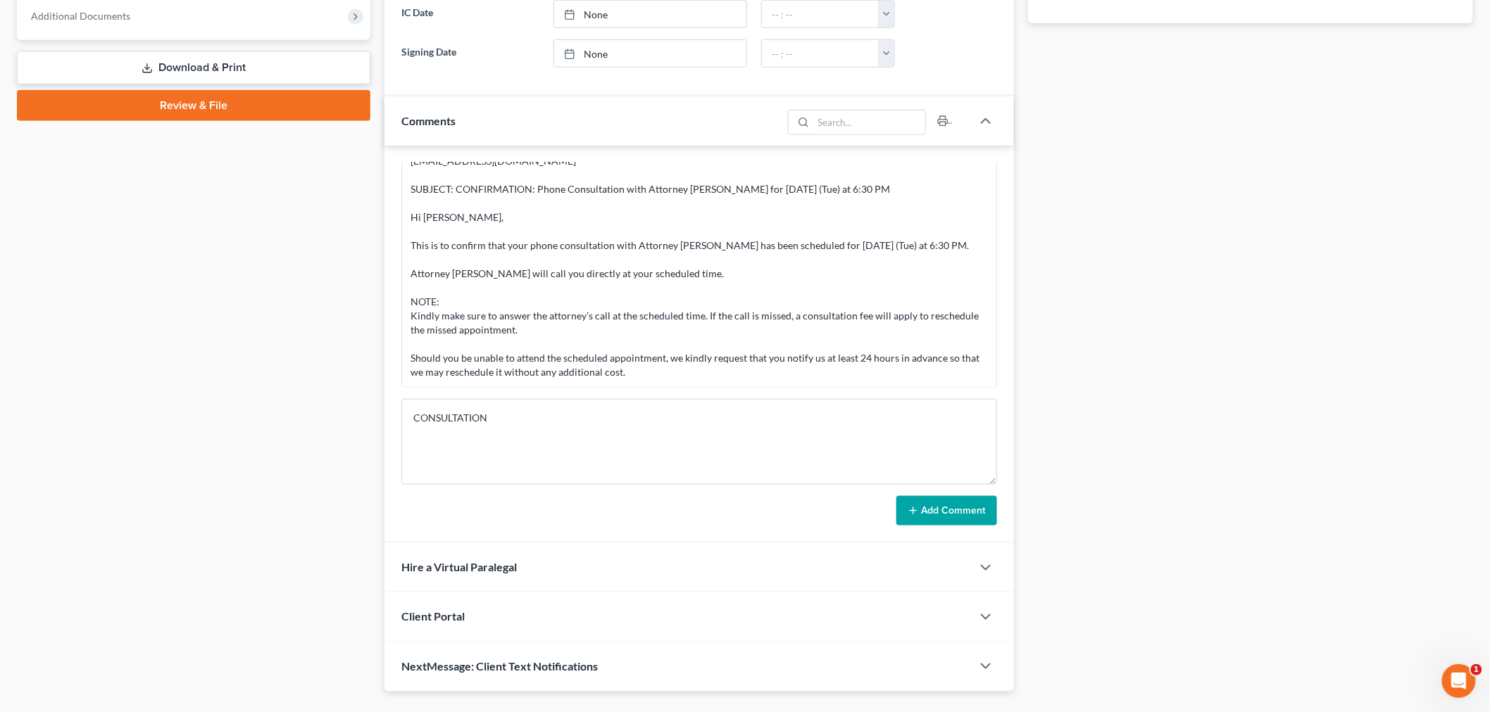
drag, startPoint x: 991, startPoint y: 447, endPoint x: 979, endPoint y: 749, distance: 302.3
click at [979, 712] on html "Home New Case Client Portal Directory Cases Bankruptcy Near Me [EMAIL_ADDRESS][…" at bounding box center [745, 85] width 1490 height 1319
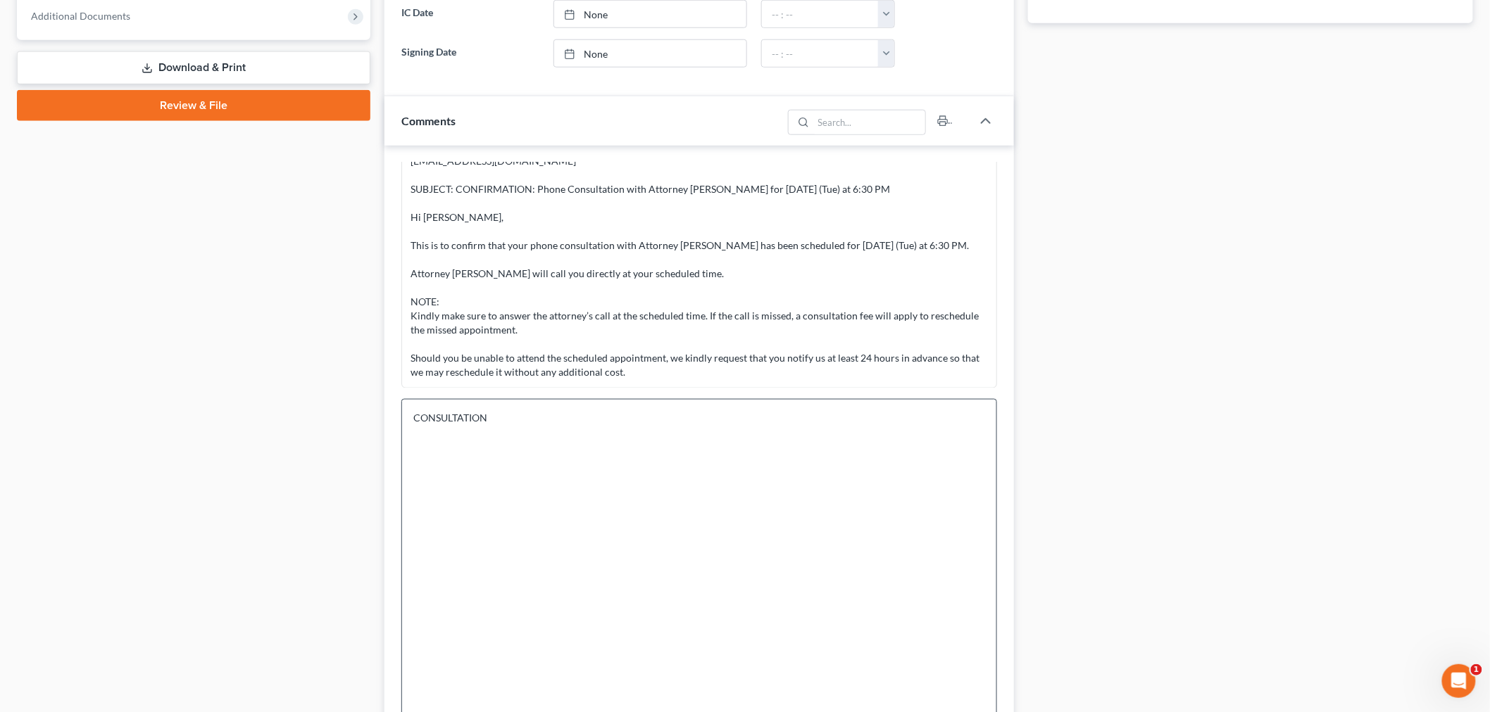
type input "MD Courts"
click at [730, 420] on textarea "CONSULTATION" at bounding box center [699, 576] width 596 height 354
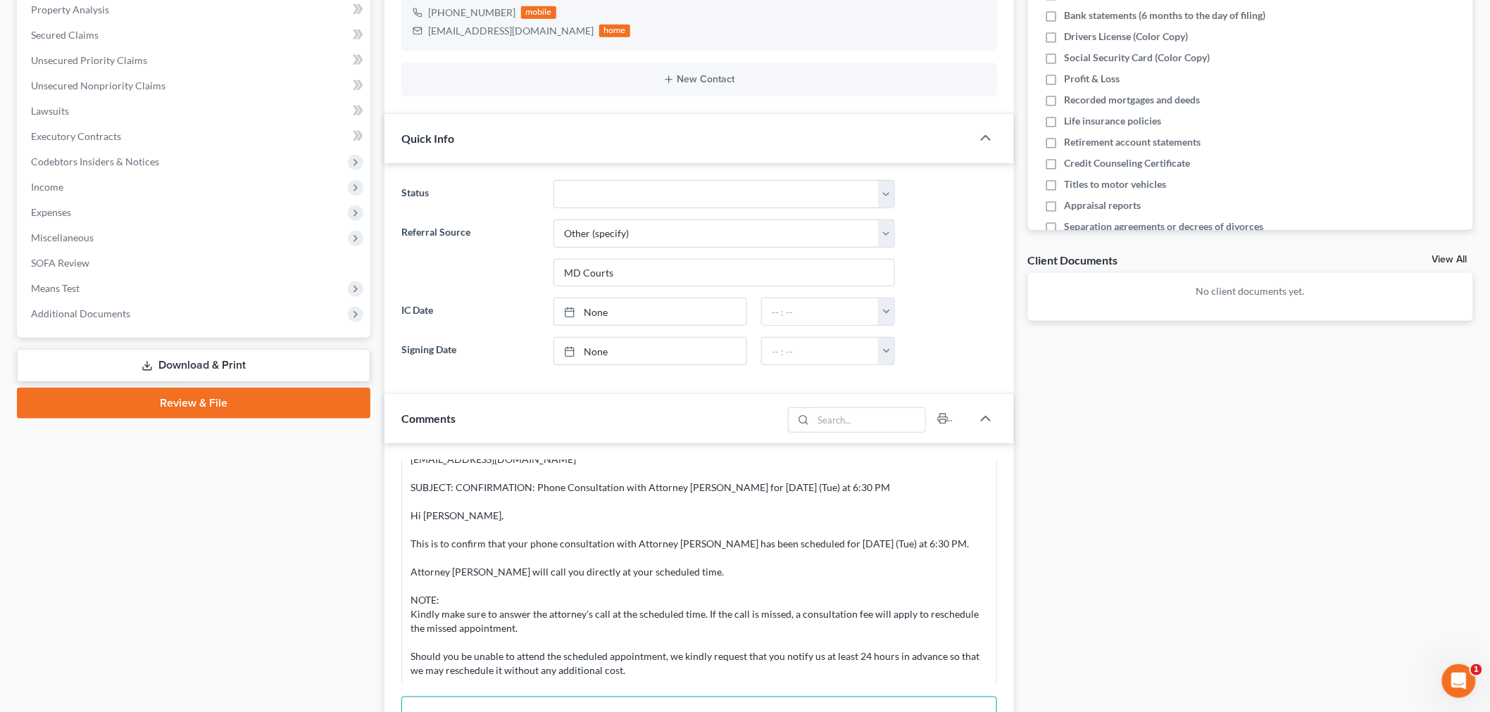
scroll to position [104, 0]
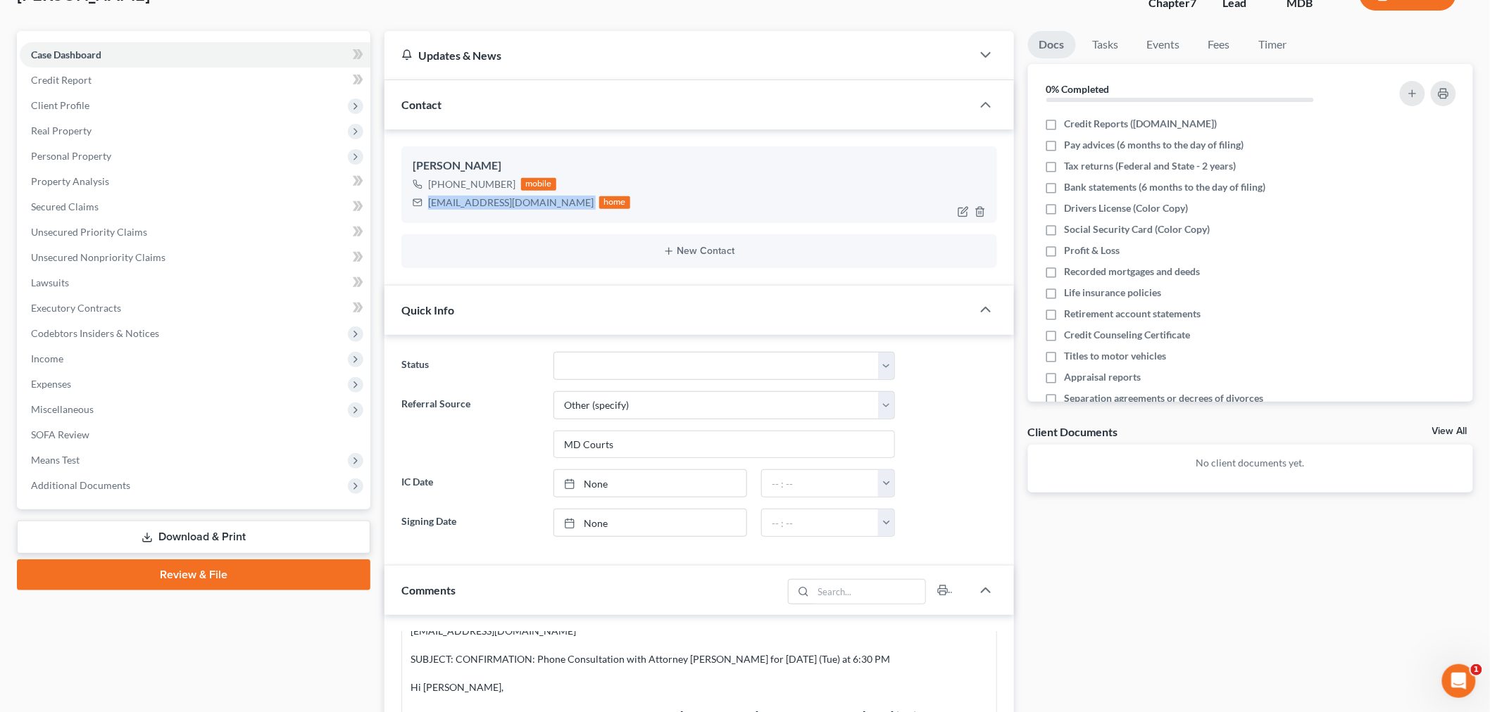
drag, startPoint x: 548, startPoint y: 202, endPoint x: 427, endPoint y: 208, distance: 120.5
click at [427, 208] on div "[EMAIL_ADDRESS][DOMAIN_NAME] home" at bounding box center [522, 203] width 218 height 18
copy div "[EMAIL_ADDRESS][DOMAIN_NAME]"
click at [1159, 37] on link "Events" at bounding box center [1164, 44] width 56 height 27
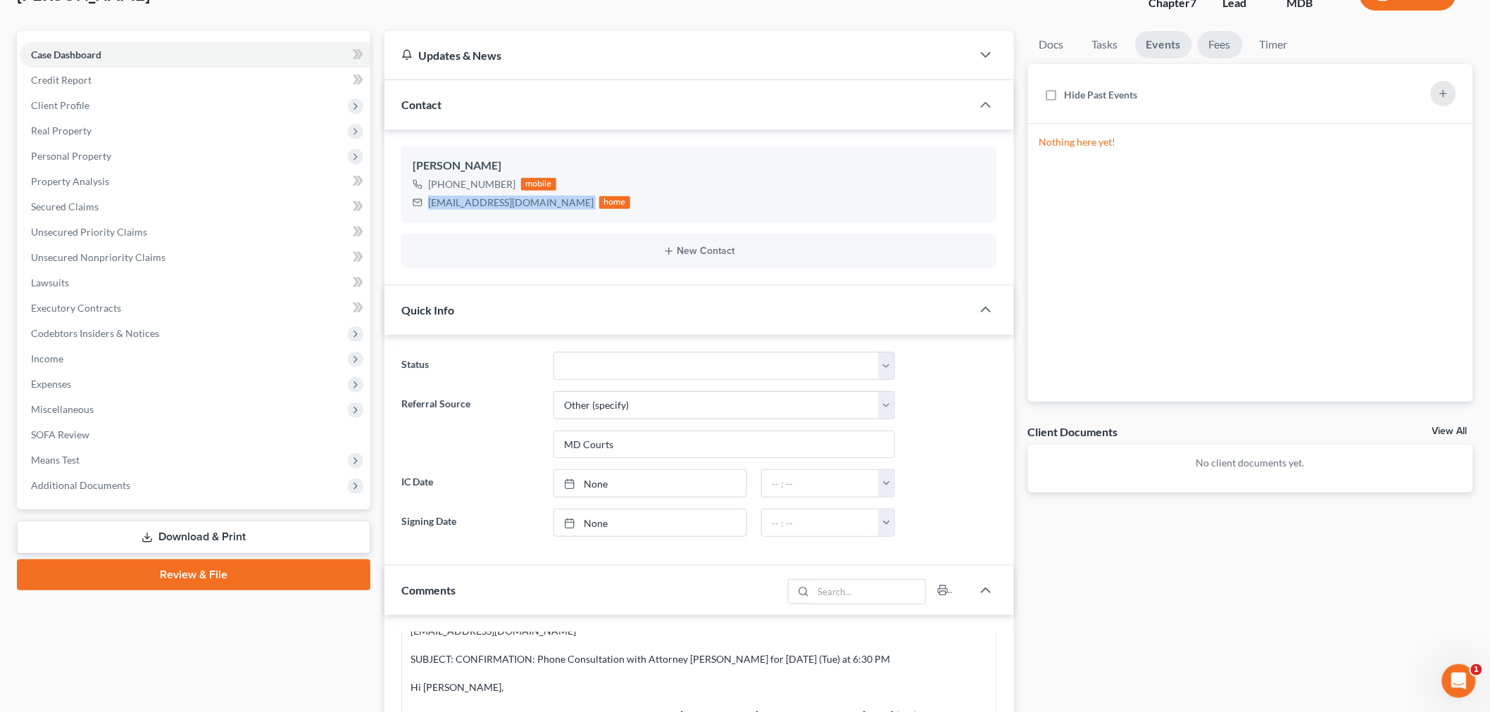
click at [1224, 46] on link "Fees" at bounding box center [1219, 44] width 45 height 27
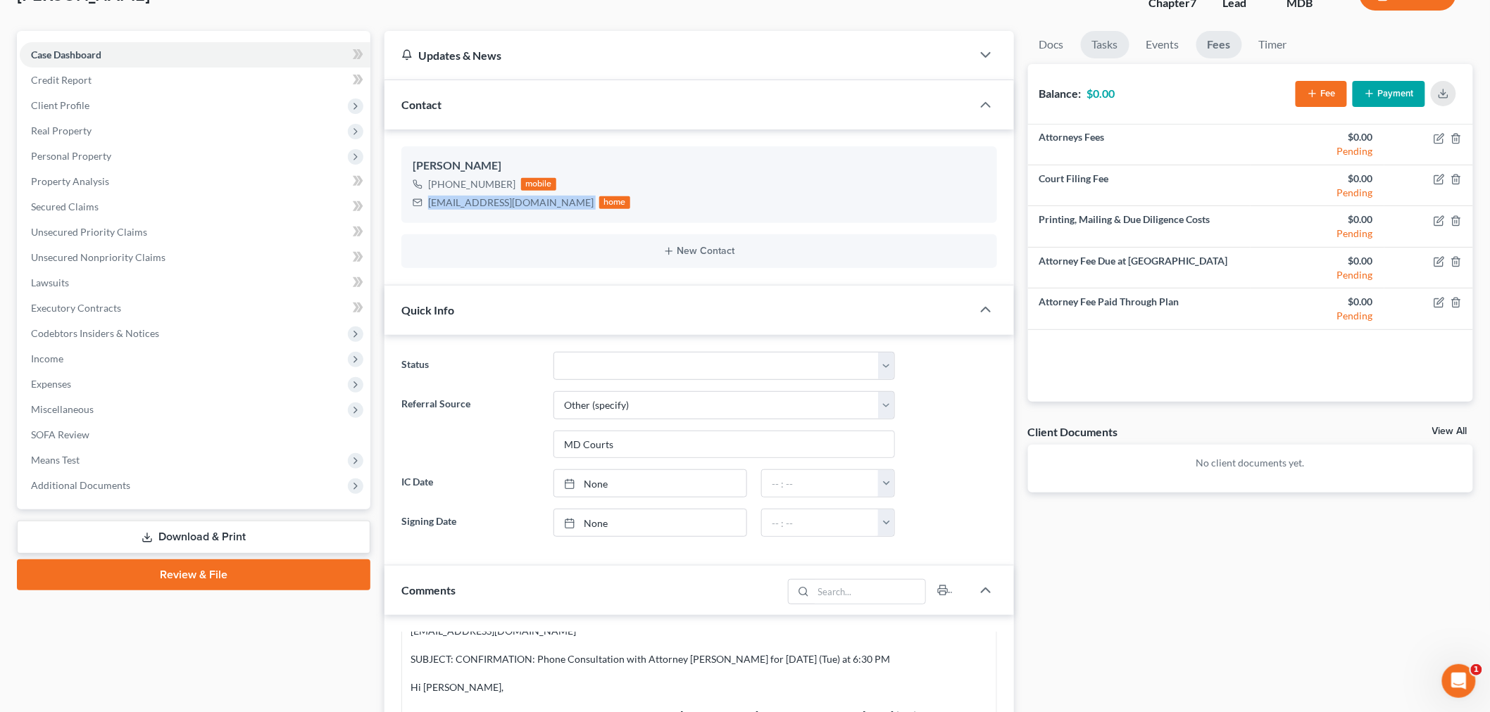
click at [1109, 54] on link "Tasks" at bounding box center [1105, 44] width 49 height 27
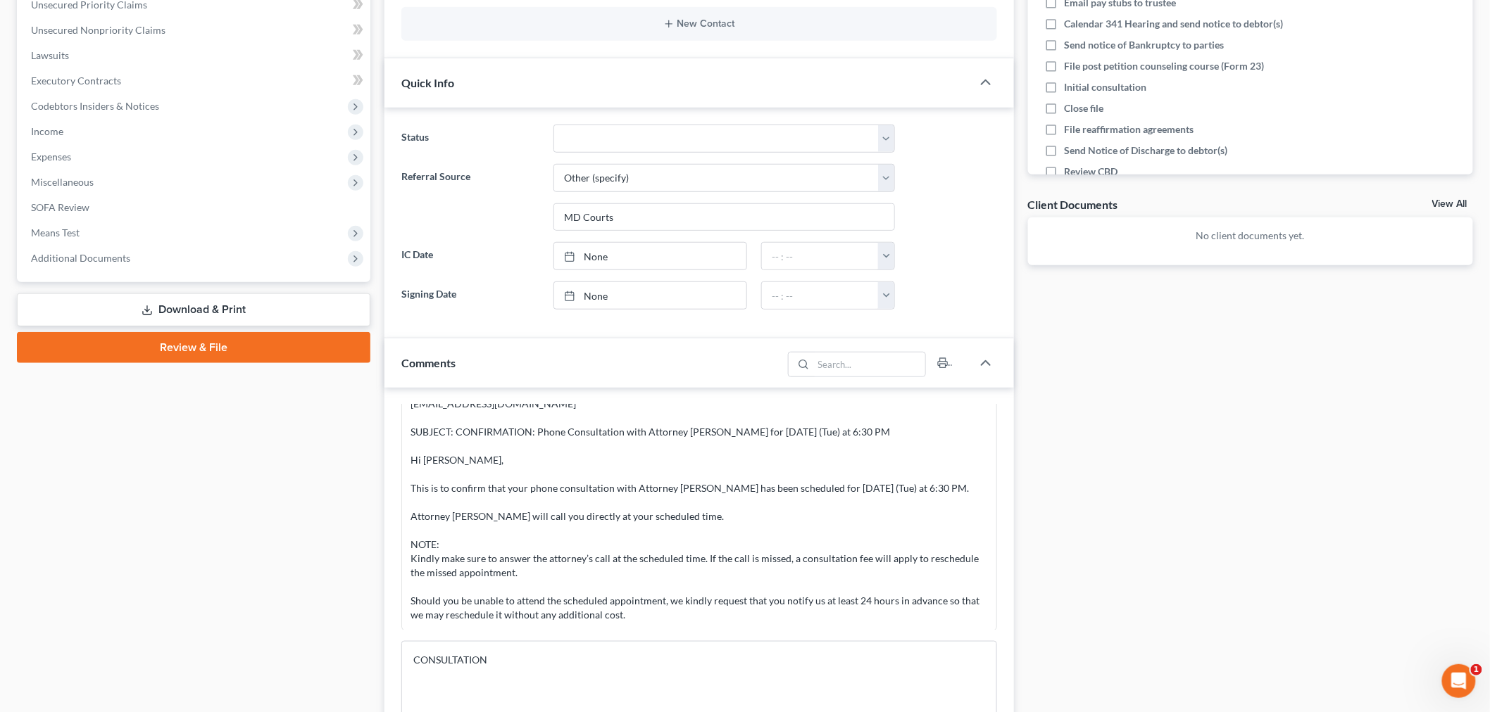
scroll to position [339, 0]
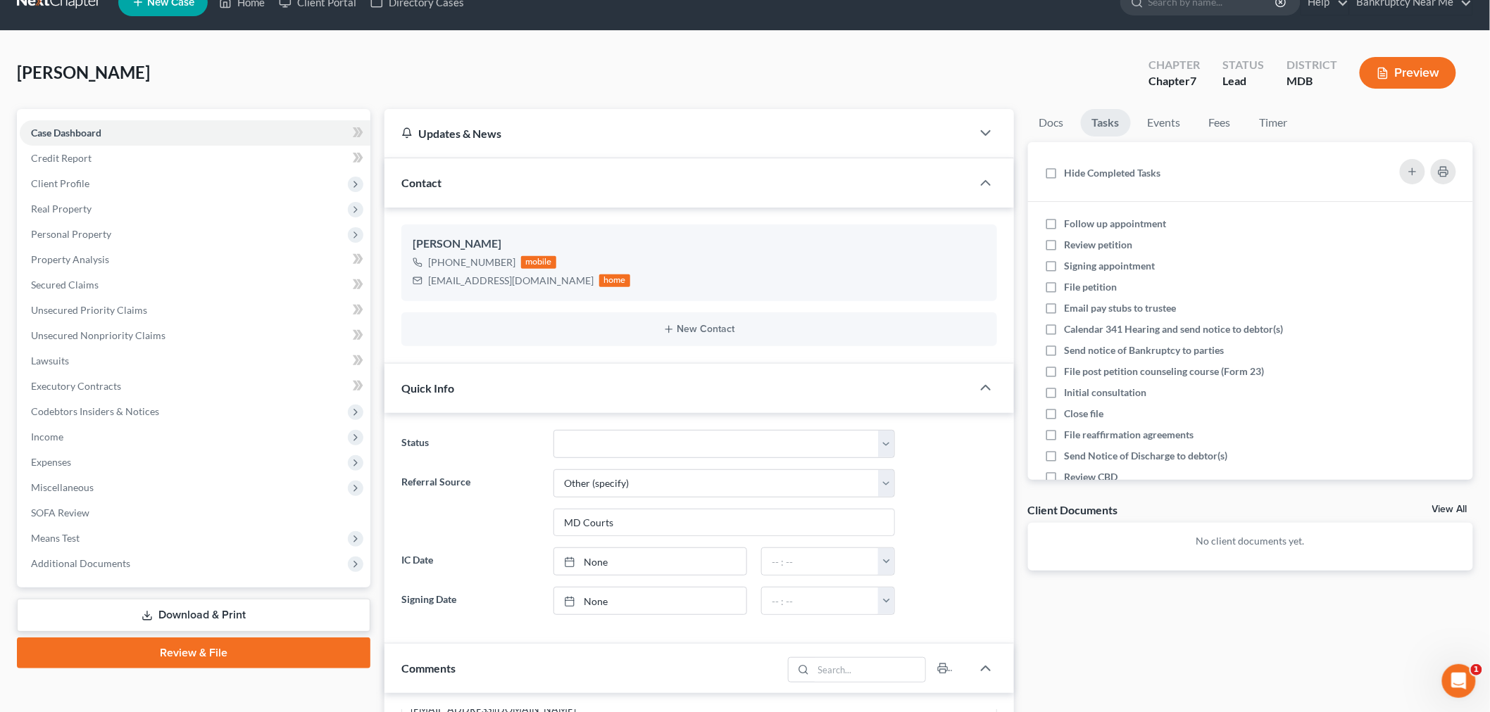
scroll to position [417, 0]
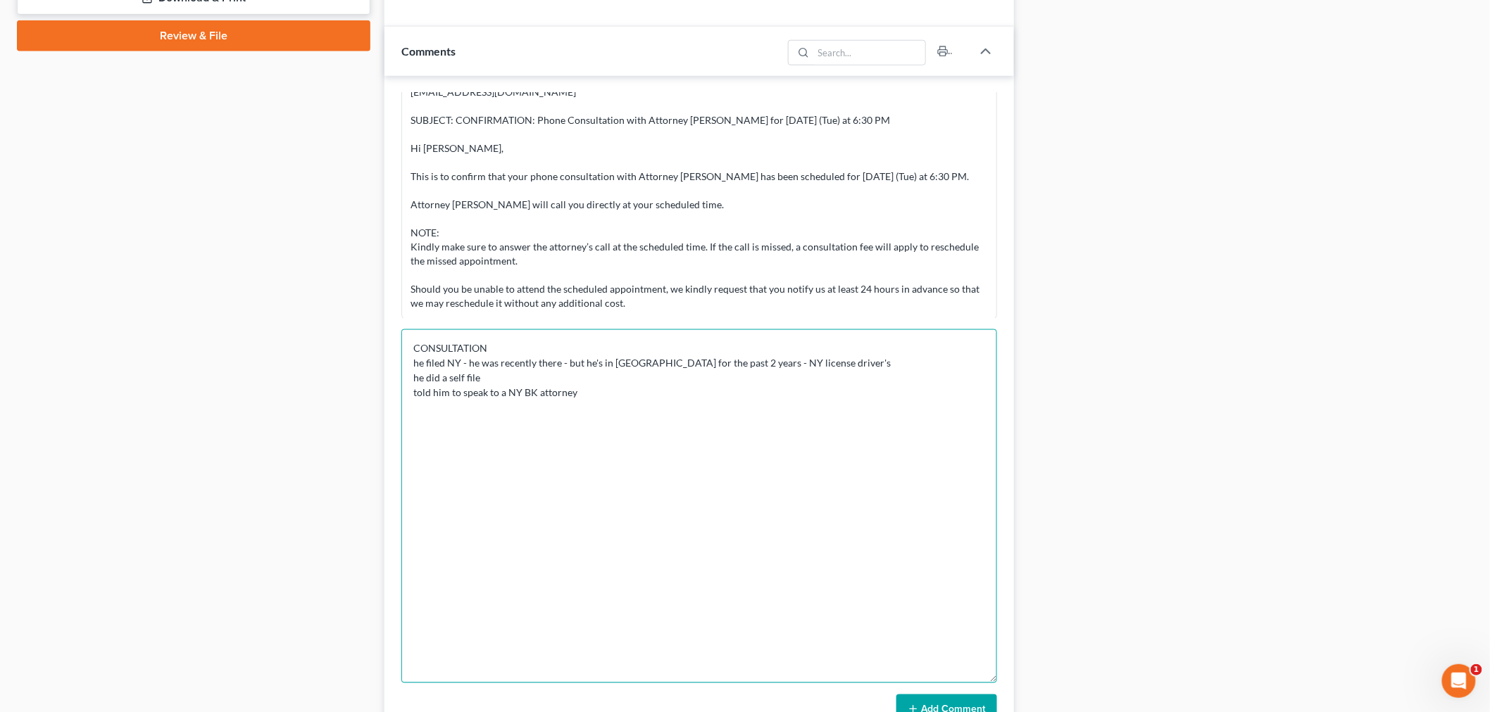
scroll to position [808, 0]
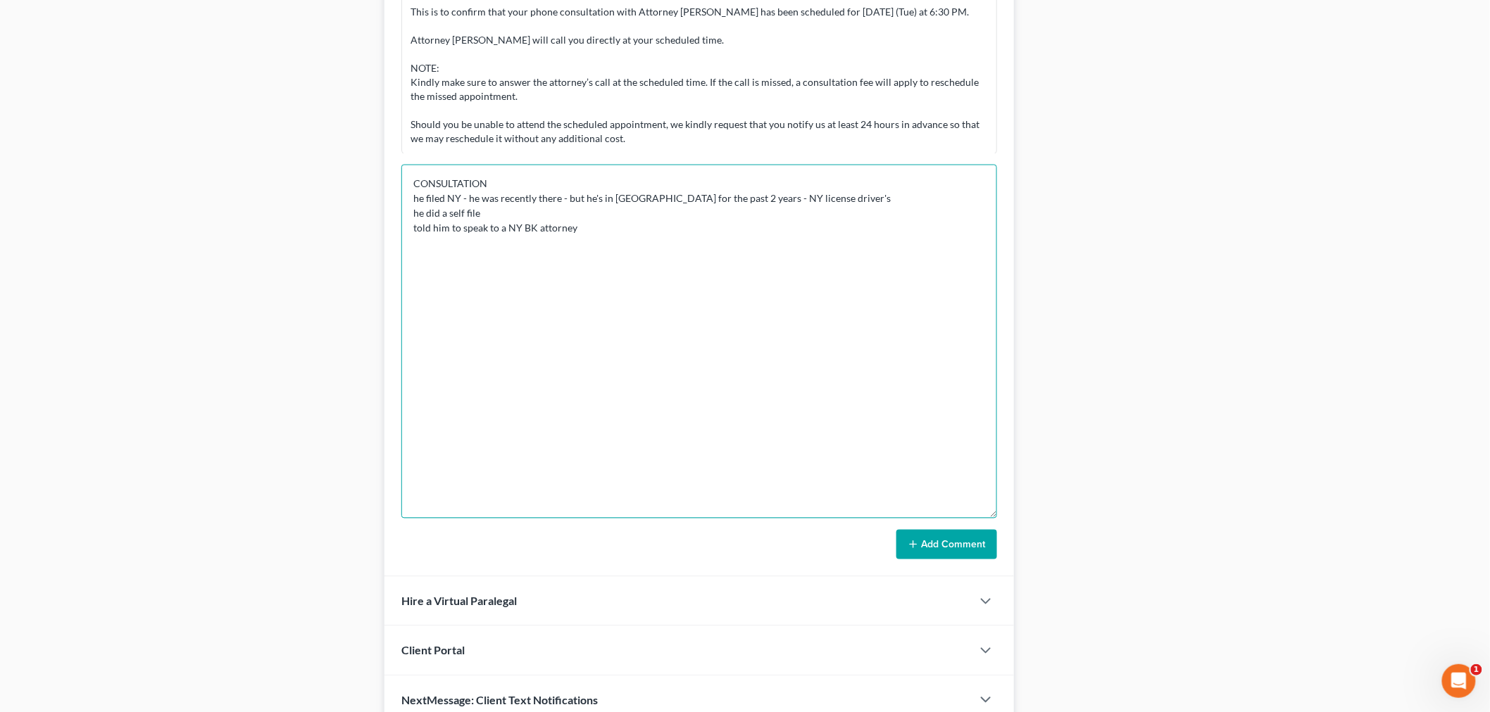
type textarea "CONSULTATION he filed NY - he was recently there - but he's in MD for the past …"
click at [971, 541] on button "Add Comment" at bounding box center [946, 545] width 101 height 30
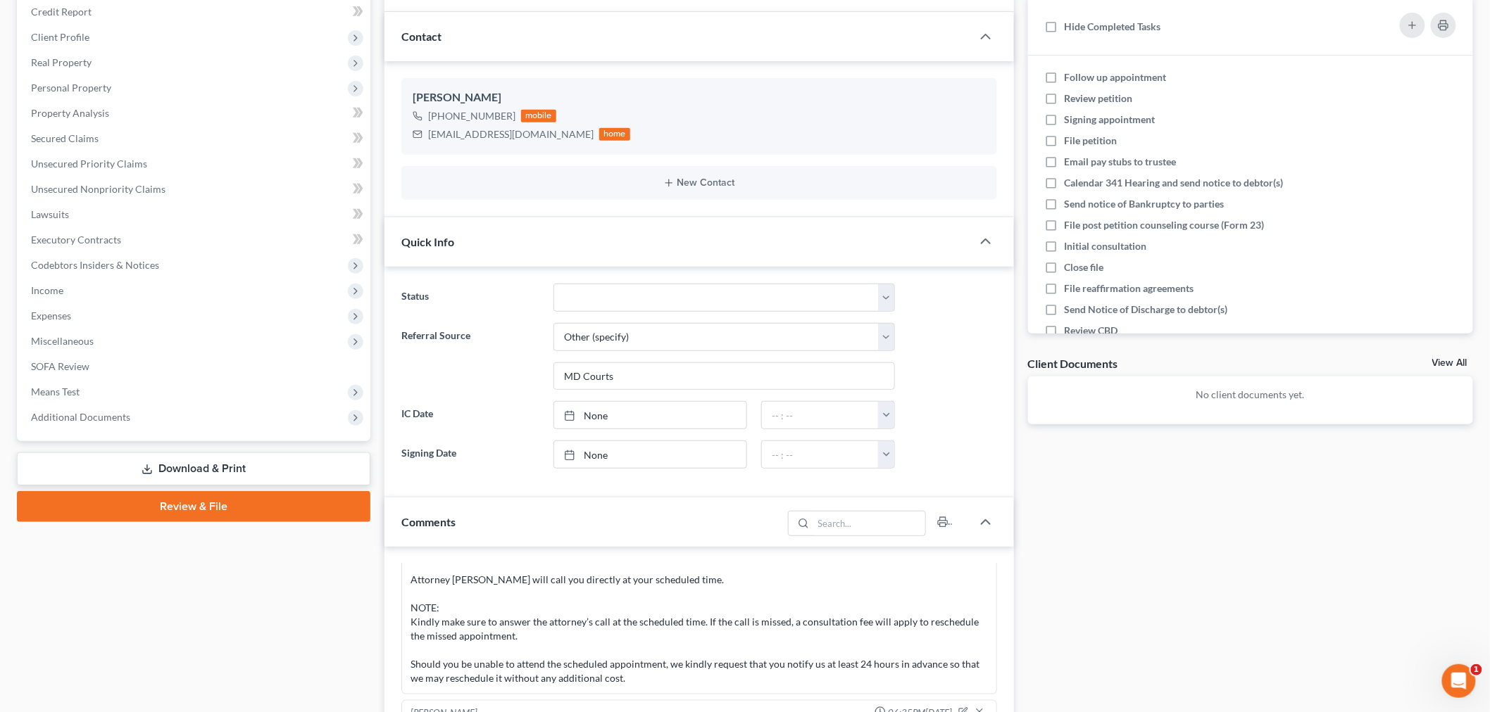
scroll to position [0, 0]
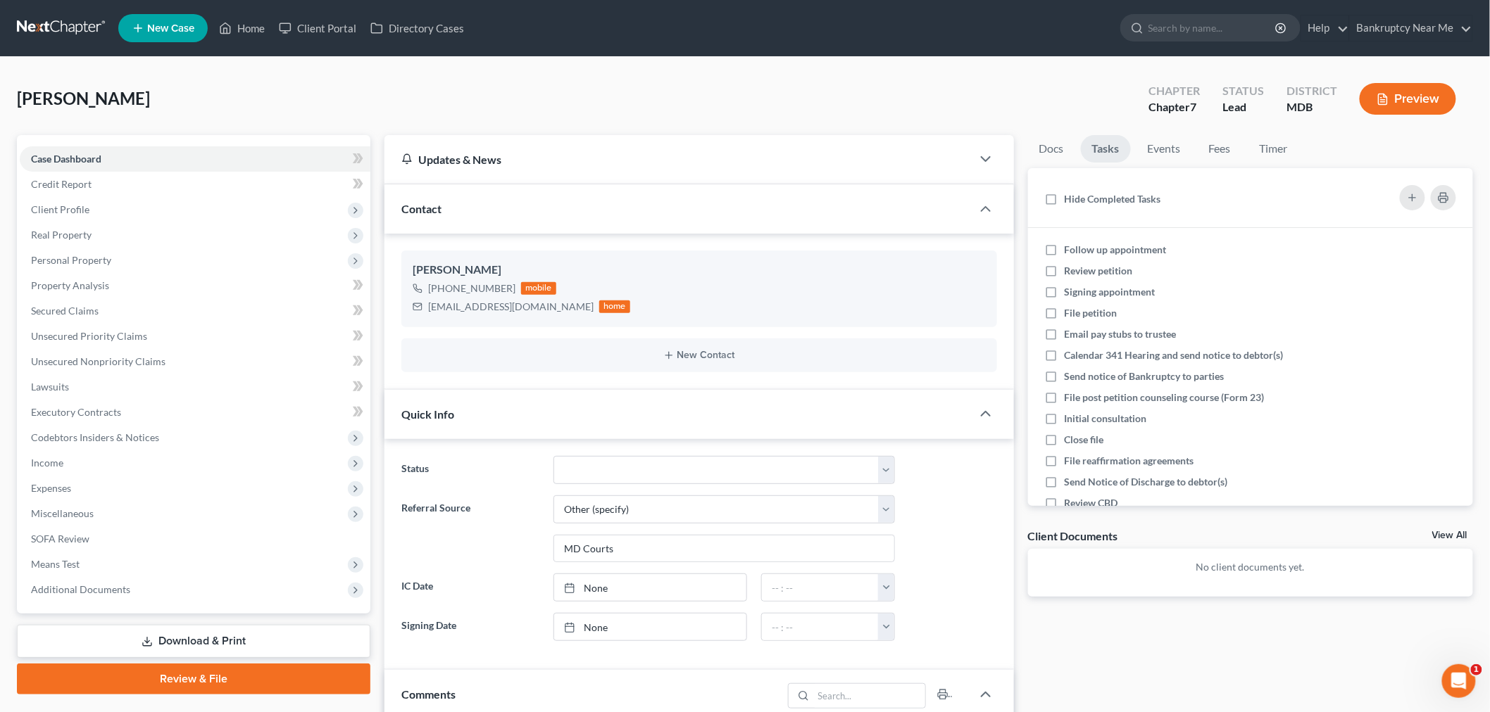
drag, startPoint x: 44, startPoint y: 39, endPoint x: 32, endPoint y: 23, distance: 19.2
click at [44, 39] on link at bounding box center [62, 27] width 90 height 25
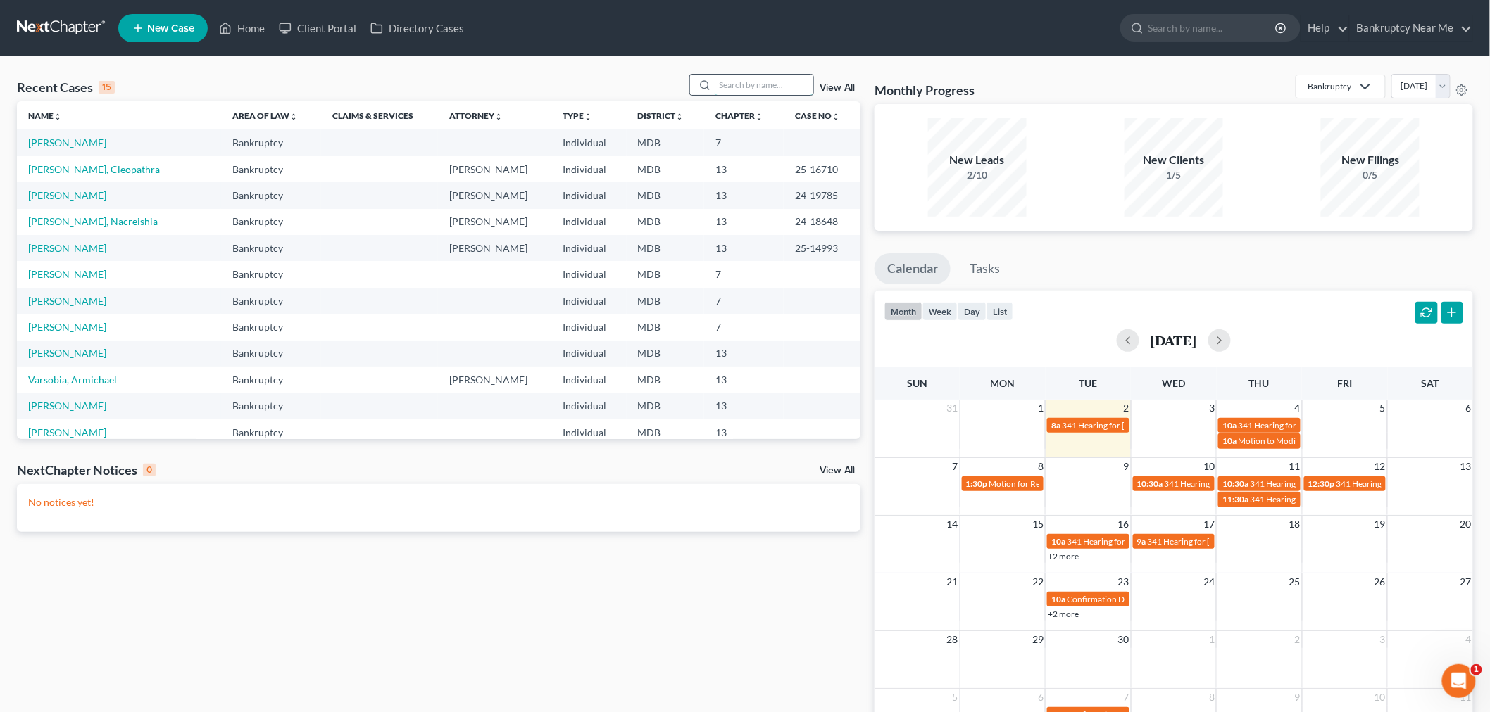
click at [716, 84] on input "search" at bounding box center [764, 85] width 99 height 20
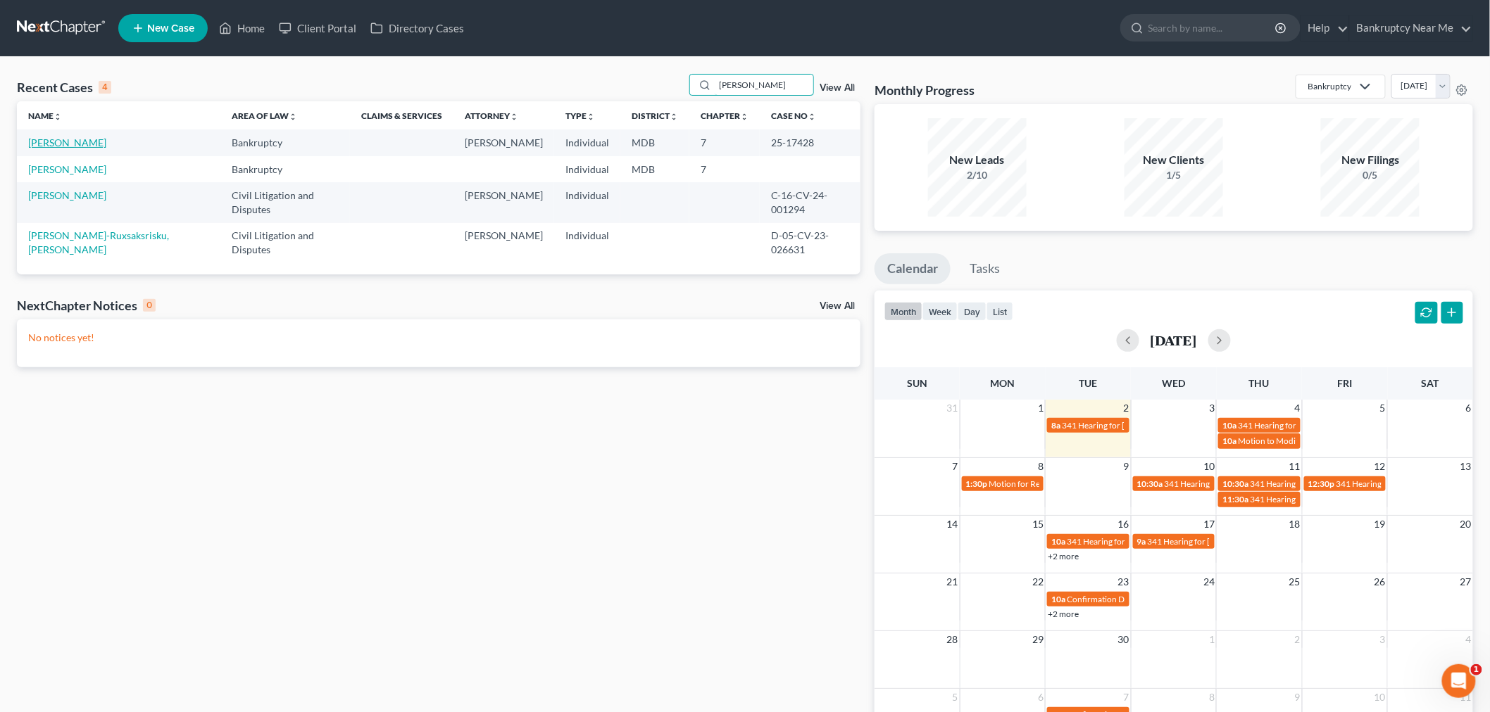
type input "[PERSON_NAME]"
click at [58, 143] on link "[PERSON_NAME]" at bounding box center [67, 143] width 78 height 12
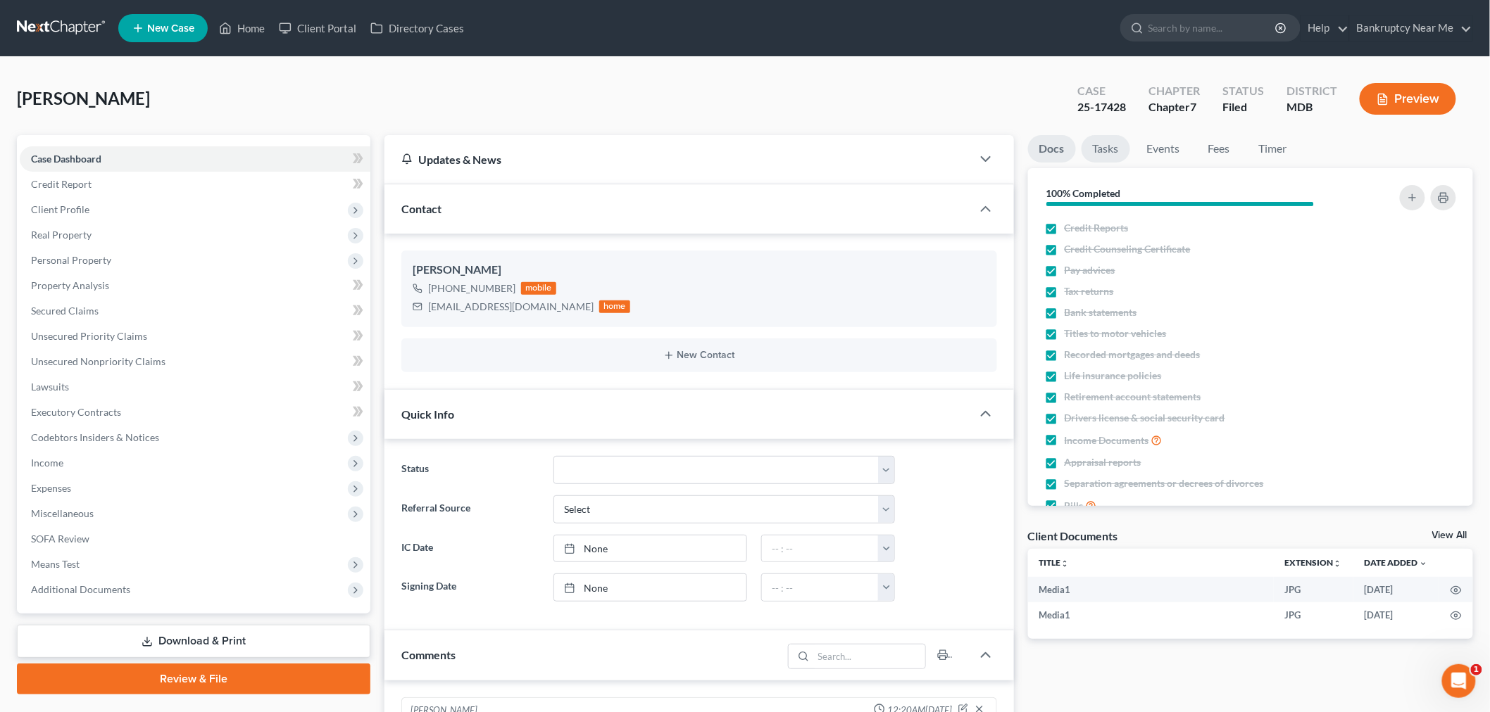
click at [1113, 149] on link "Tasks" at bounding box center [1105, 148] width 49 height 27
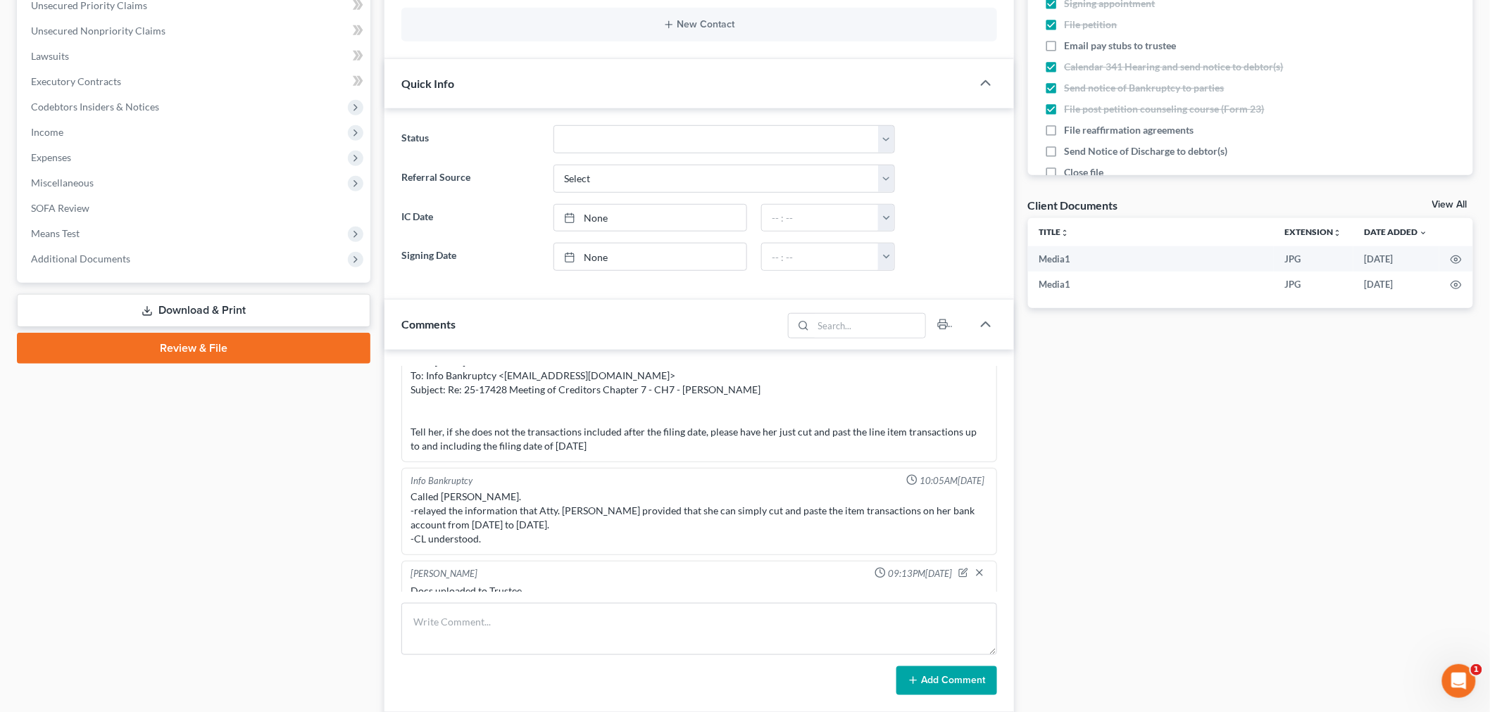
scroll to position [156, 0]
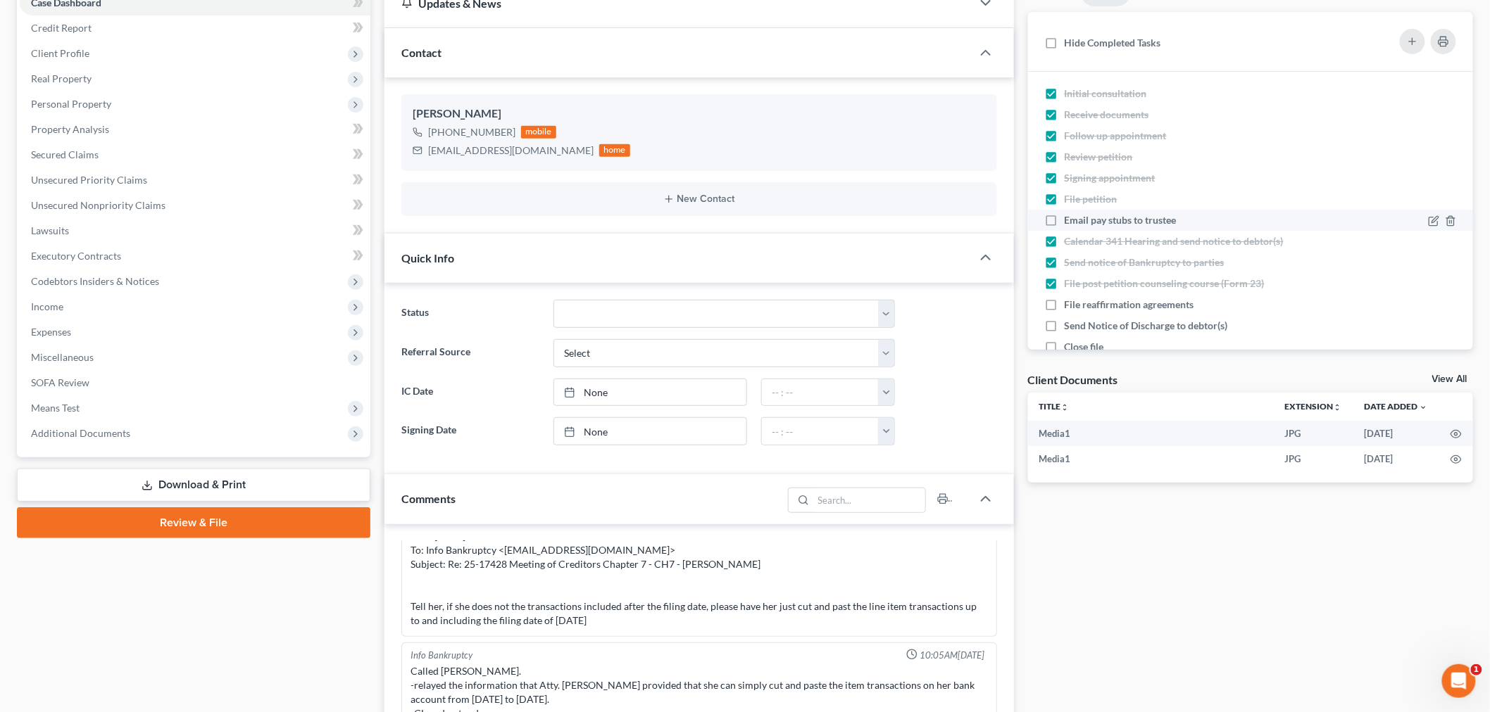
click at [1064, 221] on label "Email pay stubs to trustee" at bounding box center [1125, 220] width 123 height 14
click at [1070, 221] on input "Email pay stubs to trustee" at bounding box center [1074, 217] width 9 height 9
checkbox input "true"
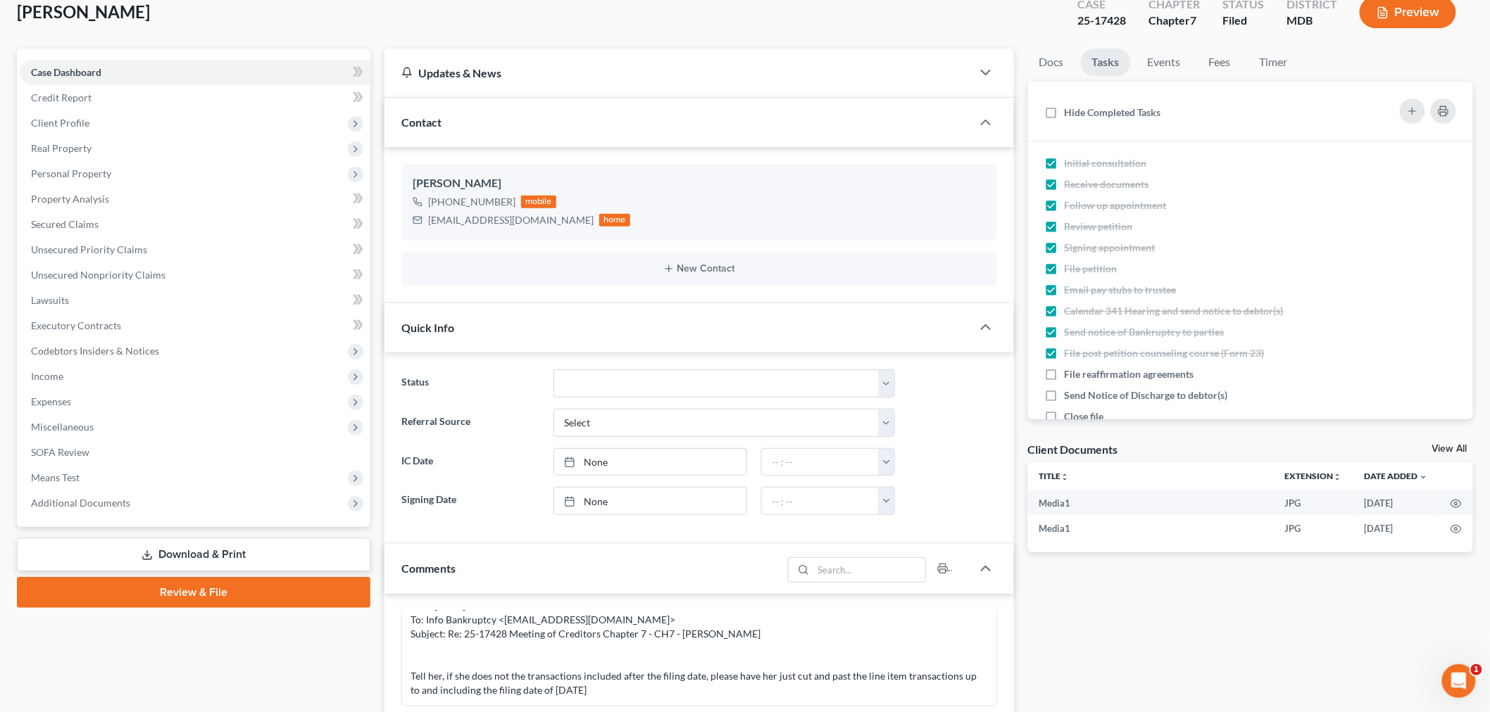
scroll to position [0, 0]
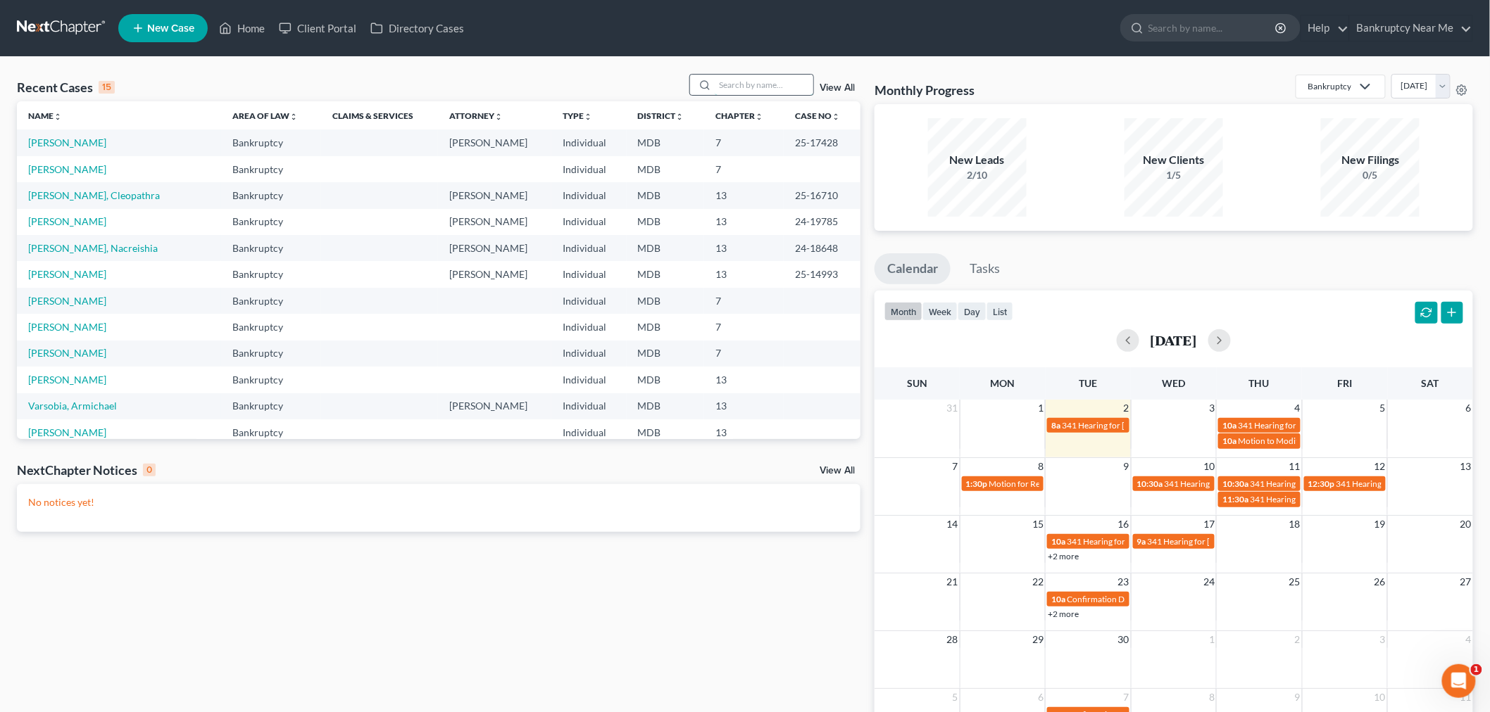
click at [735, 75] on input "search" at bounding box center [764, 85] width 99 height 20
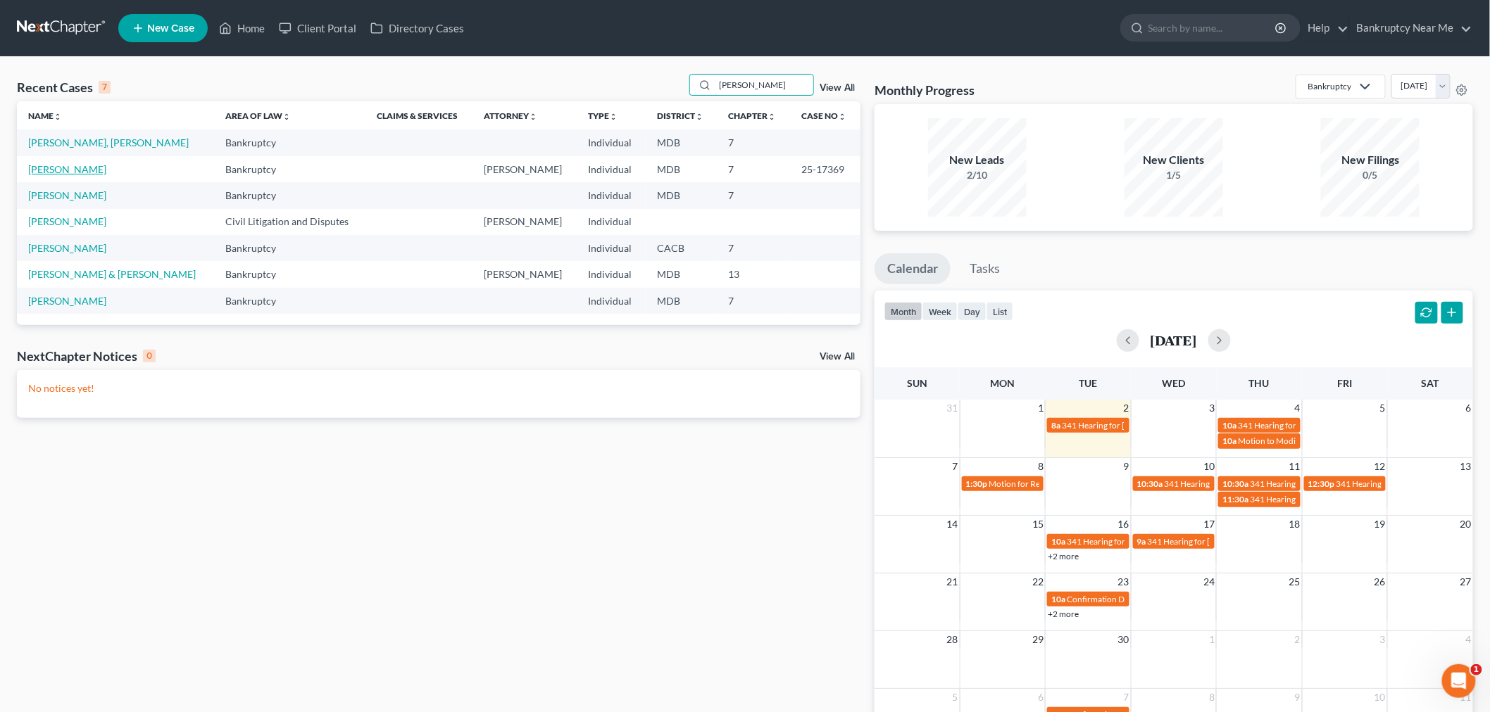
type input "[PERSON_NAME]"
click at [48, 164] on link "[PERSON_NAME]" at bounding box center [67, 169] width 78 height 12
select select "6"
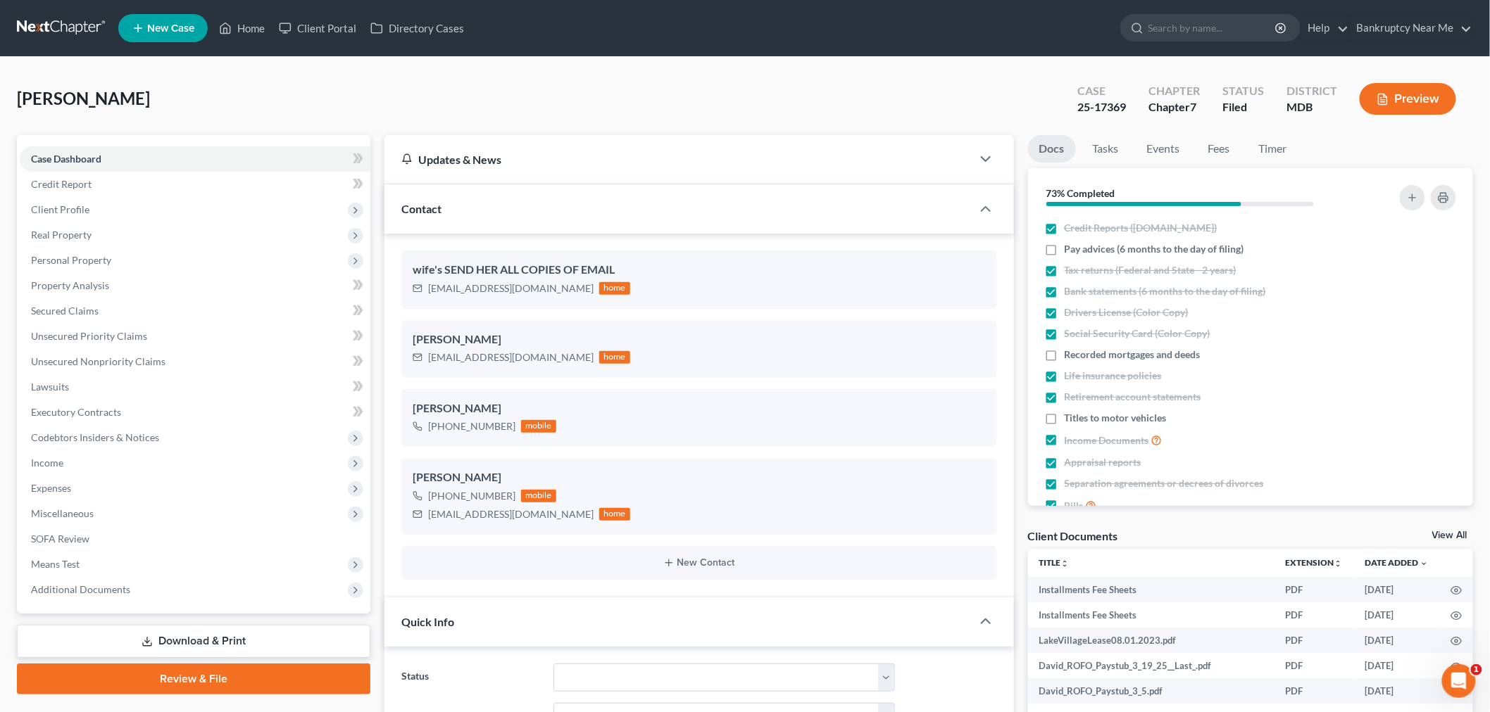
scroll to position [9691, 0]
click at [554, 121] on div "[PERSON_NAME] Upgraded Case 25-17369 Chapter Chapter 7 Status Filed District MD…" at bounding box center [745, 104] width 1456 height 61
click at [1107, 155] on link "Tasks" at bounding box center [1105, 148] width 49 height 27
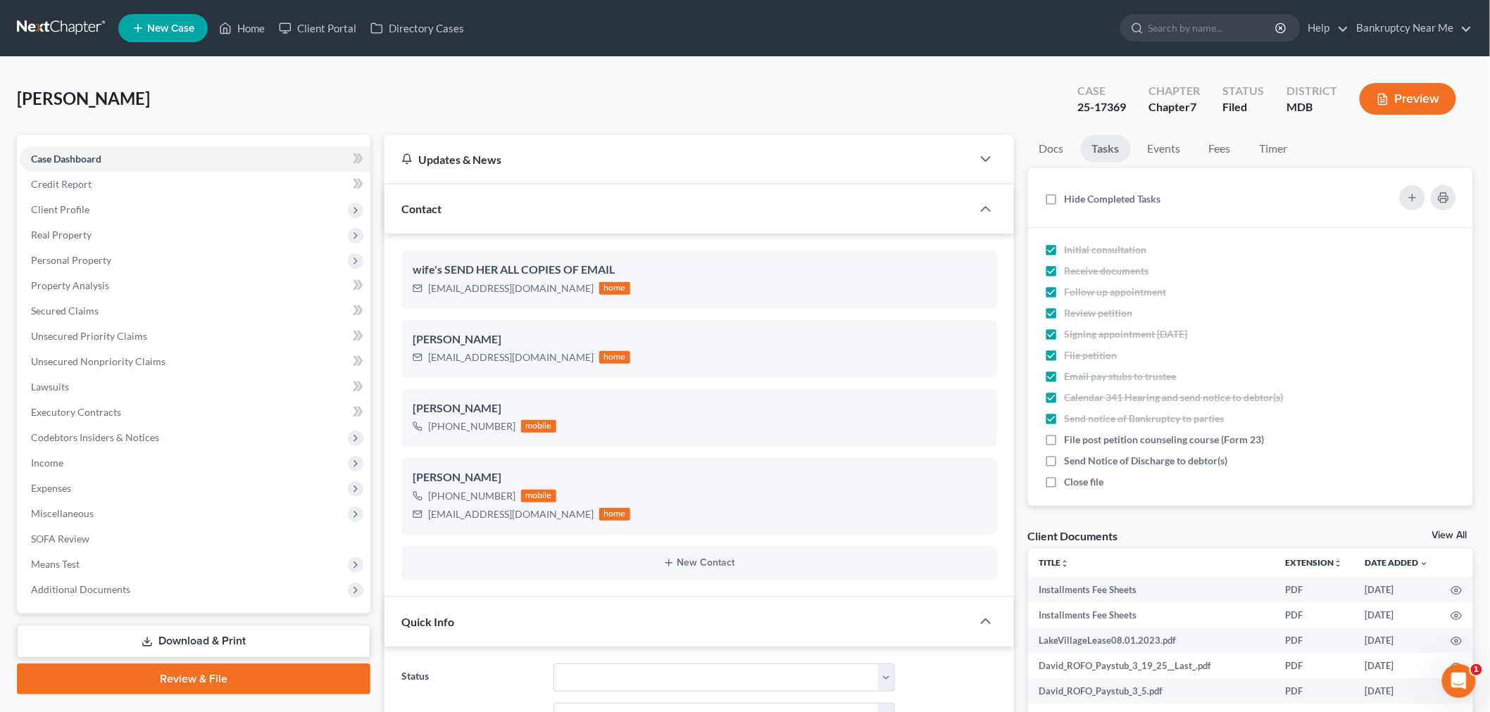
click at [66, 26] on link at bounding box center [62, 27] width 90 height 25
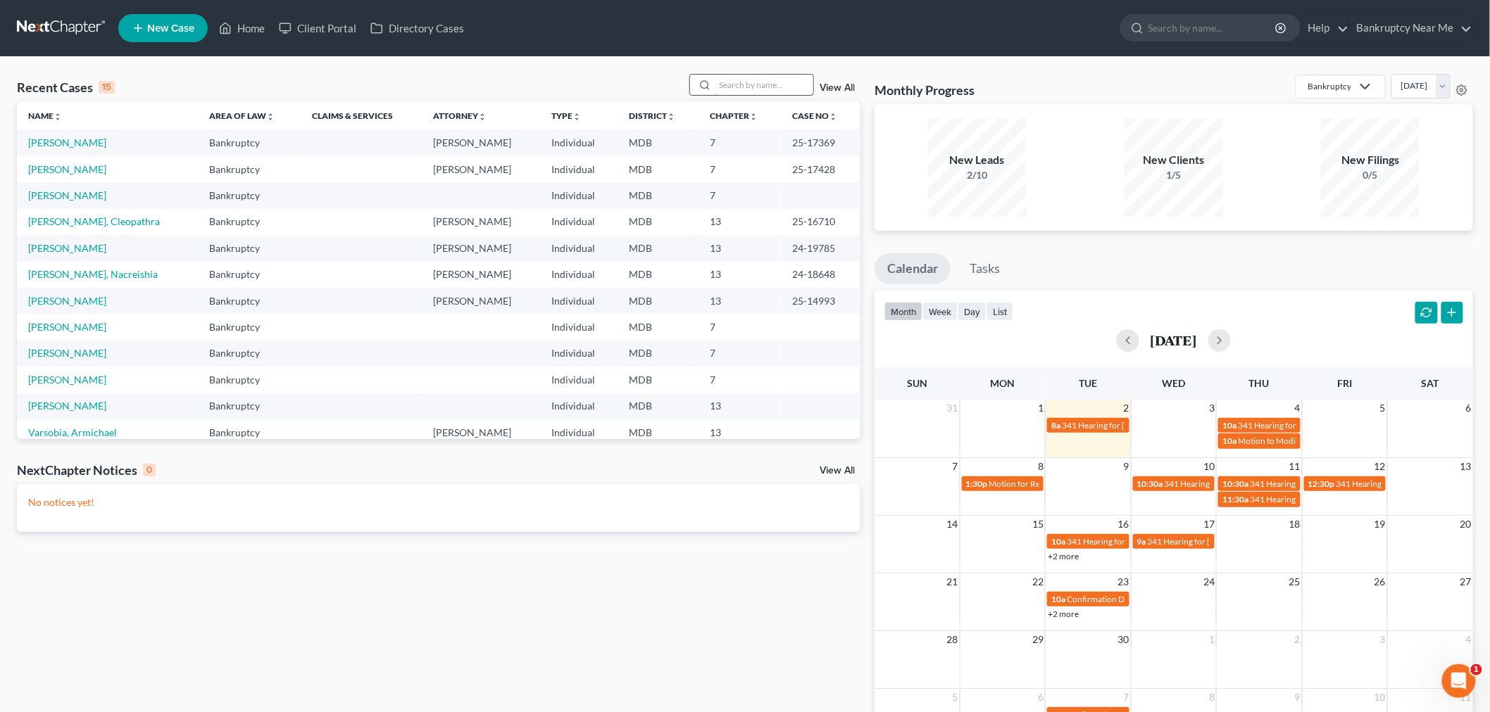
click at [727, 82] on input "search" at bounding box center [764, 85] width 99 height 20
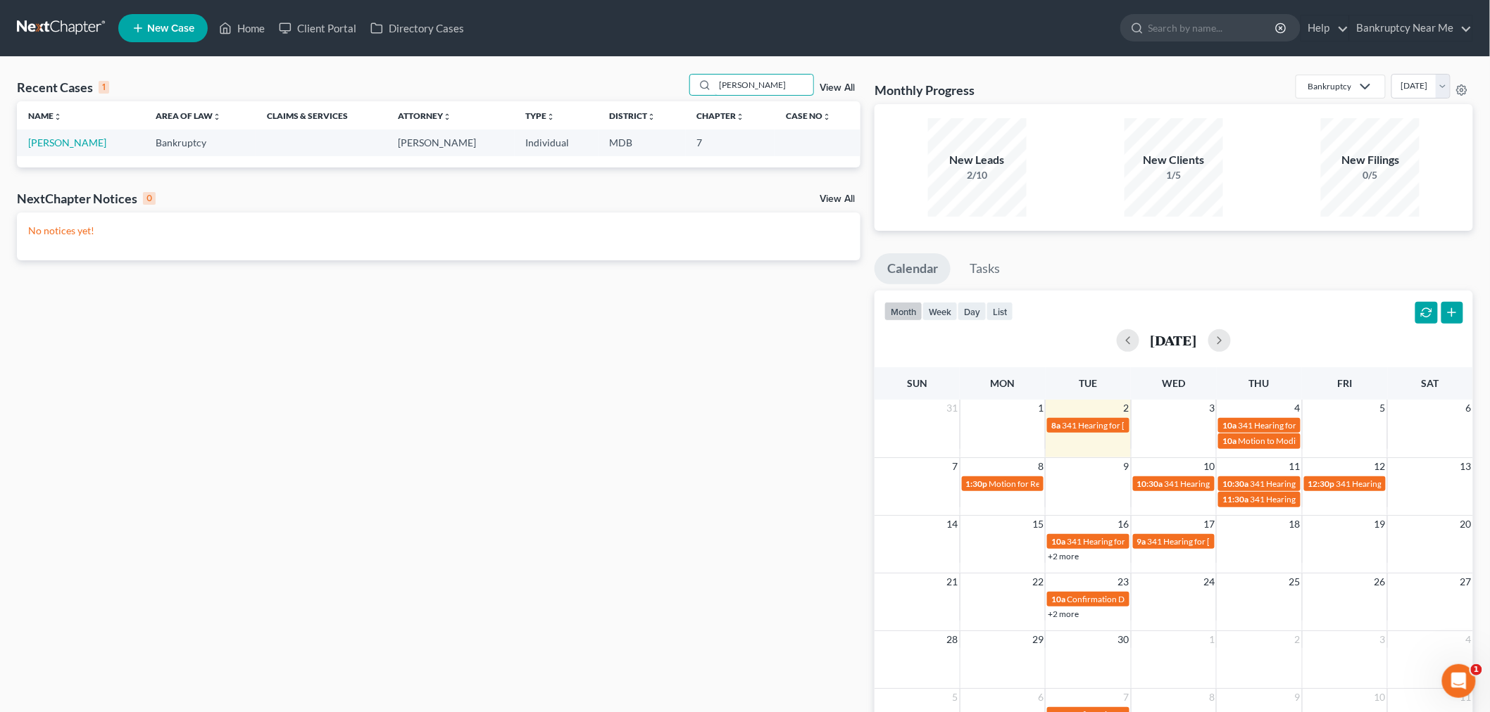
type input "downie"
click at [73, 139] on link "[PERSON_NAME]" at bounding box center [67, 143] width 78 height 12
select select "6"
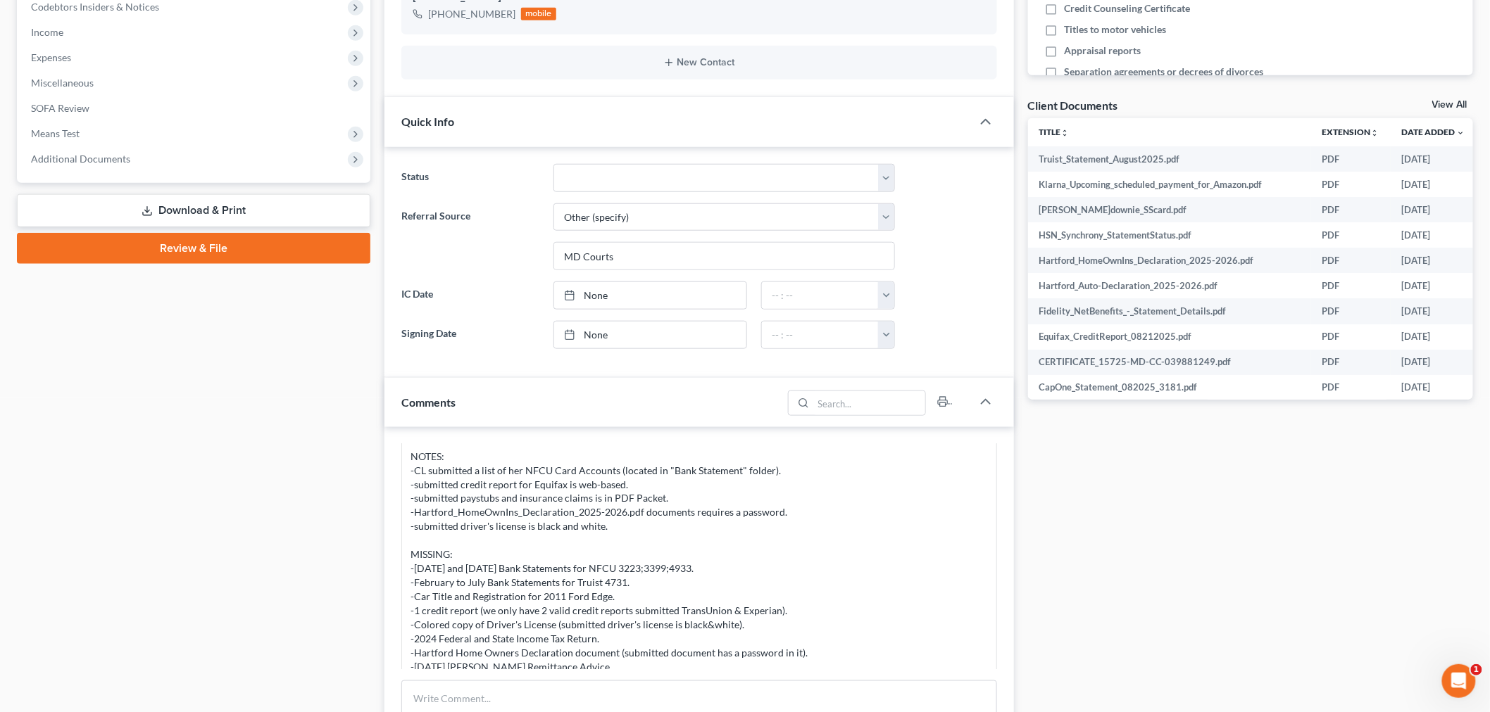
scroll to position [625, 0]
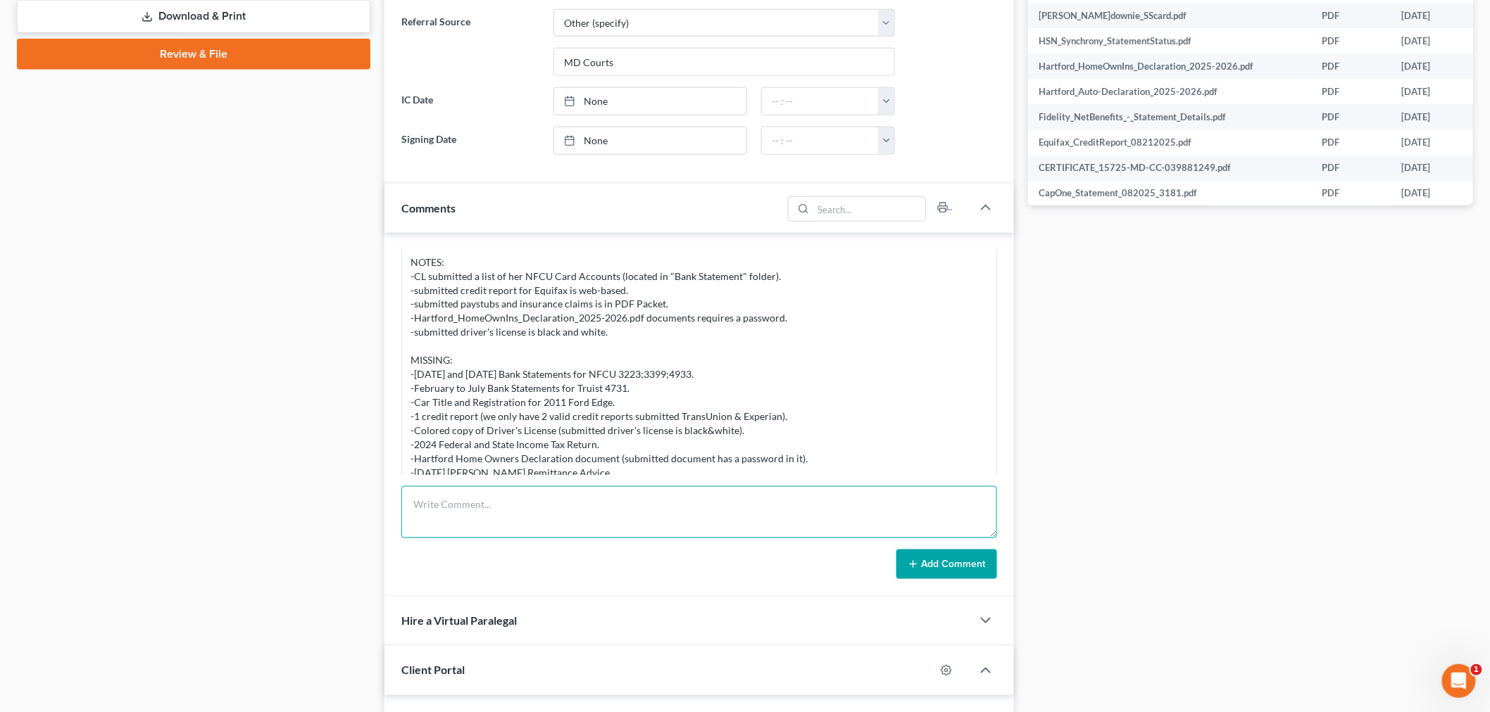
drag, startPoint x: 615, startPoint y: 522, endPoint x: 833, endPoint y: 548, distance: 219.7
click at [617, 522] on textarea at bounding box center [699, 512] width 596 height 52
paste textarea "From: J.E. Downie <msjdownie@gmail.com> Sent: Wednesday, August 27, 2025 5:42 P…"
type textarea "From: J.E. Downie <msjdownie@gmail.com> Sent: Wednesday, August 27, 2025 5:42 P…"
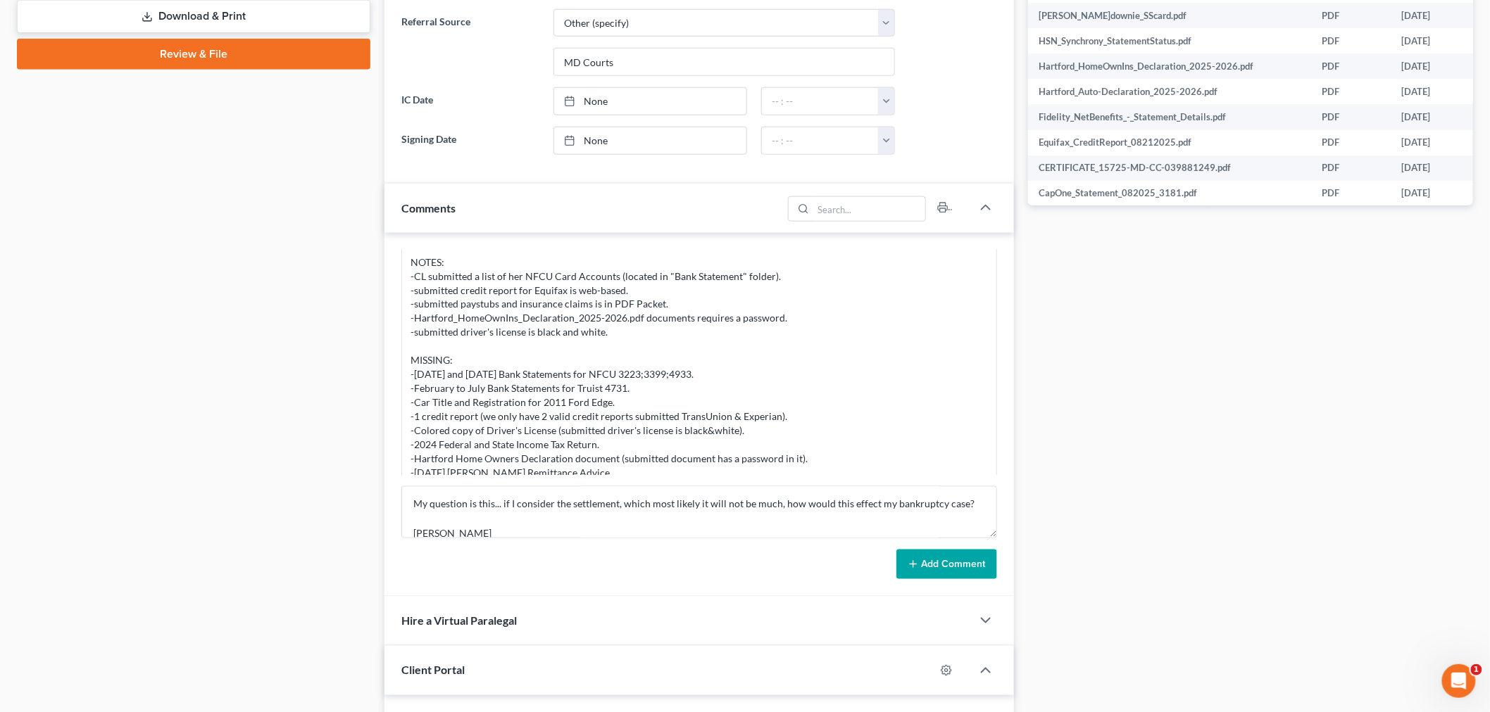
click at [1001, 589] on div "Info Bankruptcy 10:24AM, 07/07/2025 From: Squarespace <form-submission@squaresp…" at bounding box center [698, 415] width 629 height 364
click at [967, 568] on button "Add Comment" at bounding box center [946, 565] width 101 height 30
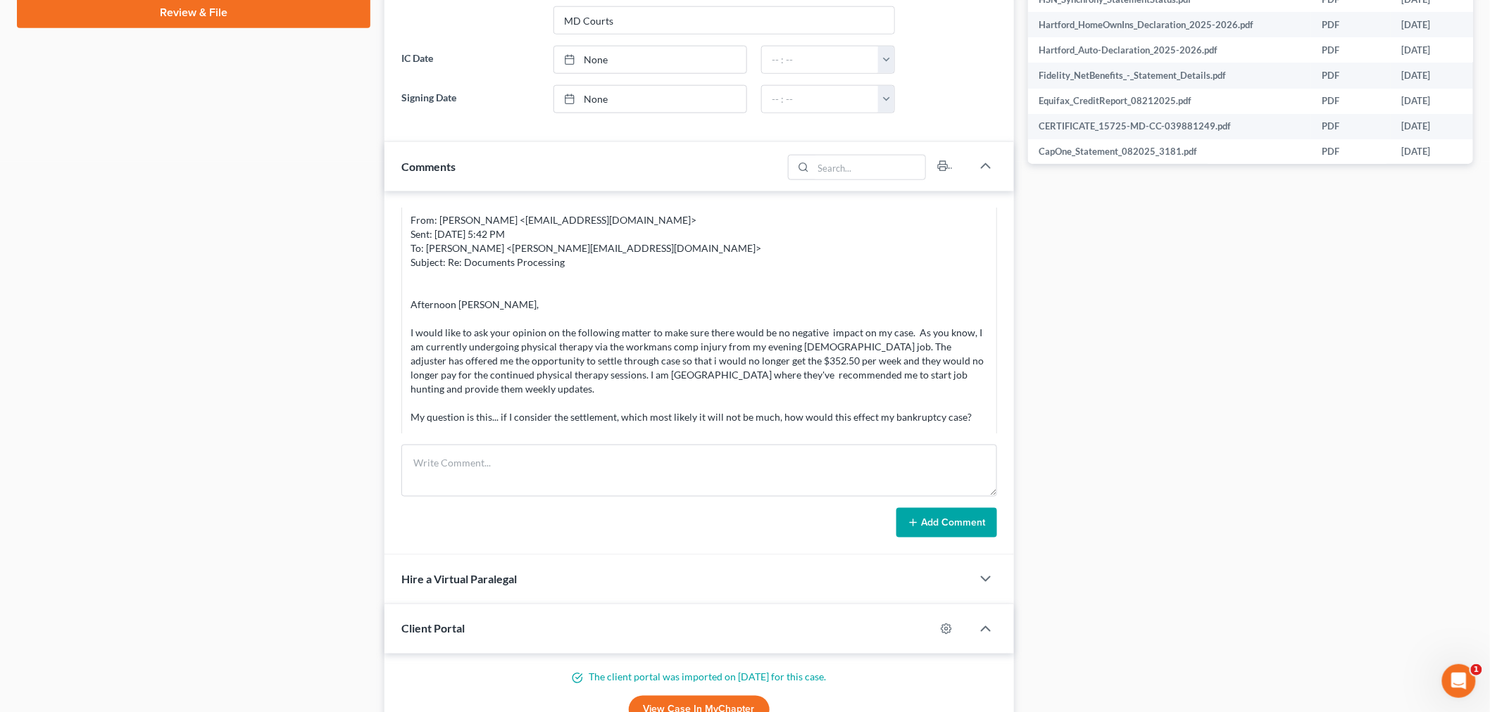
scroll to position [704, 0]
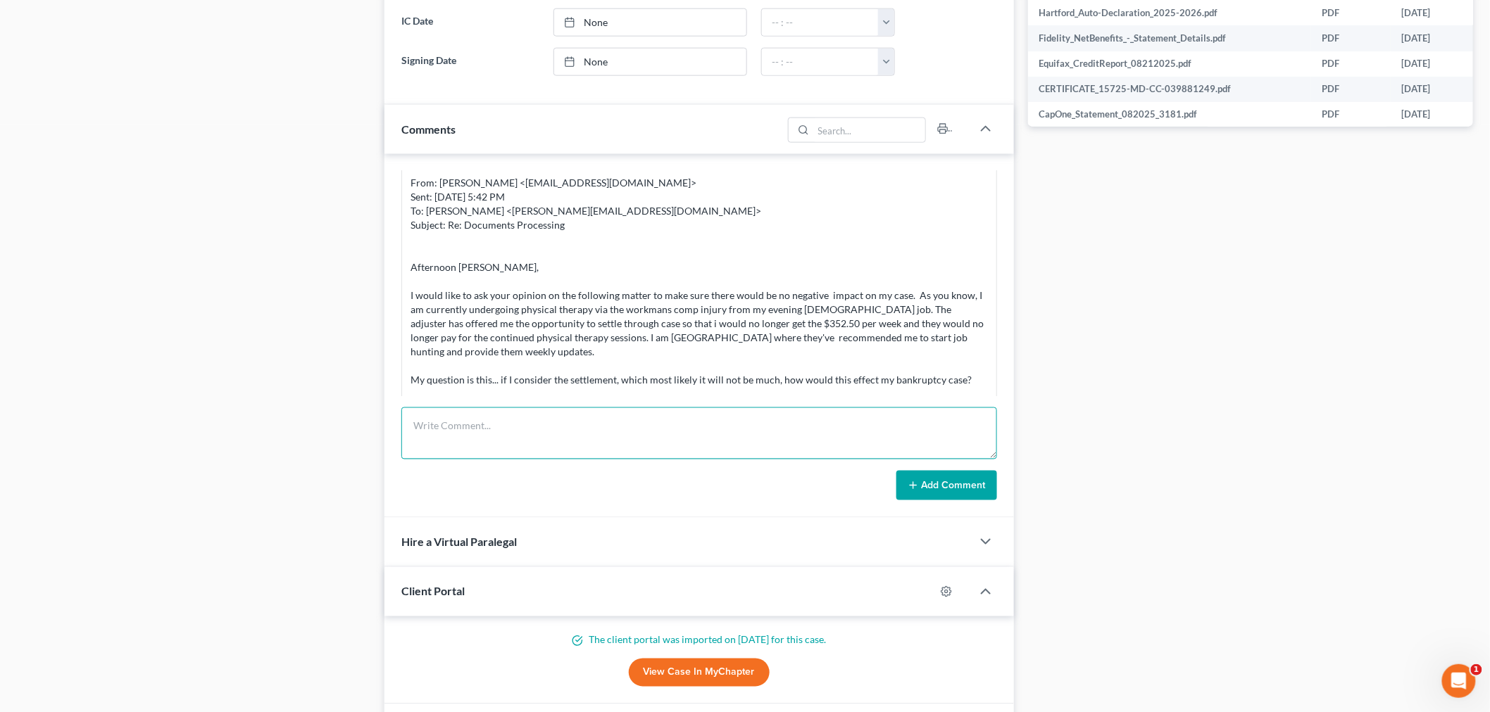
click at [712, 418] on textarea at bounding box center [699, 434] width 596 height 52
paste textarea "________________________________________ From: Iris Kwon <iris@bankruptcynearme…"
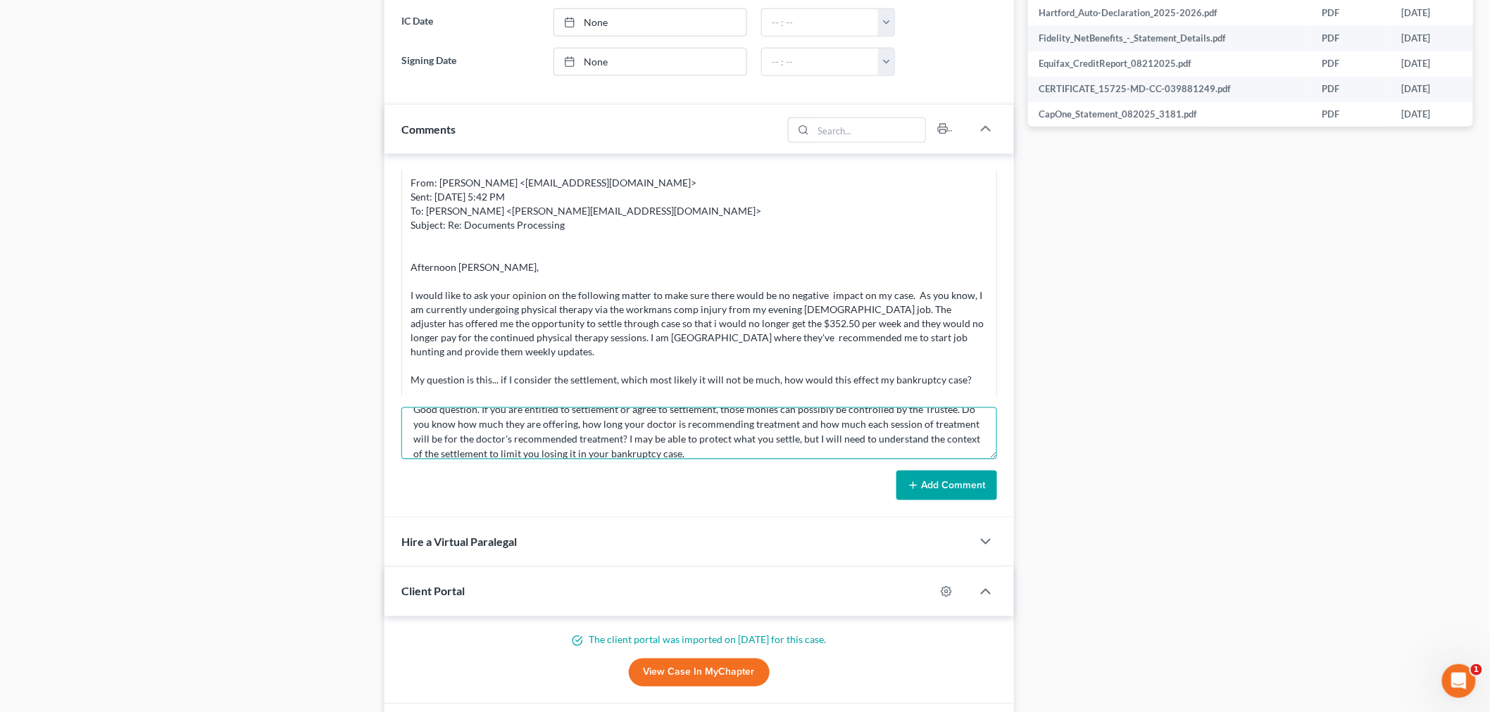
type textarea "________________________________________ From: Iris Kwon <iris@bankruptcynearme…"
click at [942, 493] on button "Add Comment" at bounding box center [946, 486] width 101 height 30
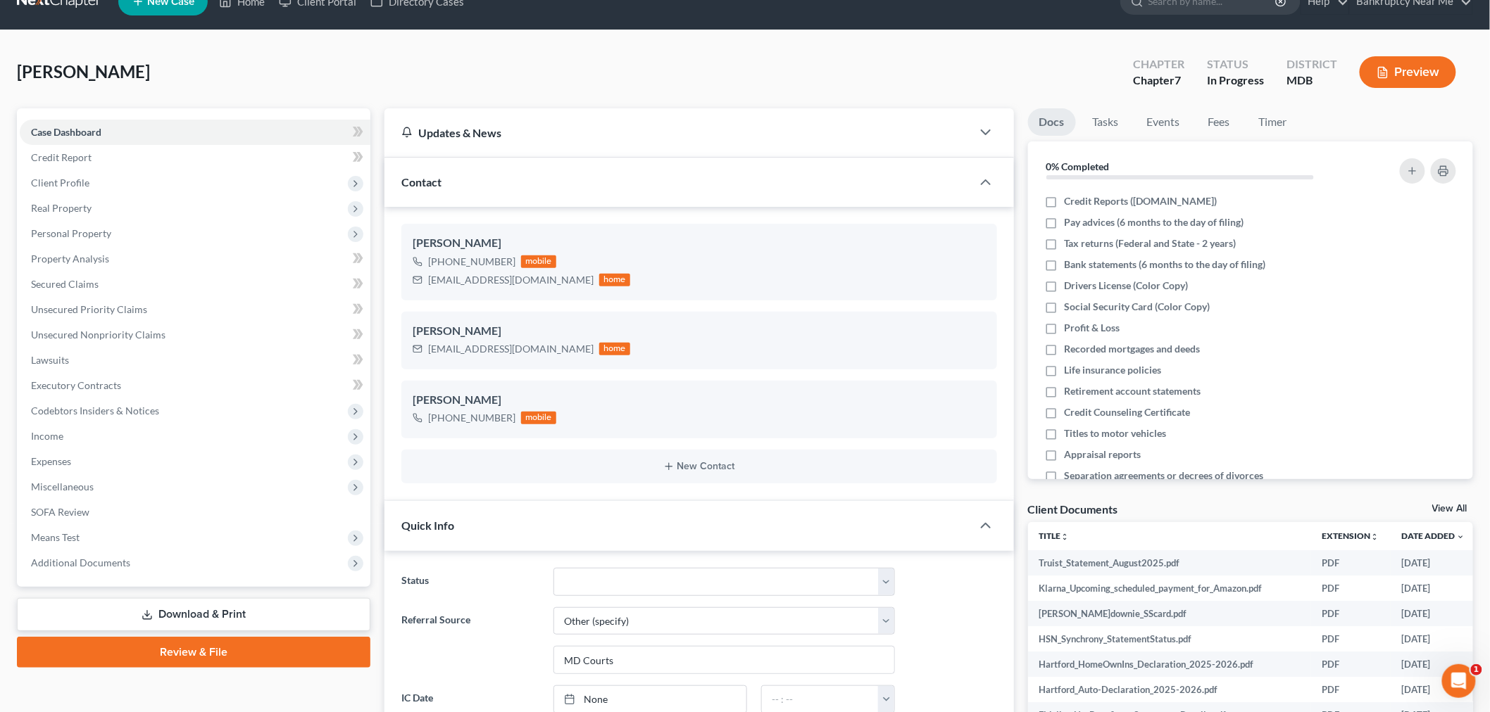
scroll to position [0, 0]
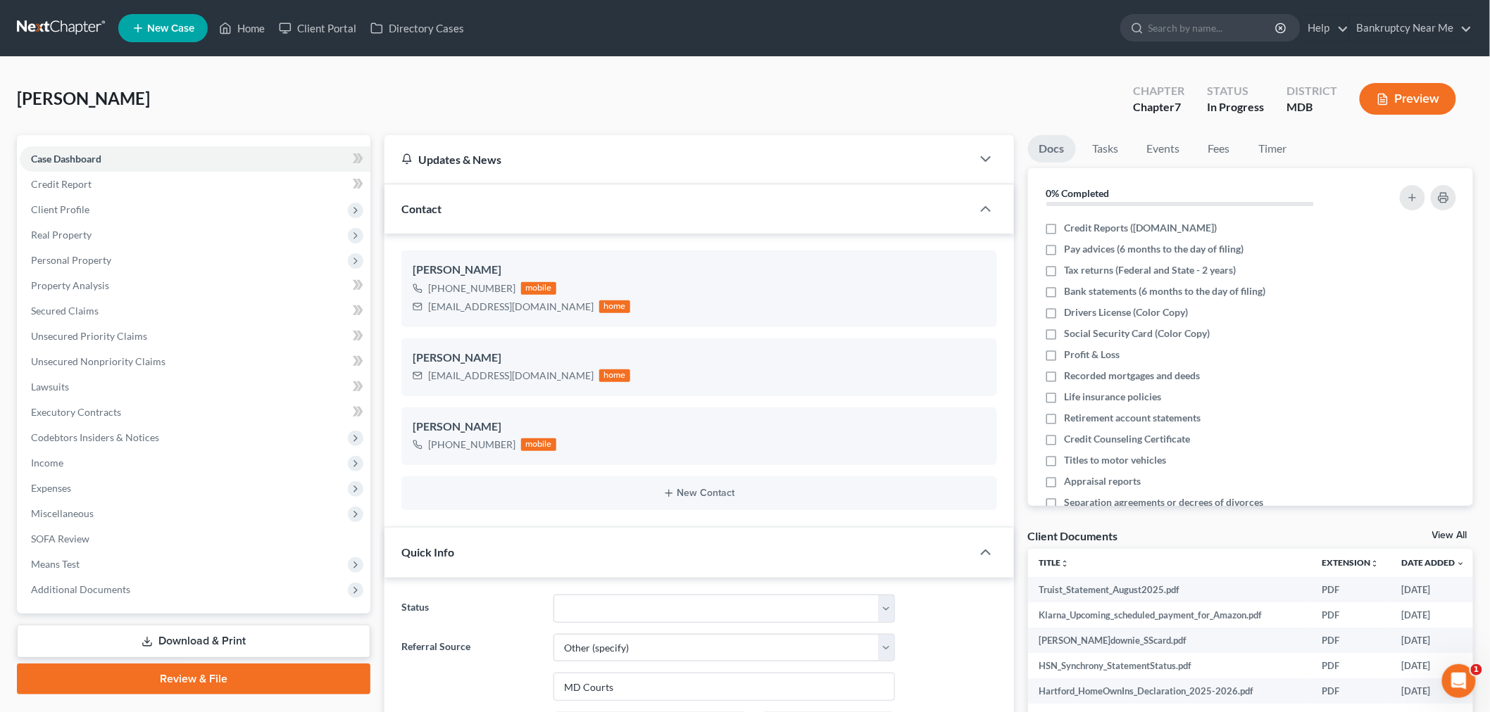
drag, startPoint x: 51, startPoint y: 25, endPoint x: 55, endPoint y: 17, distance: 9.4
click at [51, 25] on link at bounding box center [62, 27] width 90 height 25
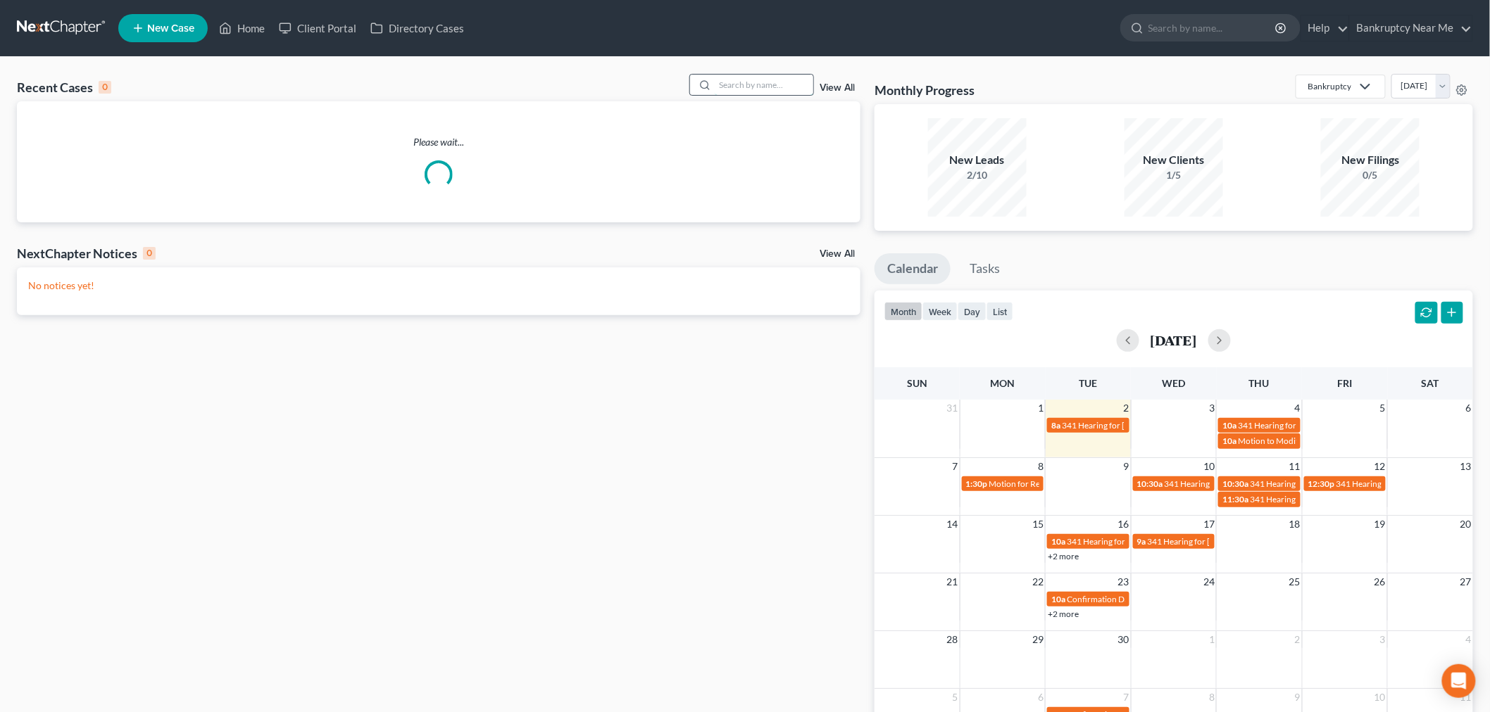
click at [740, 78] on input "search" at bounding box center [764, 85] width 99 height 20
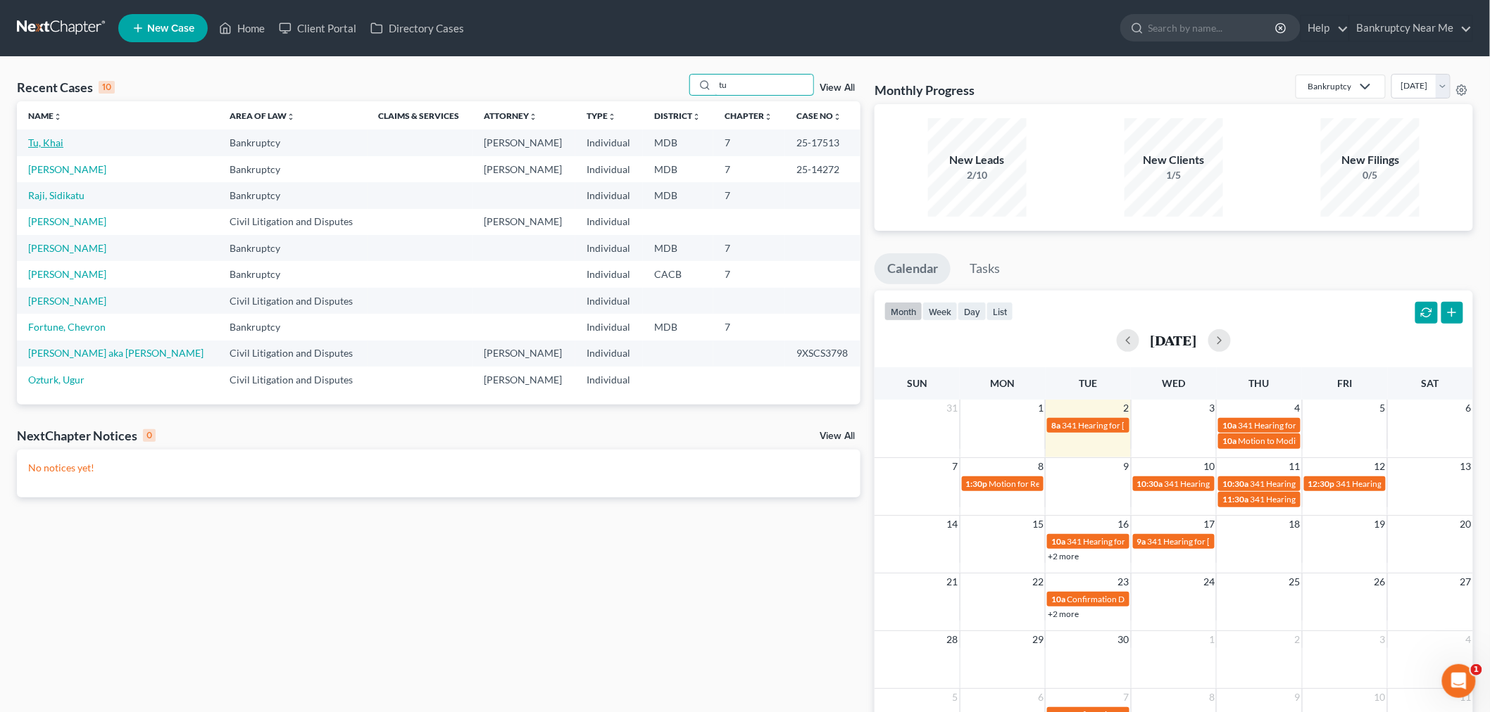
type input "tu"
click at [51, 144] on link "Tu, Khai" at bounding box center [45, 143] width 35 height 12
select select "4"
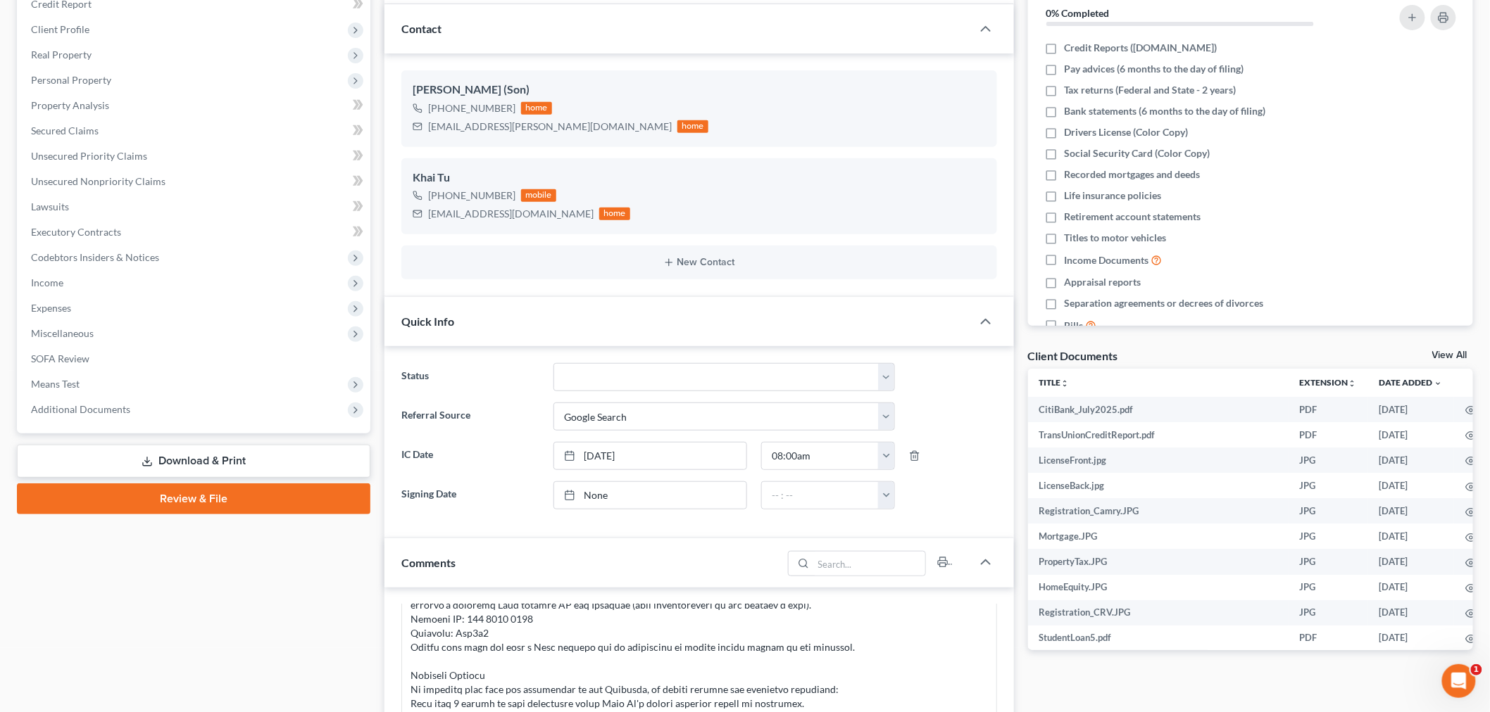
scroll to position [469, 0]
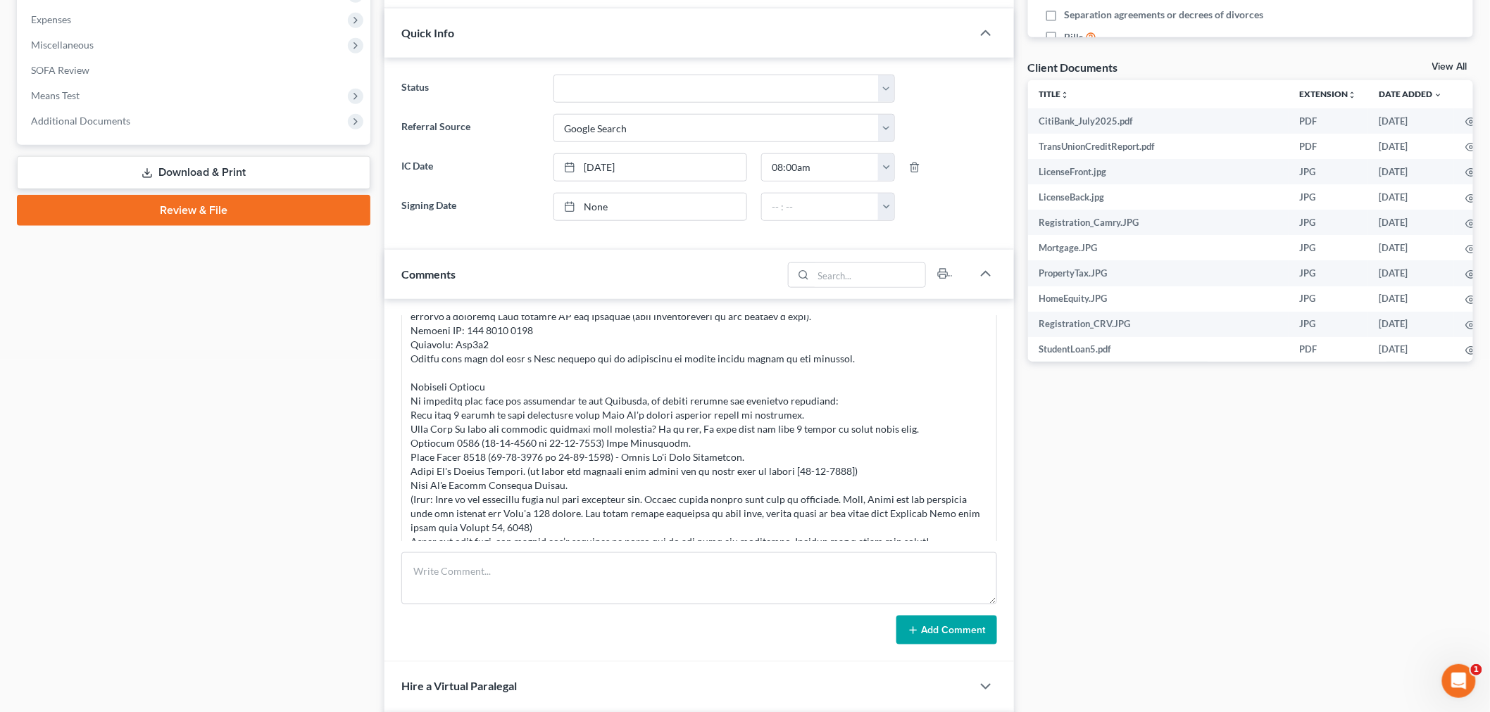
click at [690, 608] on form "Add Comment" at bounding box center [699, 599] width 596 height 93
drag, startPoint x: 719, startPoint y: 595, endPoint x: 803, endPoint y: 598, distance: 84.6
click at [719, 596] on textarea at bounding box center [699, 579] width 596 height 52
paste textarea "From: Centralized Bankruptcy Processing <cbp@omf.com> Sent: Thursday, August 28…"
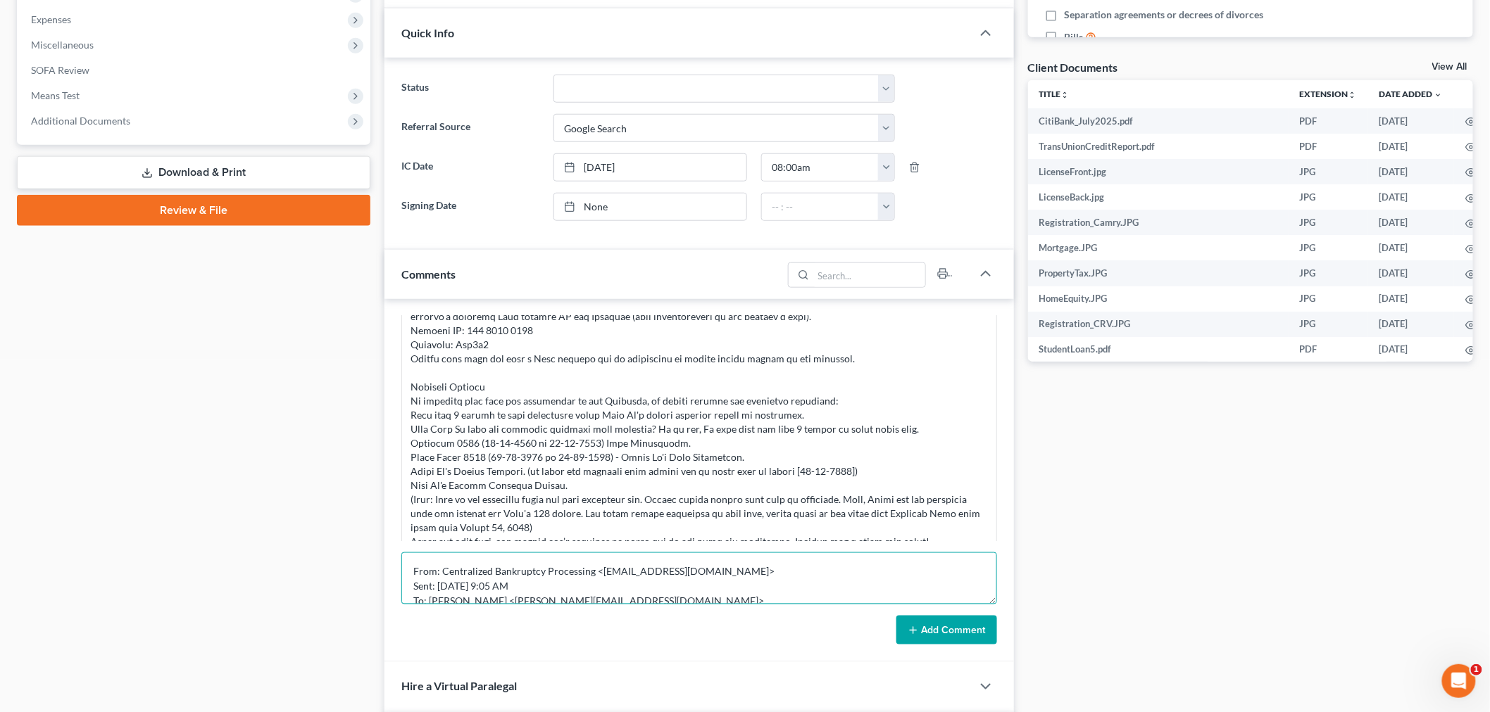
scroll to position [180, 0]
type textarea "From: Centralized Bankruptcy Processing <cbp@omf.com> Sent: Thursday, August 28…"
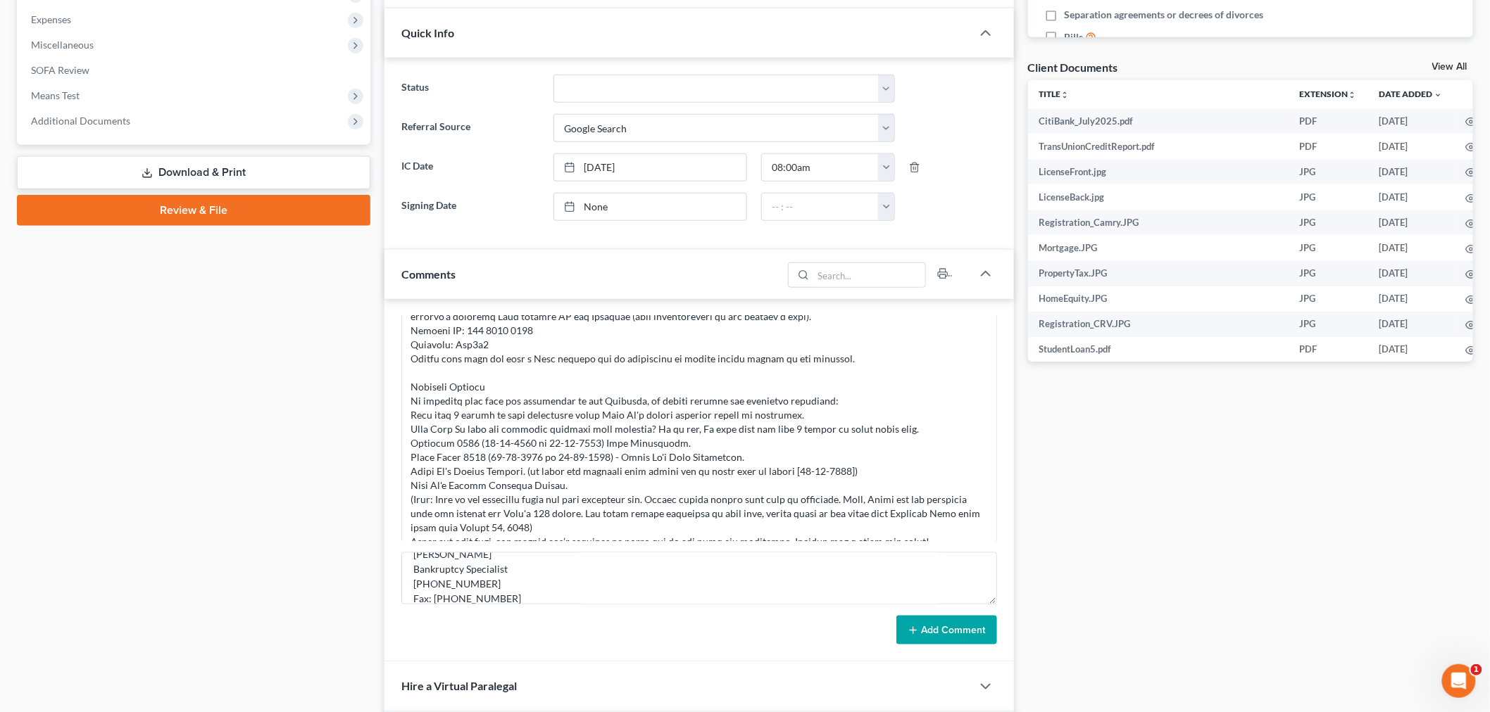
click at [949, 627] on button "Add Comment" at bounding box center [946, 631] width 101 height 30
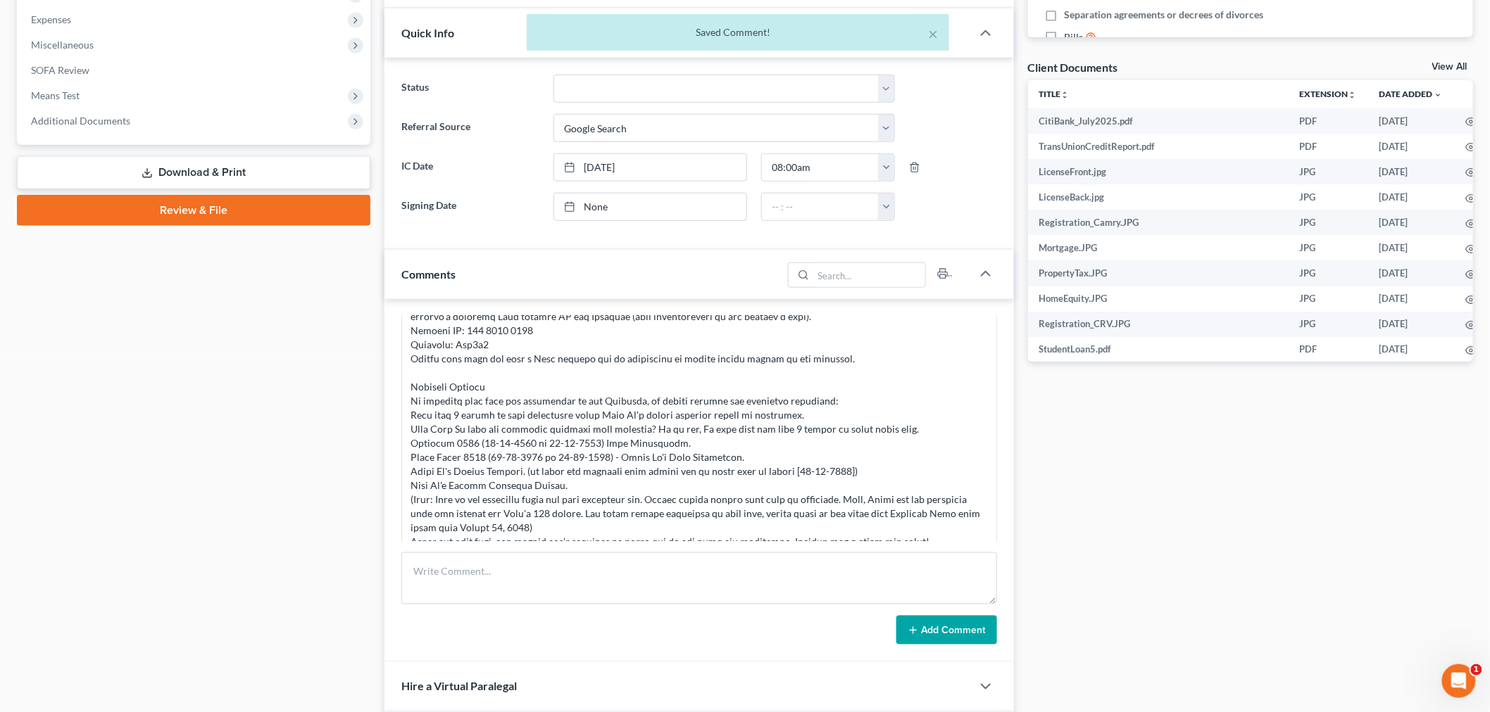
scroll to position [11571, 0]
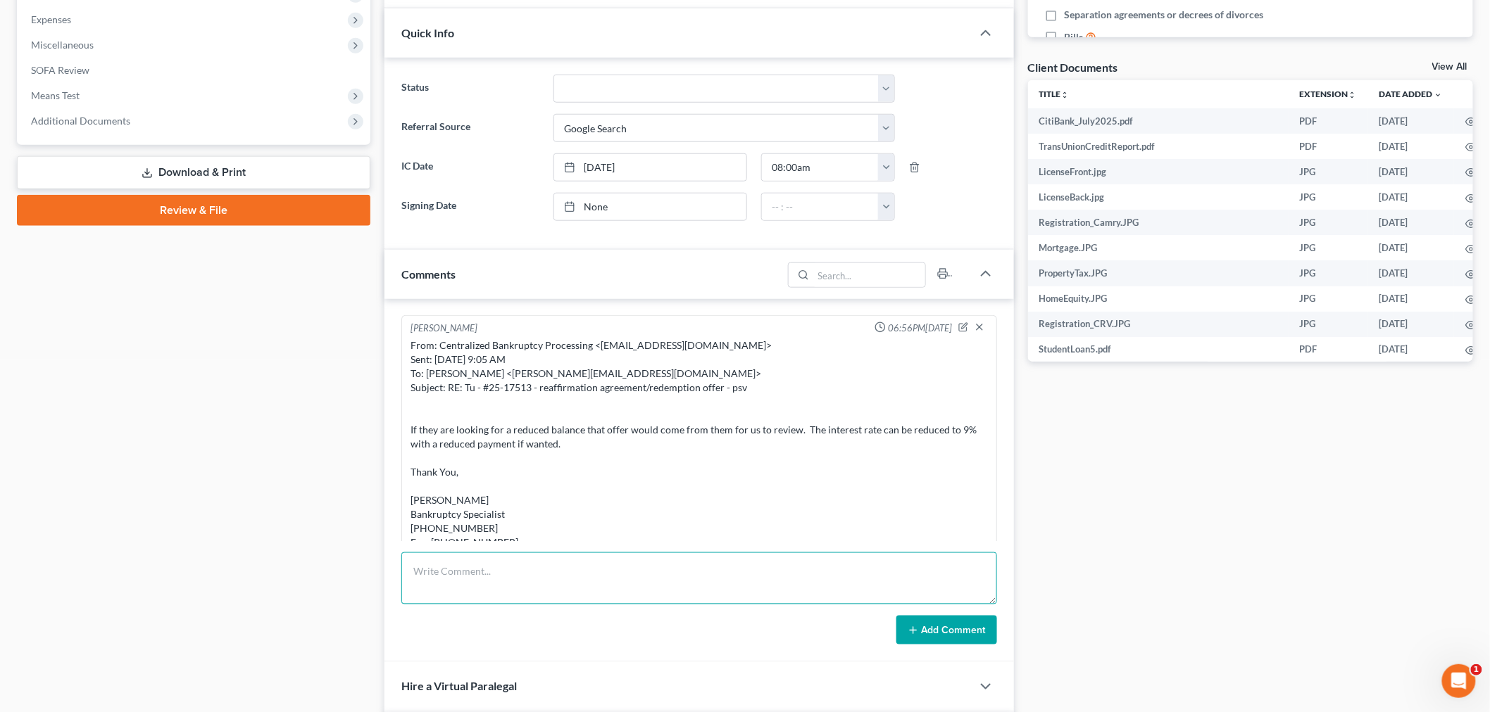
click at [810, 581] on textarea at bounding box center [699, 579] width 596 height 52
paste textarea "From: Iris Kwon <iris@bankruptcynearme.org> Sent: Tuesday, September 02, 2025 6…"
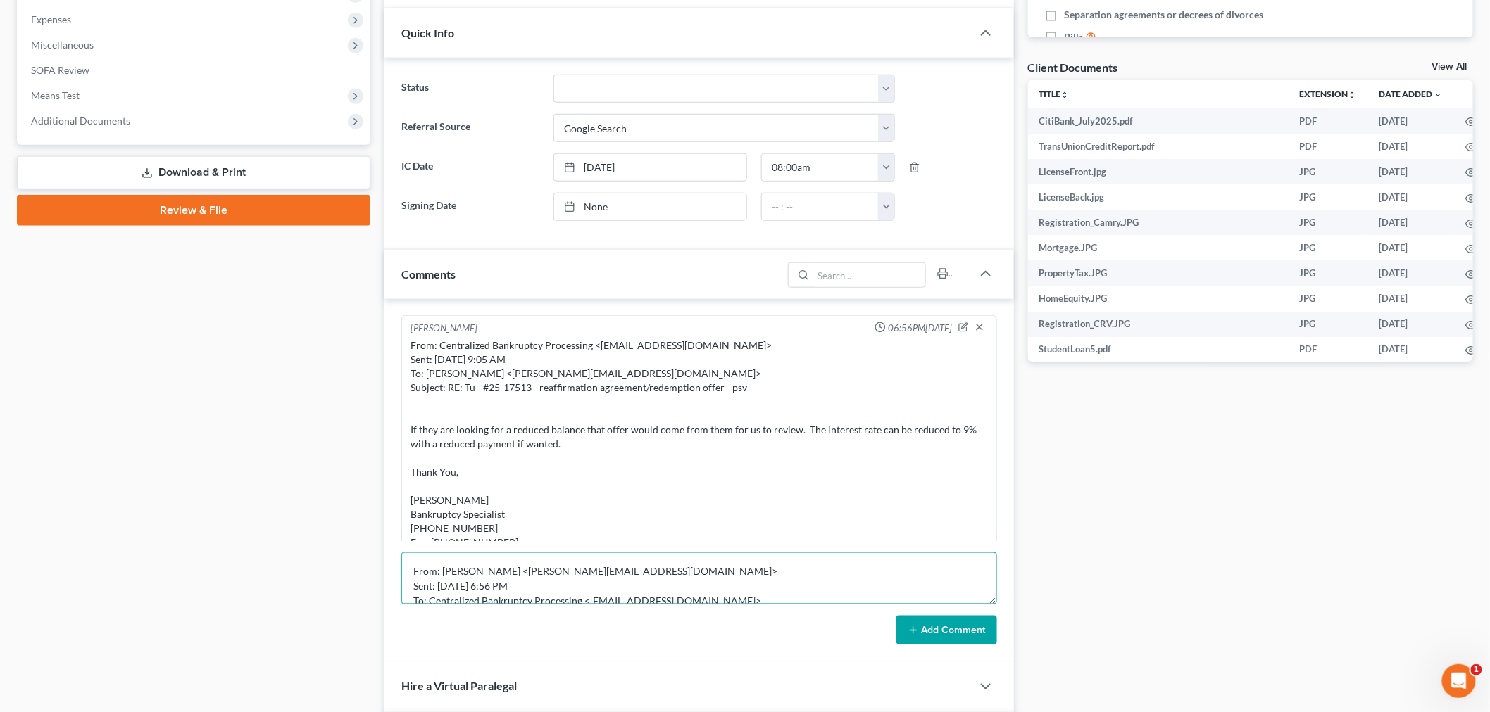
scroll to position [61, 0]
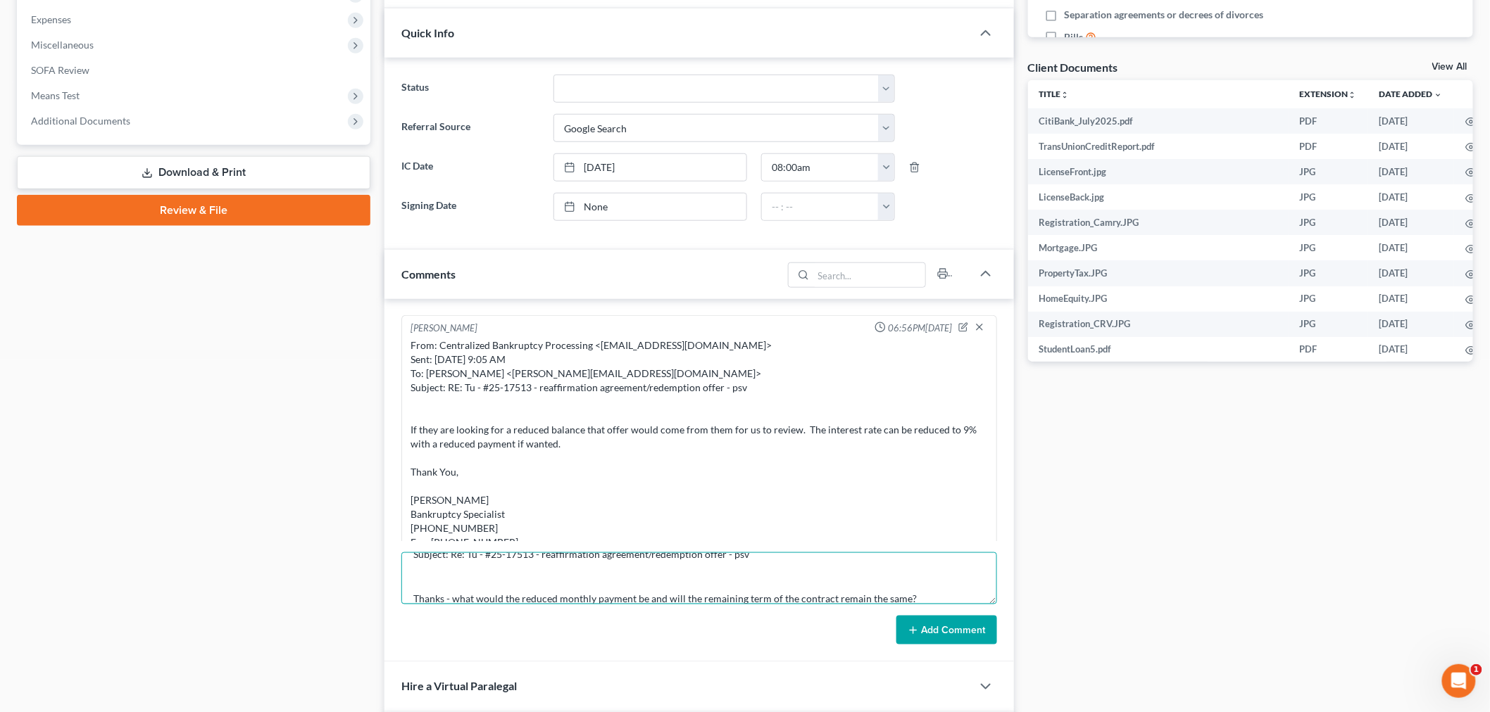
type textarea "From: Iris Kwon <iris@bankruptcynearme.org> Sent: Tuesday, September 02, 2025 6…"
click at [924, 622] on button "Add Comment" at bounding box center [946, 631] width 101 height 30
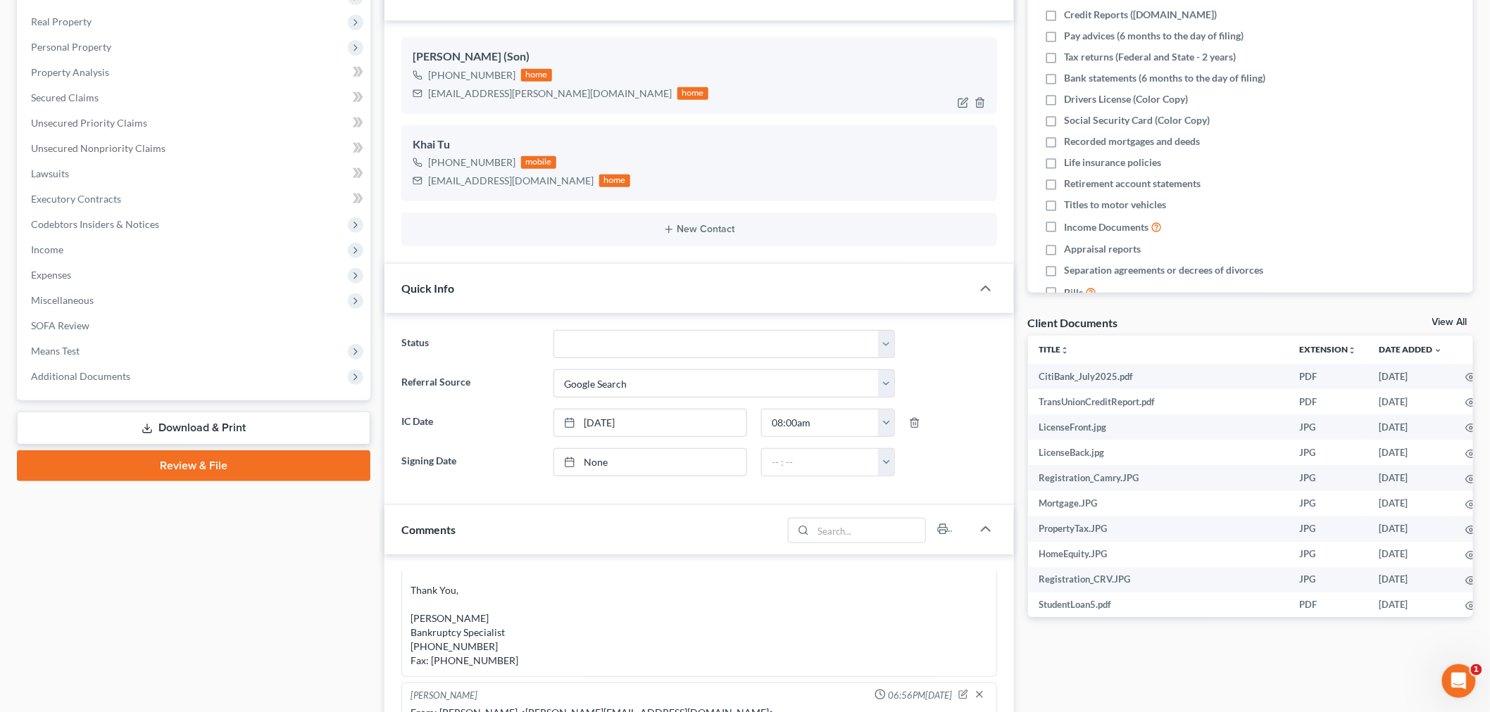
scroll to position [0, 0]
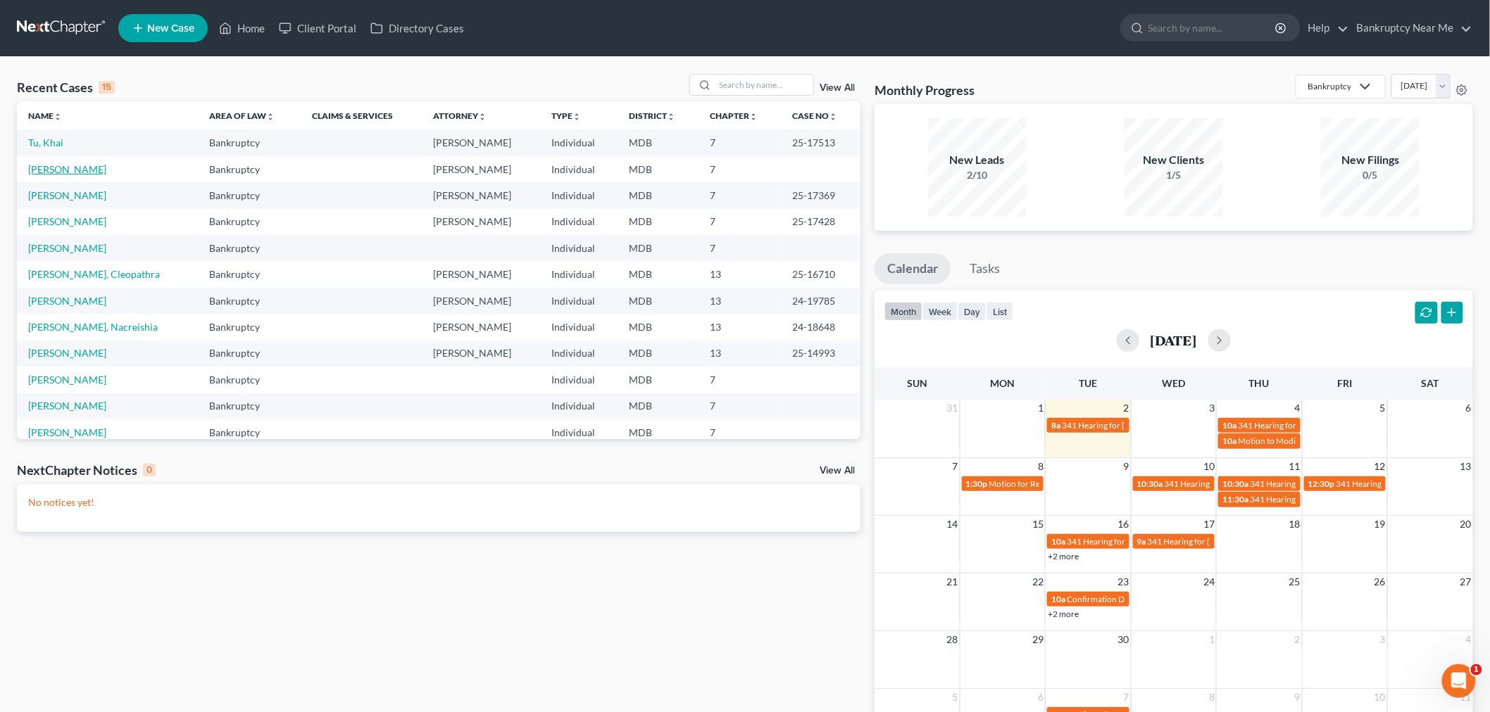
click at [33, 169] on link "[PERSON_NAME]" at bounding box center [67, 169] width 78 height 12
select select "6"
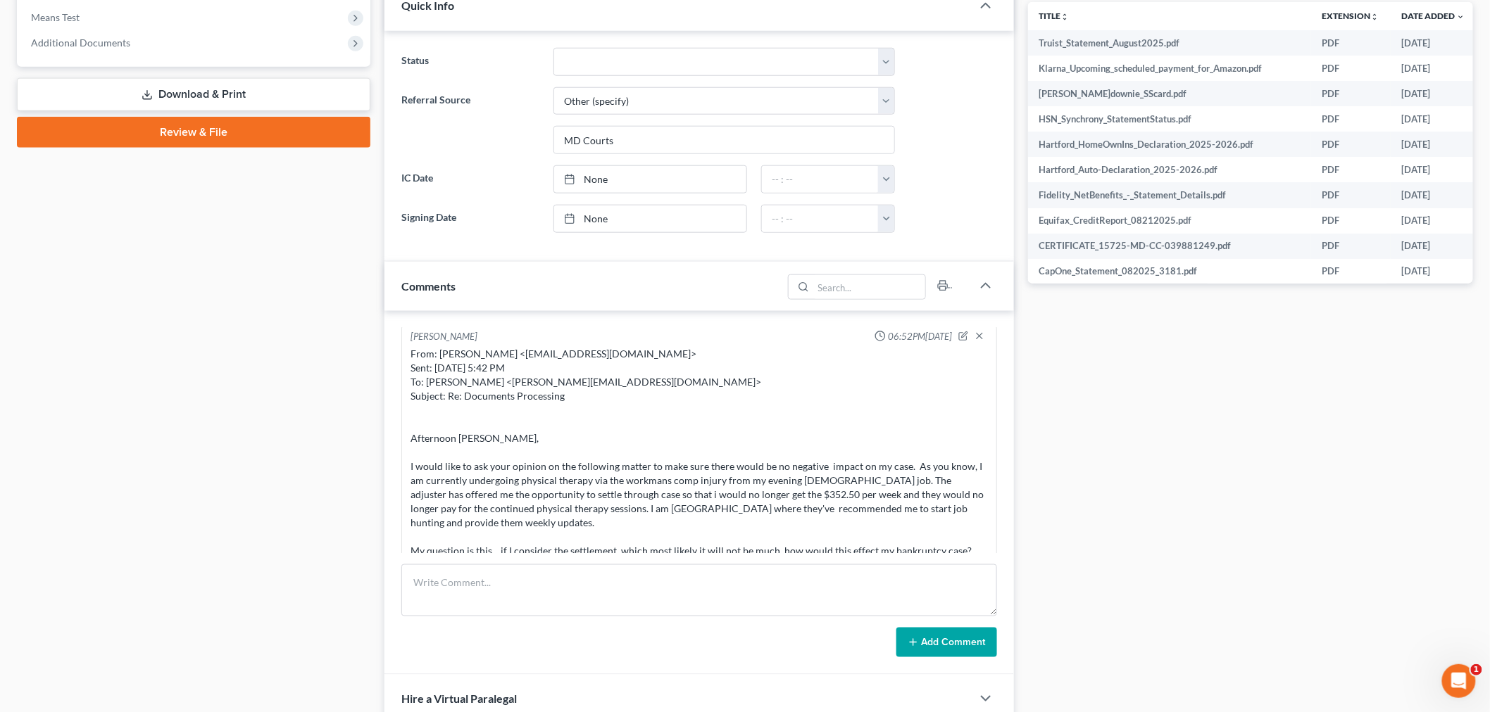
scroll to position [3333, 0]
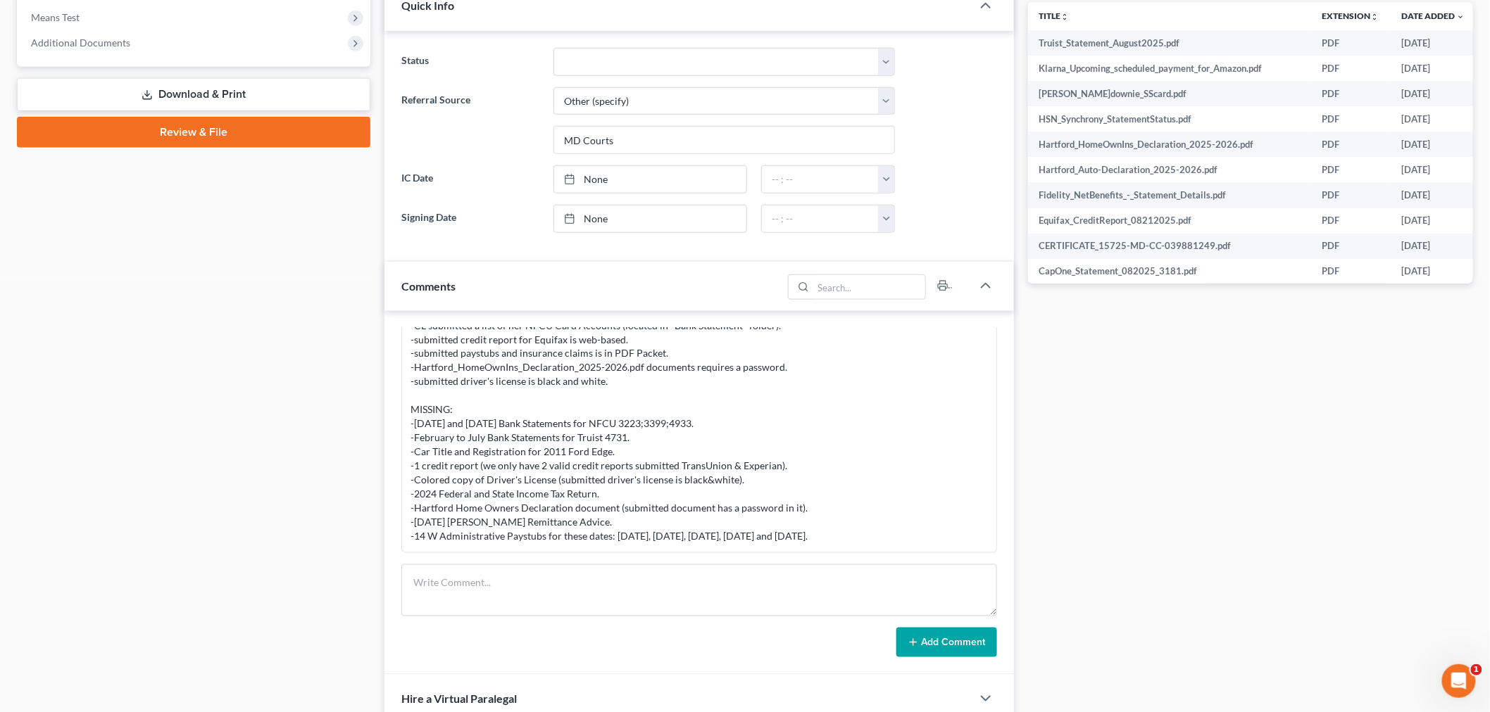
drag, startPoint x: 935, startPoint y: 510, endPoint x: 410, endPoint y: 390, distance: 538.8
click at [410, 390] on div "PROCESSING NOTES: -processed submitted docs (MyChapter) in OD and [GEOGRAPHIC_D…" at bounding box center [698, 397] width 577 height 296
copy div "-[DATE] and [DATE] Bank Statements for NFCU 3223;3399;4933. -February to July B…"
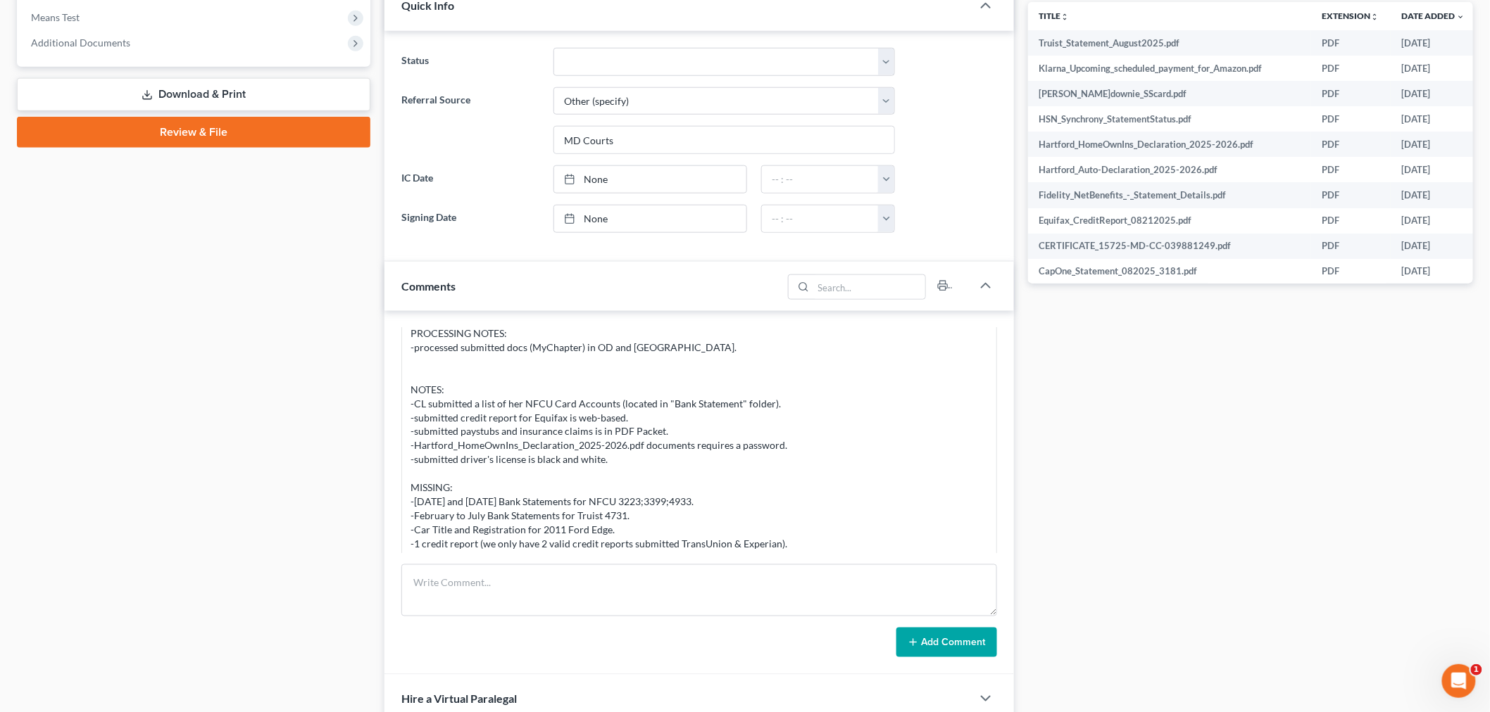
scroll to position [3568, 0]
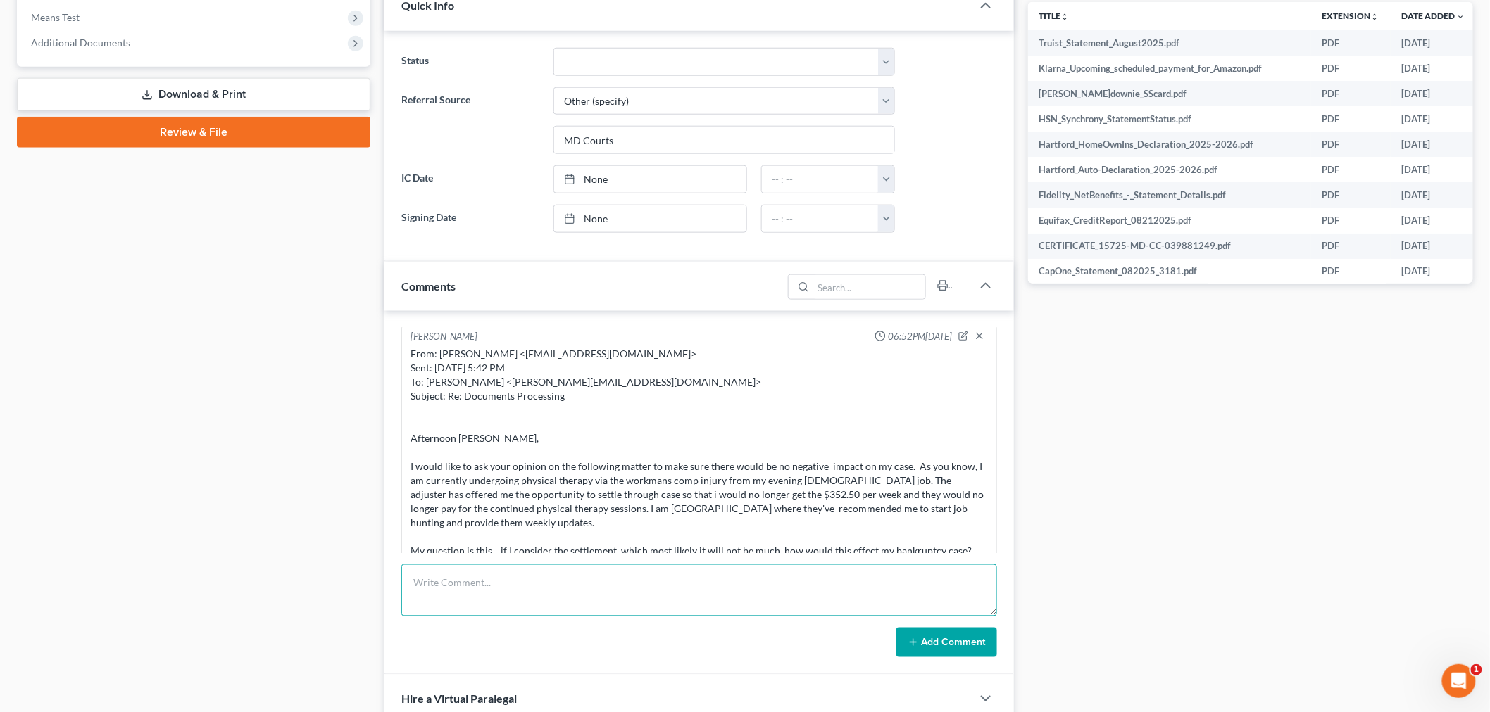
drag, startPoint x: 581, startPoint y: 586, endPoint x: 599, endPoint y: 592, distance: 19.4
click at [583, 588] on textarea at bounding box center [699, 591] width 596 height 52
paste textarea "Hello, Thank you for submitting documents. They have been processed. Please sub…"
type textarea "Hello, Thank you for submitting documents. They have been processed. Please sub…"
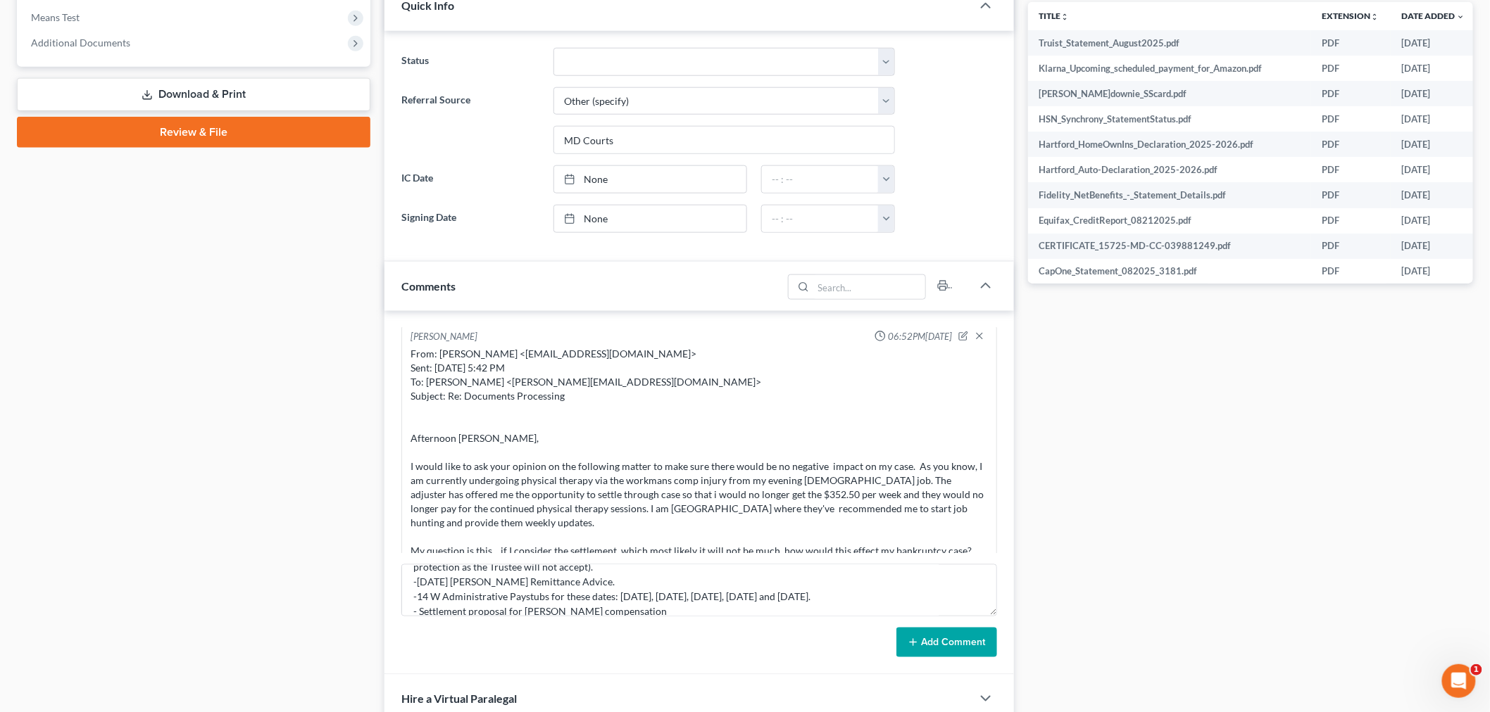
click at [950, 642] on button "Add Comment" at bounding box center [946, 643] width 101 height 30
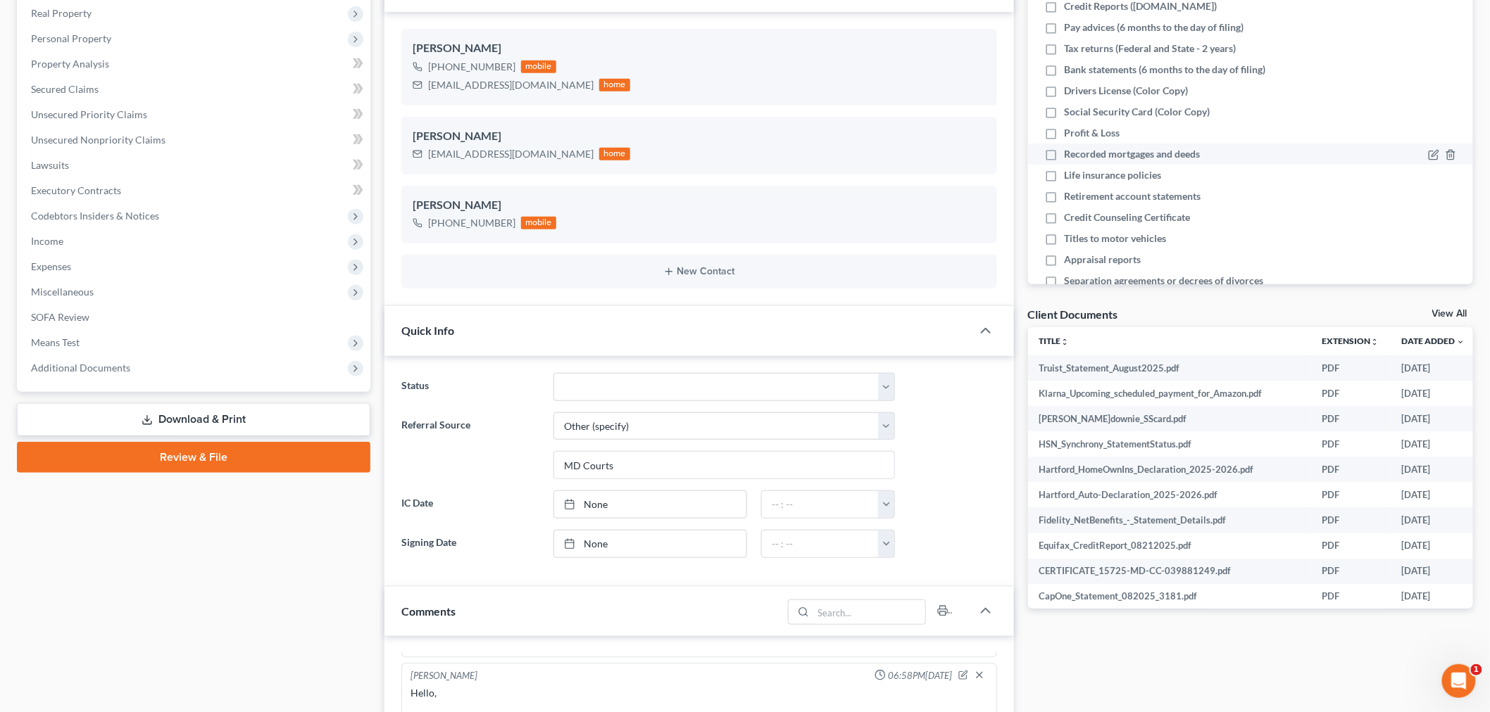
scroll to position [0, 0]
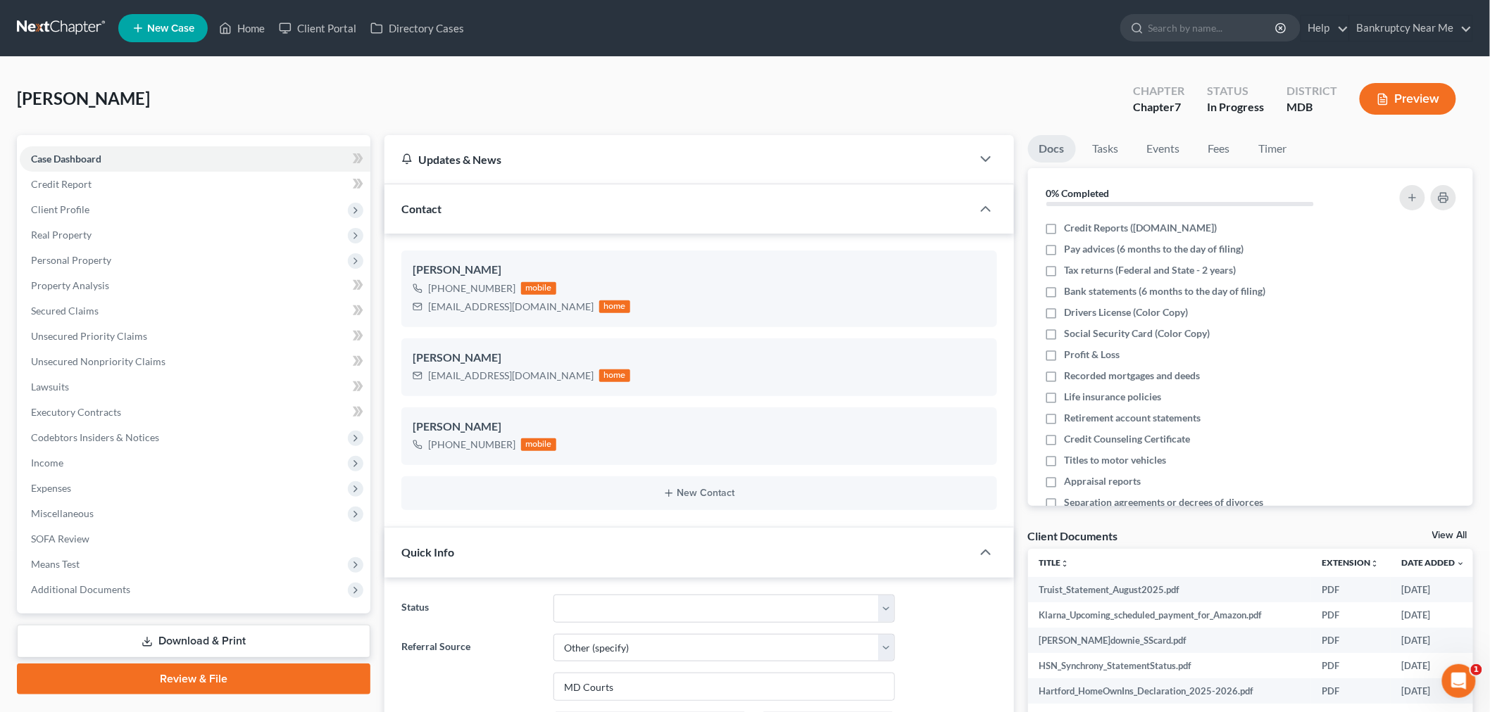
click at [56, 28] on link at bounding box center [62, 27] width 90 height 25
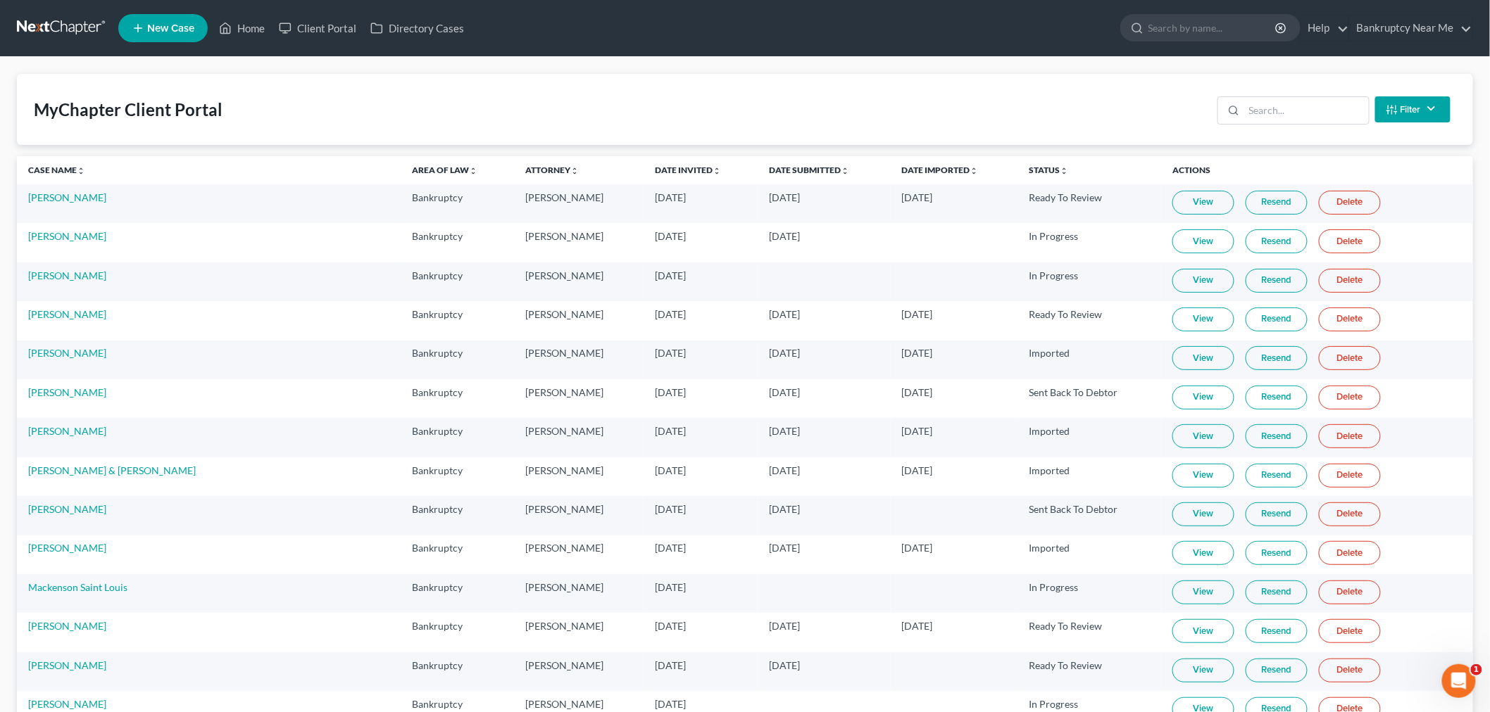
scroll to position [7396, 0]
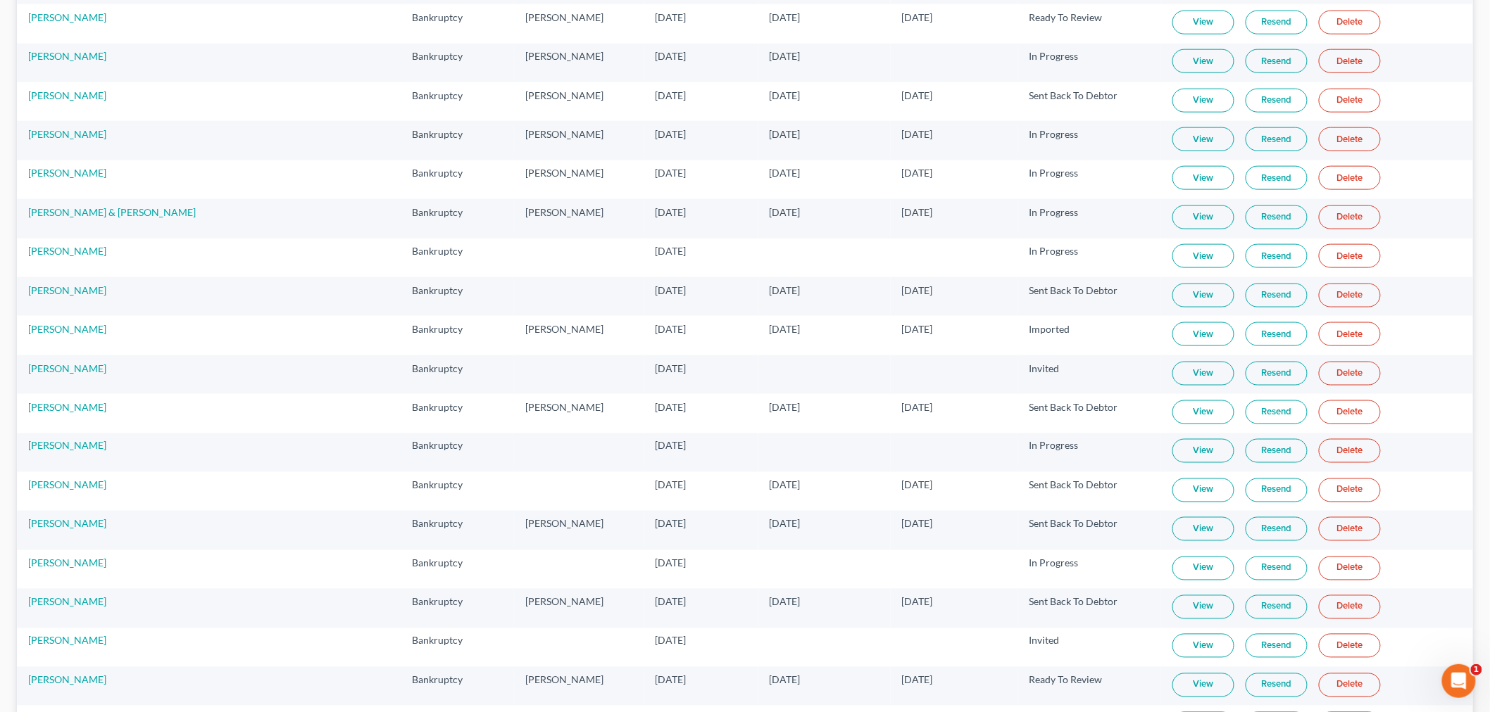
drag, startPoint x: 1197, startPoint y: 371, endPoint x: 1172, endPoint y: 360, distance: 27.1
click at [1195, 355] on td "View Resend Delete" at bounding box center [1317, 335] width 312 height 39
click at [1172, 346] on link "View" at bounding box center [1203, 334] width 62 height 24
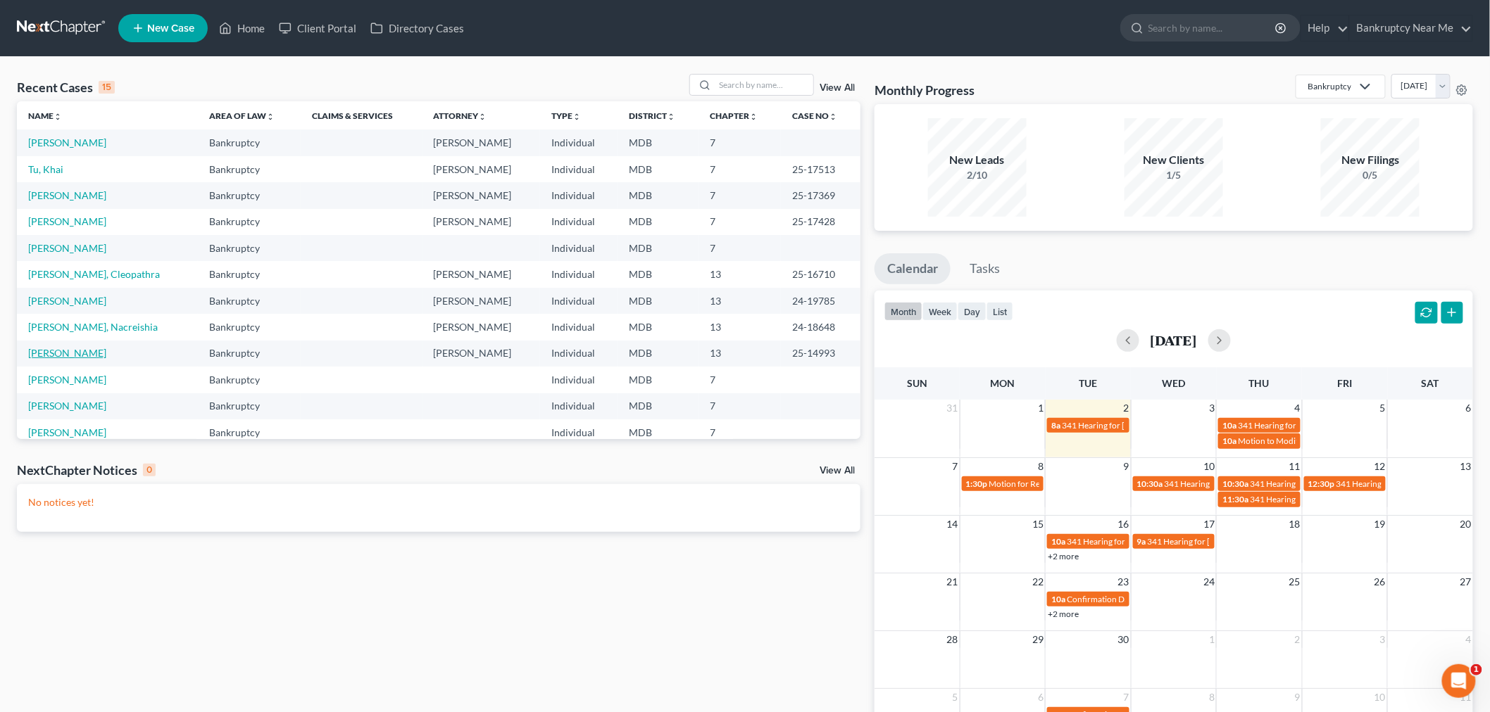
click at [80, 351] on link "[PERSON_NAME]" at bounding box center [67, 353] width 78 height 12
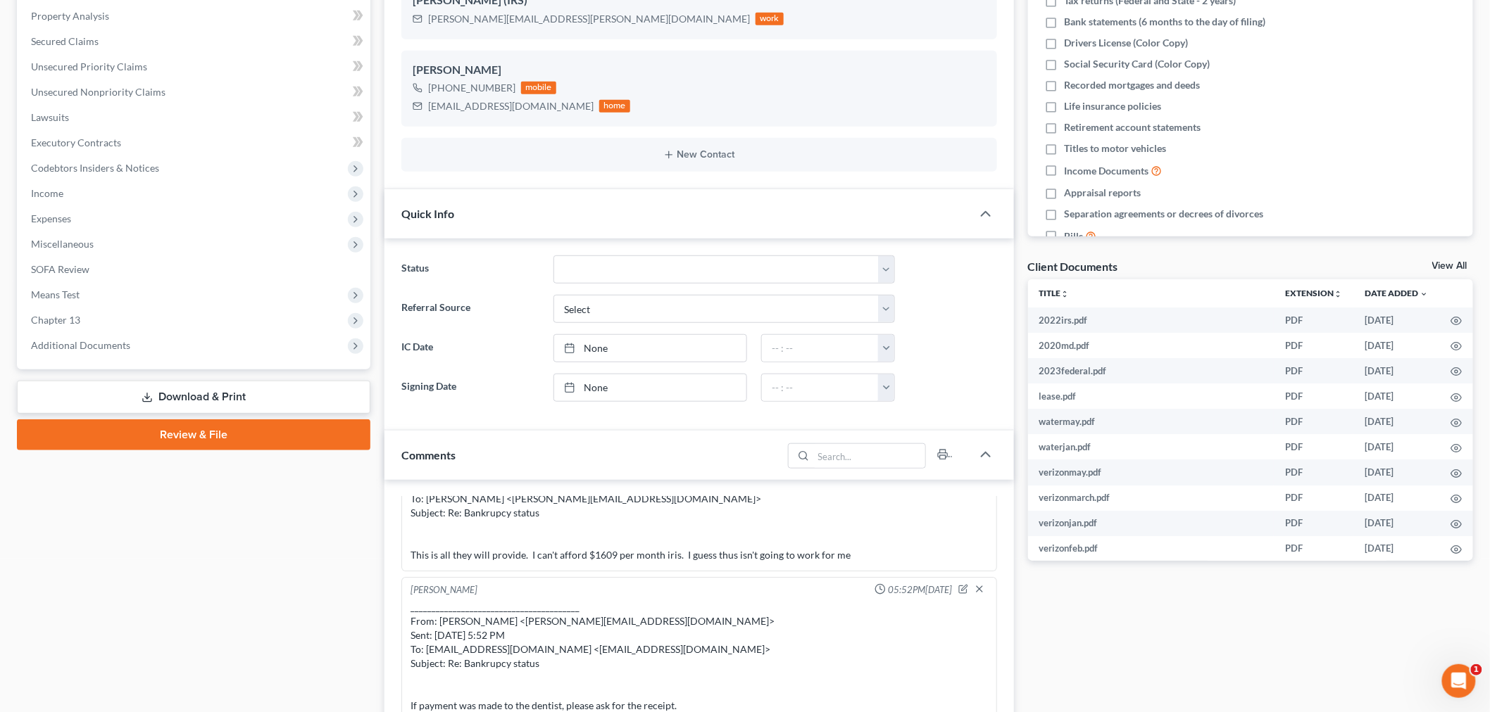
scroll to position [547, 0]
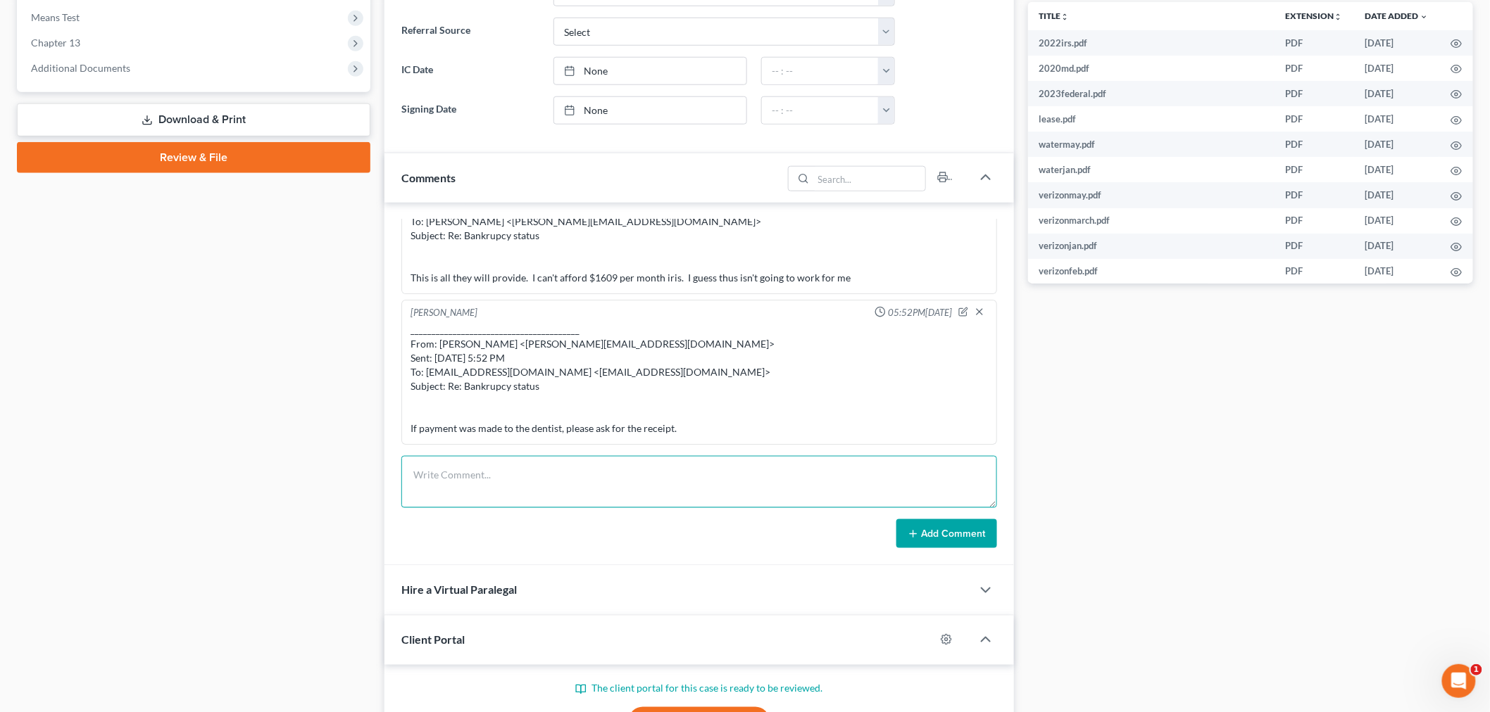
drag, startPoint x: 747, startPoint y: 455, endPoint x: 779, endPoint y: 472, distance: 35.9
click at [746, 458] on textarea at bounding box center [699, 482] width 596 height 52
paste textarea "________________________________________ From: Iris Kwon <iris@bankruptcynearme…"
type textarea "________________________________________ From: Iris Kwon <iris@bankruptcynearme…"
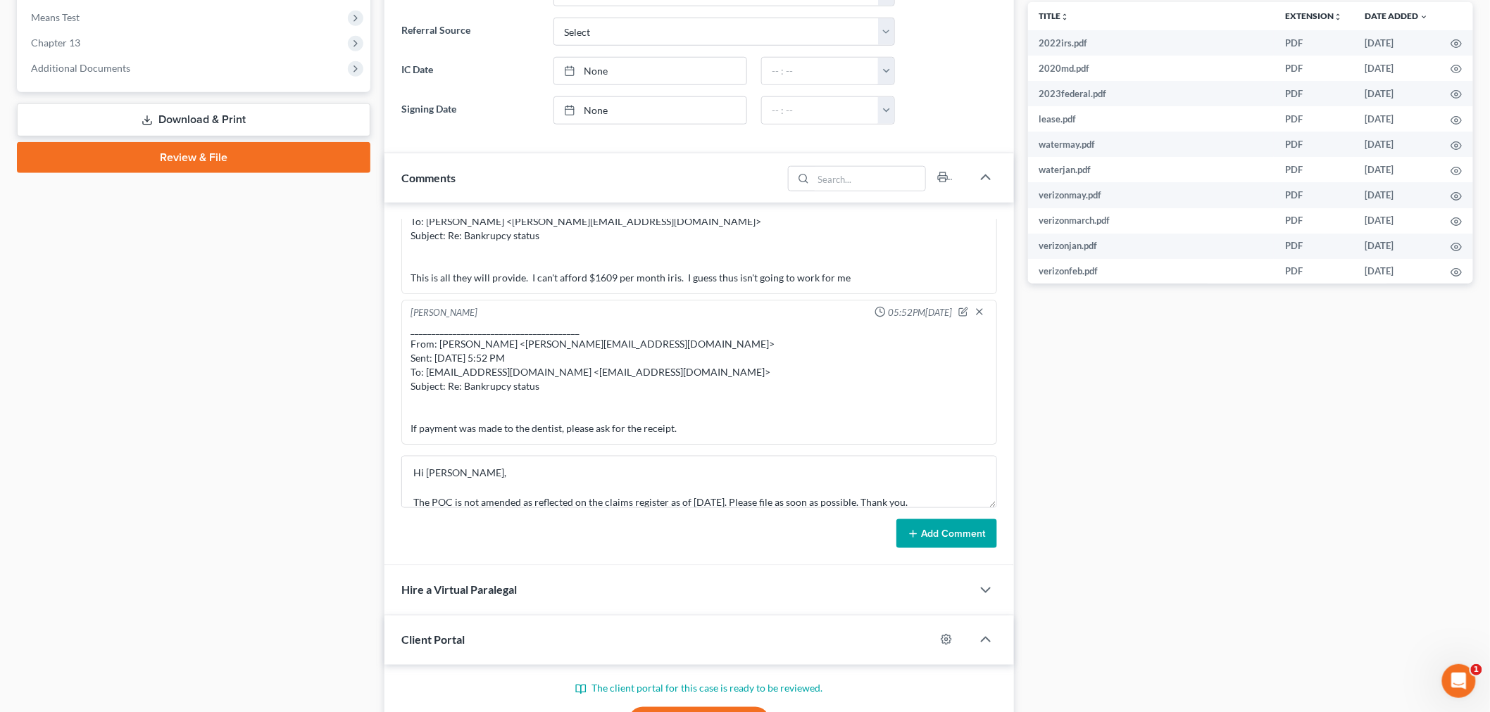
click at [986, 532] on button "Add Comment" at bounding box center [946, 535] width 101 height 30
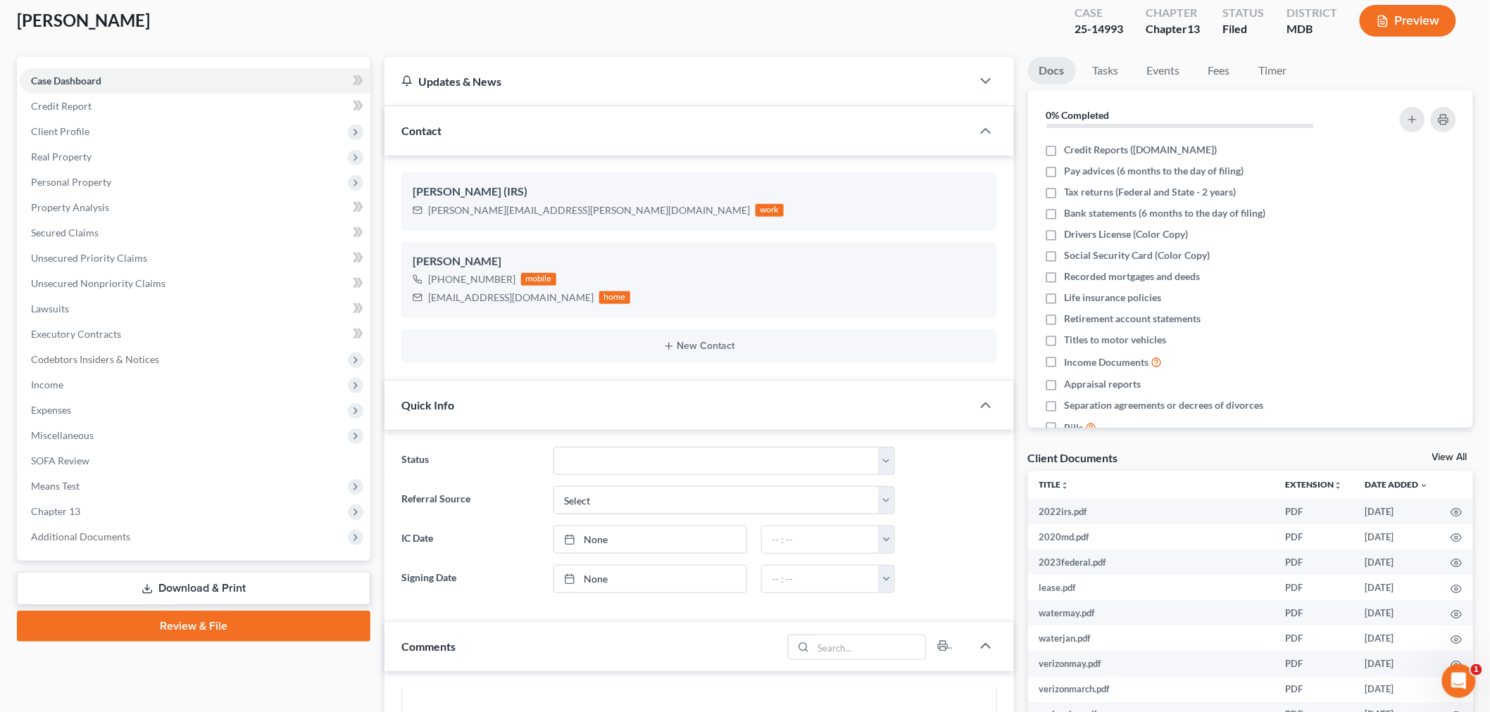
scroll to position [0, 0]
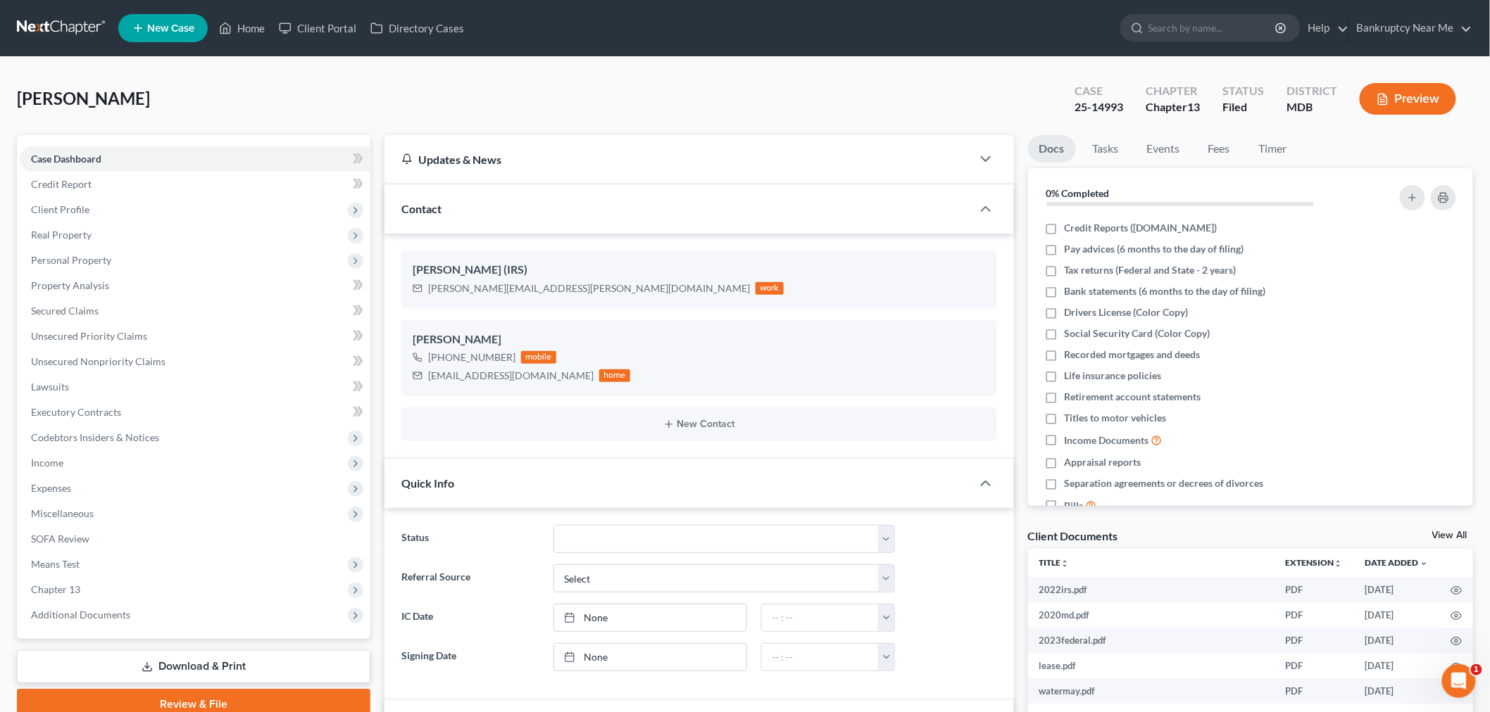
click at [50, 23] on link at bounding box center [62, 27] width 90 height 25
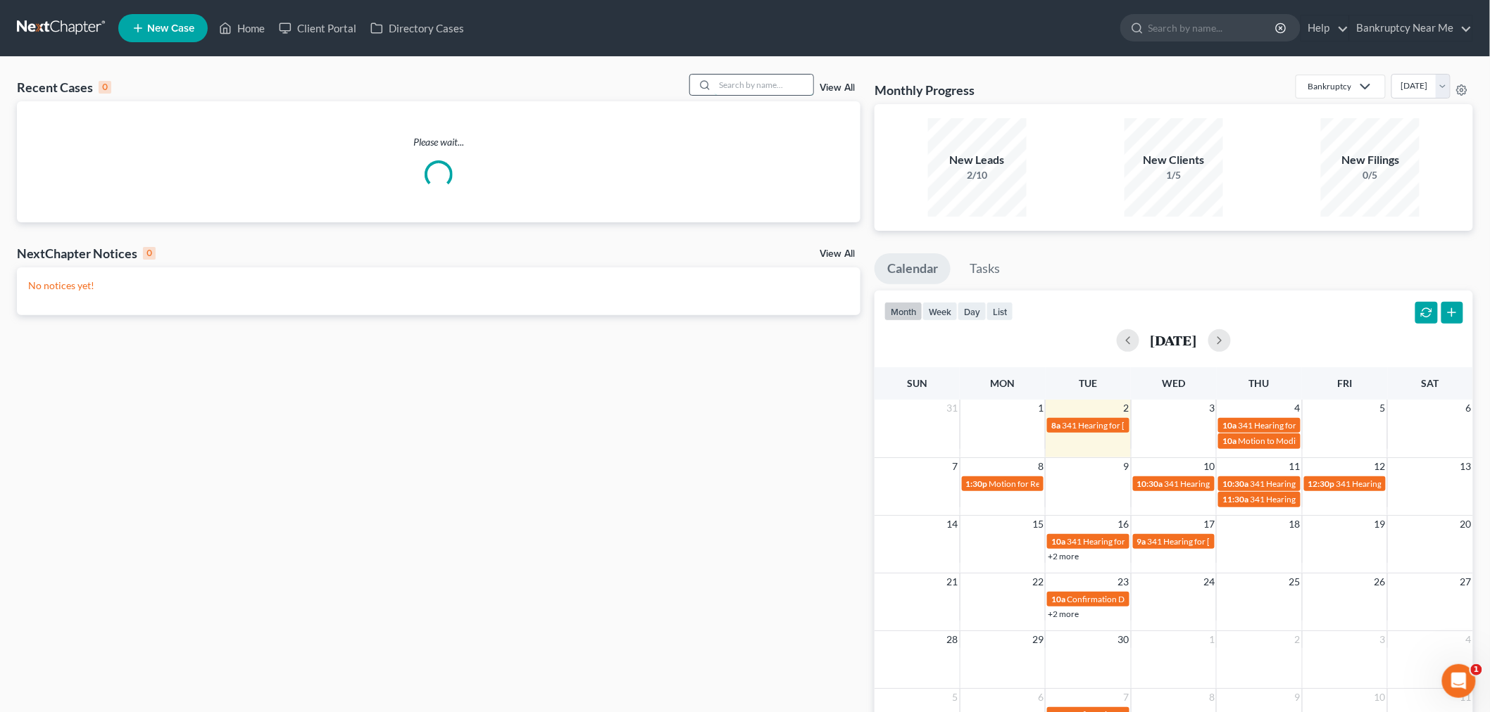
click at [767, 80] on input "search" at bounding box center [764, 85] width 99 height 20
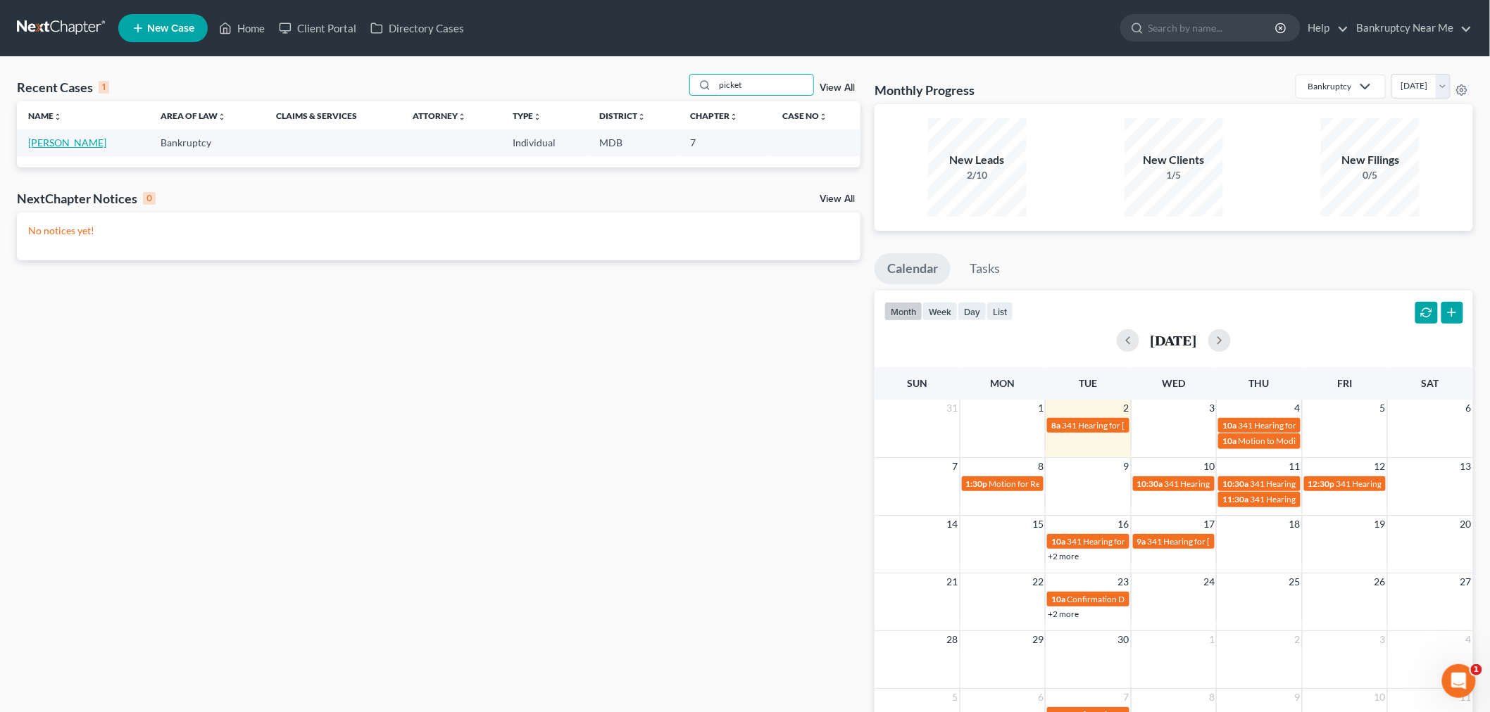
type input "picket"
click at [59, 148] on link "[PERSON_NAME]" at bounding box center [67, 143] width 78 height 12
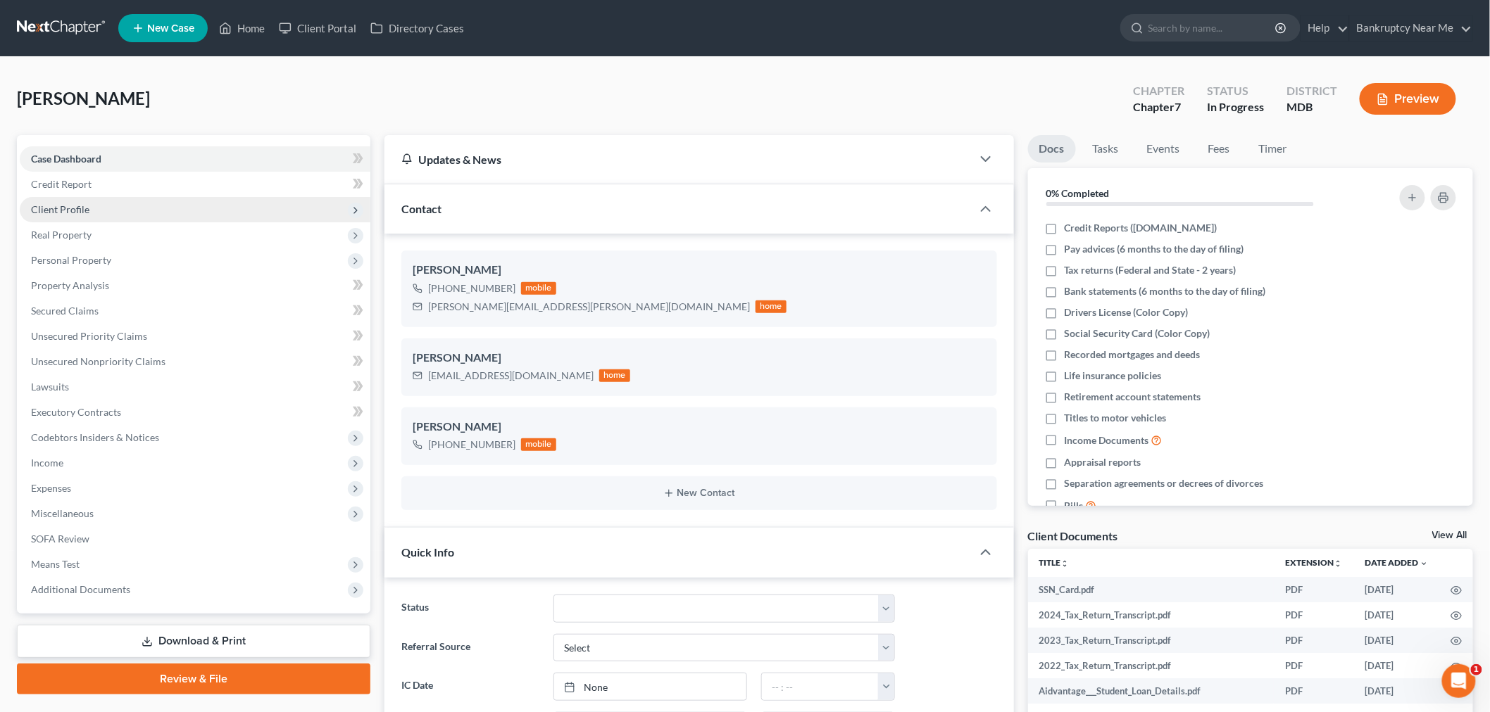
click at [122, 206] on span "Client Profile" at bounding box center [195, 209] width 351 height 25
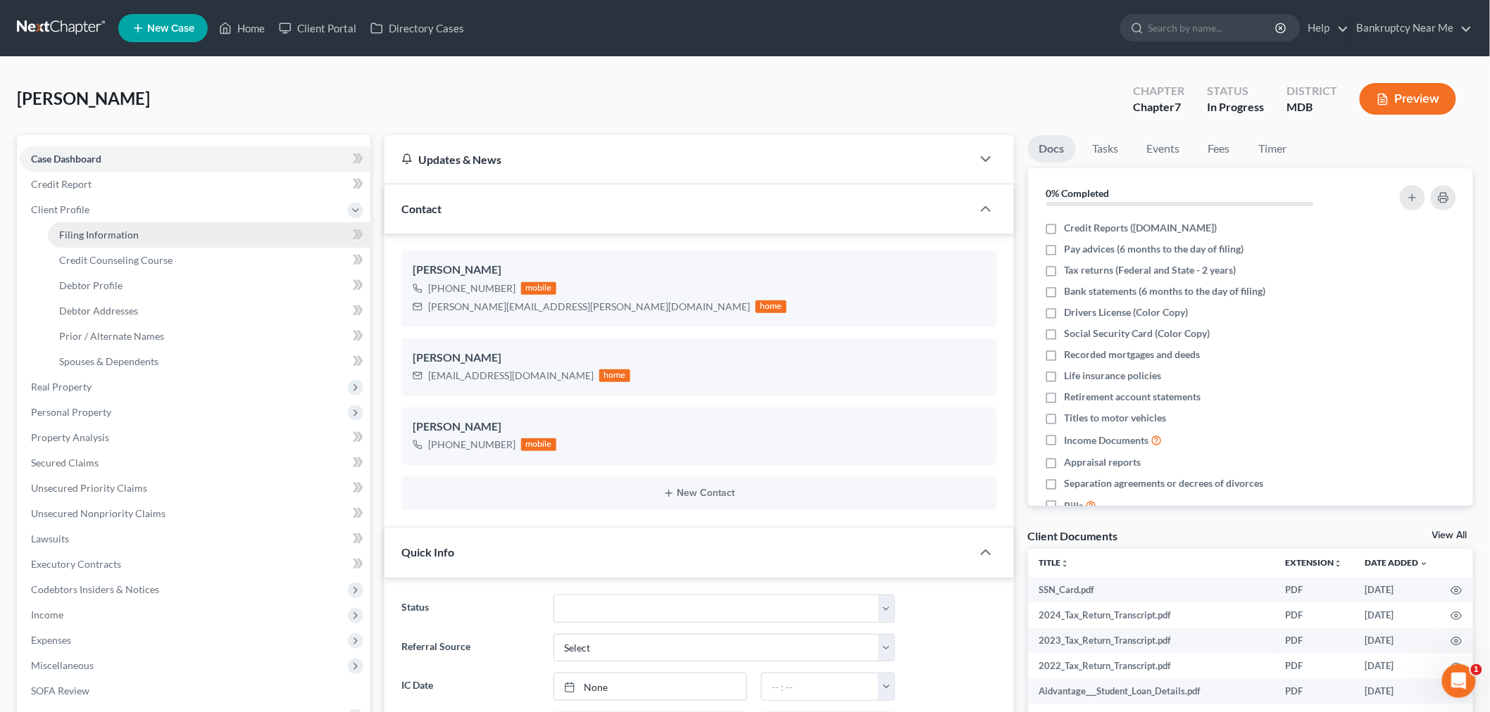
click at [159, 235] on link "Filing Information" at bounding box center [209, 234] width 322 height 25
select select "1"
select select "0"
select select "21"
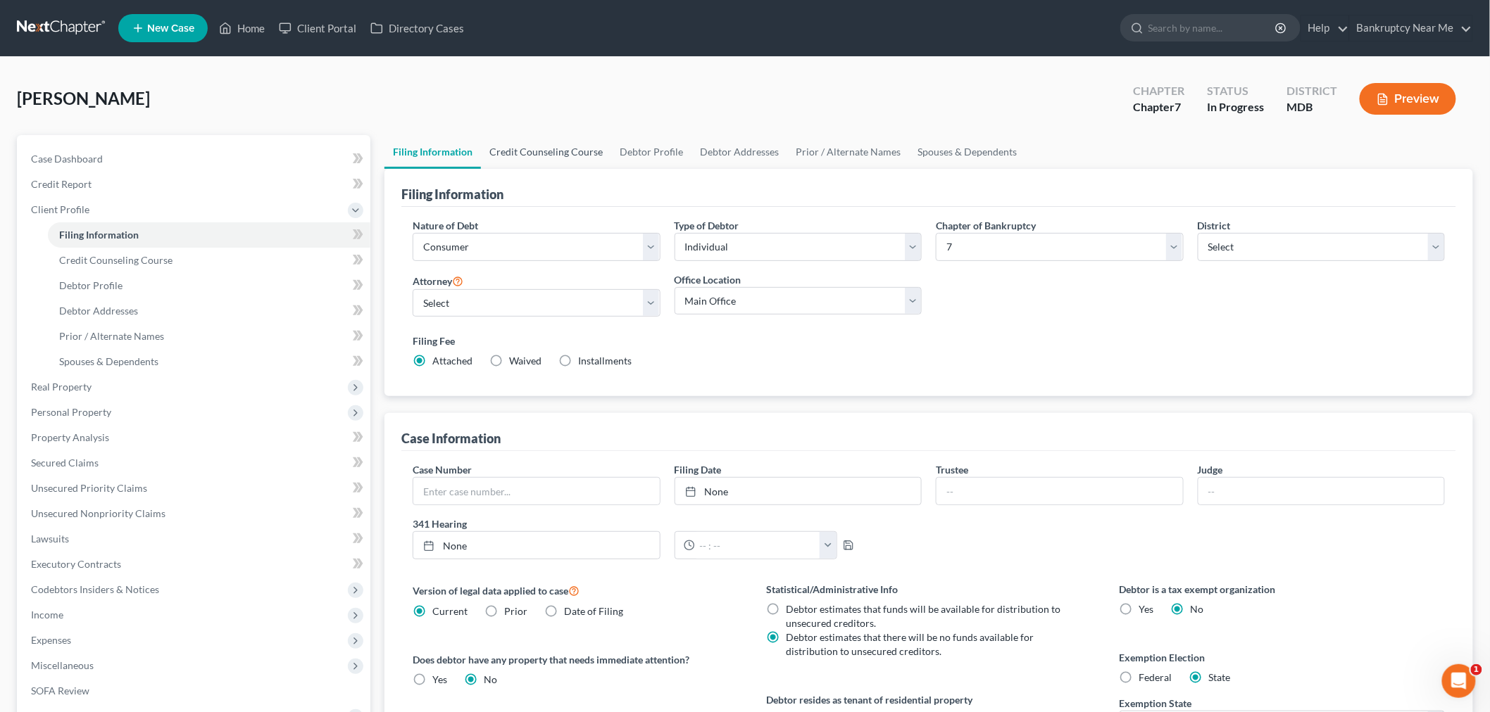
click at [510, 142] on link "Credit Counseling Course" at bounding box center [546, 152] width 130 height 34
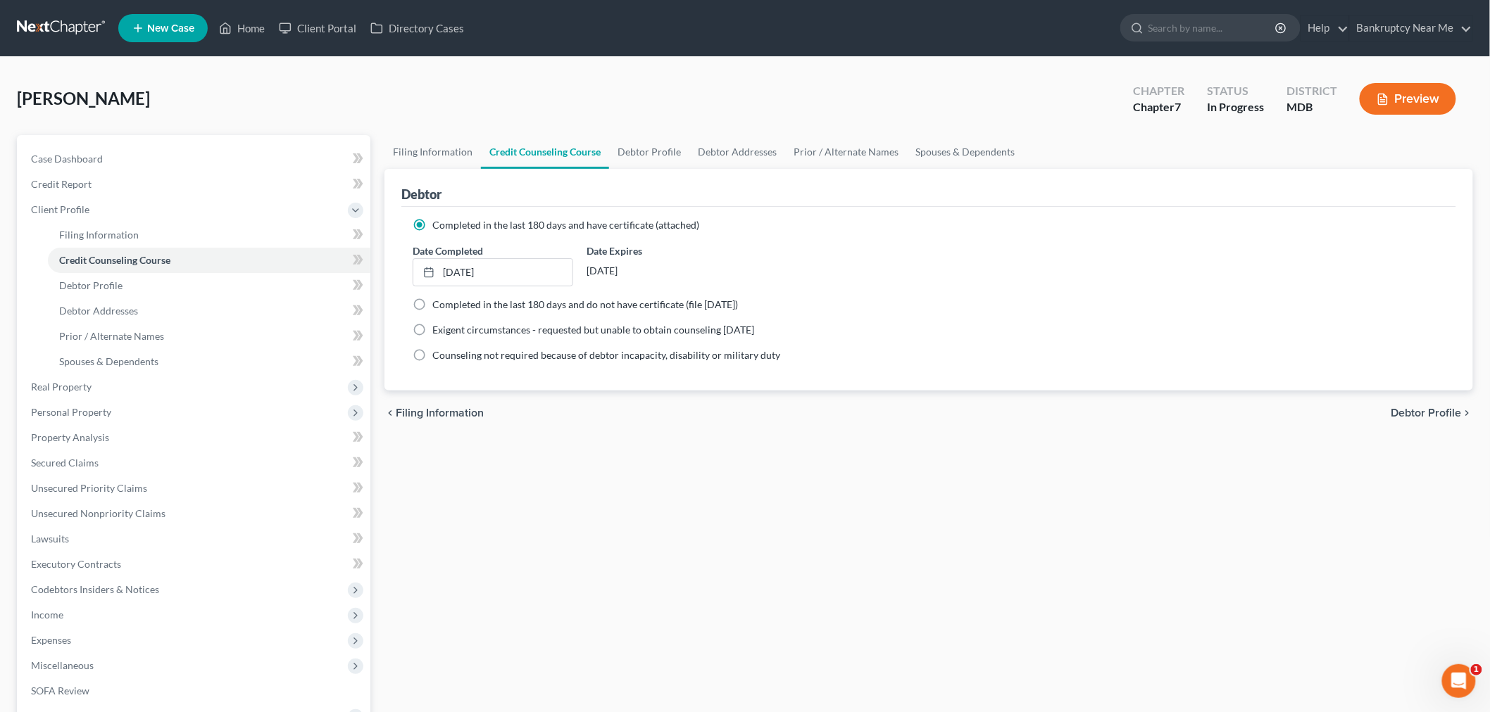
click at [54, 22] on link at bounding box center [62, 27] width 90 height 25
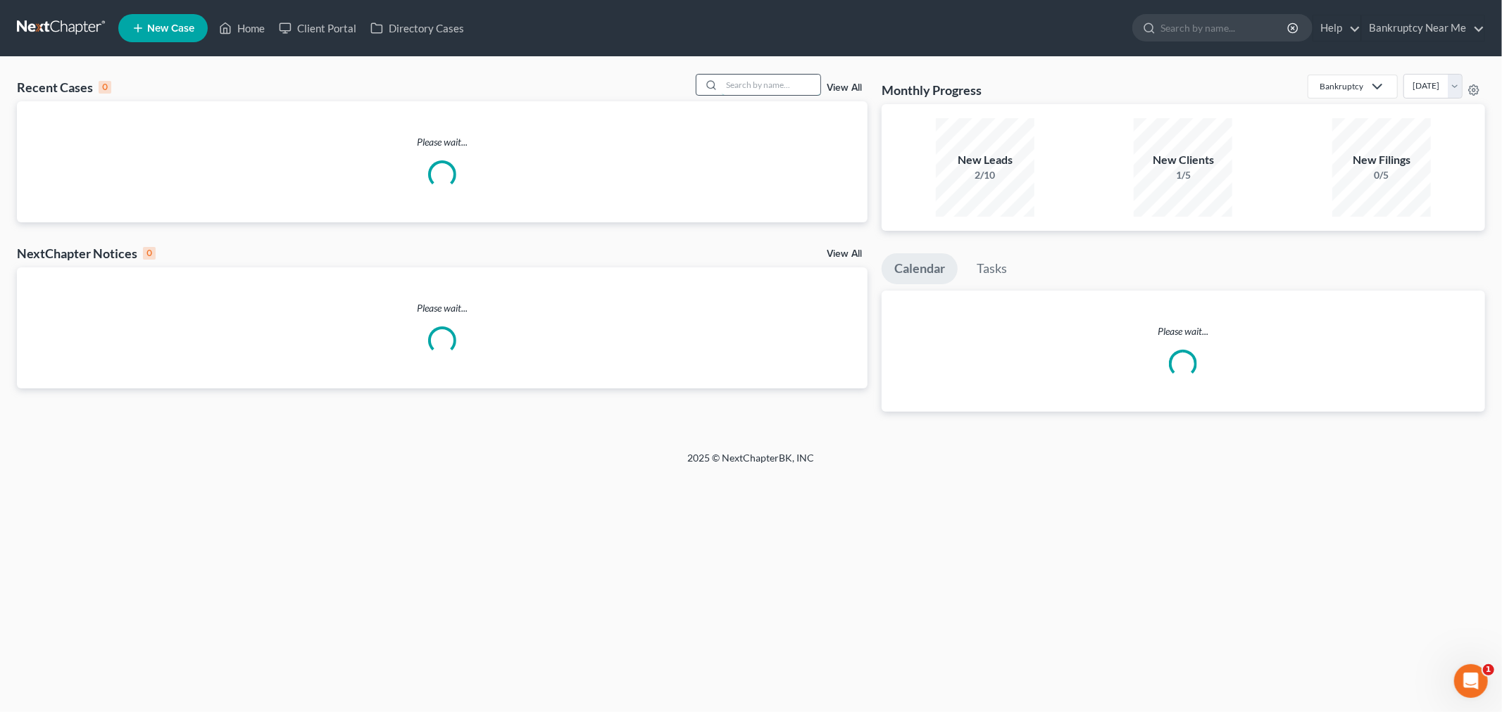
click at [745, 82] on input "search" at bounding box center [771, 85] width 99 height 20
paste input "30-2025-01457937-[PERSON_NAME]-CJC"
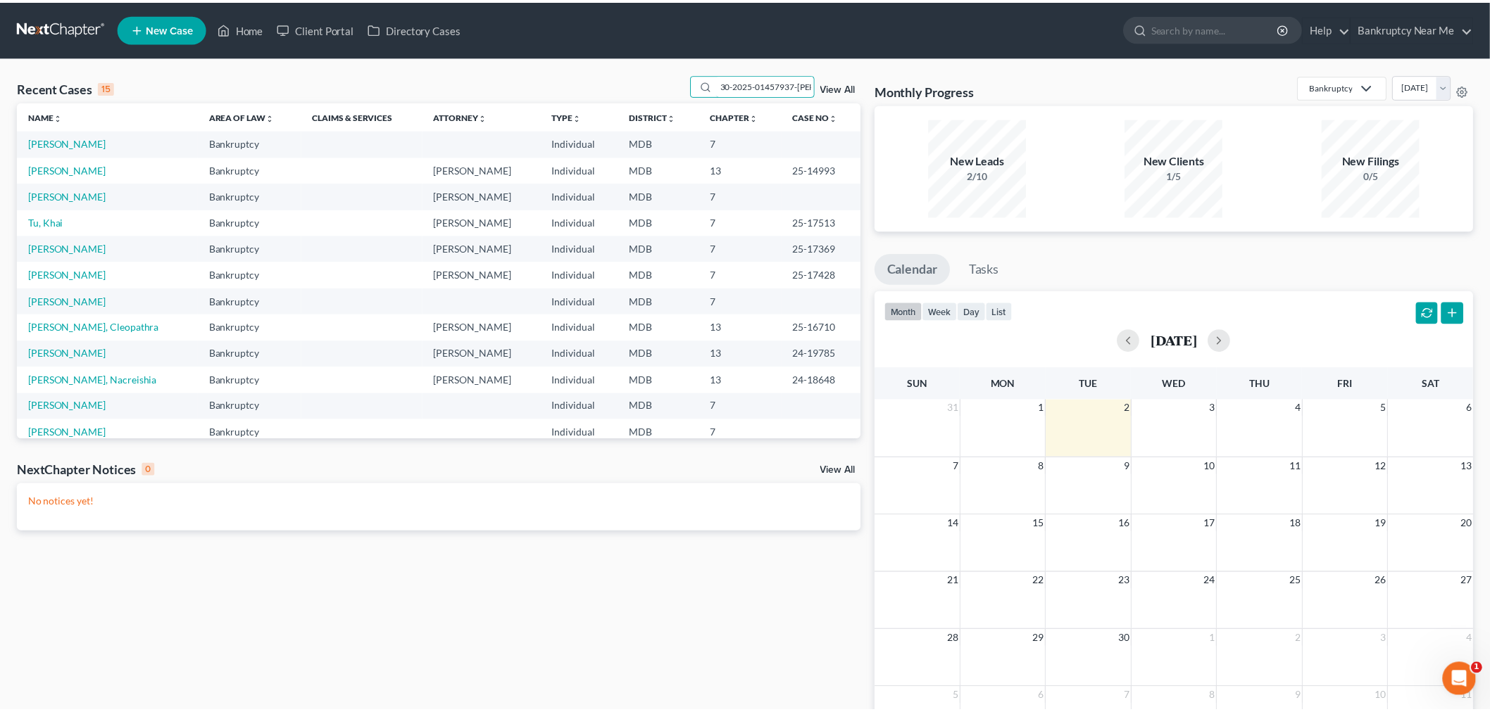
scroll to position [0, 28]
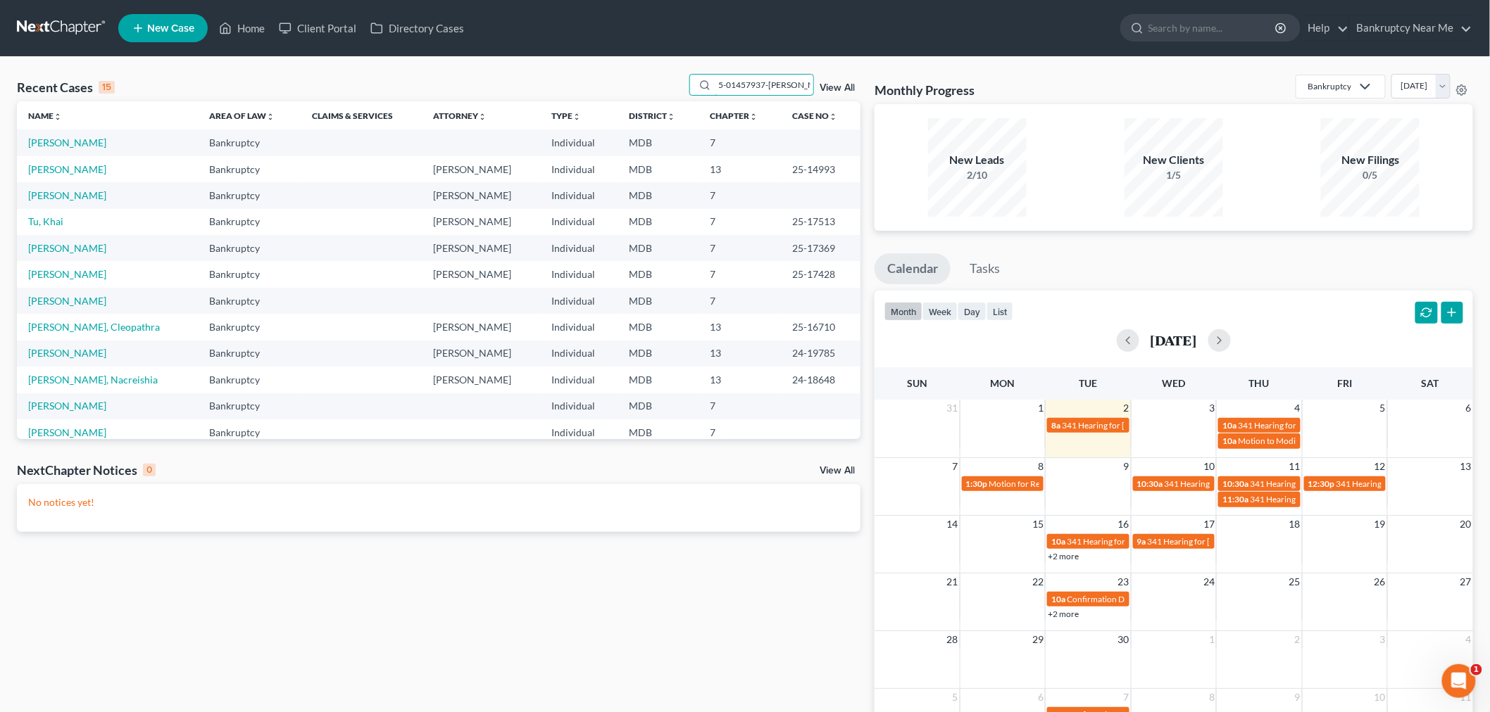
type input "30-2025-01457937-[PERSON_NAME]-CJC"
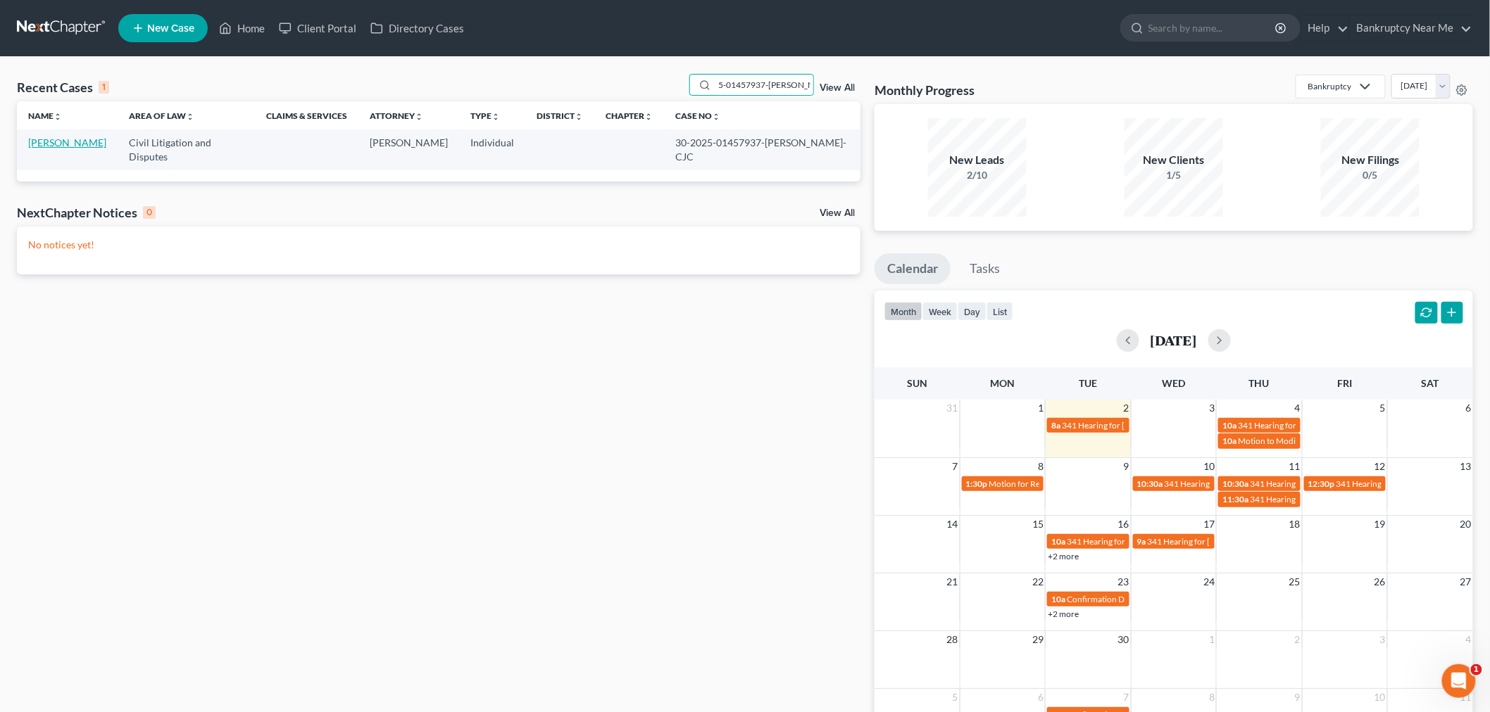
scroll to position [0, 0]
click at [47, 144] on link "[PERSON_NAME]" at bounding box center [67, 143] width 78 height 12
select select "0"
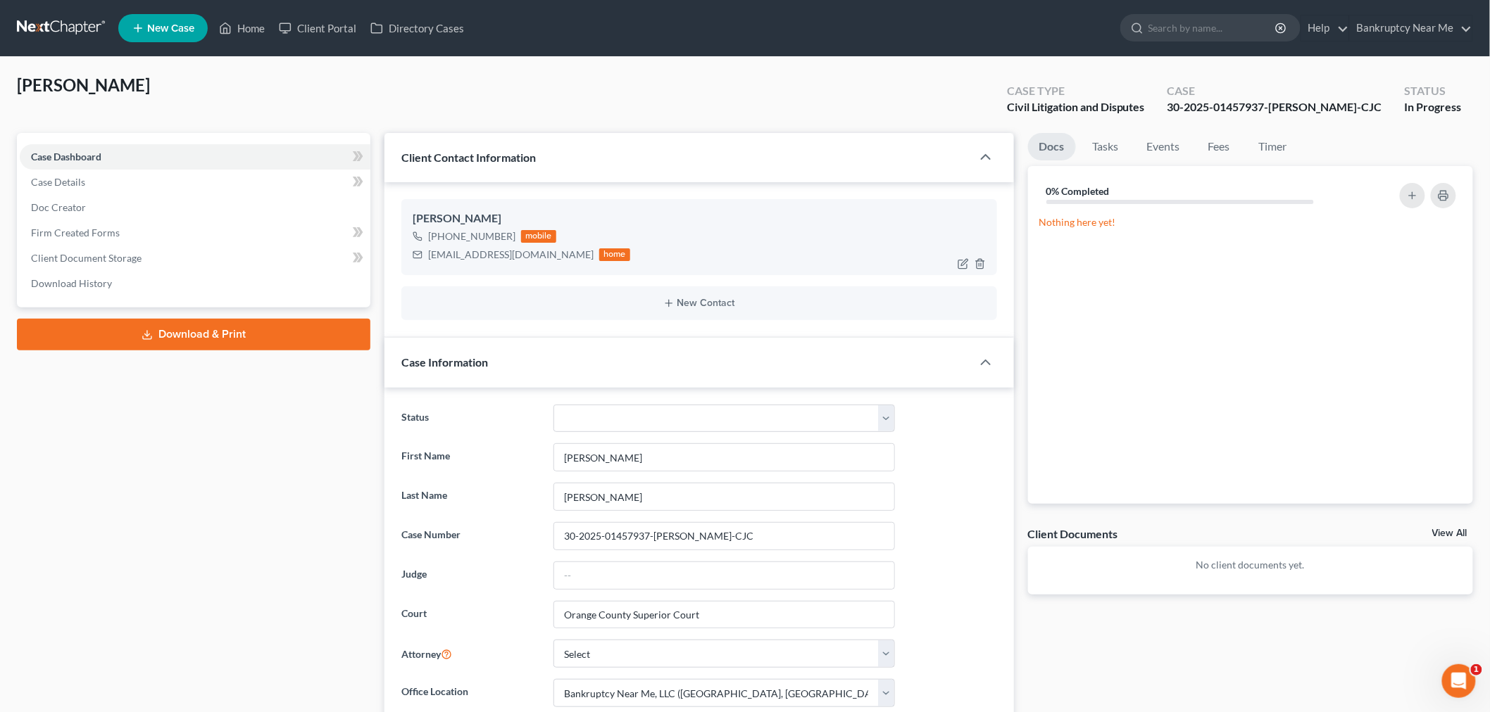
scroll to position [2037, 0]
drag, startPoint x: 522, startPoint y: 256, endPoint x: 805, endPoint y: 227, distance: 284.5
click at [406, 263] on div "[PERSON_NAME] [PHONE_NUMBER] mobile [EMAIL_ADDRESS][DOMAIN_NAME] home" at bounding box center [699, 237] width 596 height 76
copy div "[EMAIL_ADDRESS][DOMAIN_NAME]"
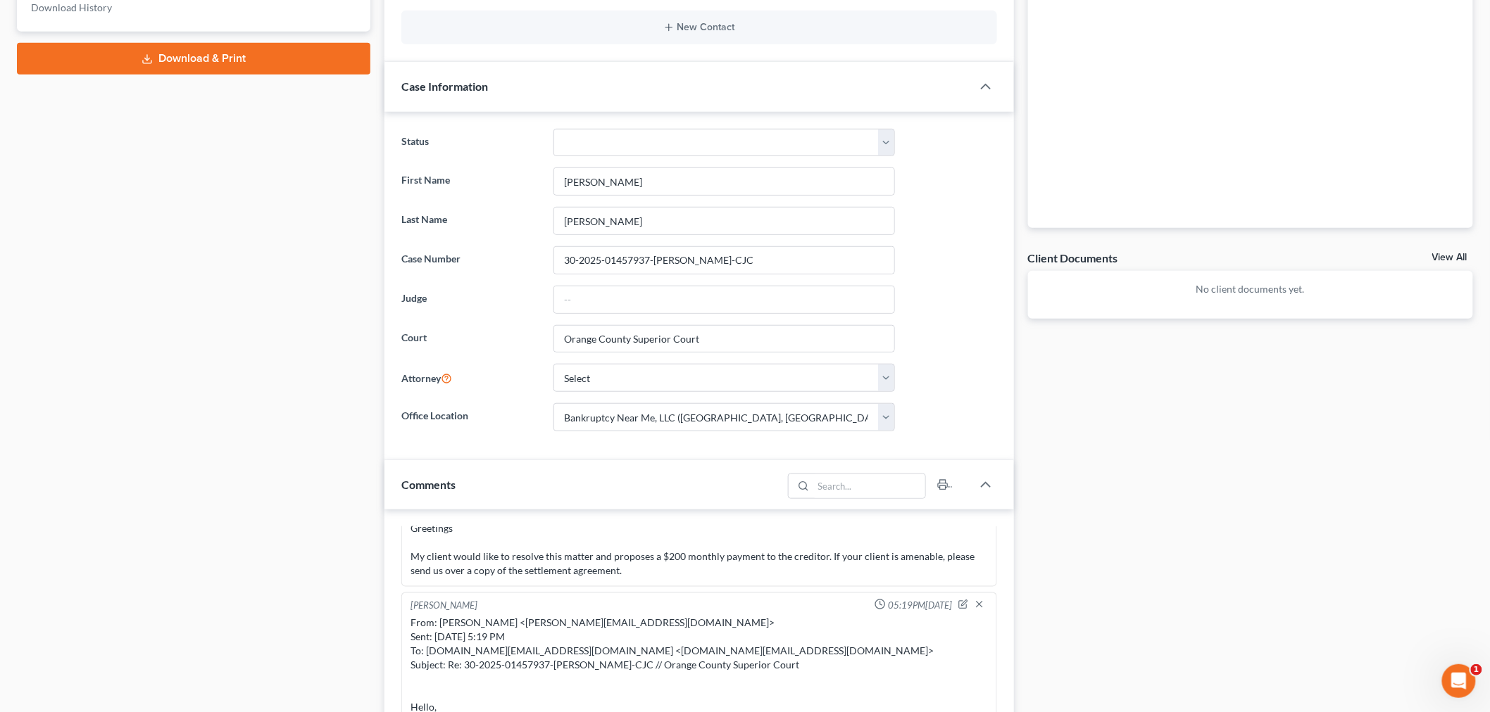
scroll to position [547, 0]
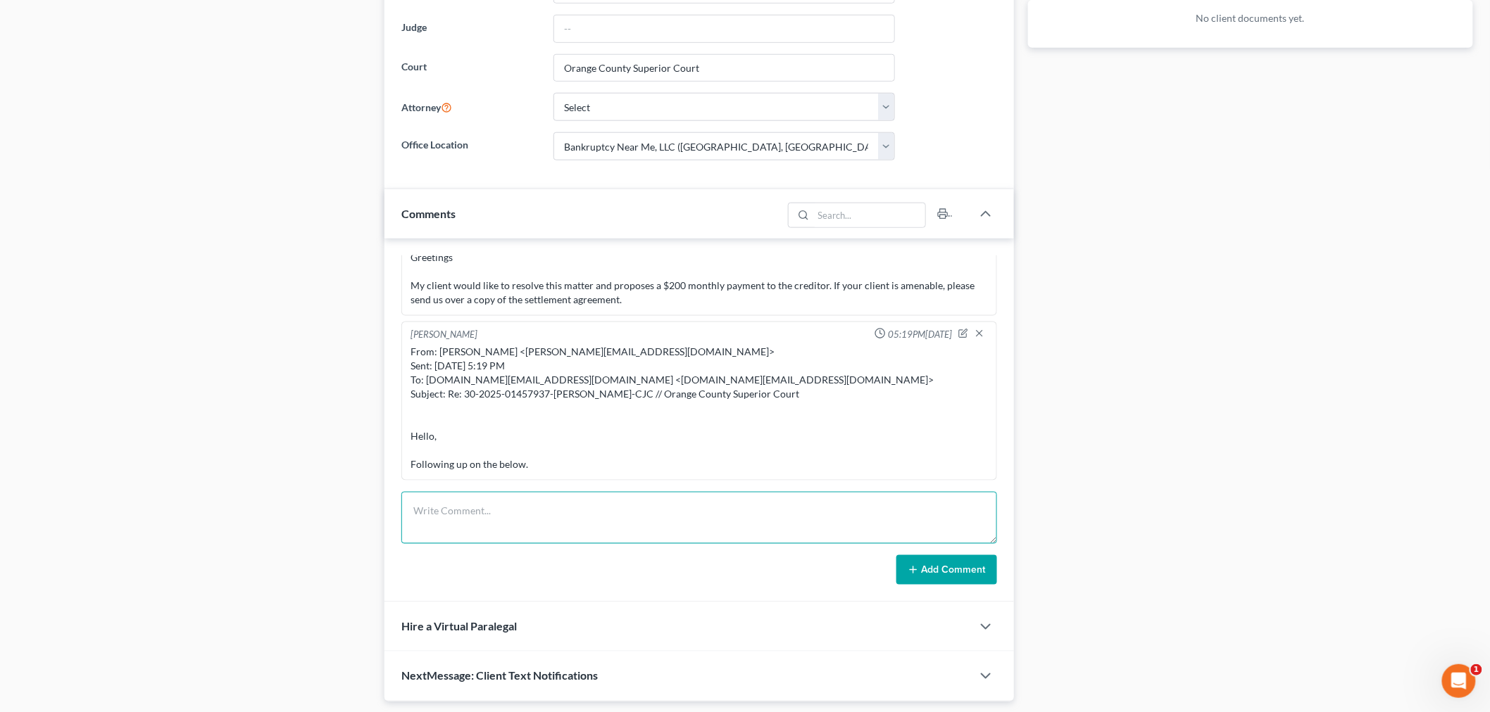
click at [801, 516] on textarea at bounding box center [699, 518] width 596 height 52
paste textarea "________________________________________ From: [PERSON_NAME] <[PERSON_NAME][EMA…"
type textarea "________________________________________ From: [PERSON_NAME] <[PERSON_NAME][EMA…"
click at [912, 560] on button "Add Comment" at bounding box center [946, 570] width 101 height 30
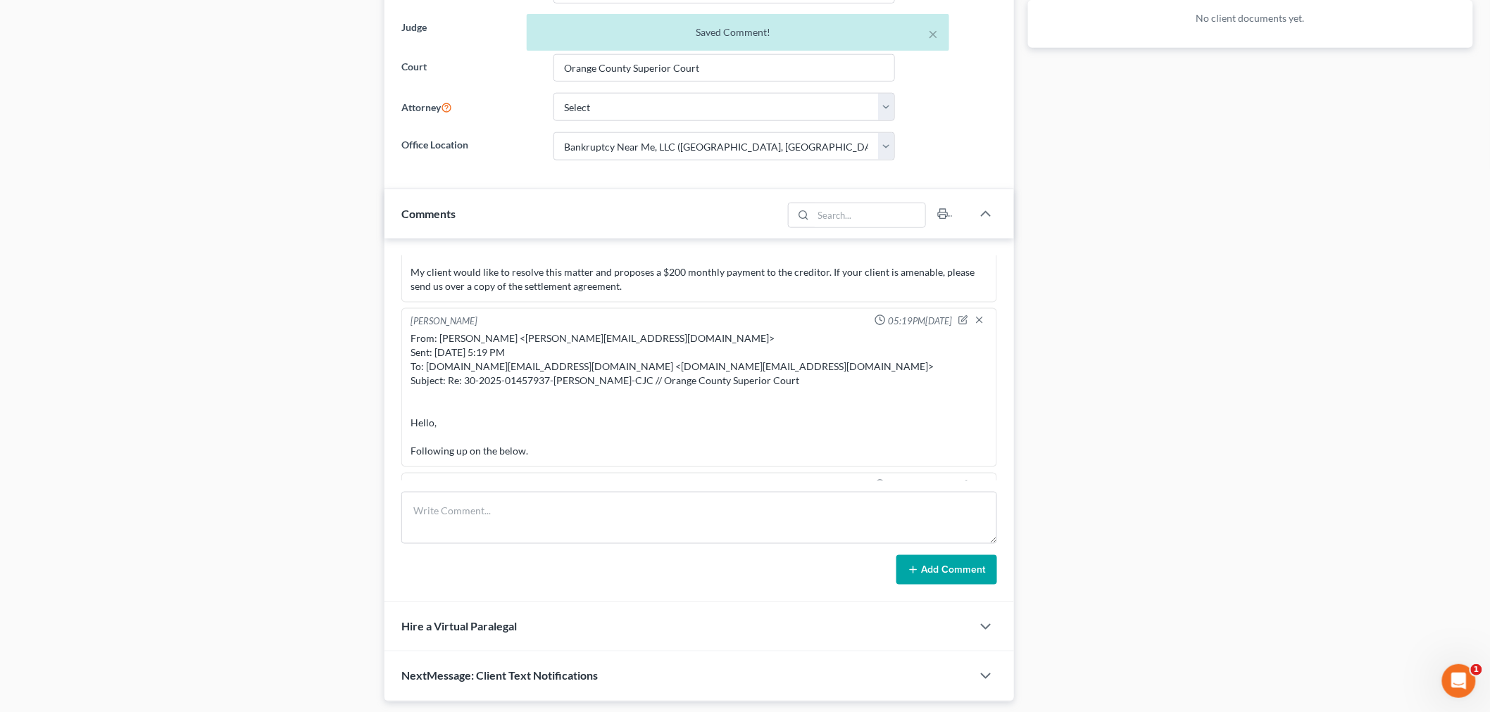
scroll to position [2258, 0]
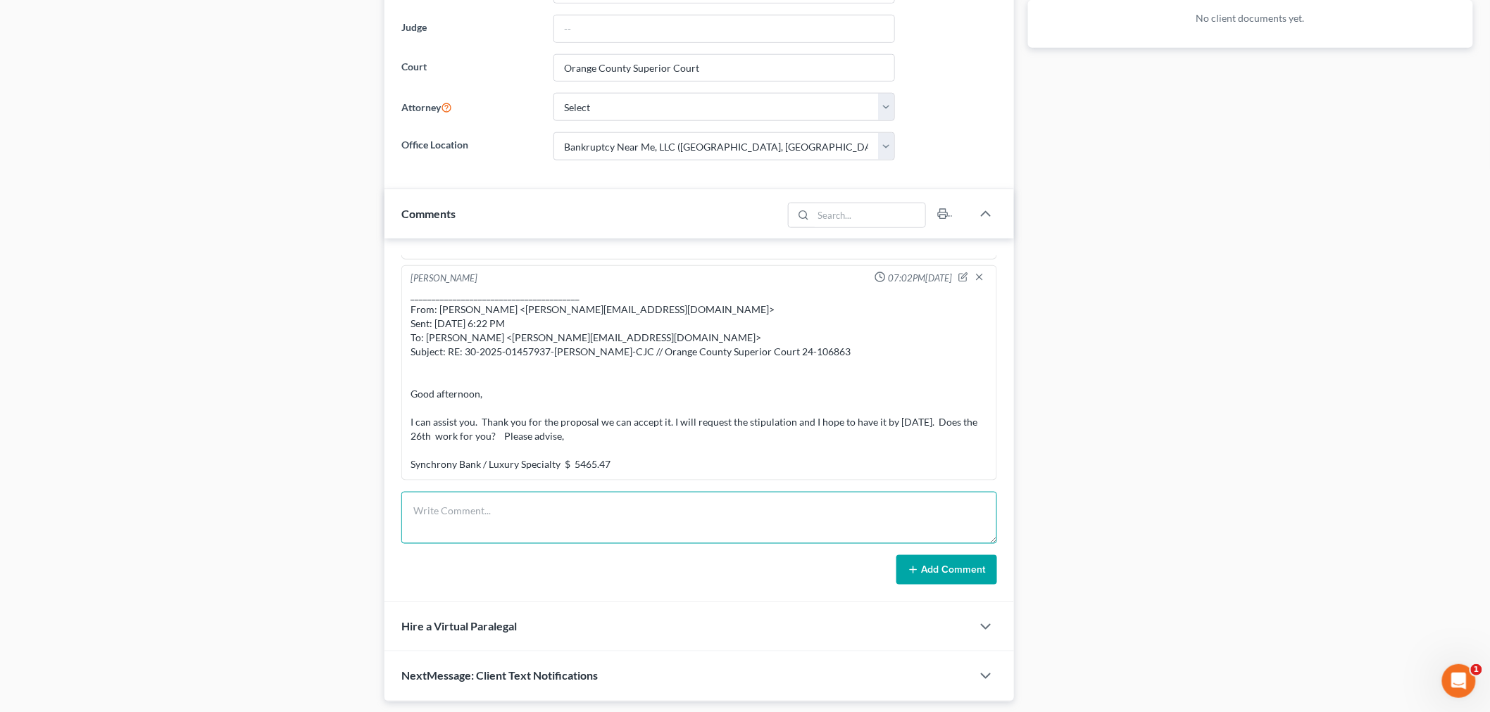
click at [766, 521] on textarea at bounding box center [699, 518] width 596 height 52
paste textarea "From: [PERSON_NAME] <[PERSON_NAME][EMAIL_ADDRESS][DOMAIN_NAME]> Sent: [DATE] 7:…"
type textarea "From: [PERSON_NAME] <[PERSON_NAME][EMAIL_ADDRESS][DOMAIN_NAME]> Sent: [DATE] 7:…"
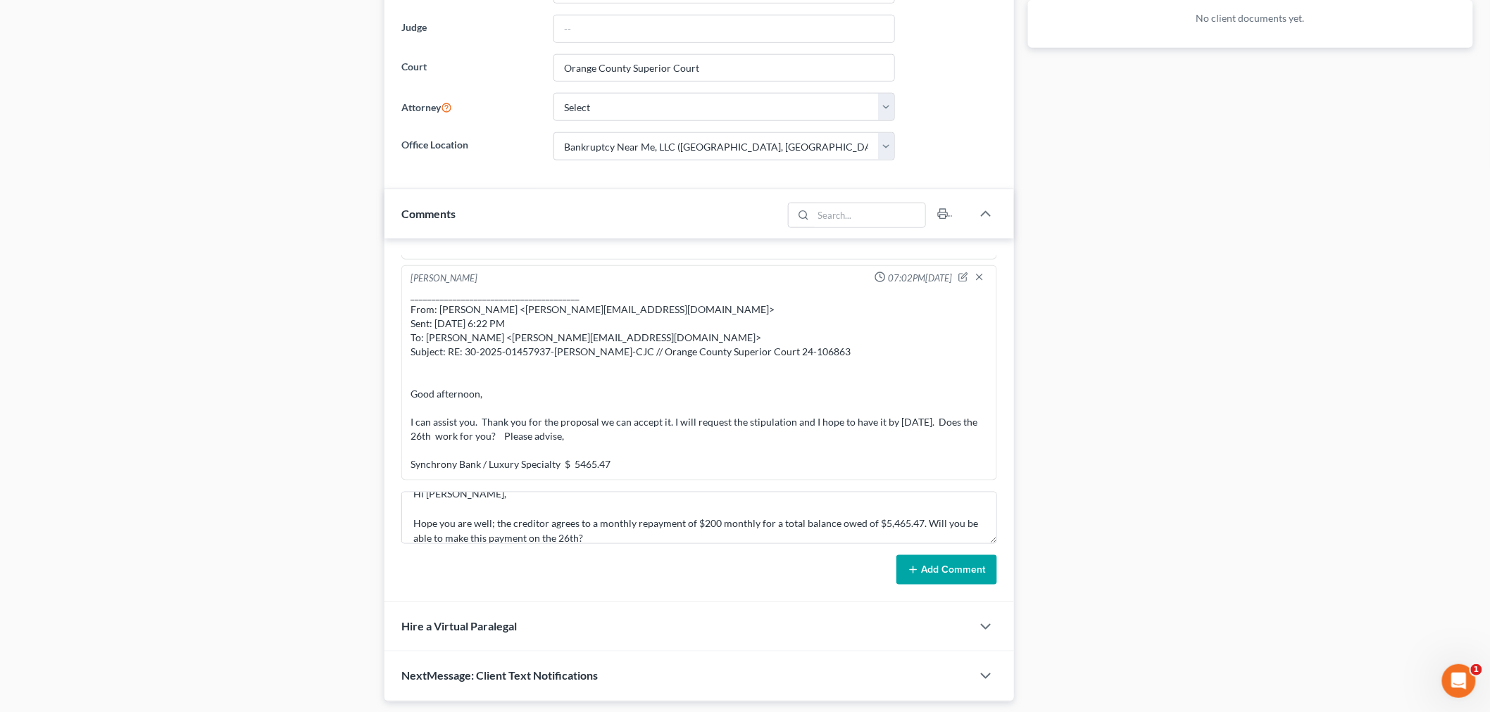
click at [910, 568] on icon at bounding box center [912, 570] width 11 height 11
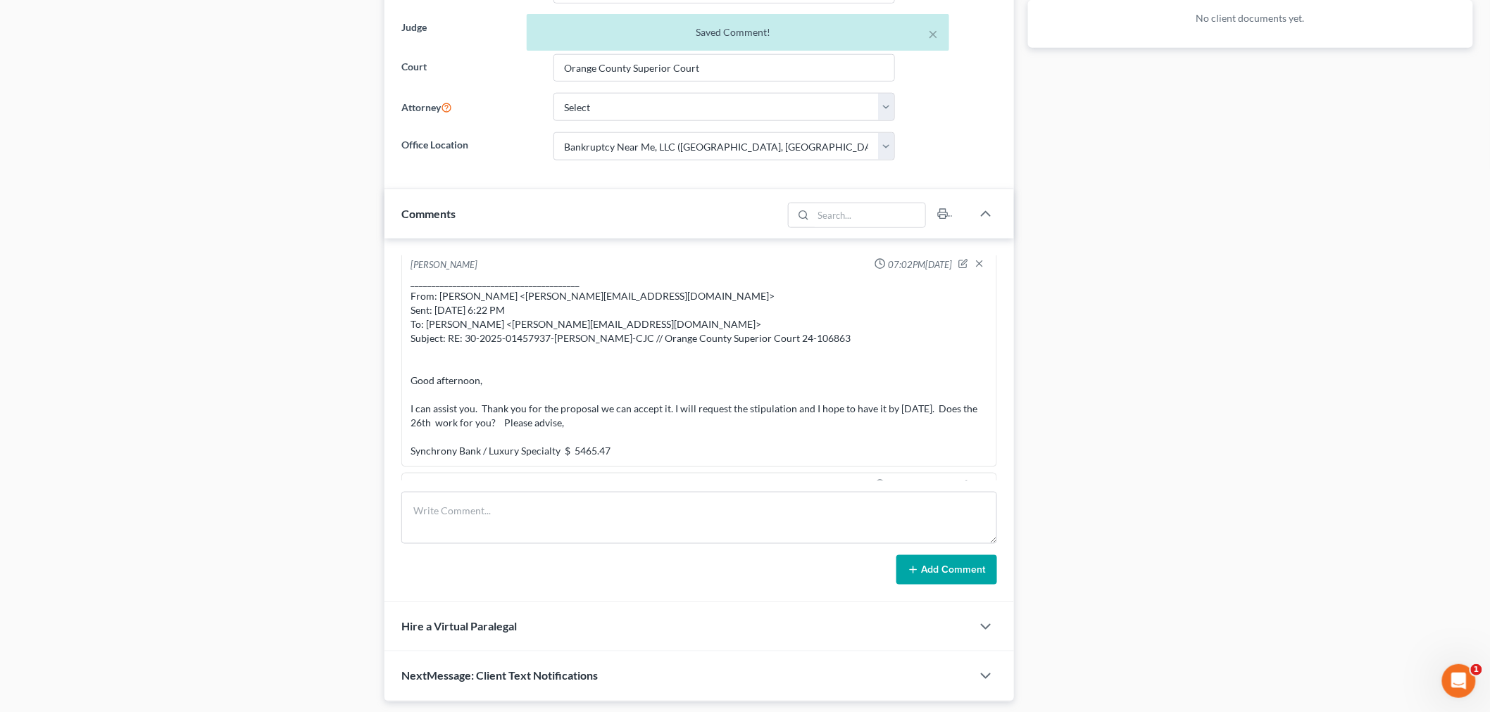
scroll to position [2437, 0]
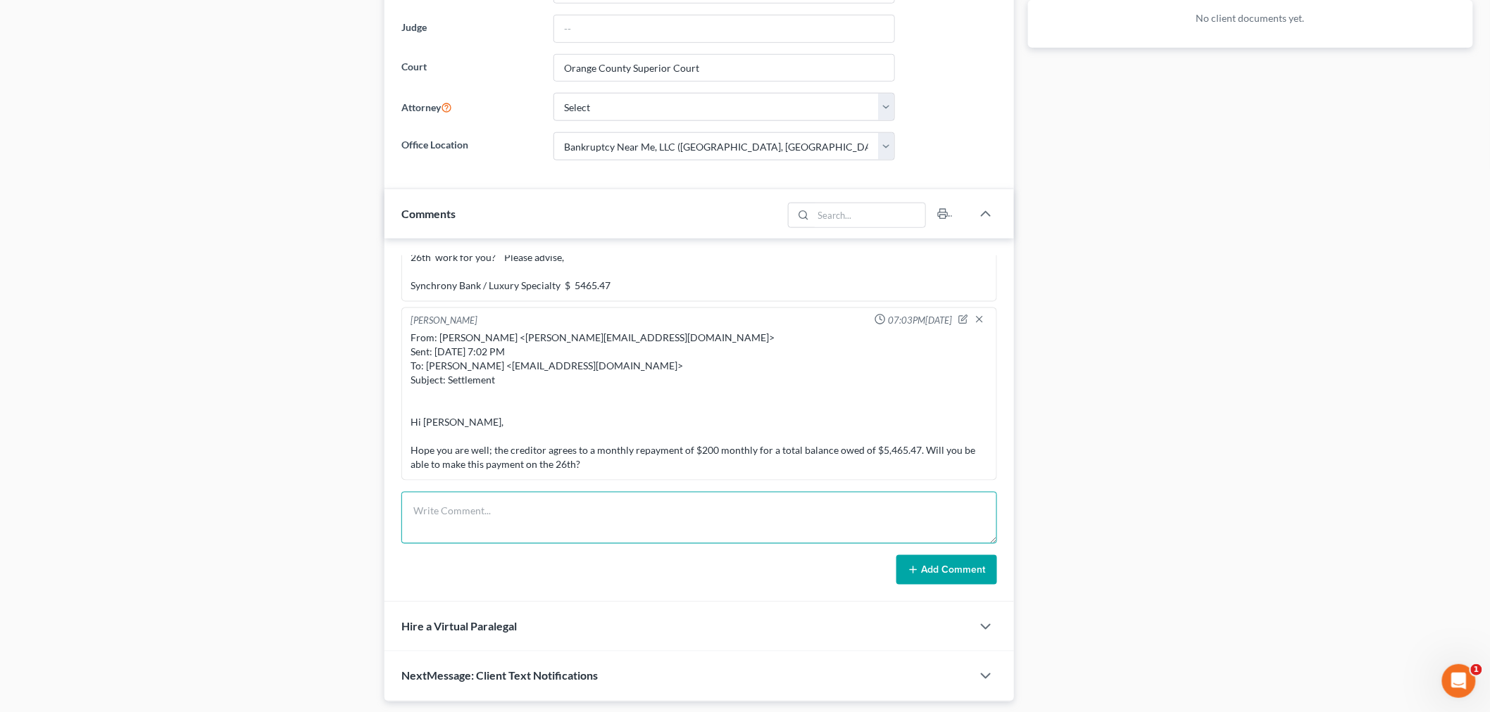
click at [857, 524] on textarea at bounding box center [699, 518] width 596 height 52
paste textarea "From: [PERSON_NAME] <[PERSON_NAME][EMAIL_ADDRESS][DOMAIN_NAME]> Sent: [DATE] 7:…"
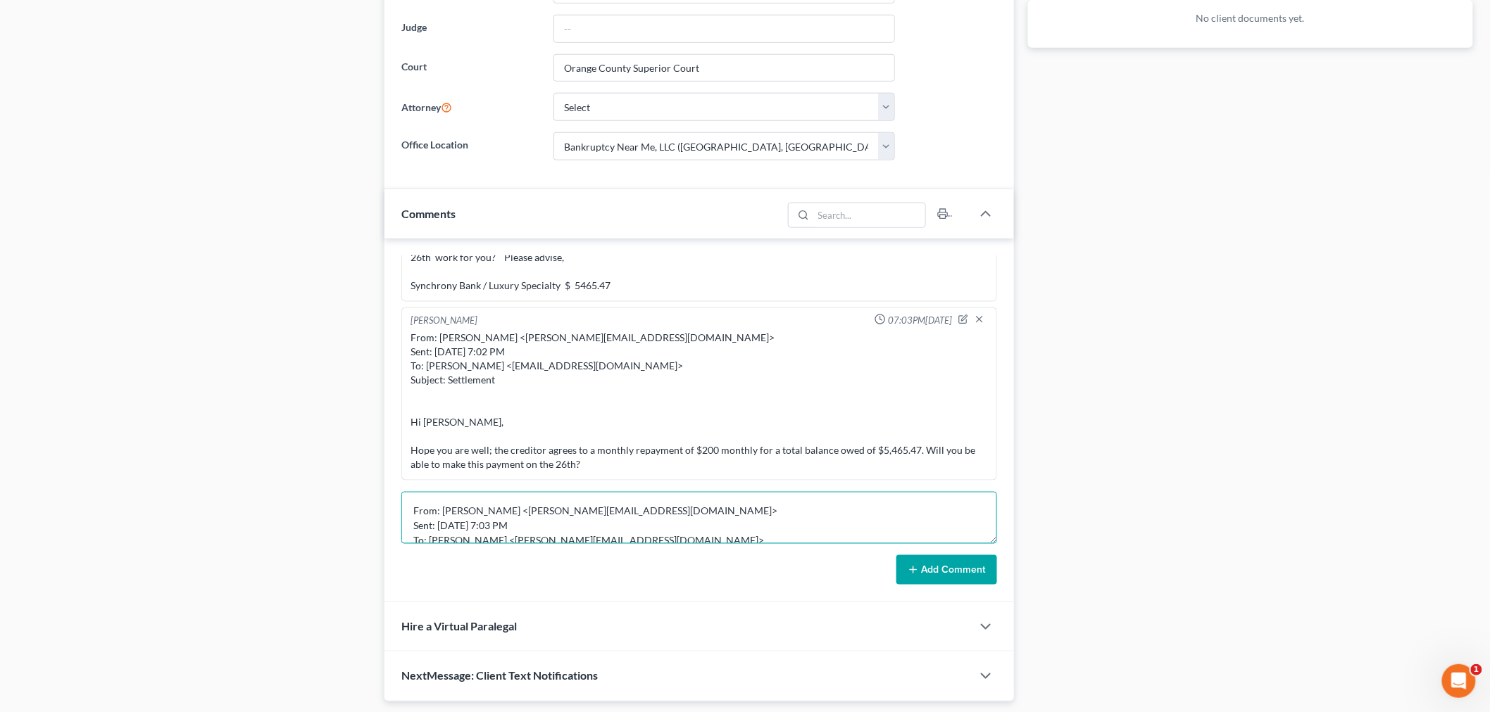
scroll to position [61, 0]
type textarea "From: [PERSON_NAME] <[PERSON_NAME][EMAIL_ADDRESS][DOMAIN_NAME]> Sent: [DATE] 7:…"
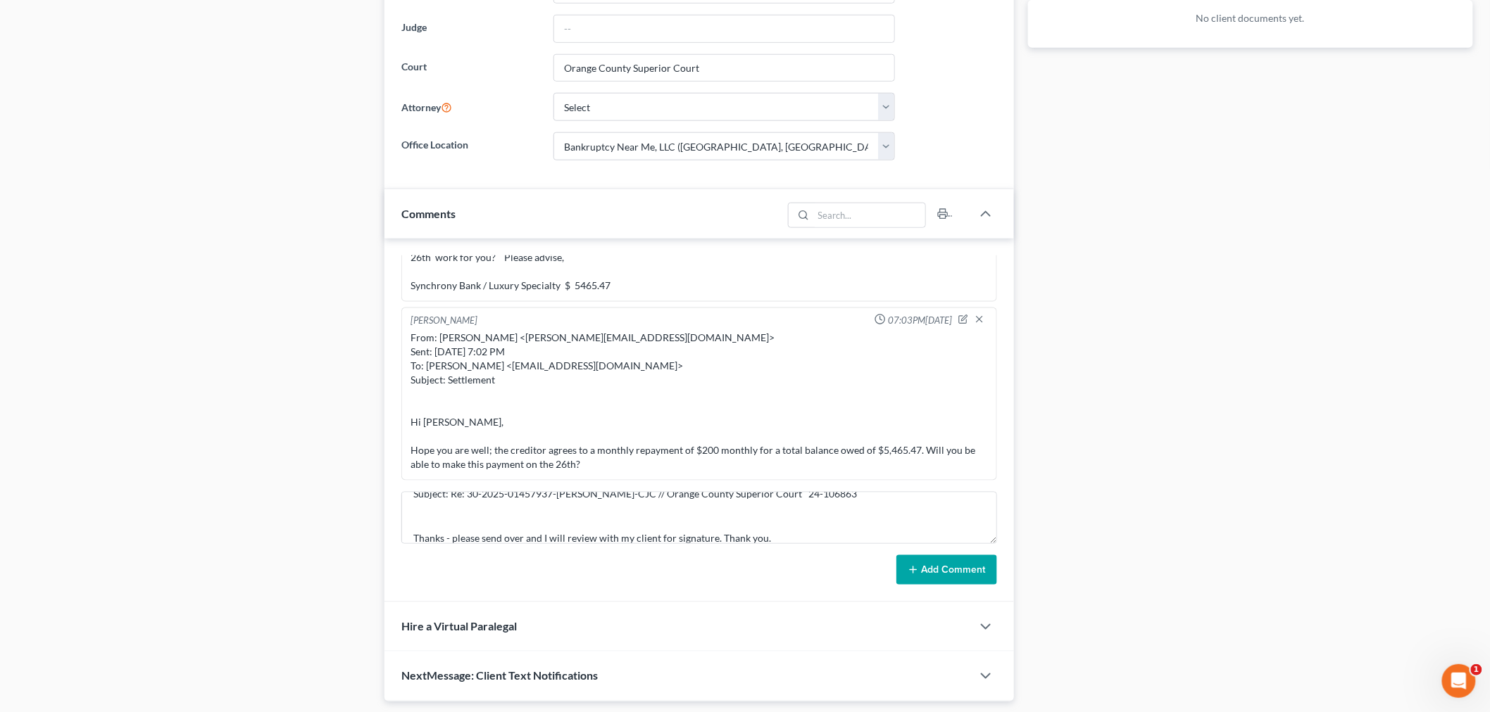
click at [933, 579] on button "Add Comment" at bounding box center [946, 570] width 101 height 30
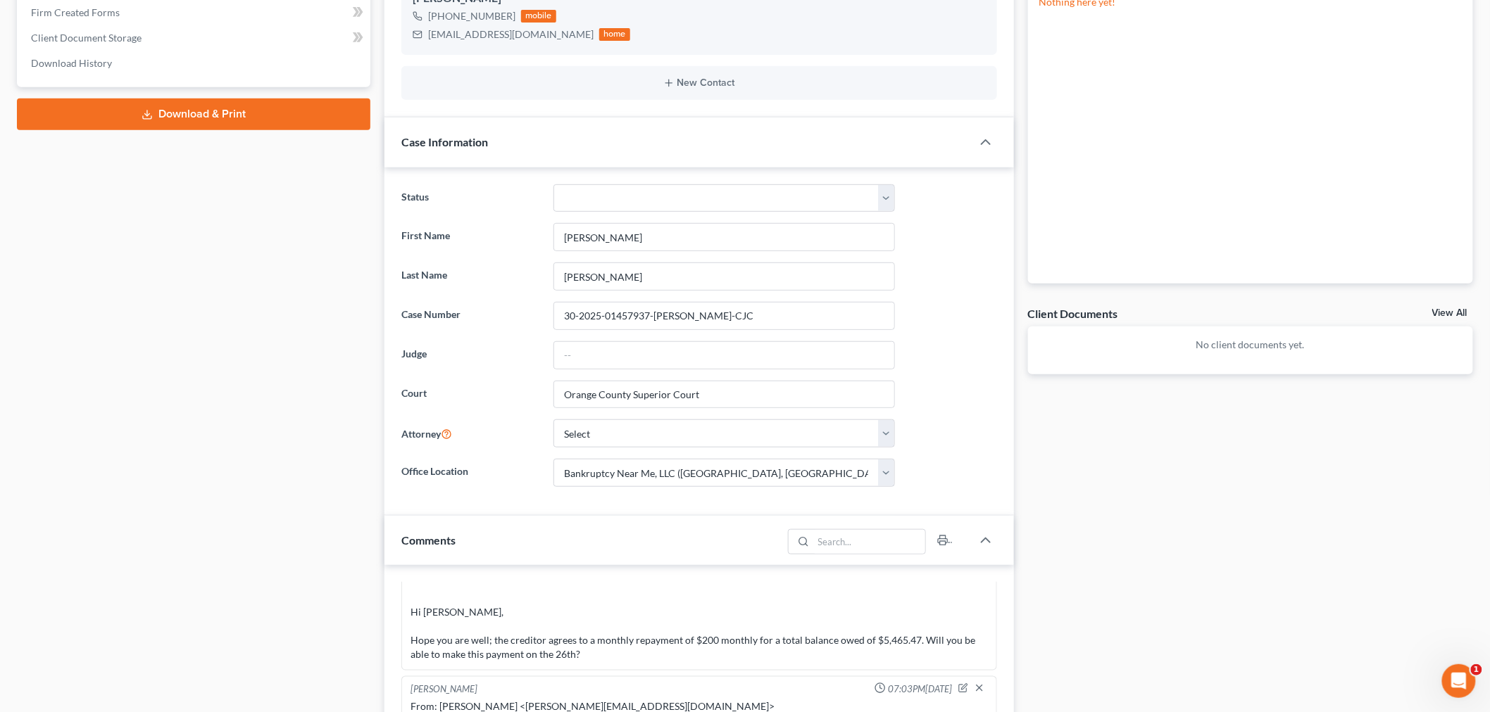
scroll to position [0, 0]
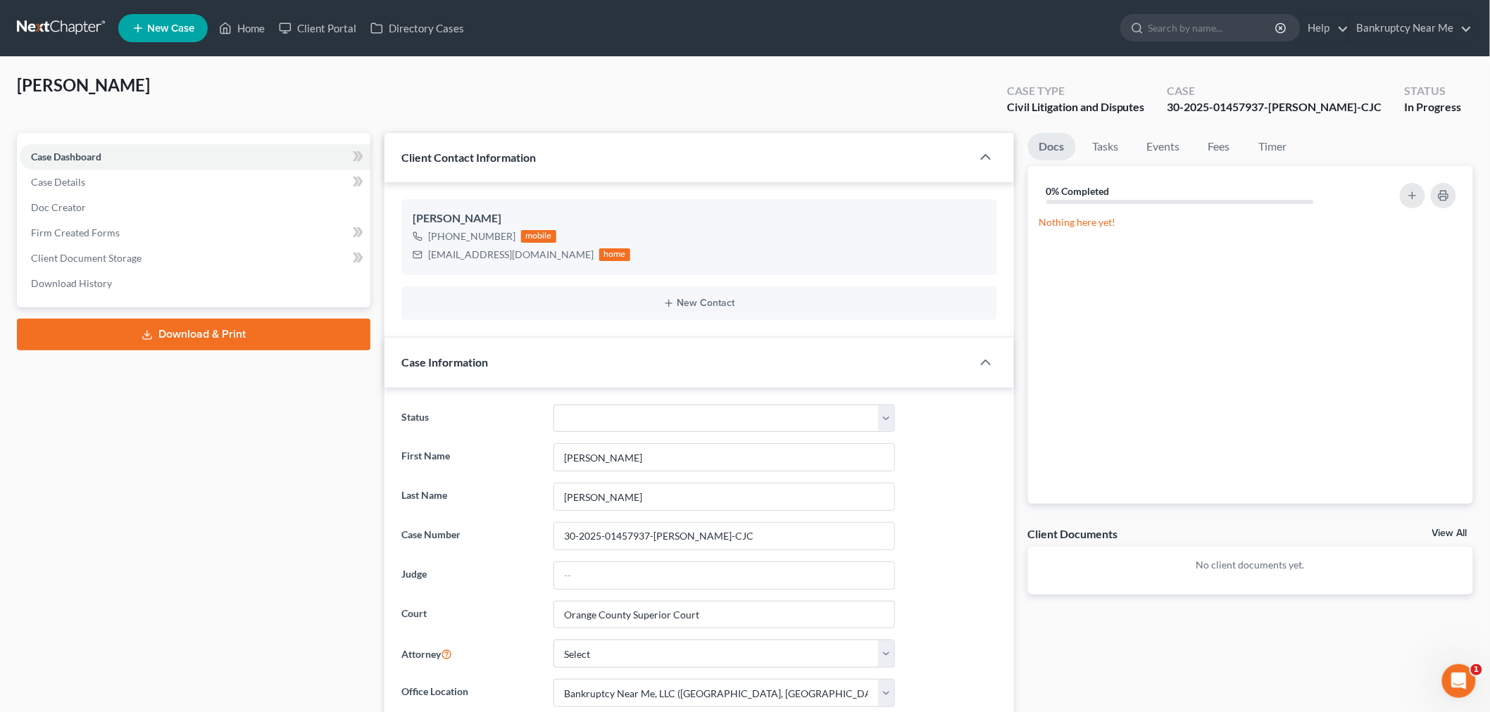
click at [73, 25] on link at bounding box center [62, 27] width 90 height 25
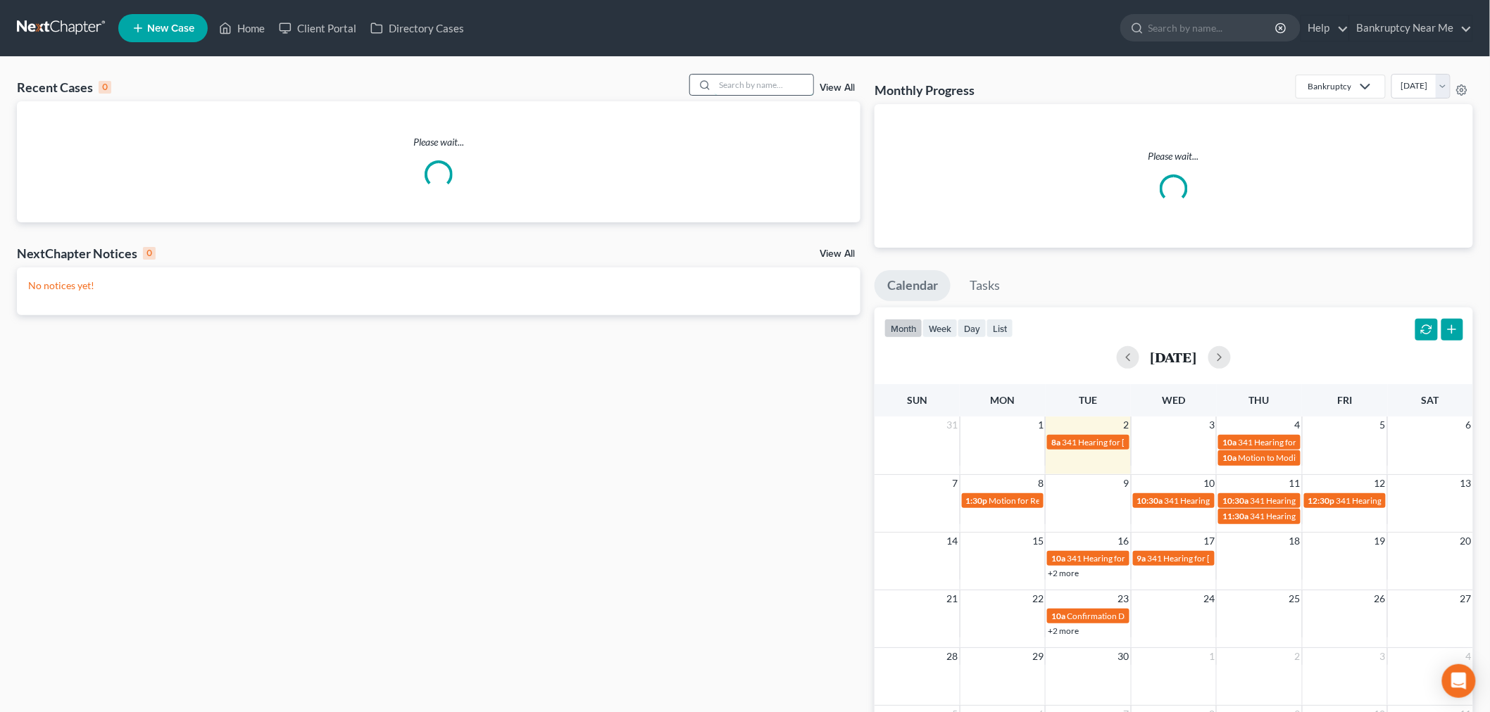
click at [729, 86] on input "search" at bounding box center [764, 85] width 99 height 20
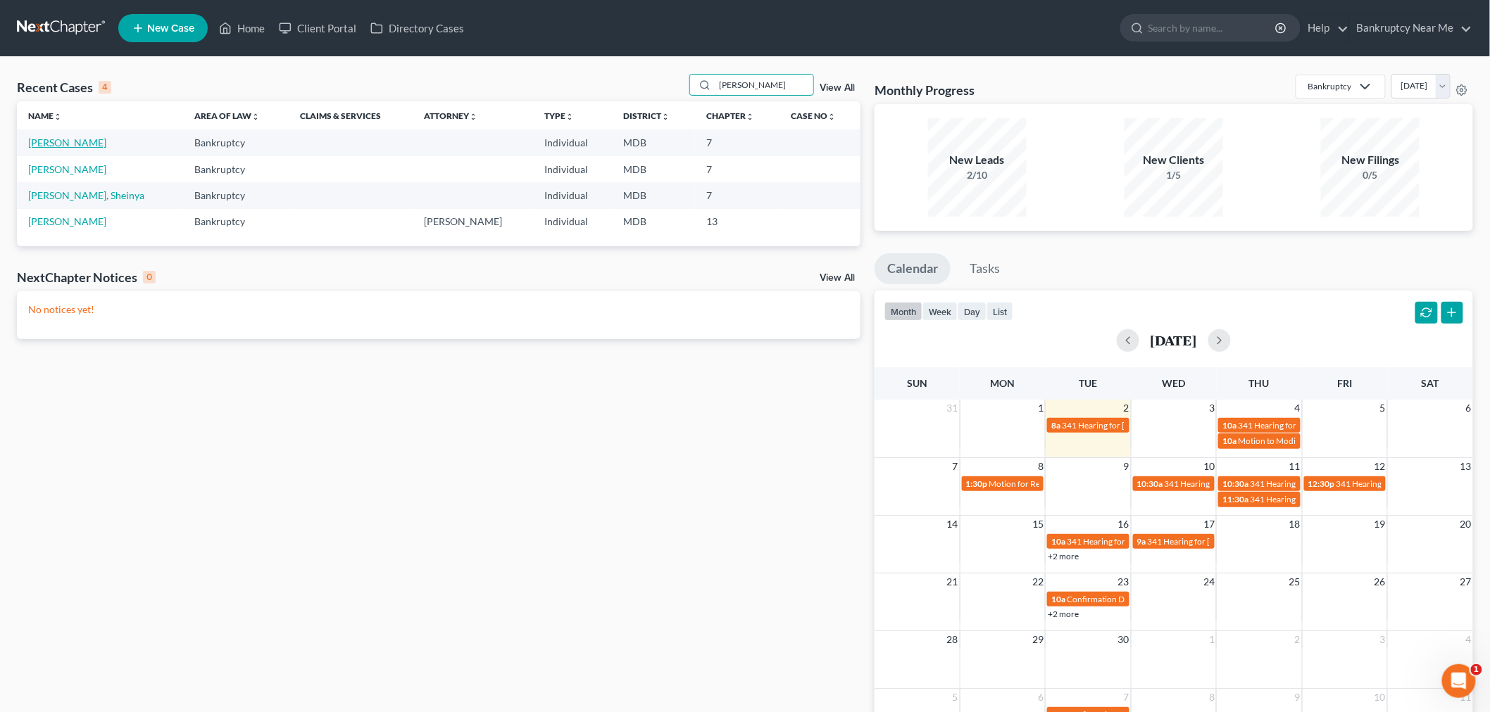
type input "[PERSON_NAME]"
click at [73, 144] on link "[PERSON_NAME]" at bounding box center [67, 143] width 78 height 12
select select "0"
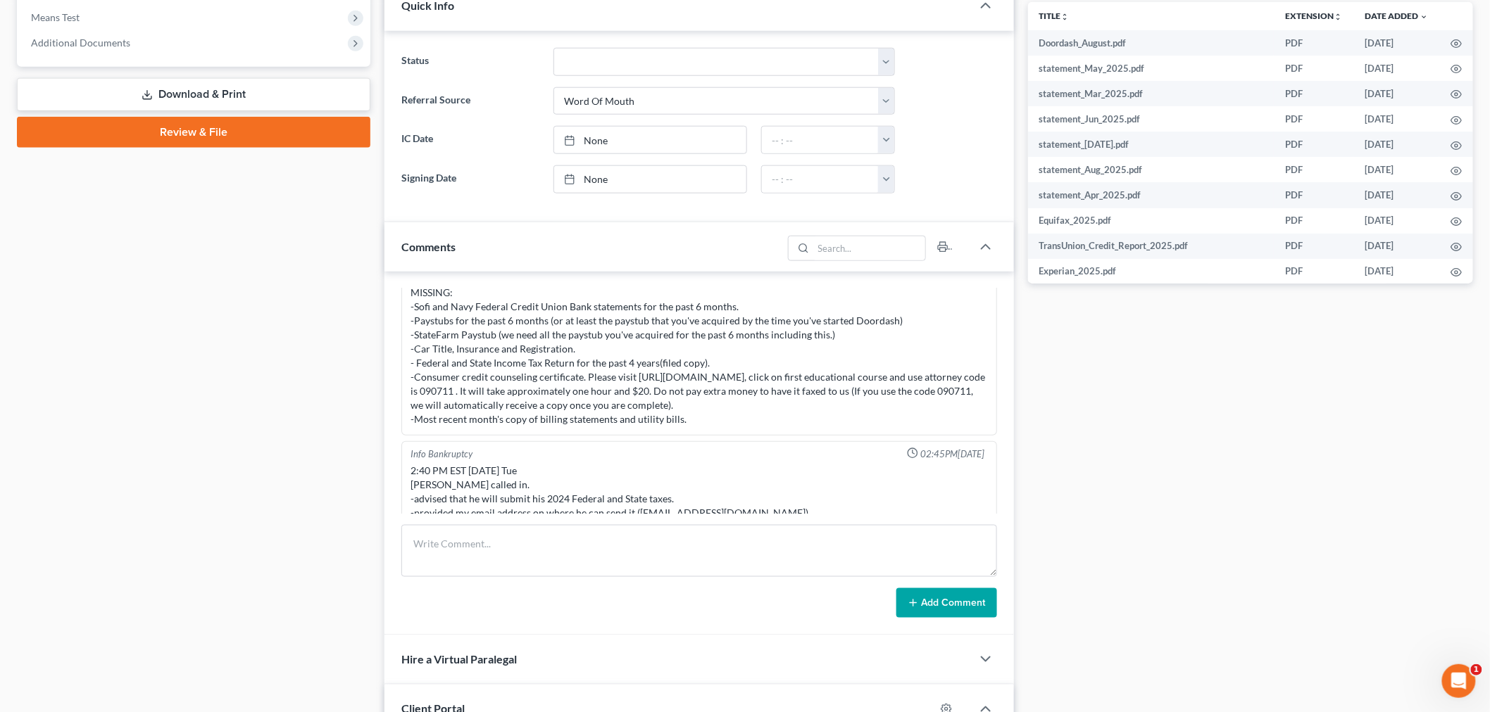
scroll to position [2781, 0]
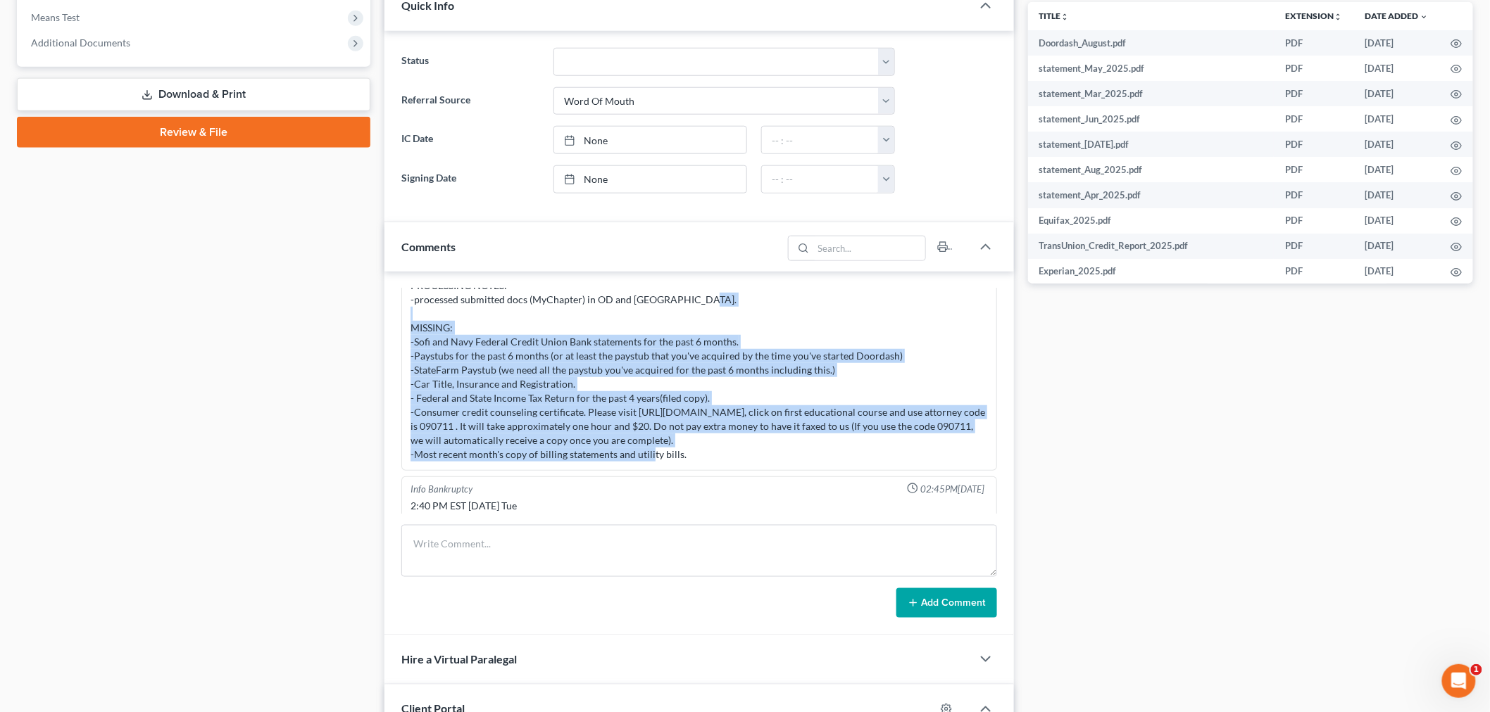
drag, startPoint x: 696, startPoint y: 446, endPoint x: 390, endPoint y: 331, distance: 326.4
click at [390, 331] on div "Info Bankruptcy 12:44PM, 08/12/2025 NAME Joseph Alarcon STATE THE PC RESIDES & …" at bounding box center [698, 454] width 629 height 364
copy div "-Sofi and Navy Federal Credit Union Bank statements for the past 6 months. -Pay…"
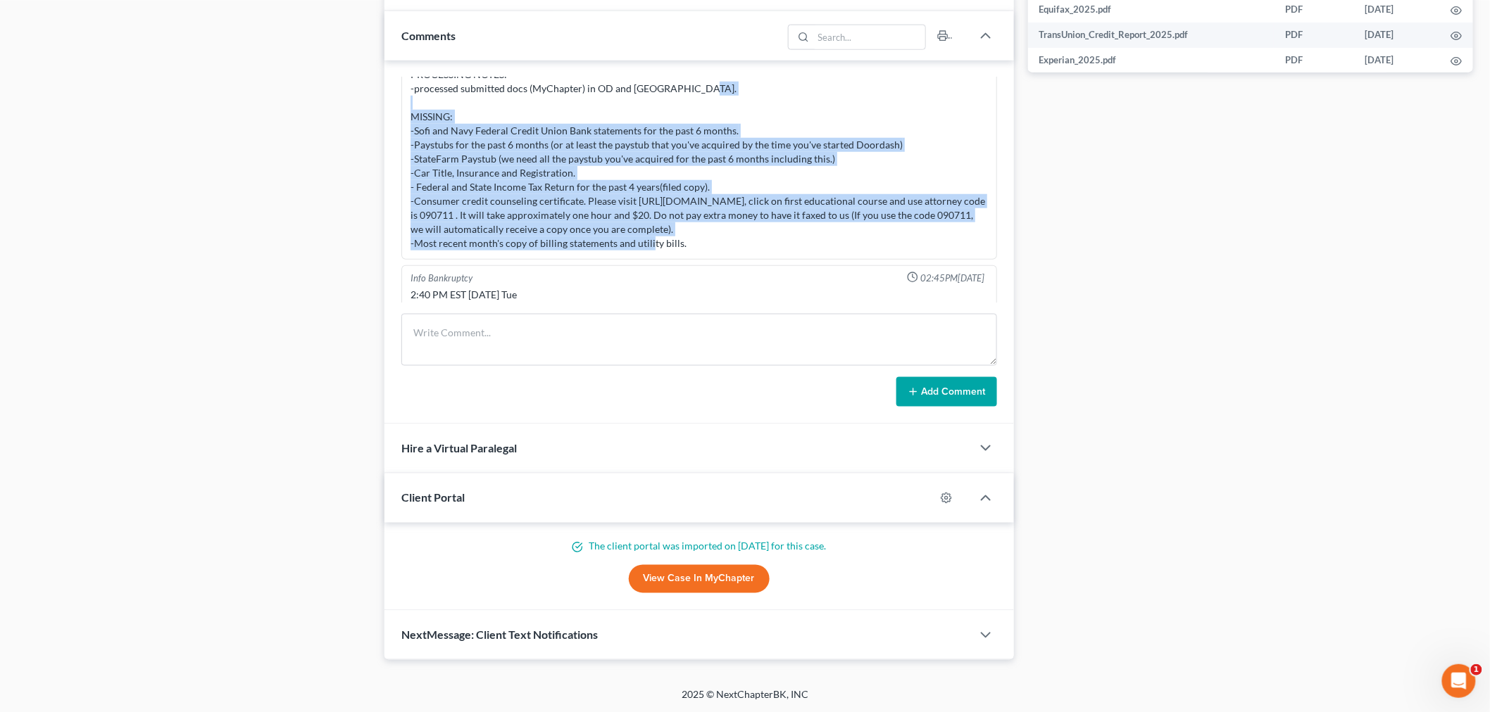
scroll to position [760, 0]
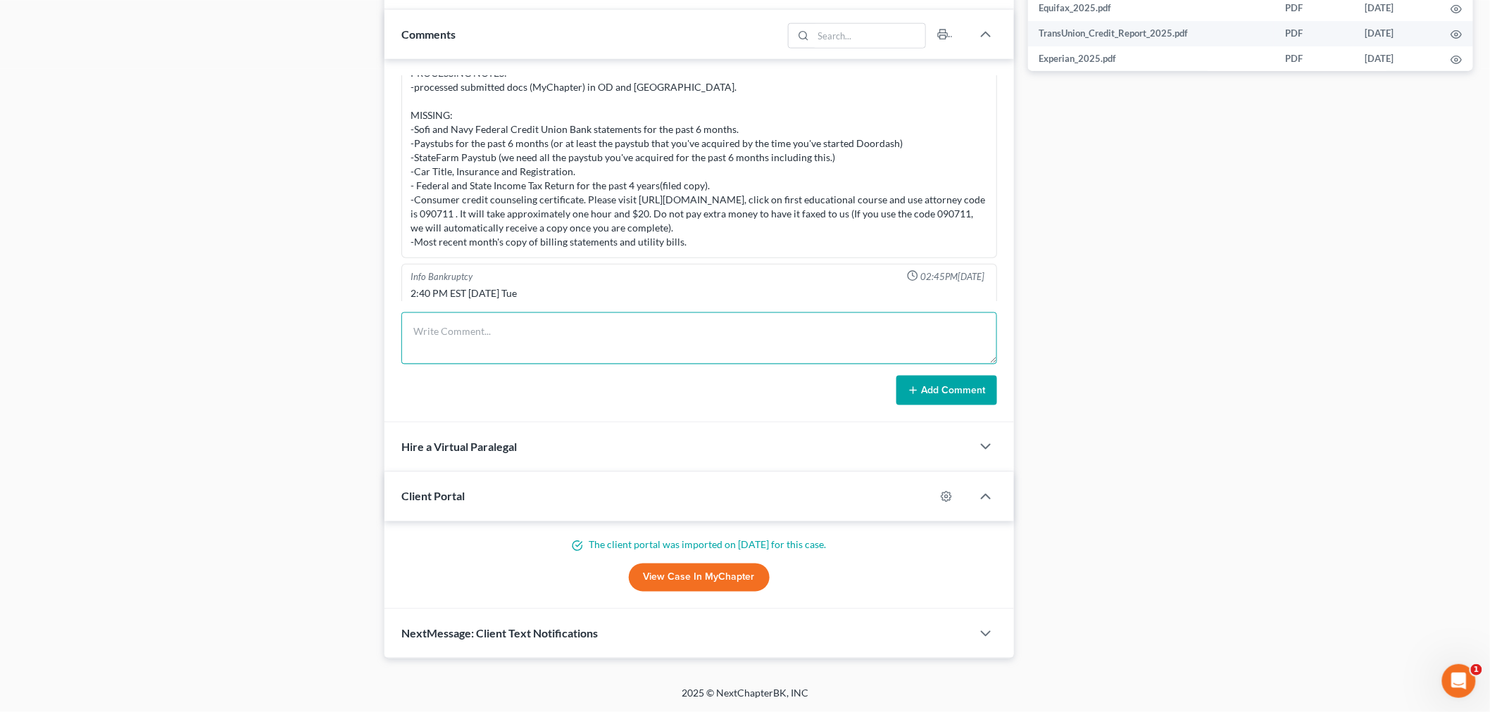
click at [620, 332] on textarea at bounding box center [699, 339] width 596 height 52
paste textarea "Hi Joseph, Thank you for submitting the documents. They have been processed. pl…"
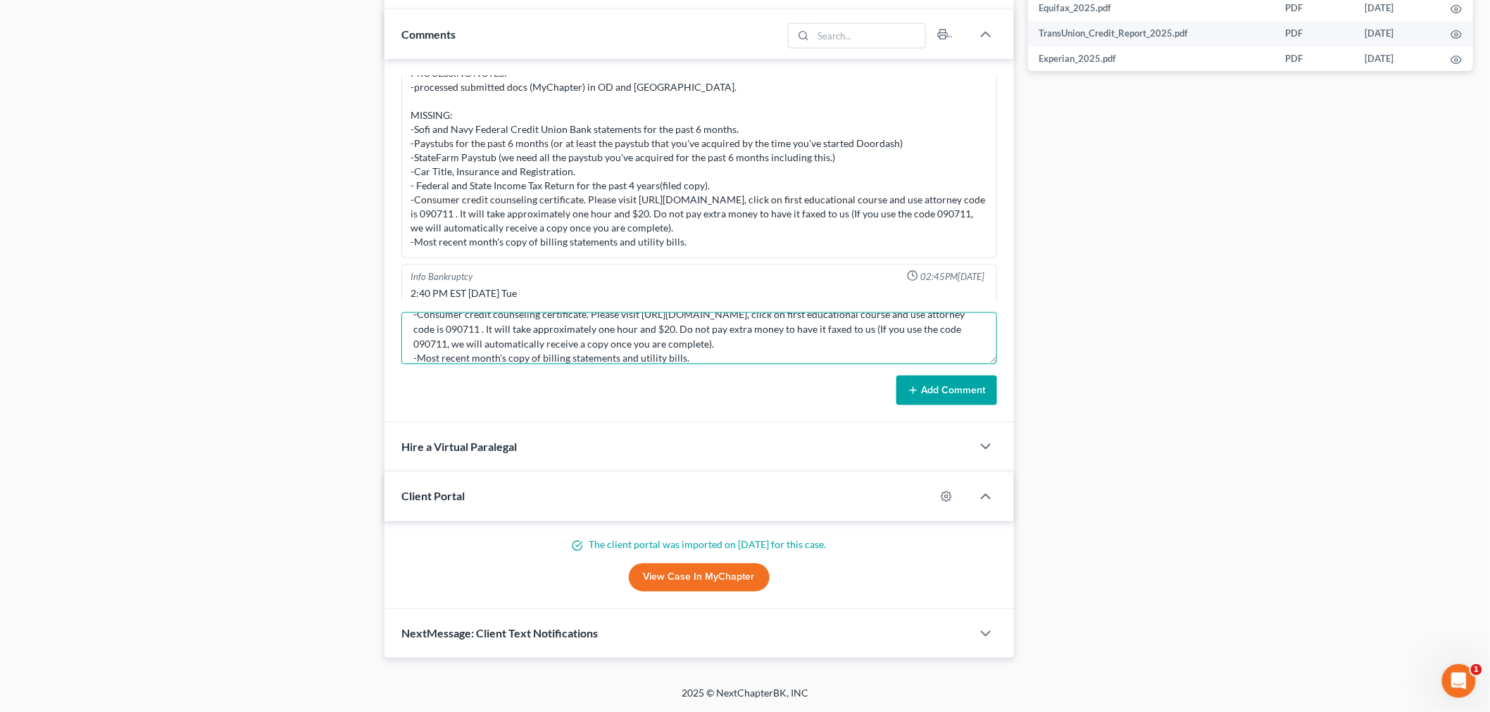
type textarea "Hi Joseph, Thank you for submitting the documents. They have been processed. pl…"
click at [976, 405] on div "Info Bankruptcy 12:44PM, 08/12/2025 NAME Joseph Alarcon STATE THE PC RESIDES & …" at bounding box center [698, 241] width 629 height 364
click at [971, 392] on button "Add Comment" at bounding box center [946, 391] width 101 height 30
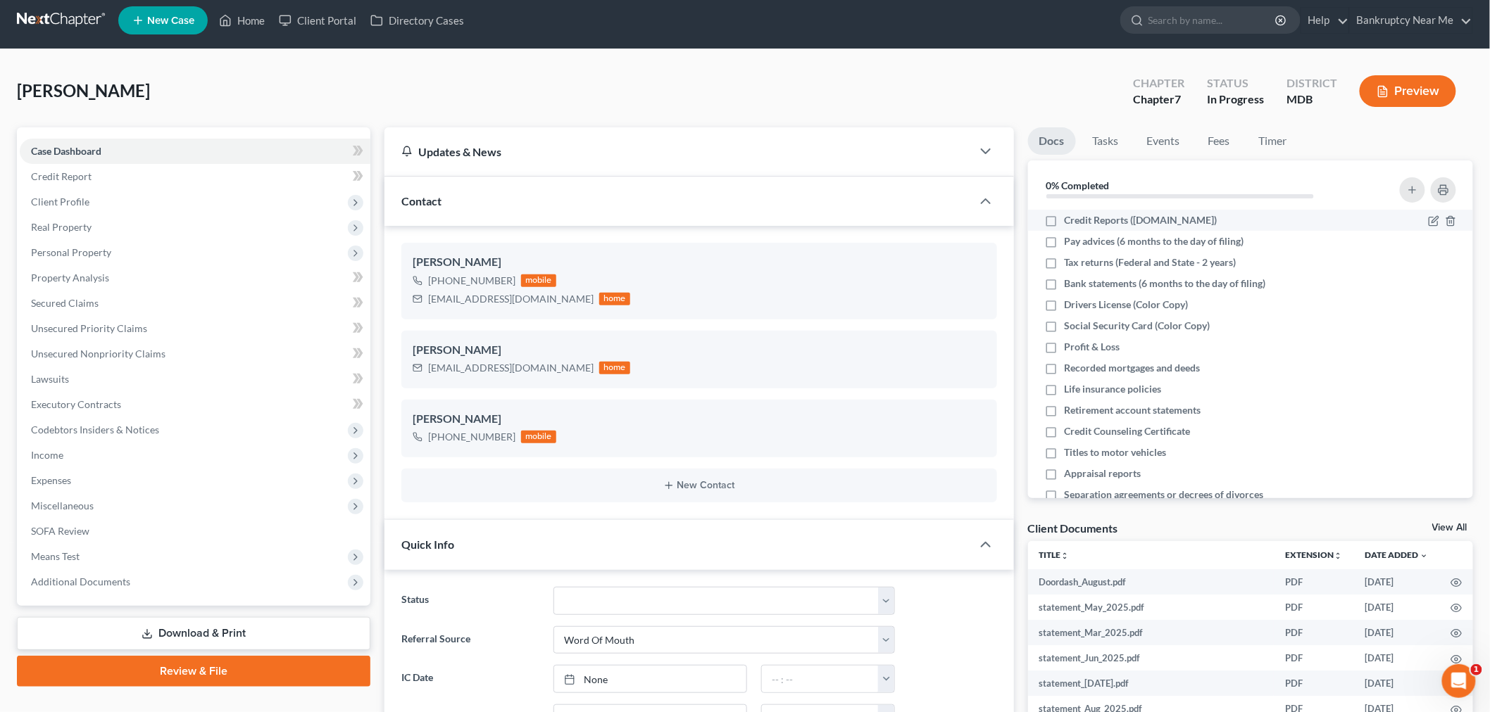
scroll to position [0, 0]
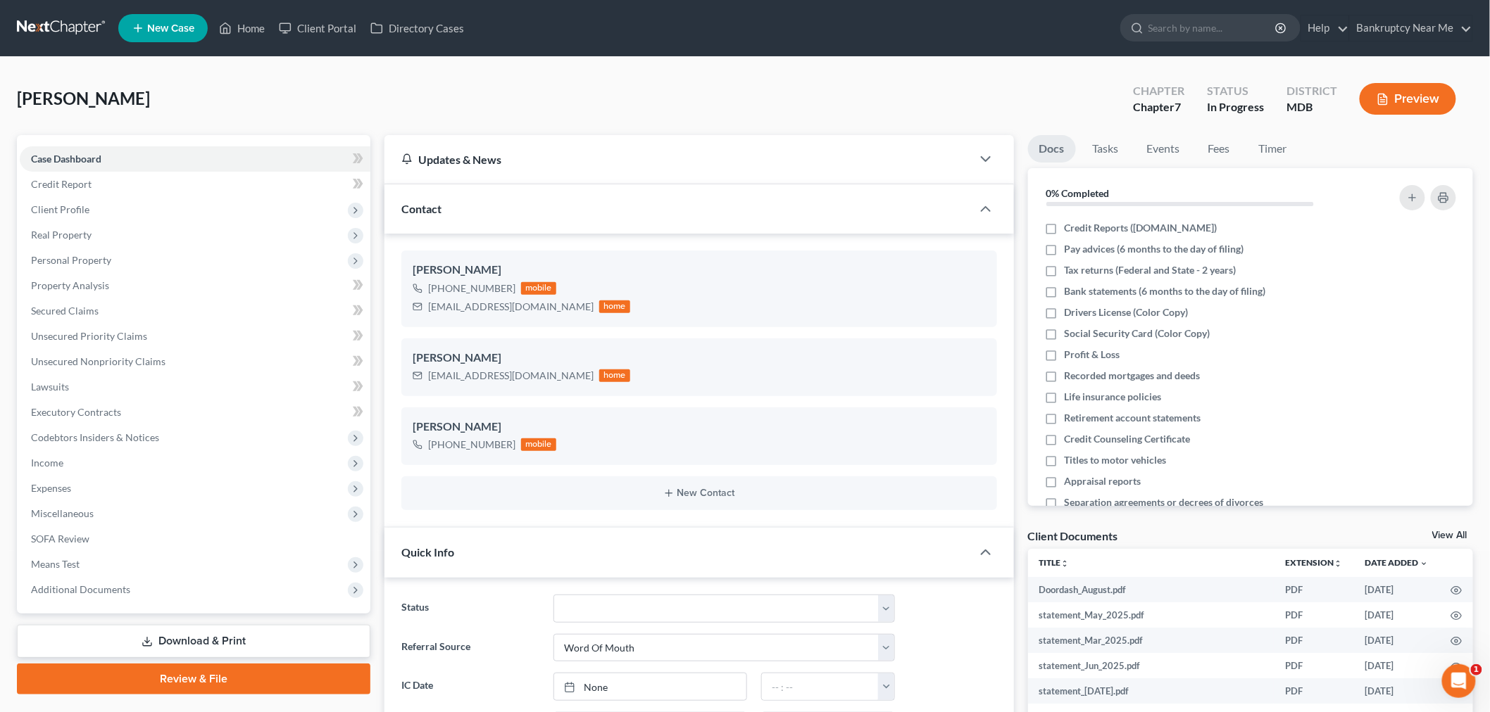
click at [73, 22] on link at bounding box center [62, 27] width 90 height 25
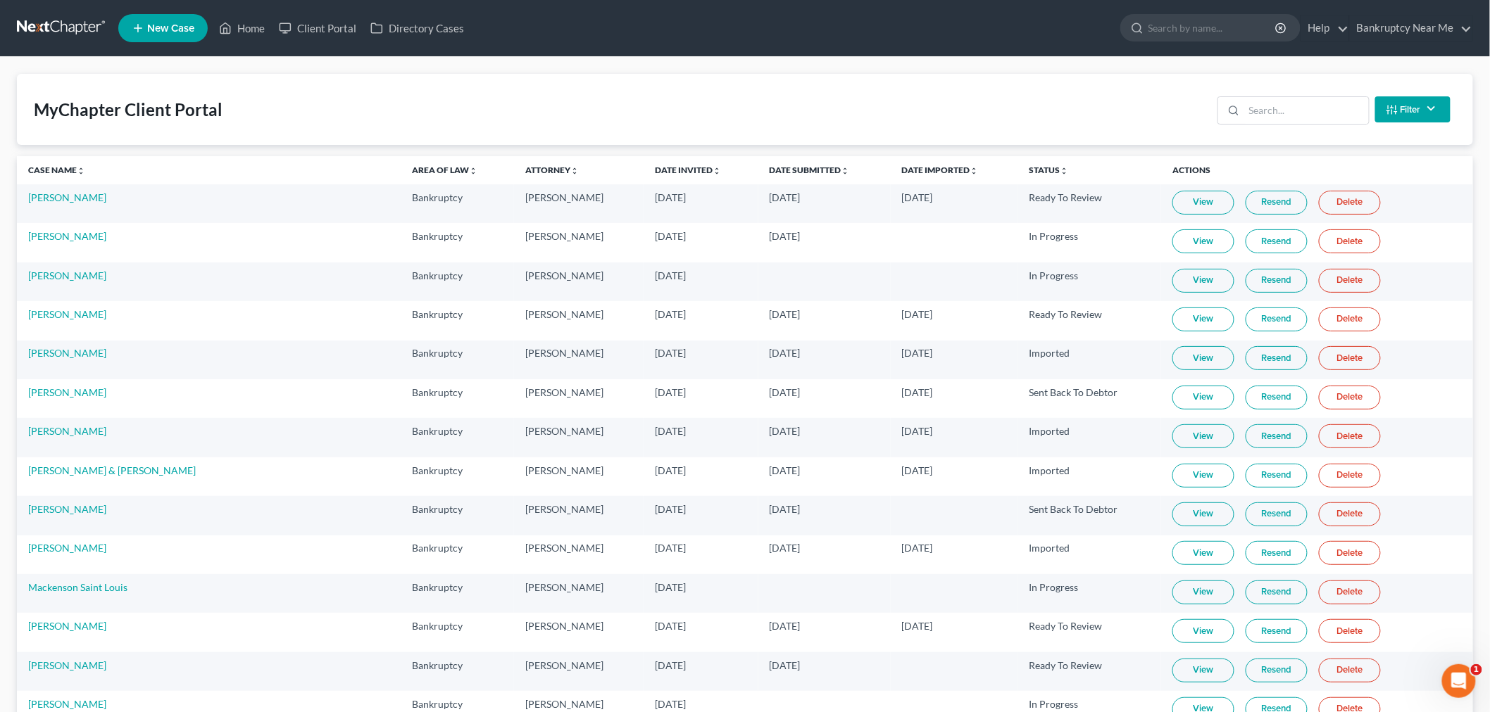
click at [632, 106] on div "MyChapter Client Portal Filter Status Filter... Invited In Progress Ready To Re…" at bounding box center [745, 109] width 1456 height 71
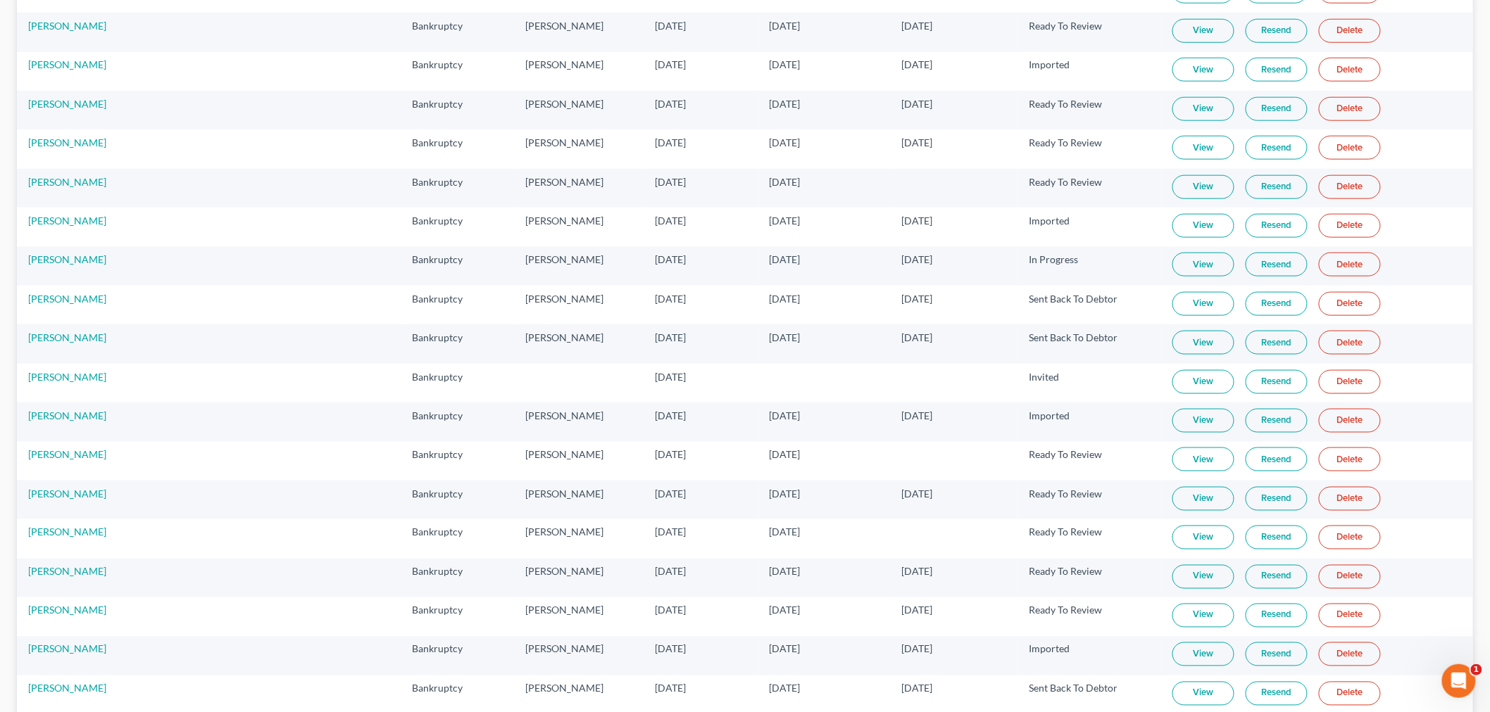
scroll to position [10058, 0]
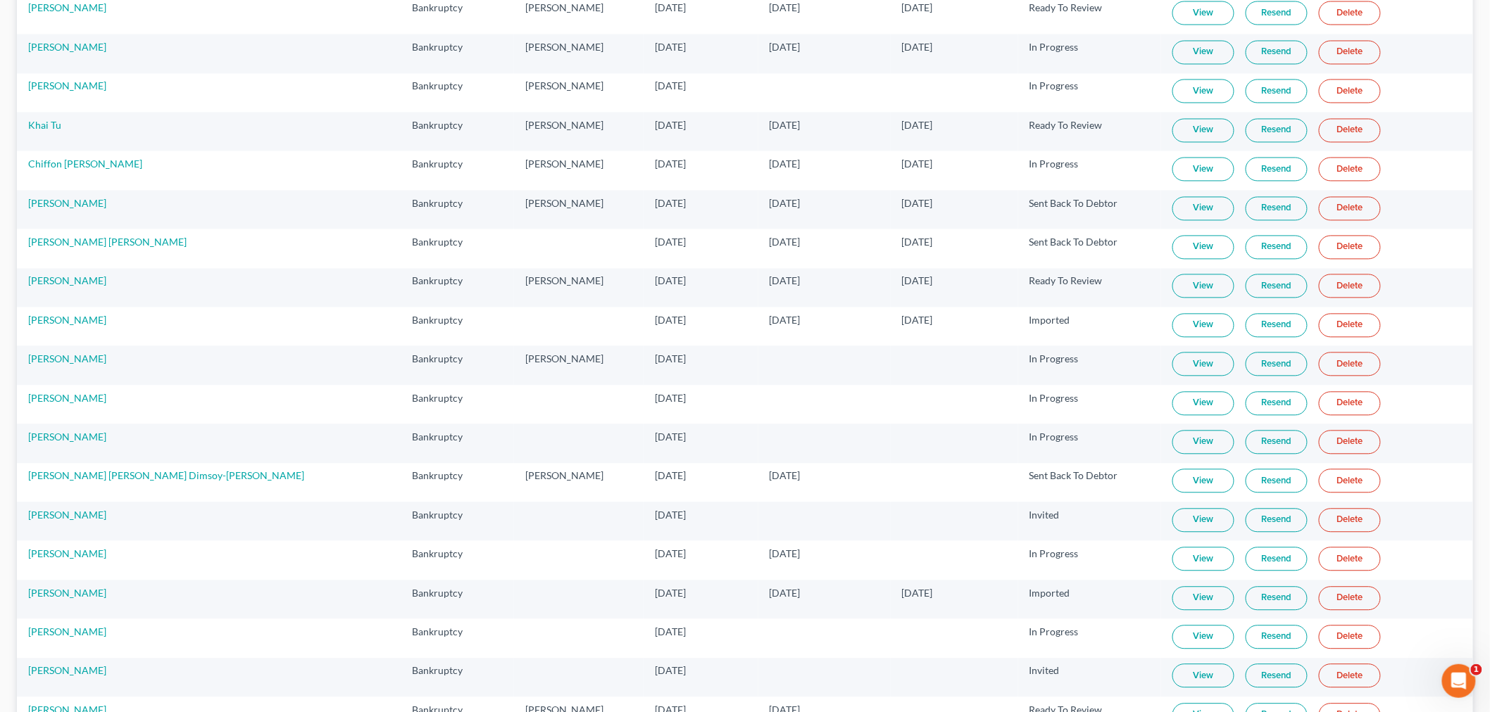
click at [1161, 346] on td "View Resend Delete" at bounding box center [1317, 326] width 312 height 39
click at [1172, 337] on link "View" at bounding box center [1203, 325] width 62 height 24
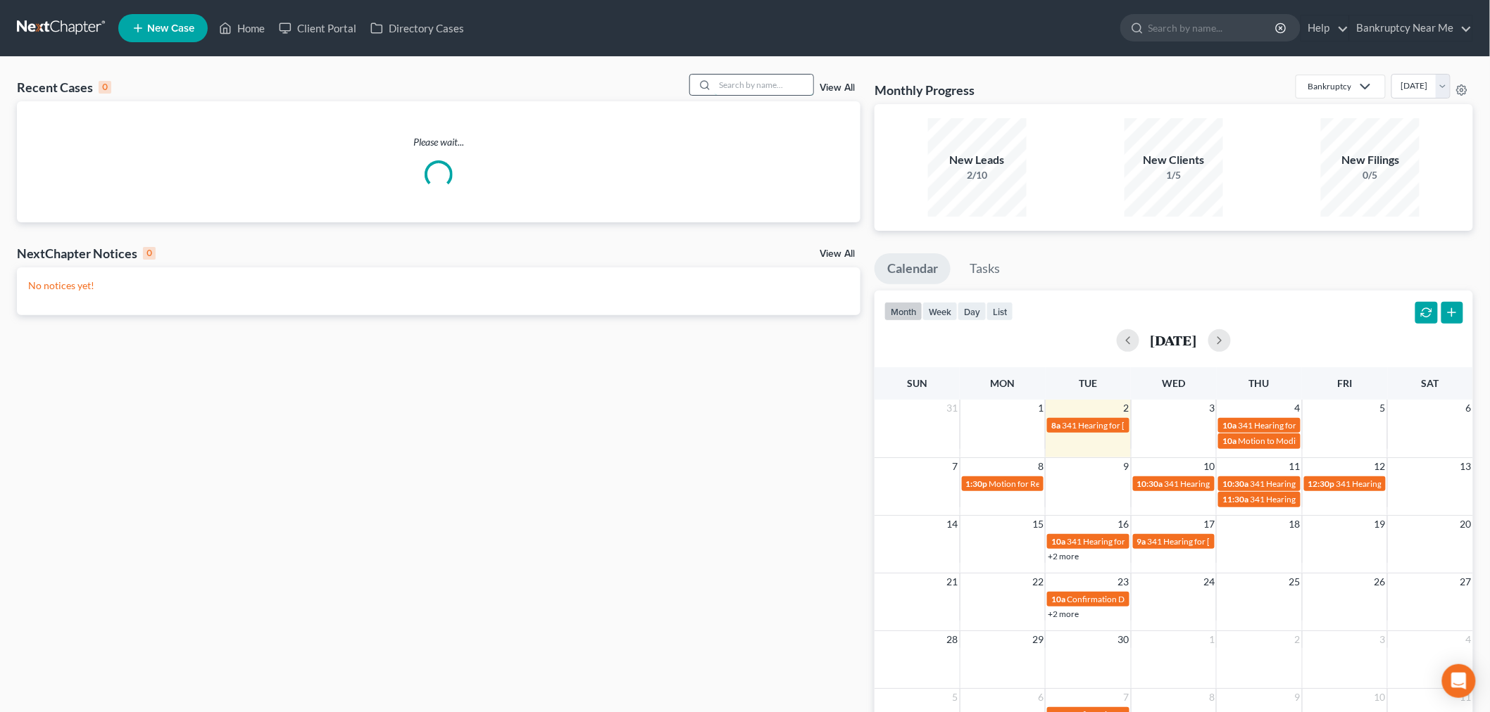
click at [732, 80] on input "search" at bounding box center [764, 85] width 99 height 20
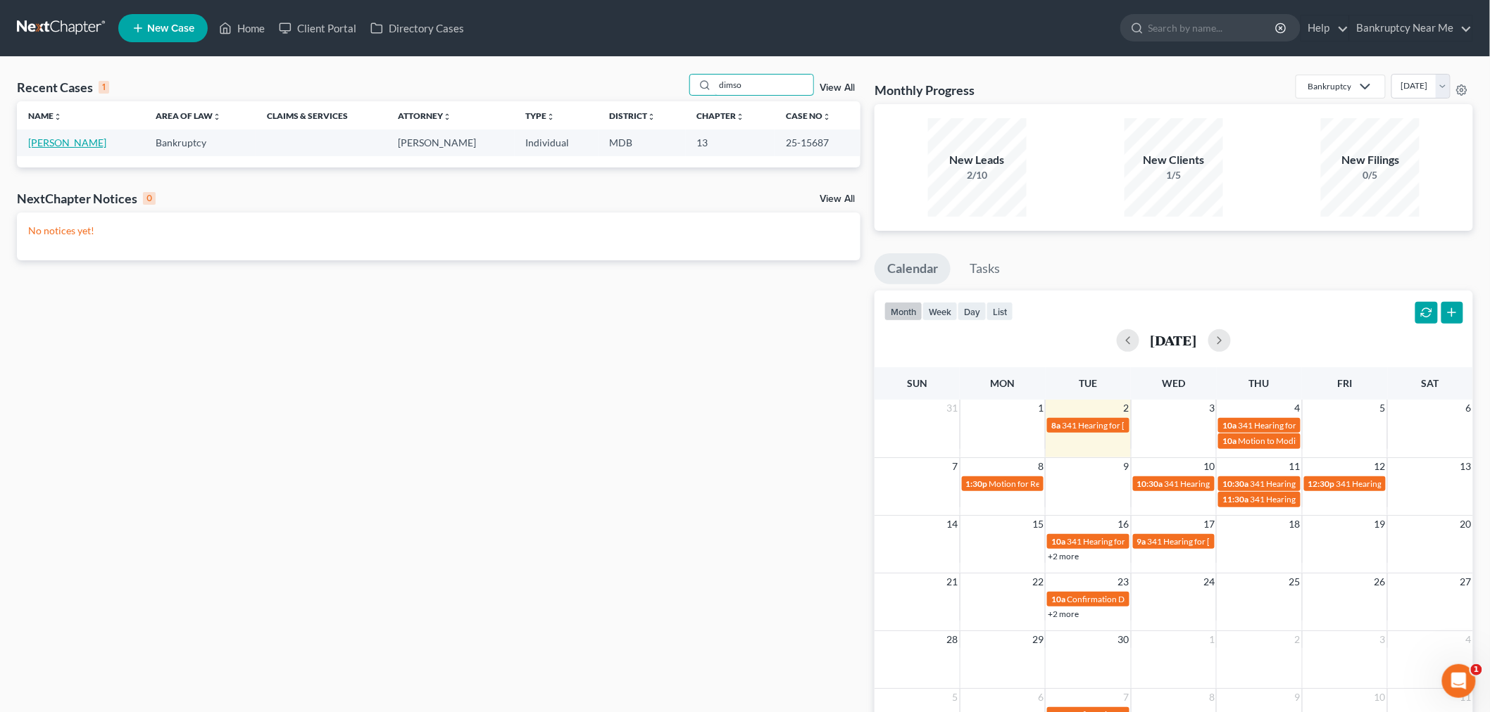
type input "dimso"
click at [82, 149] on link "[PERSON_NAME]" at bounding box center [67, 143] width 78 height 12
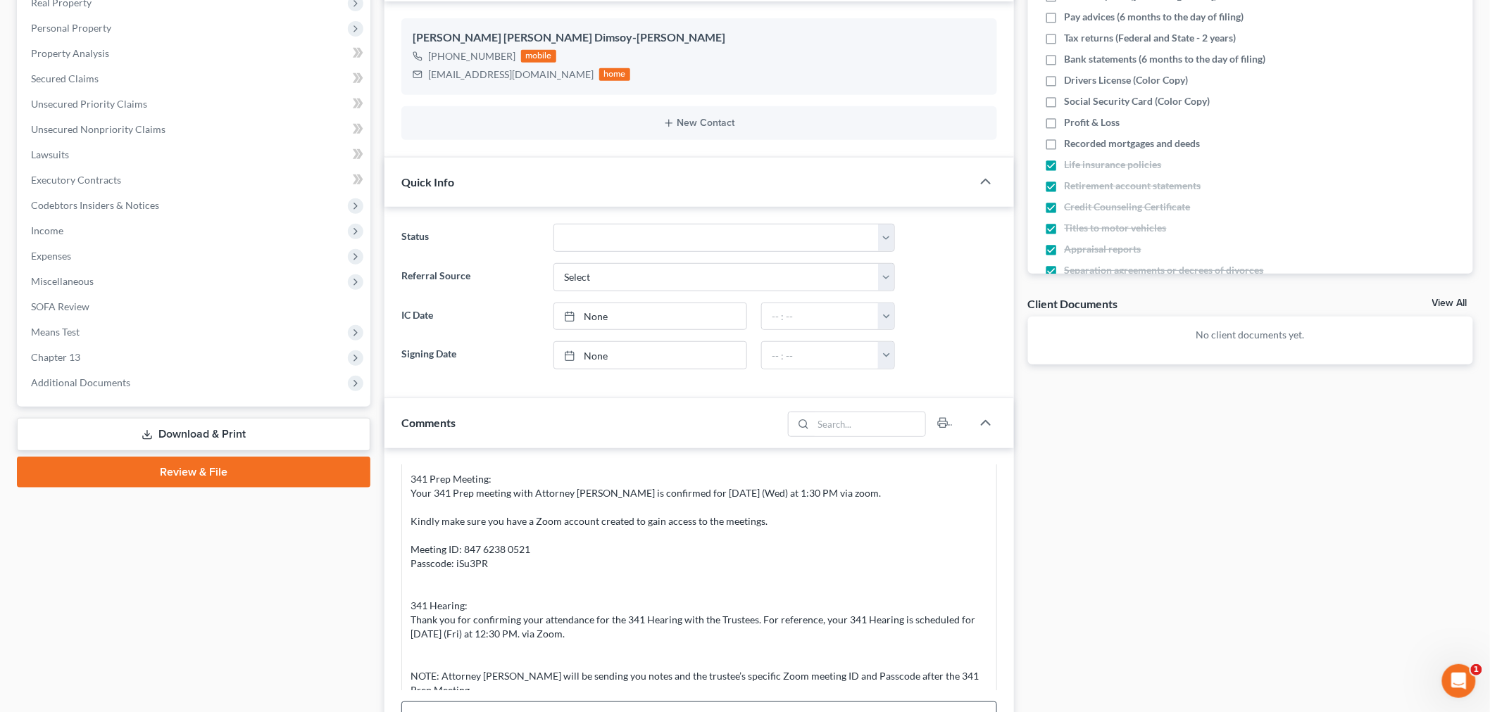
scroll to position [469, 0]
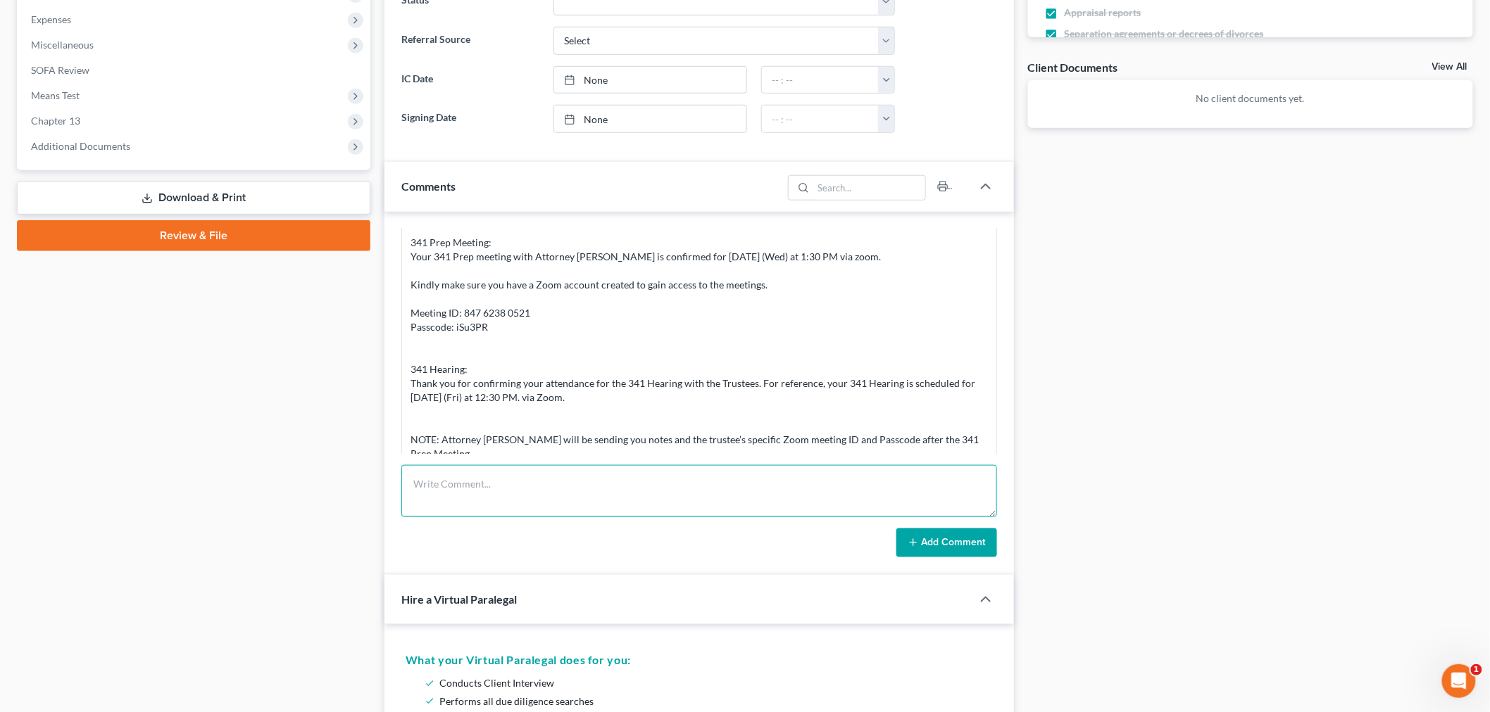
click at [586, 511] on textarea at bounding box center [699, 491] width 596 height 52
paste textarea "________________________________________ From: [PERSON_NAME] <[EMAIL_ADDRESS][D…"
type textarea "________________________________________ From: [PERSON_NAME] <[EMAIL_ADDRESS][D…"
click at [994, 525] on form "________________________________________ From: [PERSON_NAME] <[EMAIL_ADDRESS][D…" at bounding box center [699, 511] width 596 height 93
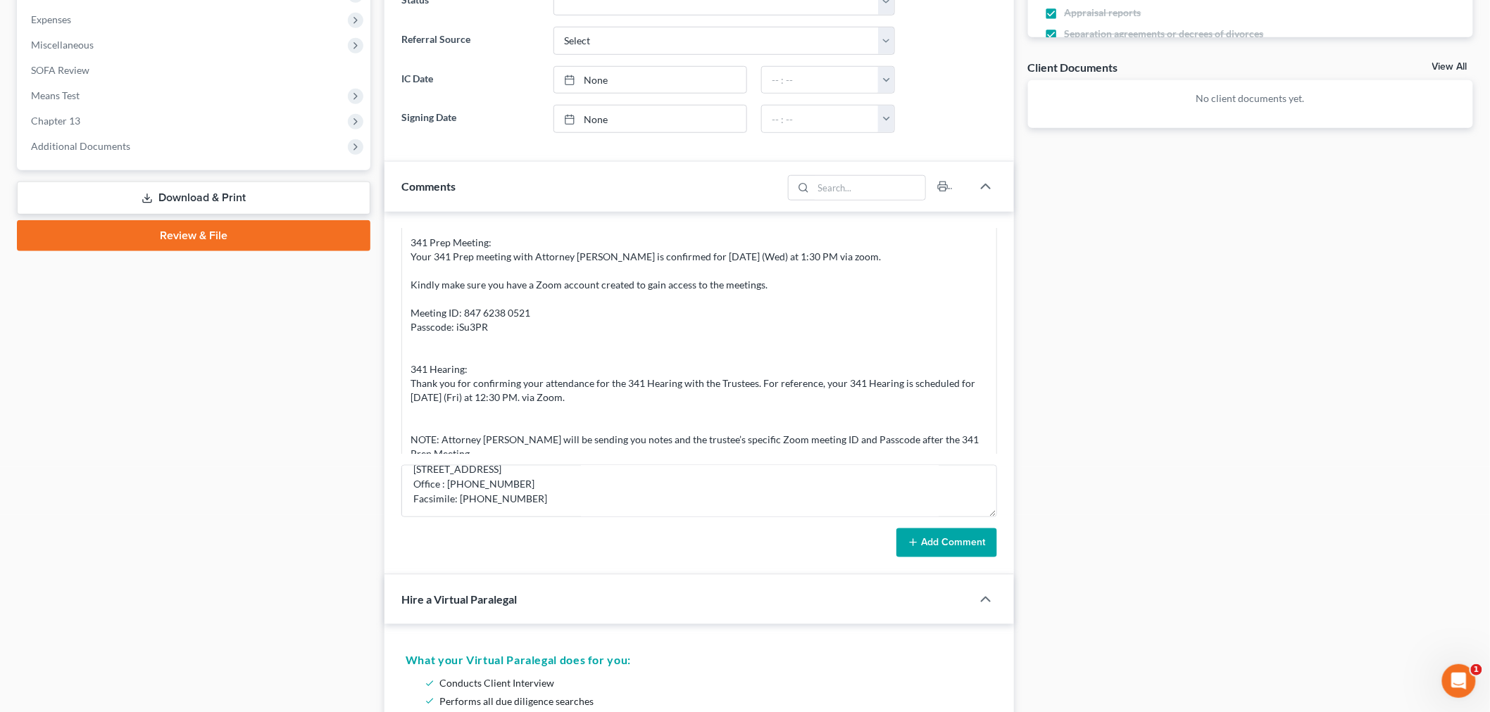
click at [938, 557] on button "Add Comment" at bounding box center [946, 544] width 101 height 30
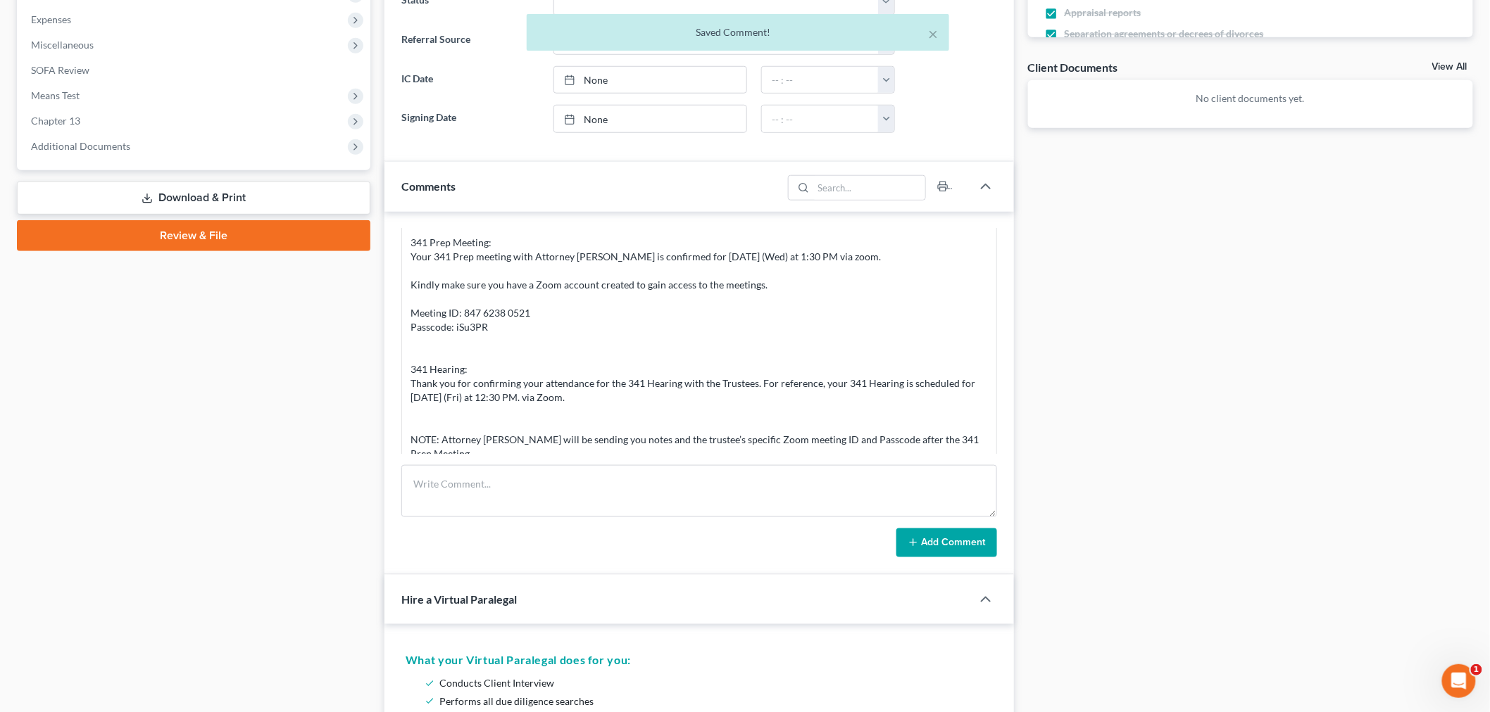
scroll to position [5611, 0]
